Goal: Transaction & Acquisition: Purchase product/service

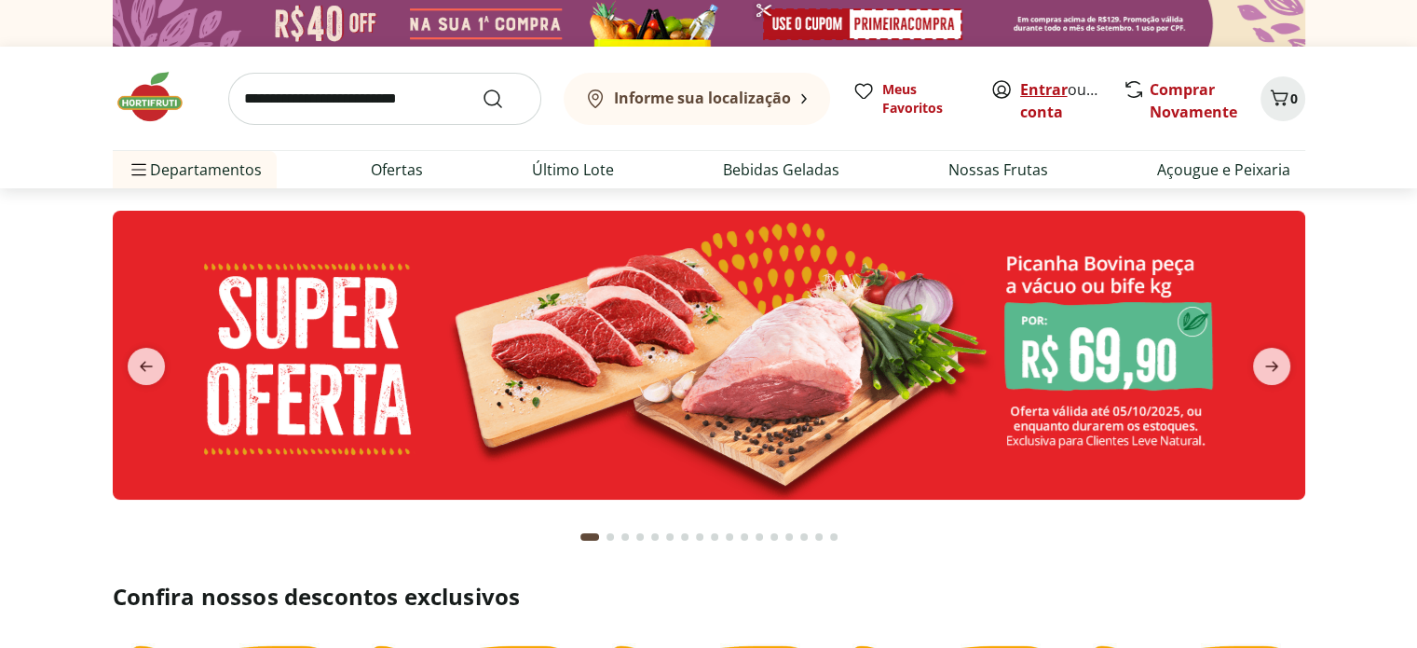
click at [1044, 92] on link "Entrar" at bounding box center [1044, 89] width 48 height 21
click at [1271, 364] on icon "next" at bounding box center [1272, 366] width 22 height 22
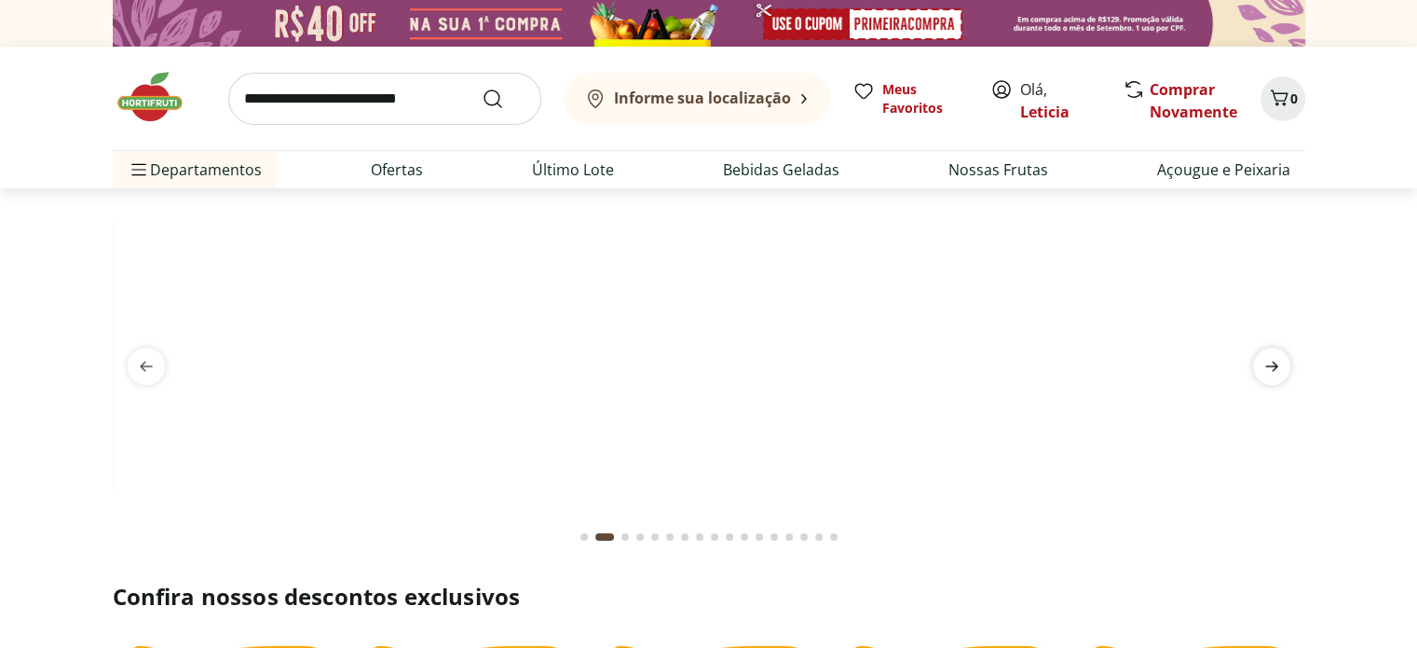
click at [1271, 364] on icon "next" at bounding box center [1272, 366] width 22 height 22
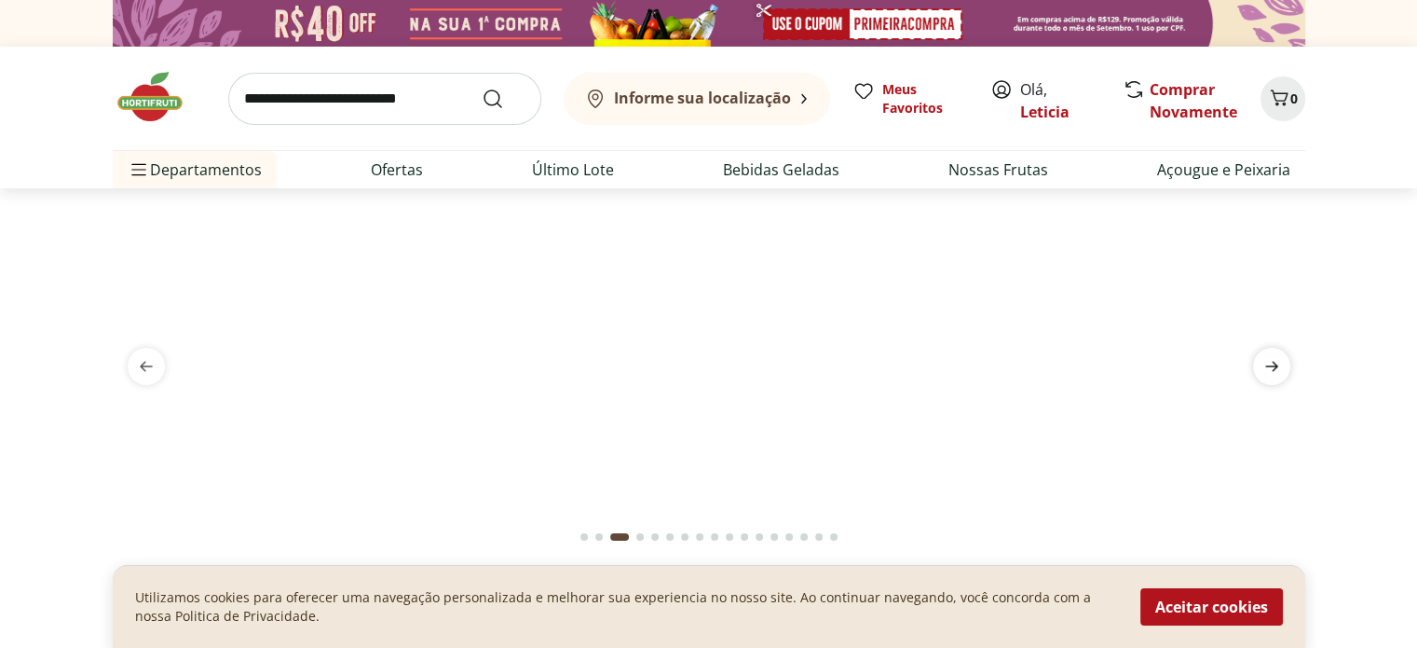
click at [1271, 364] on icon "next" at bounding box center [1272, 366] width 22 height 22
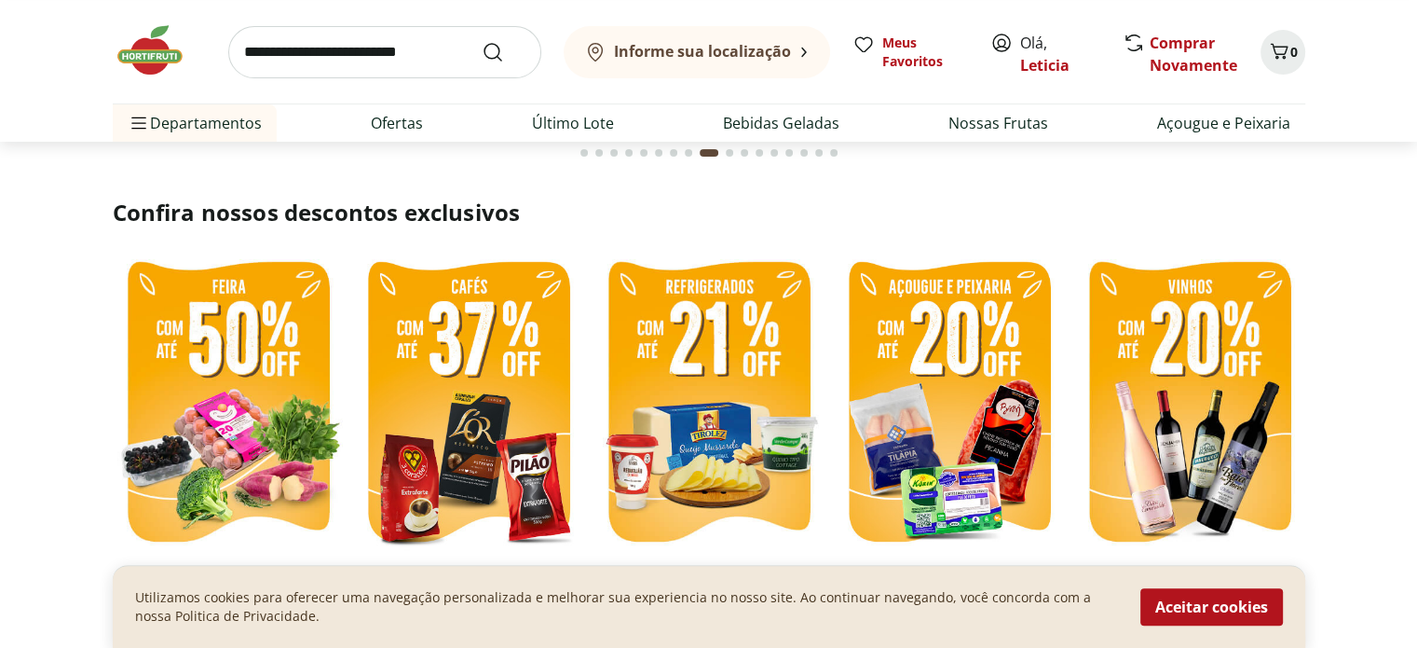
scroll to position [384, 0]
click at [1244, 614] on button "Aceitar cookies" at bounding box center [1212, 606] width 143 height 37
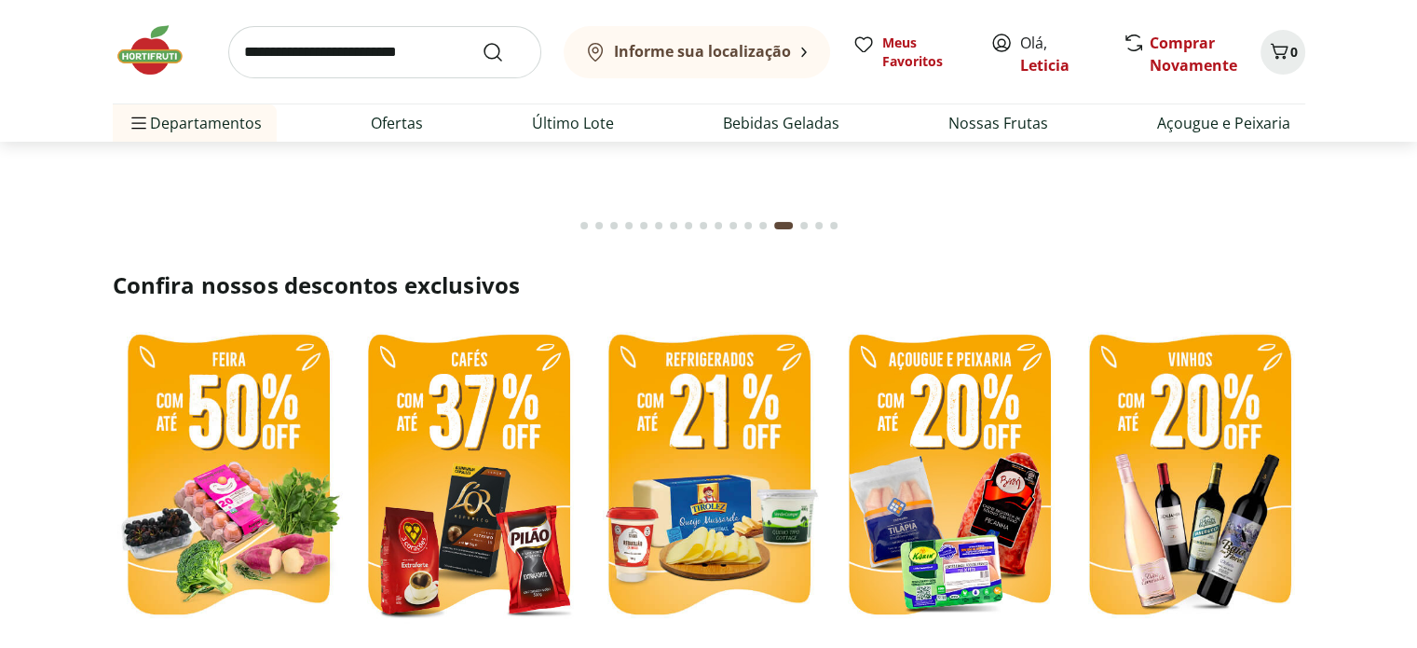
scroll to position [332, 0]
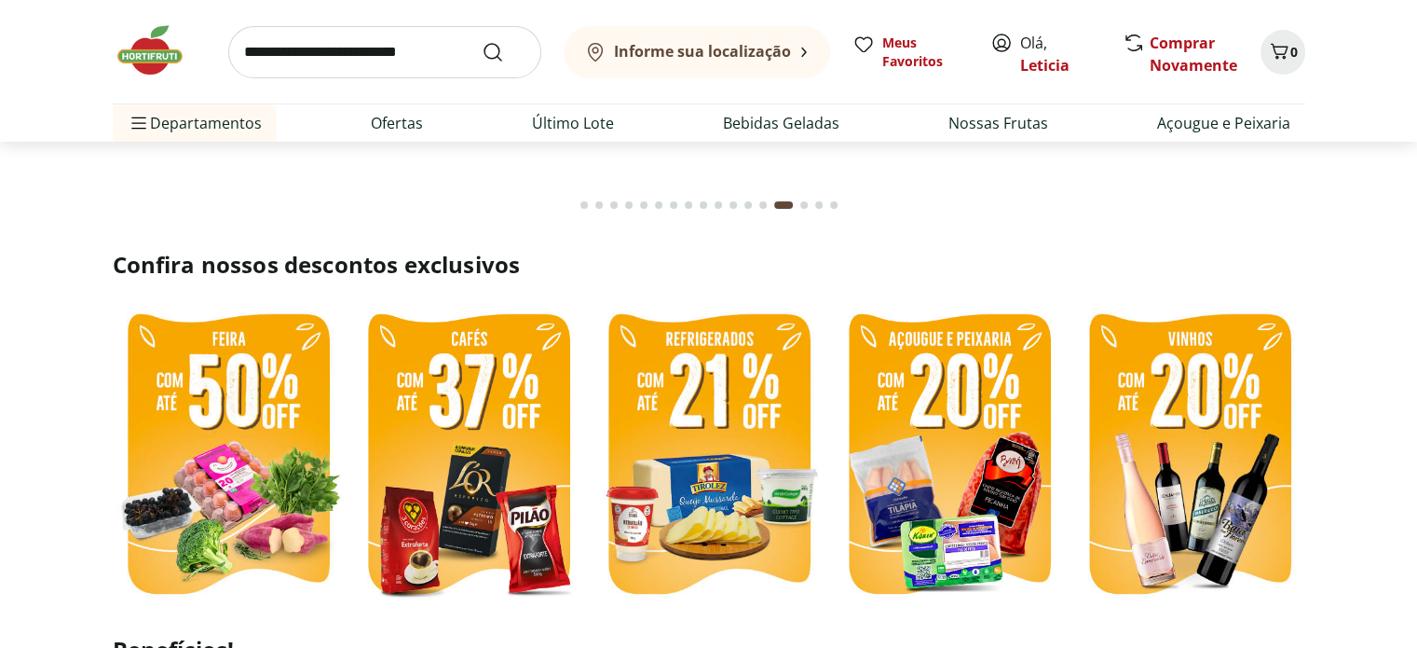
click at [231, 439] on img at bounding box center [228, 456] width 231 height 308
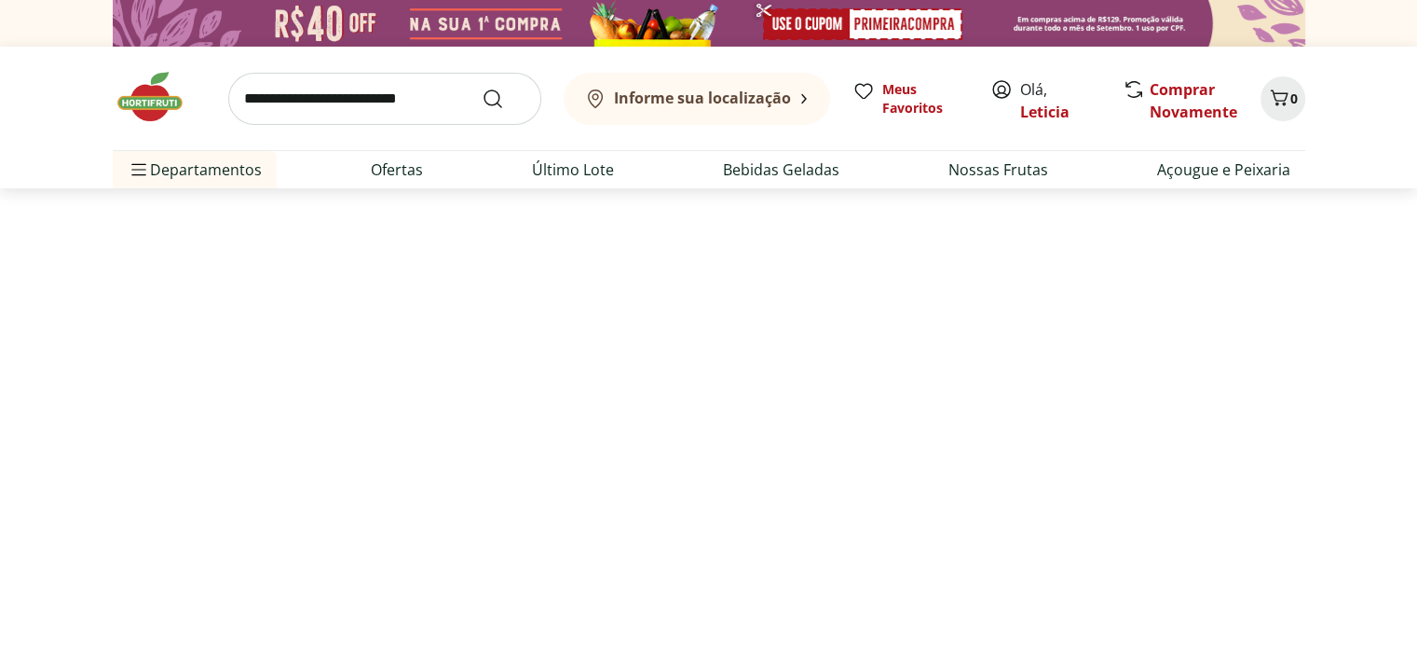
select select "**********"
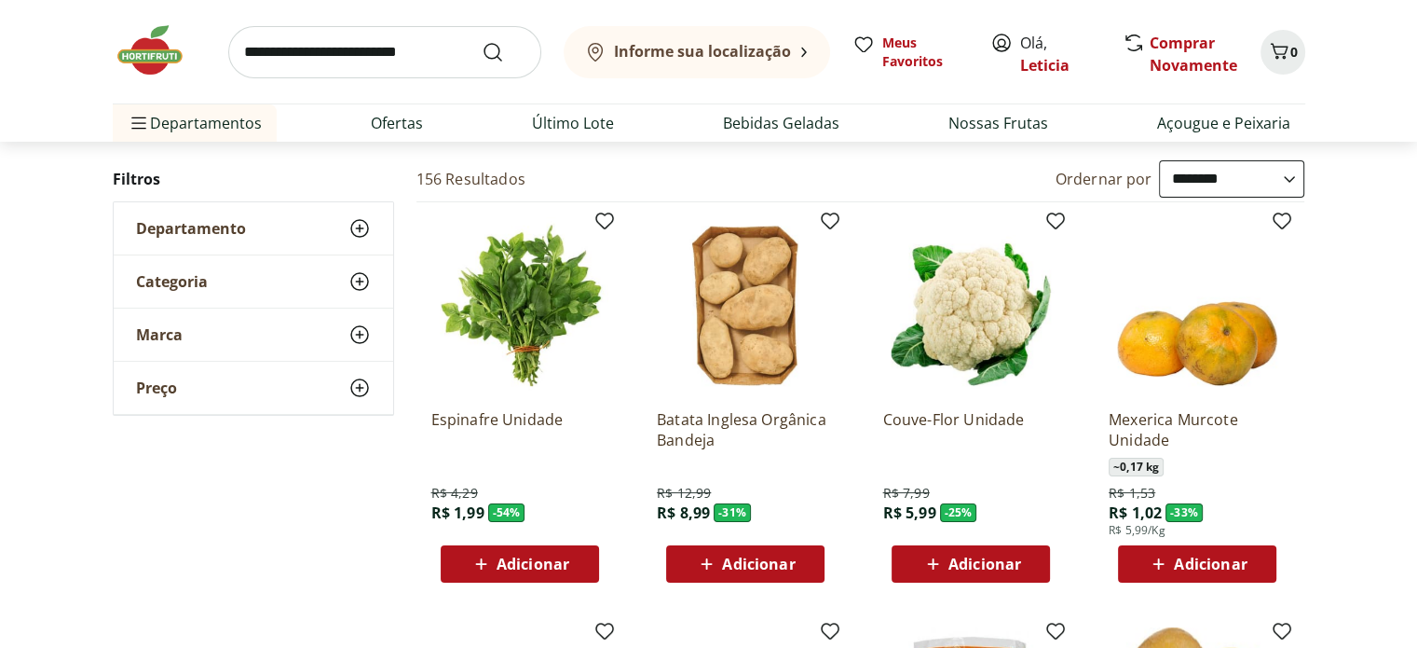
scroll to position [111, 0]
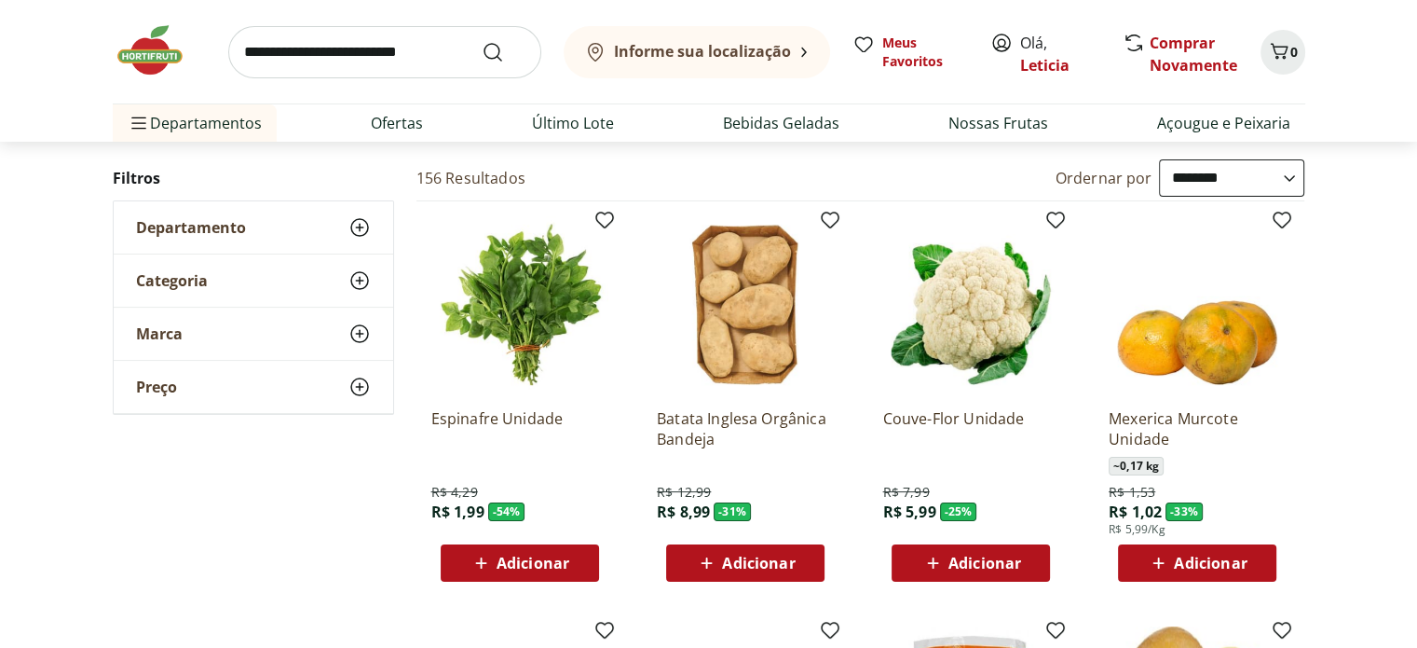
click at [984, 566] on span "Adicionar" at bounding box center [985, 562] width 73 height 15
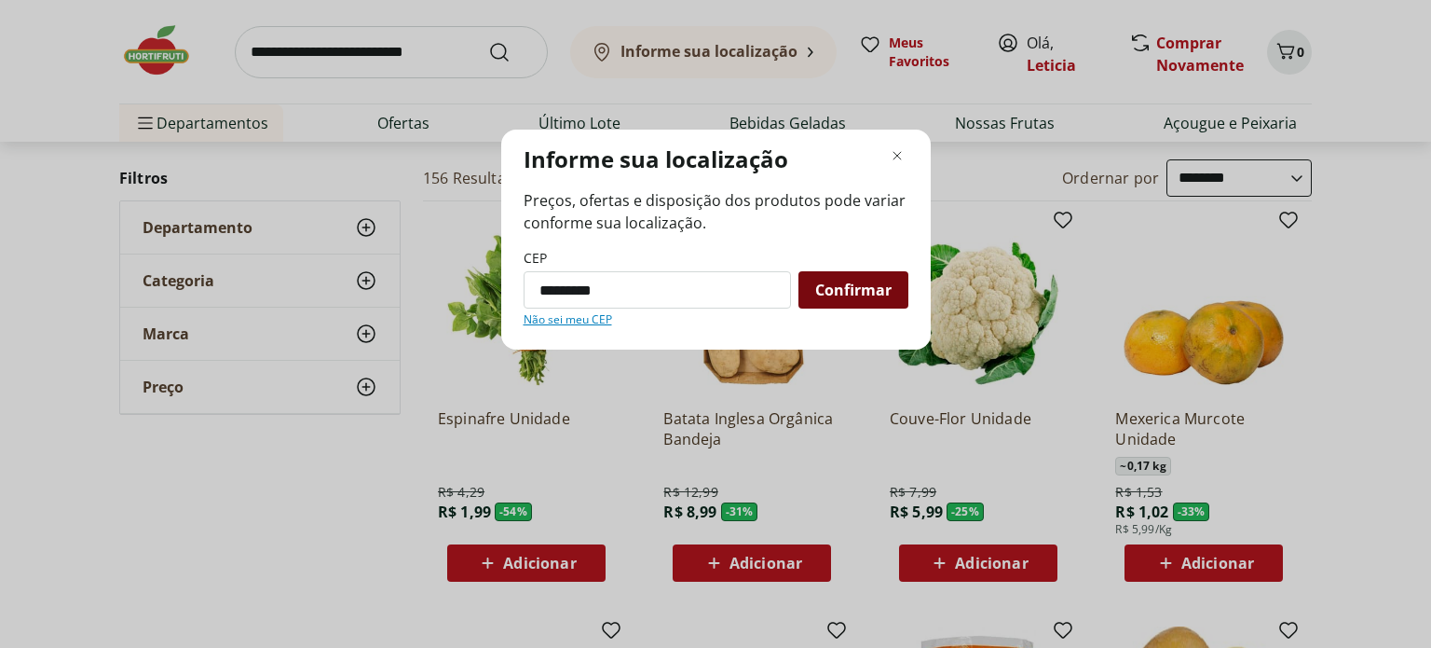
type input "*********"
click at [868, 289] on span "Confirmar" at bounding box center [853, 289] width 76 height 15
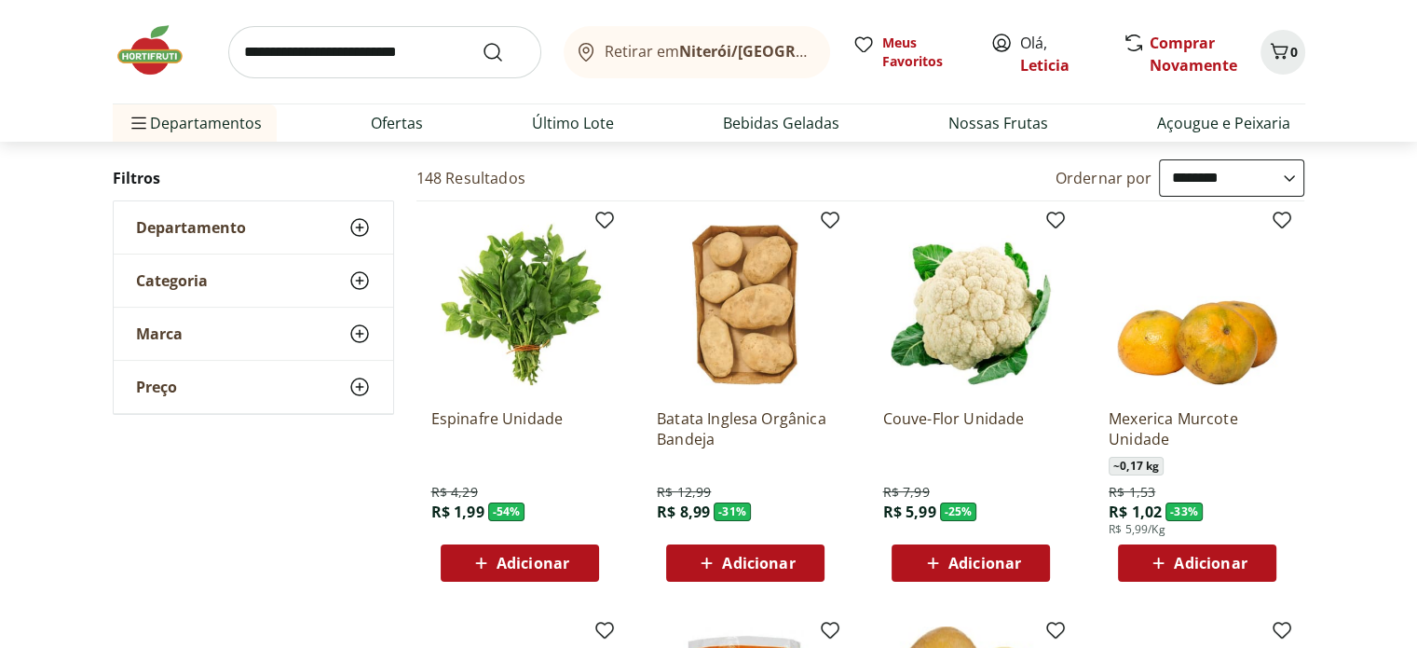
click at [778, 64] on button "Retirar em Niterói/RJ" at bounding box center [697, 52] width 267 height 52
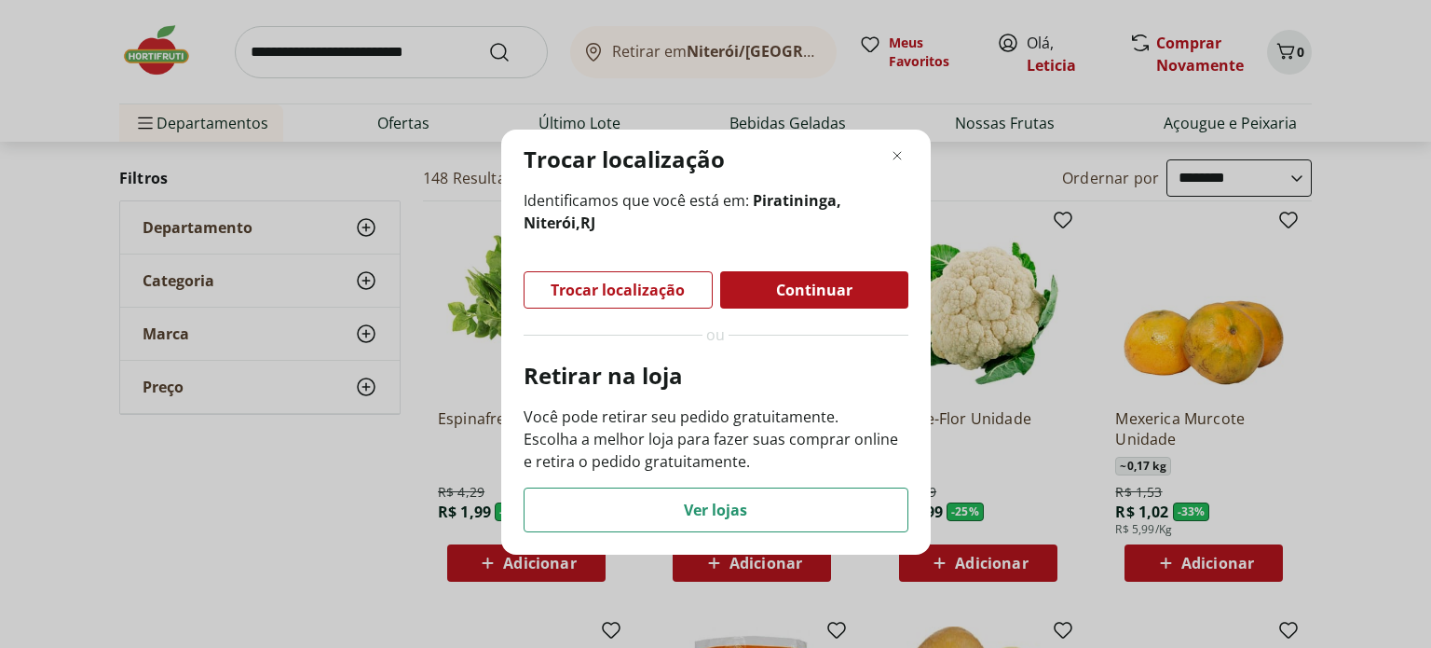
click at [822, 296] on span "Continuar" at bounding box center [814, 289] width 76 height 15
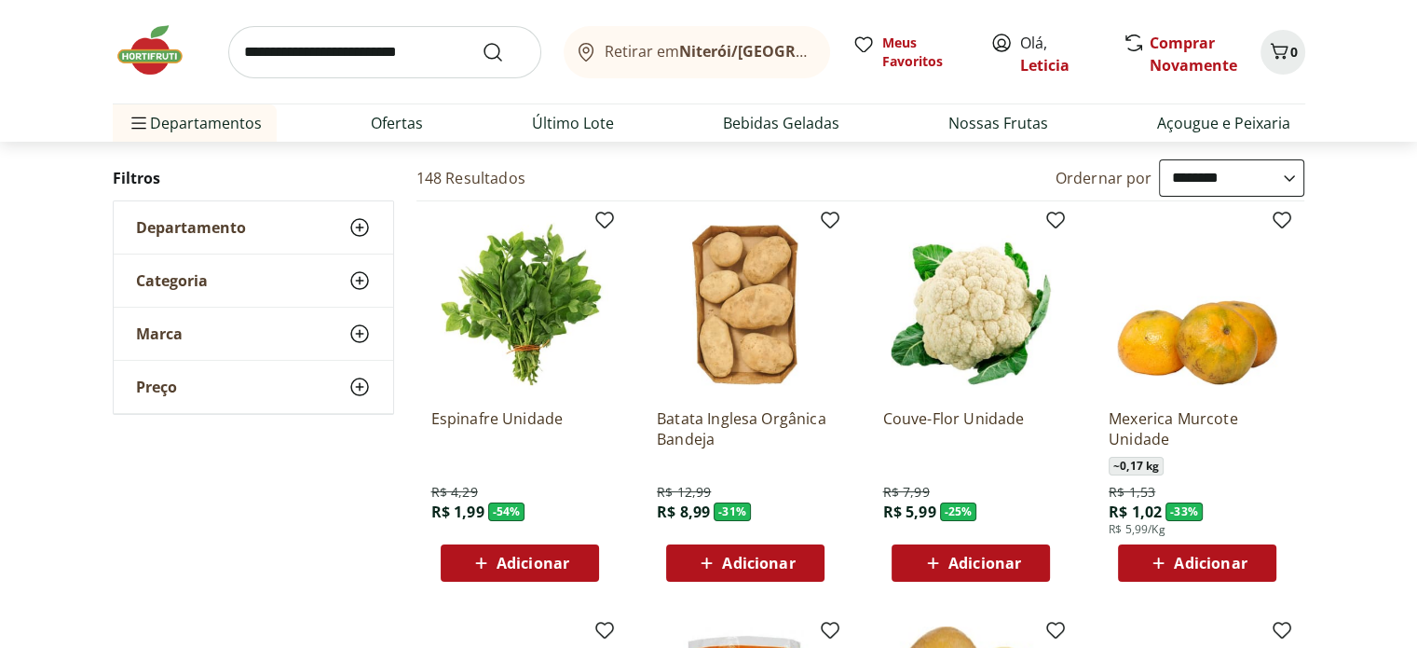
click at [783, 54] on button "Retirar em Niterói/RJ" at bounding box center [697, 52] width 267 height 52
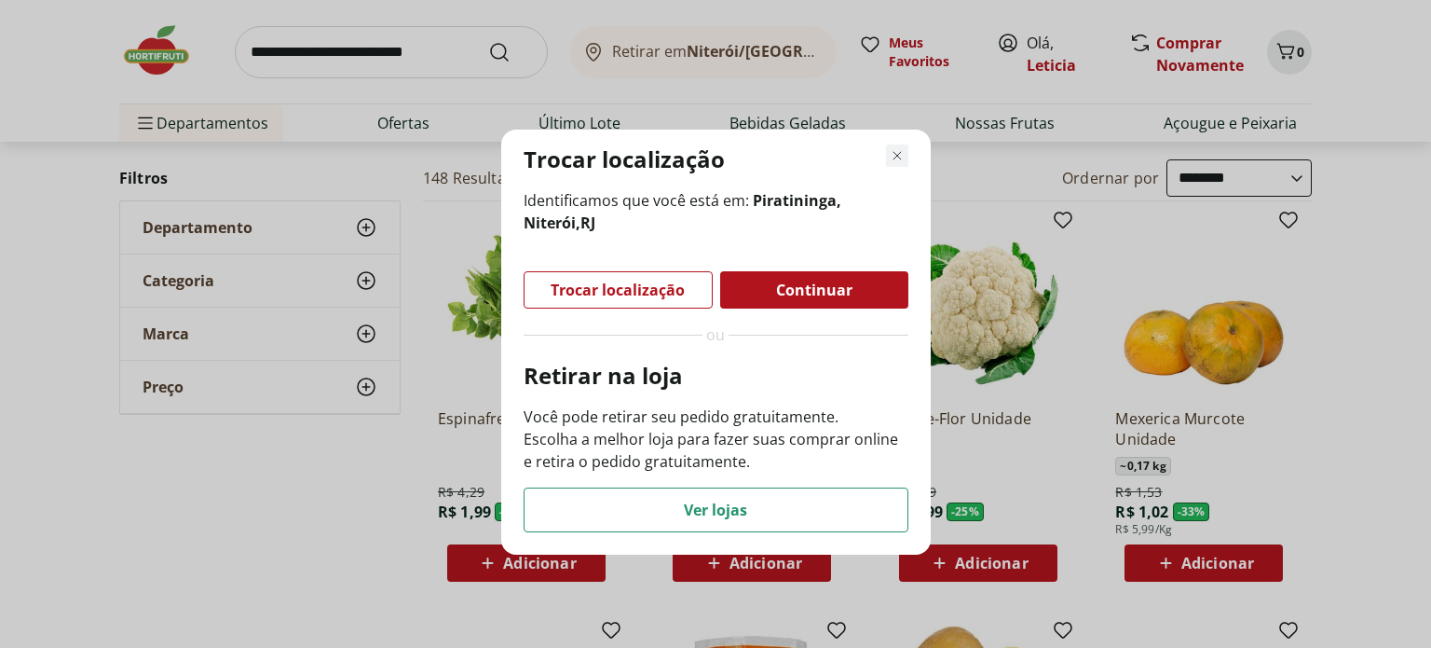
click at [899, 164] on icon "Fechar modal de regionalização" at bounding box center [897, 155] width 22 height 22
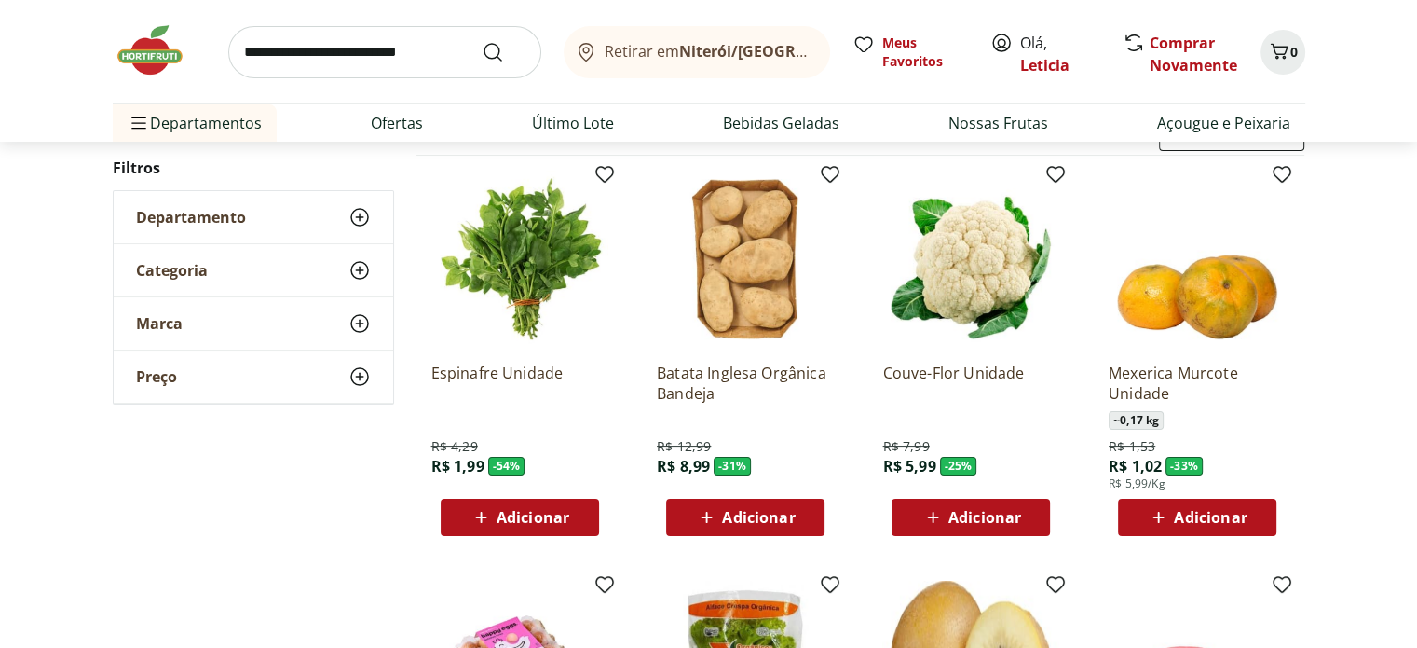
scroll to position [175, 0]
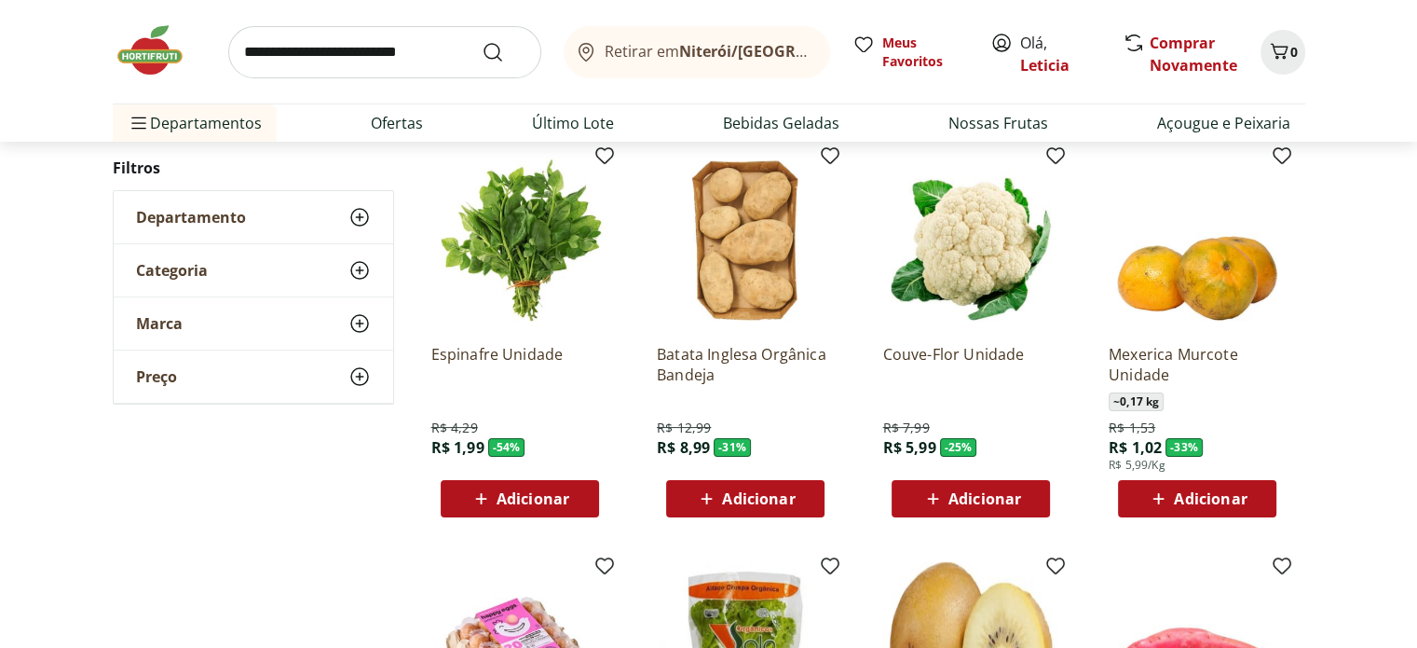
click at [1000, 492] on span "Adicionar" at bounding box center [985, 498] width 73 height 15
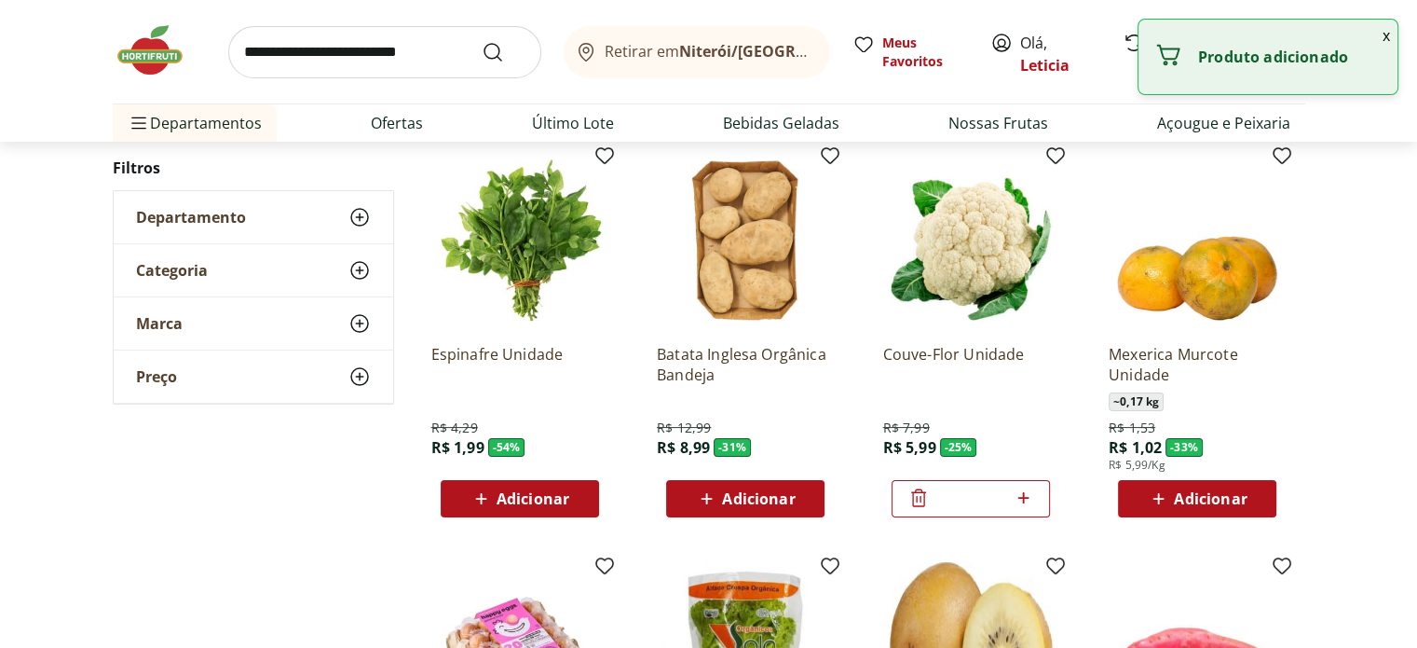
click at [1212, 503] on span "Adicionar" at bounding box center [1210, 498] width 73 height 15
click at [1261, 504] on div "*" at bounding box center [1197, 498] width 158 height 37
click at [1252, 494] on icon at bounding box center [1249, 497] width 23 height 22
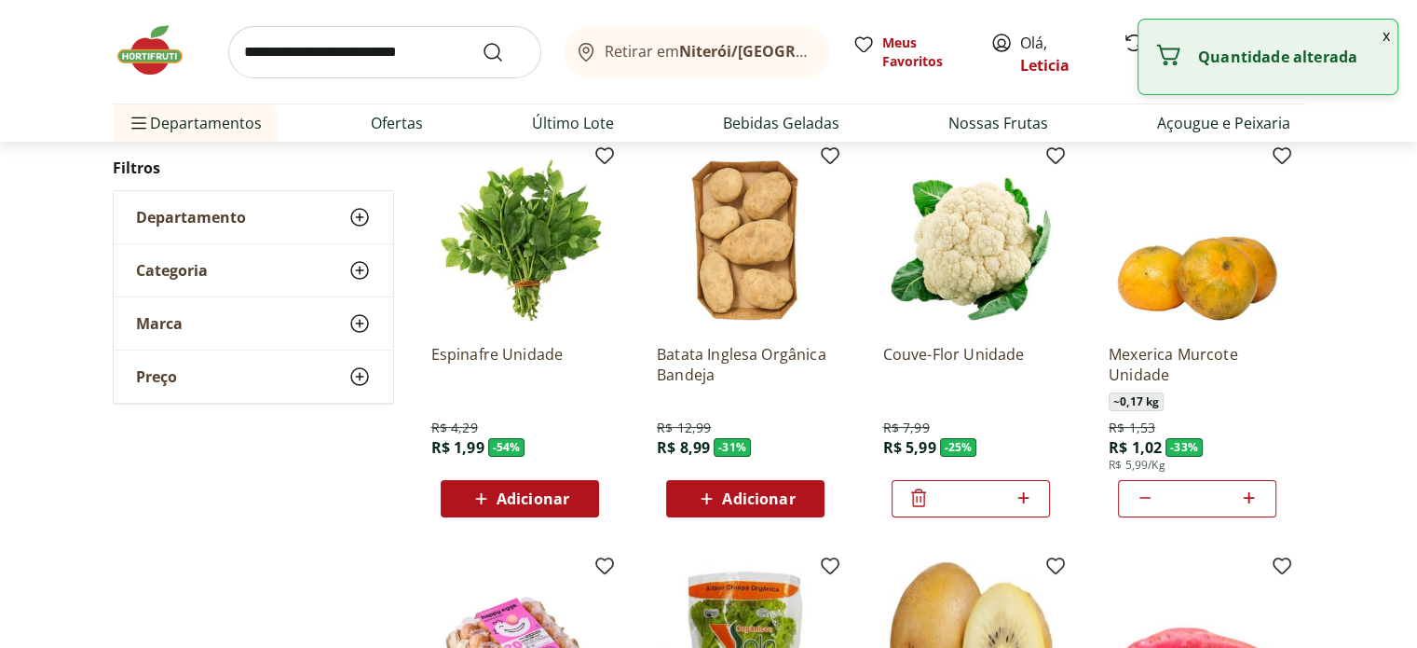
click at [1252, 494] on icon at bounding box center [1249, 497] width 23 height 22
type input "*"
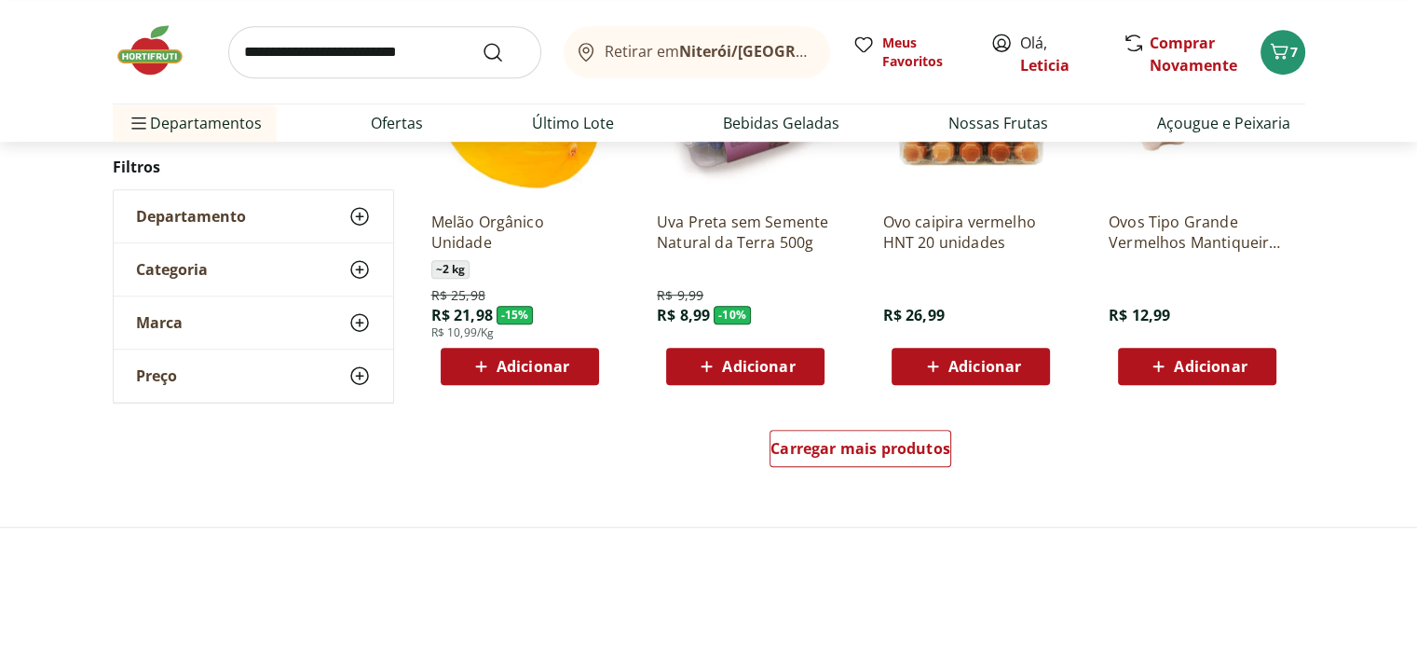
scroll to position [1129, 0]
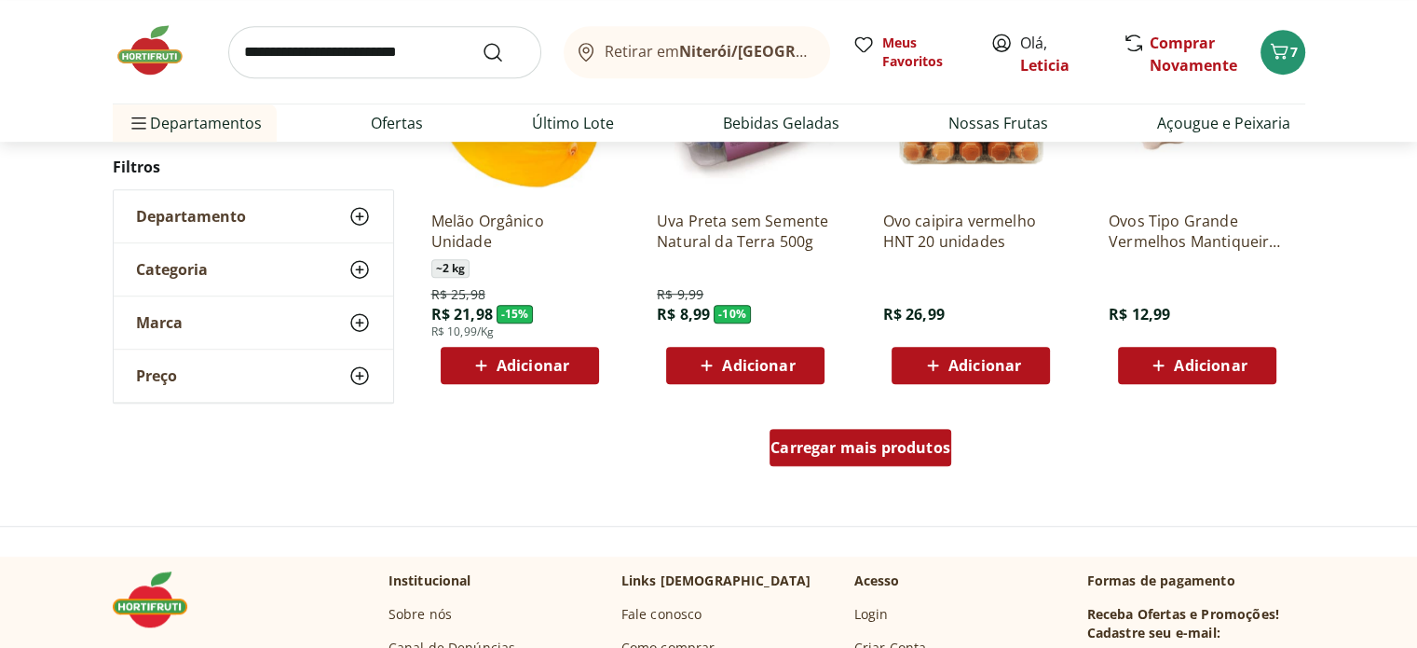
click at [876, 457] on div "Carregar mais produtos" at bounding box center [861, 447] width 182 height 37
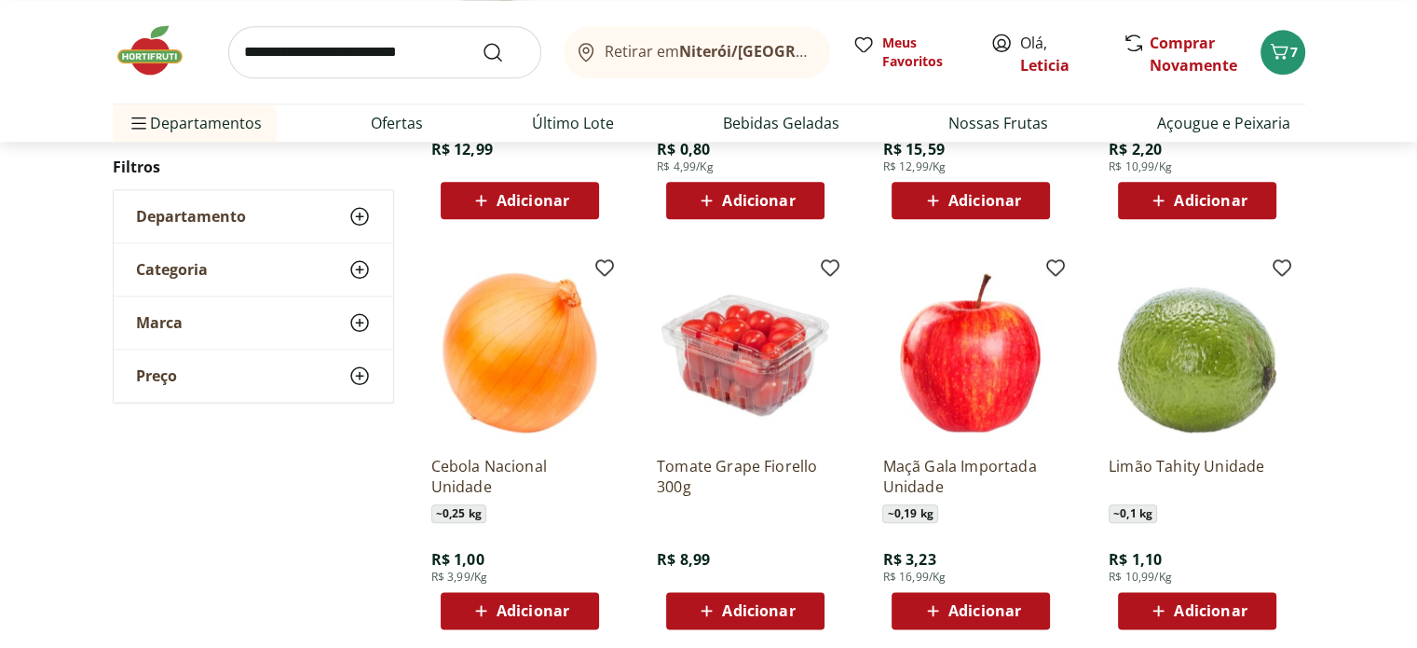
scroll to position [2147, 0]
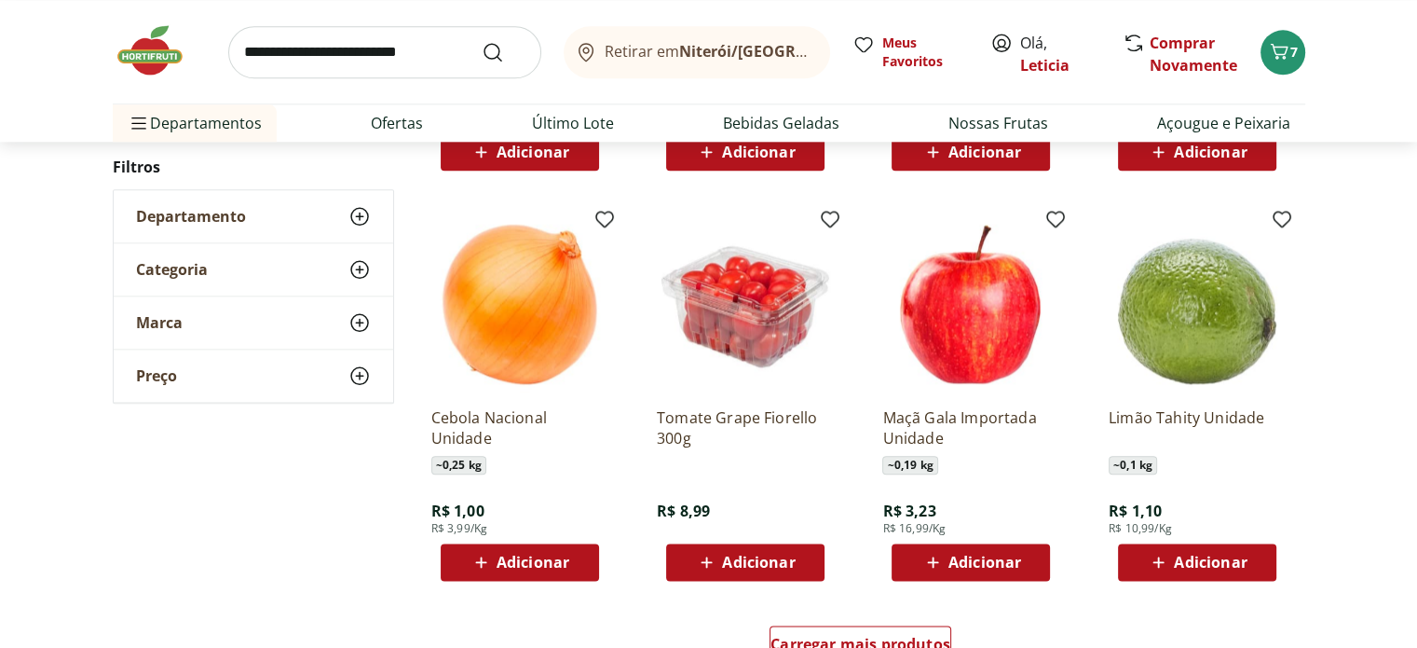
click at [522, 564] on span "Adicionar" at bounding box center [533, 562] width 73 height 15
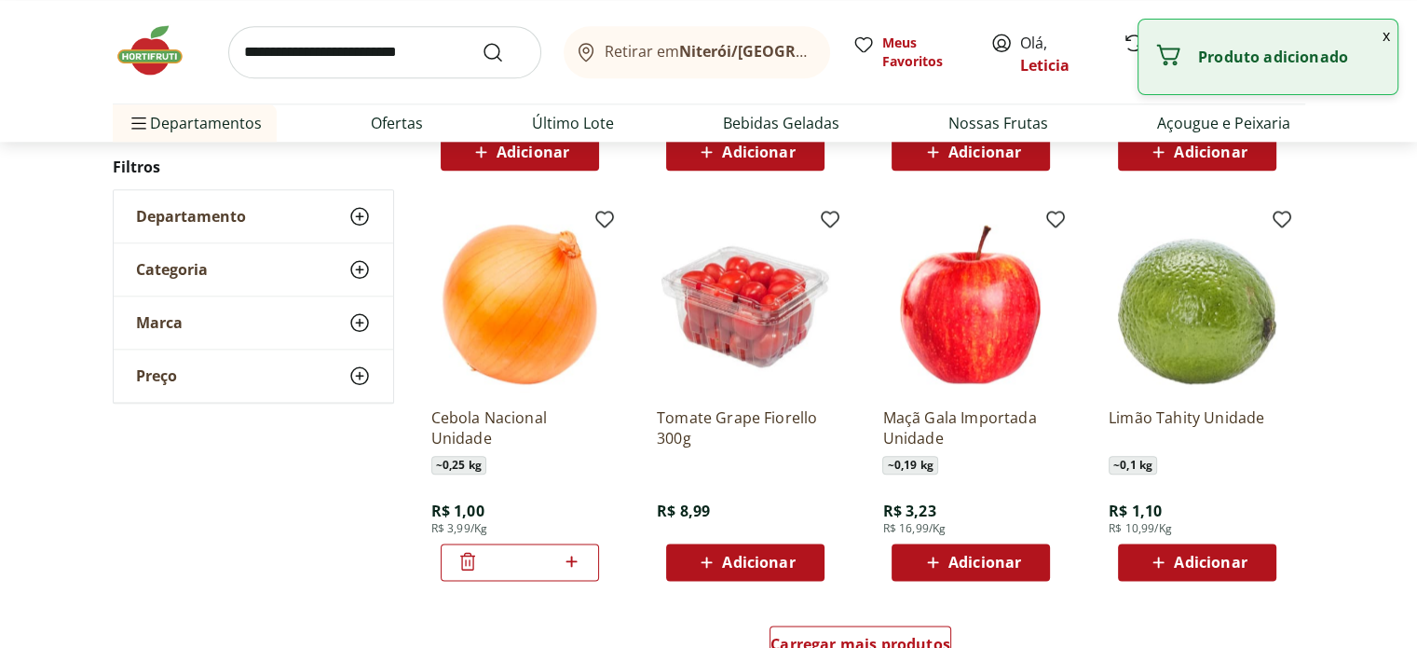
click at [571, 565] on icon at bounding box center [571, 561] width 23 height 22
click at [571, 565] on icon at bounding box center [572, 560] width 11 height 11
type input "*"
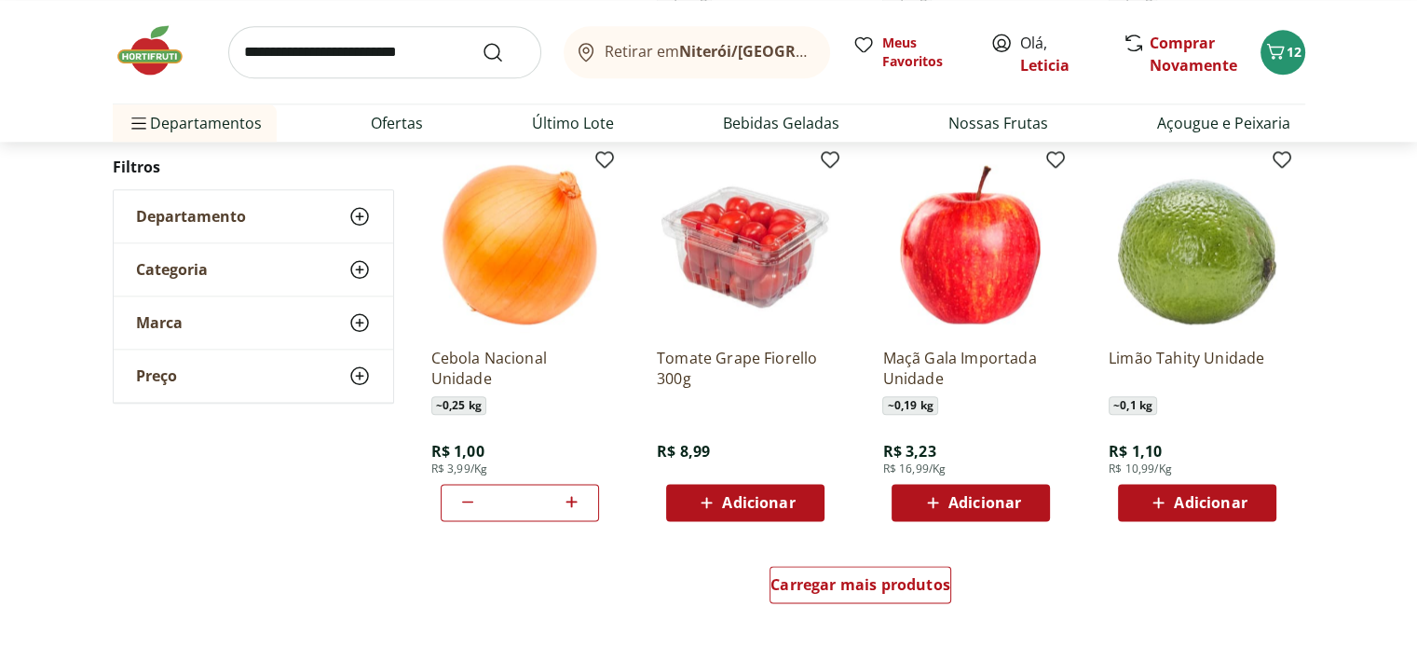
scroll to position [2211, 0]
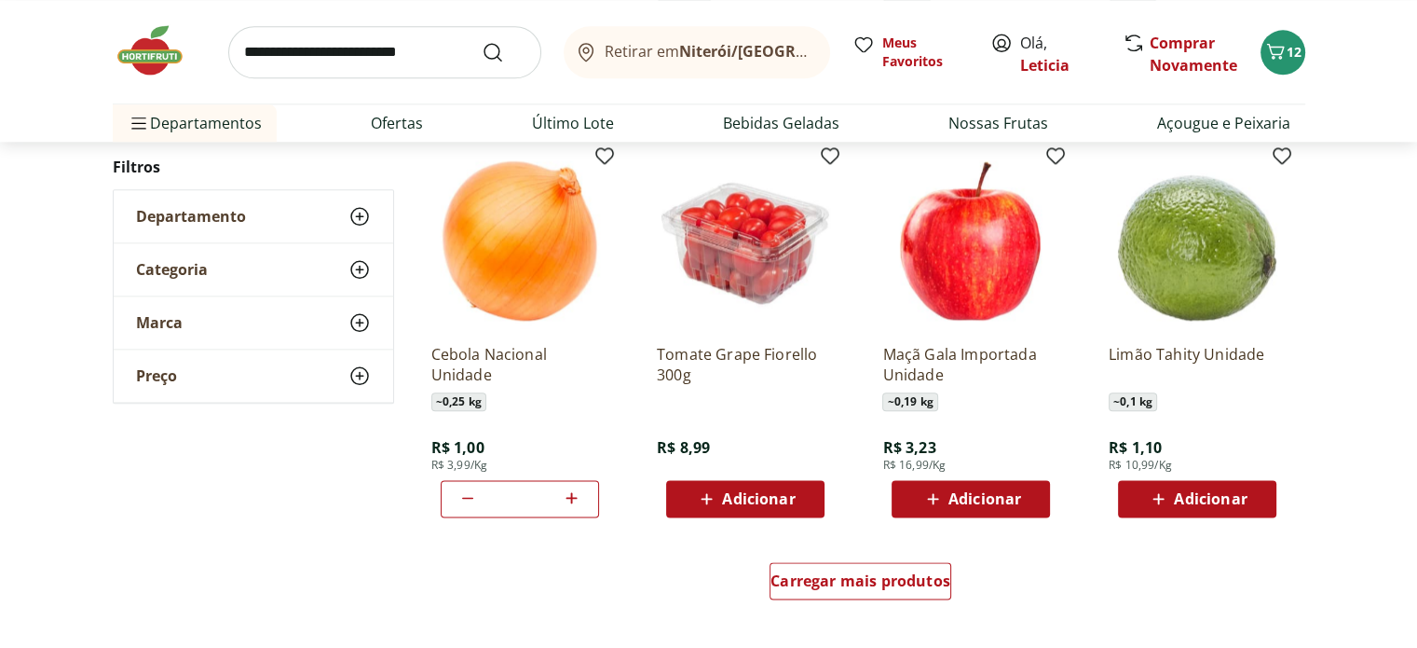
click at [1235, 507] on span "Adicionar" at bounding box center [1197, 498] width 100 height 22
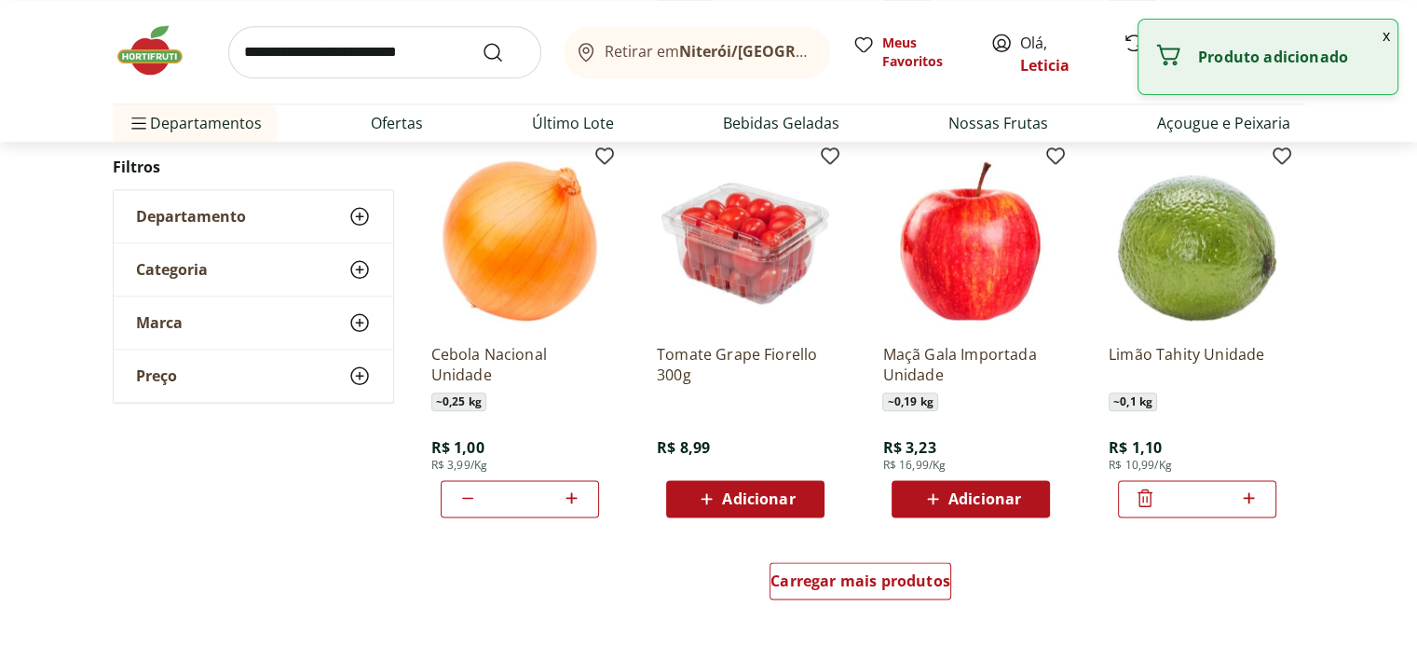
click at [1246, 497] on icon at bounding box center [1249, 497] width 11 height 11
type input "*"
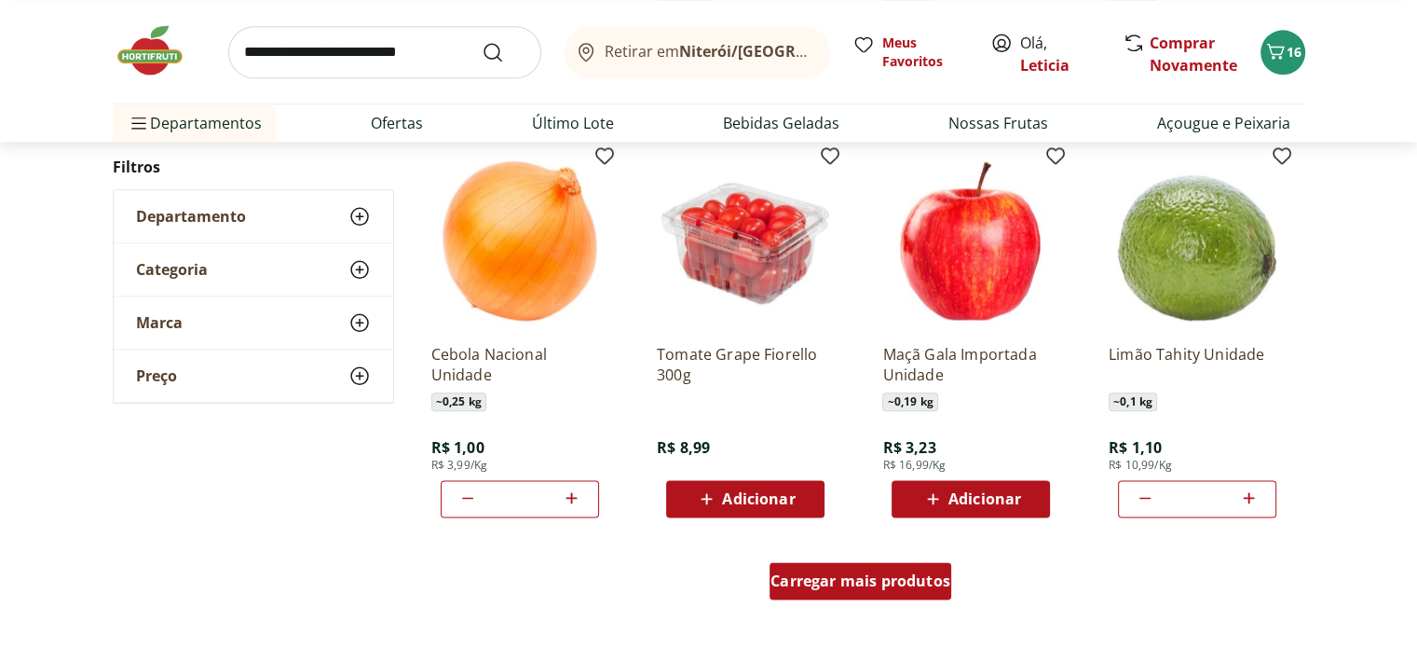
click at [808, 573] on span "Carregar mais produtos" at bounding box center [861, 580] width 180 height 15
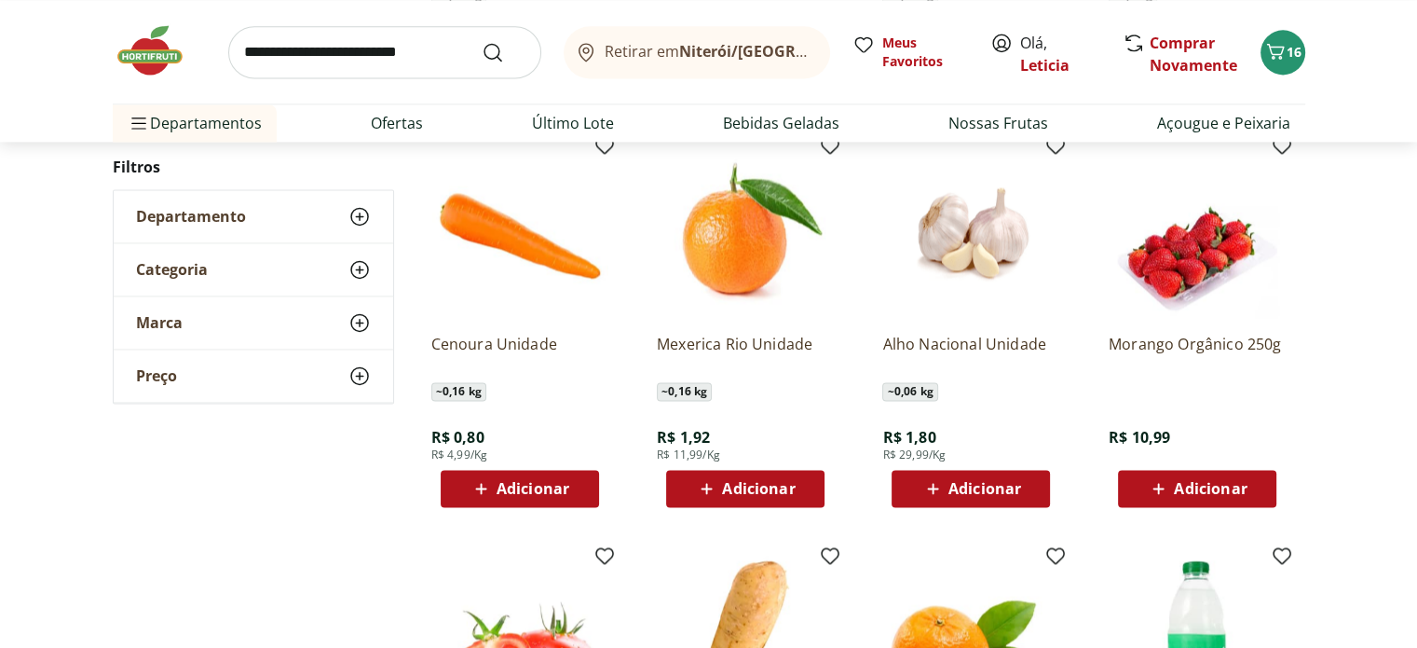
scroll to position [2617, 0]
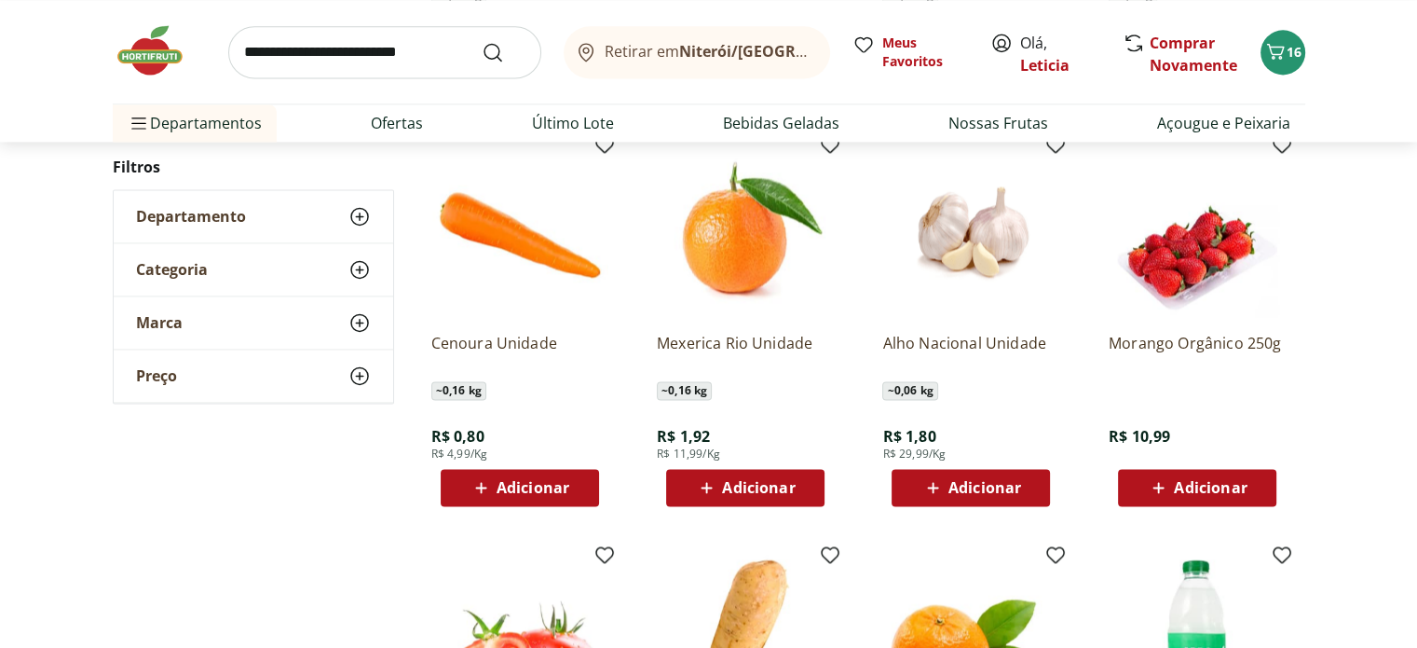
click at [486, 484] on icon at bounding box center [481, 487] width 23 height 22
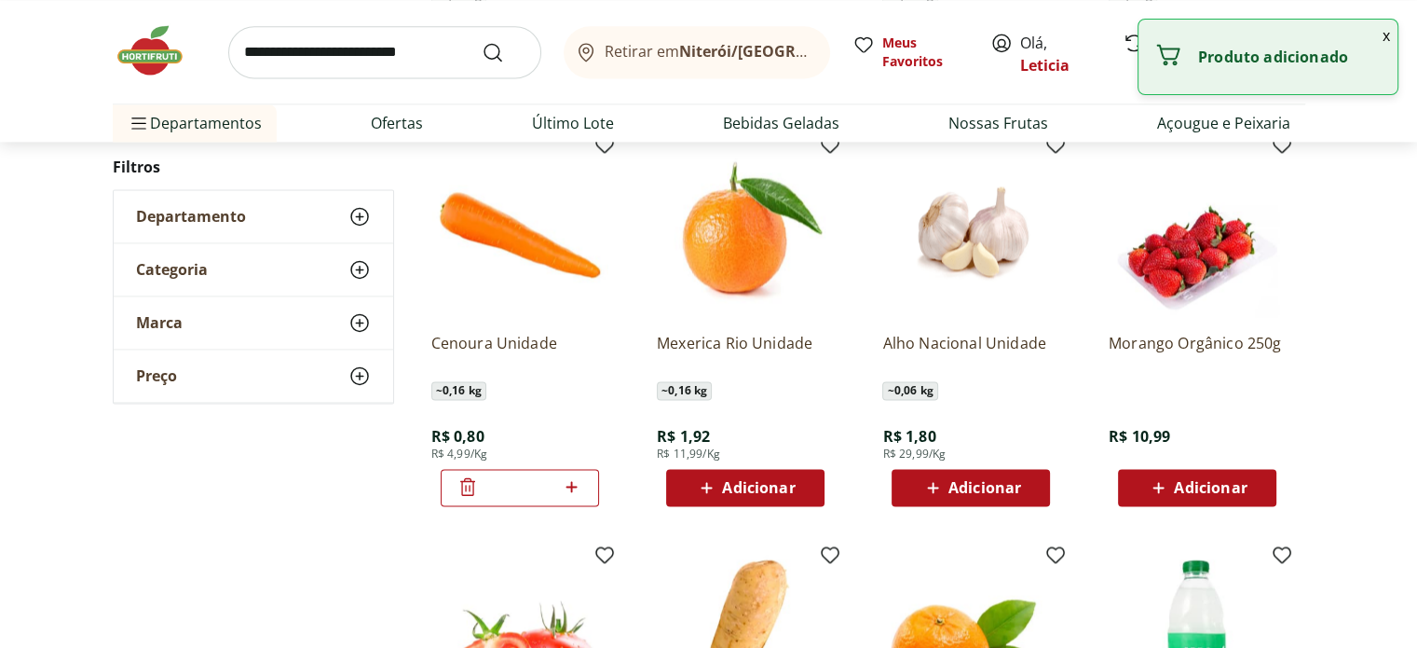
click at [574, 480] on icon at bounding box center [571, 486] width 23 height 22
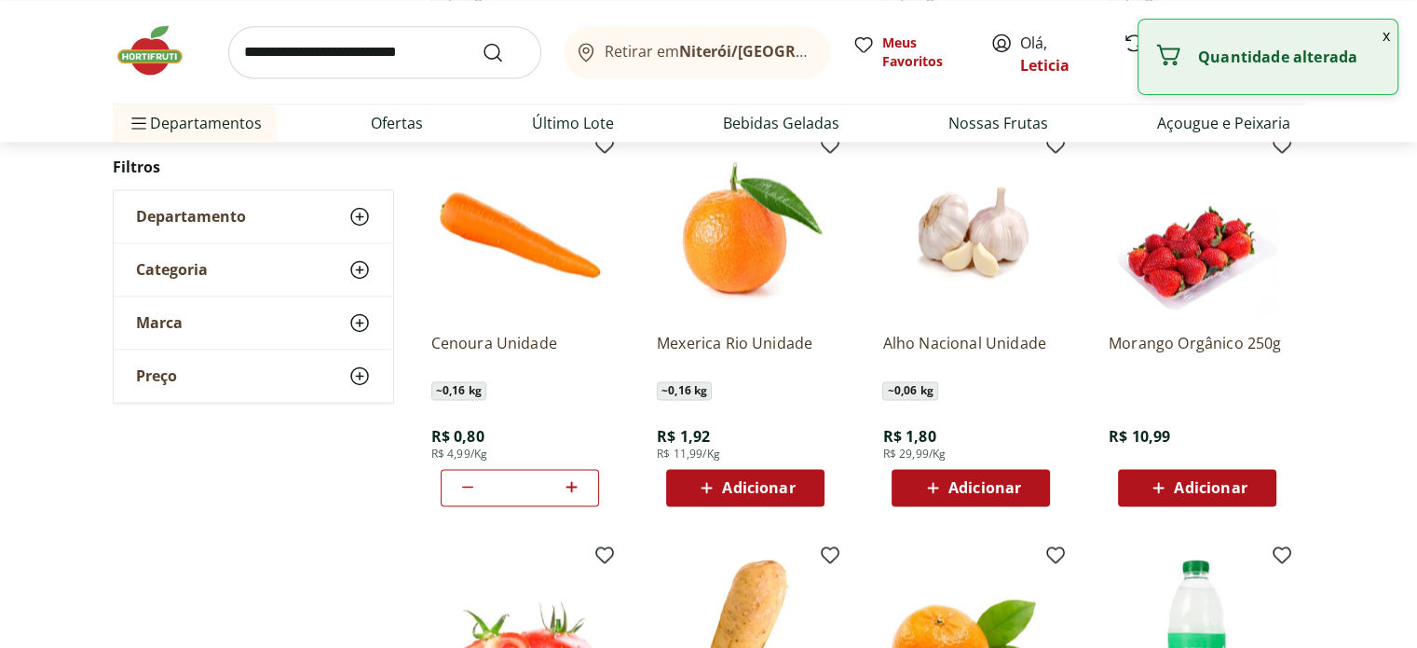
type input "*"
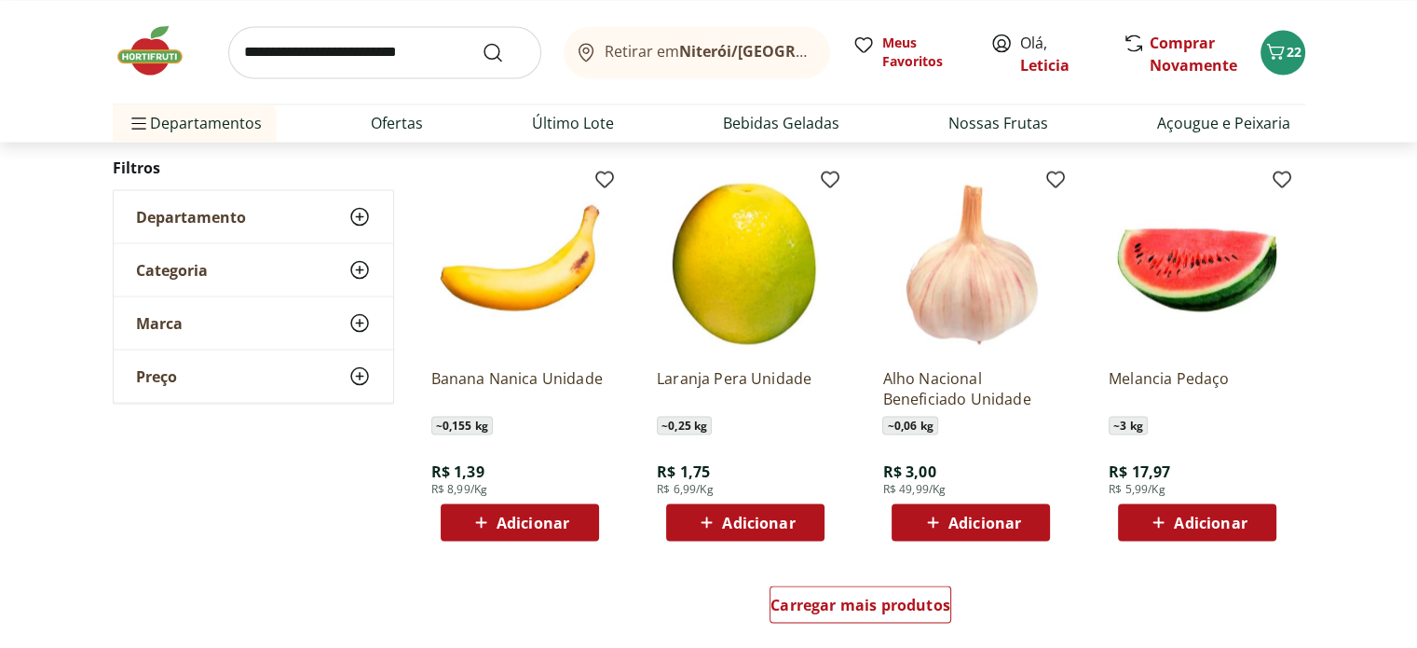
scroll to position [3402, 0]
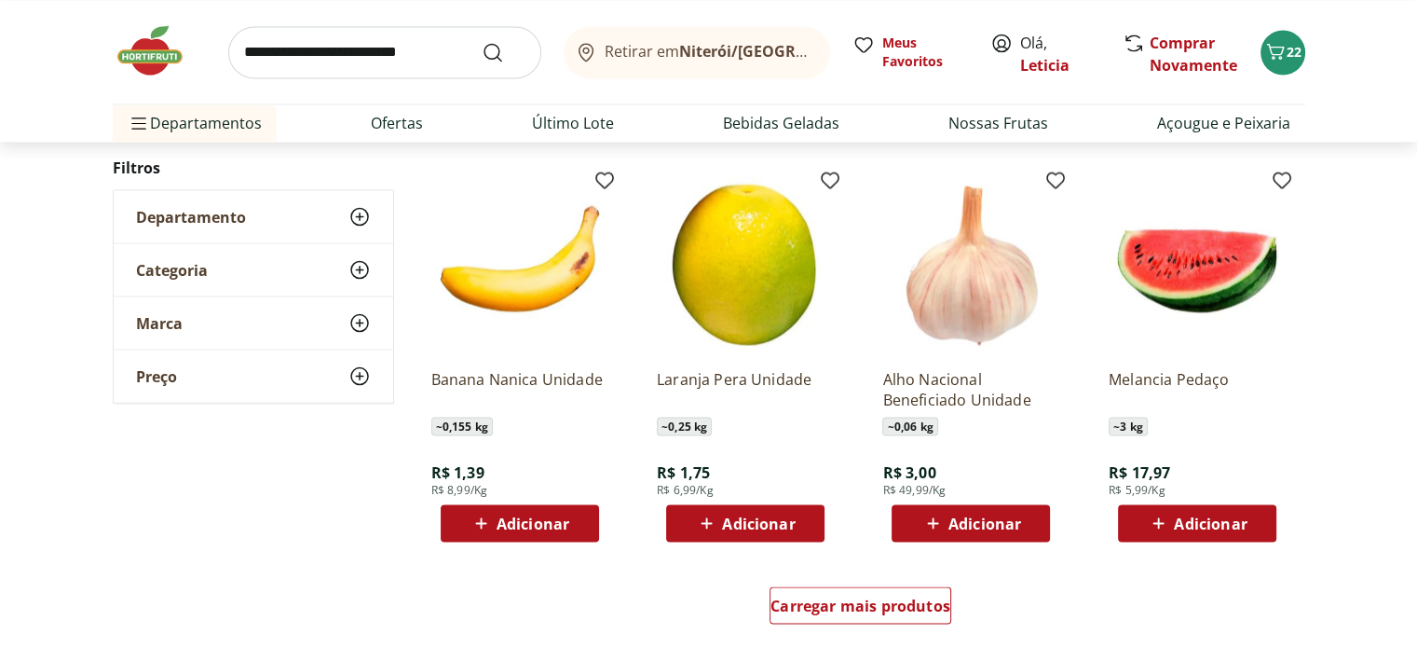
click at [1223, 528] on span "Adicionar" at bounding box center [1210, 522] width 73 height 15
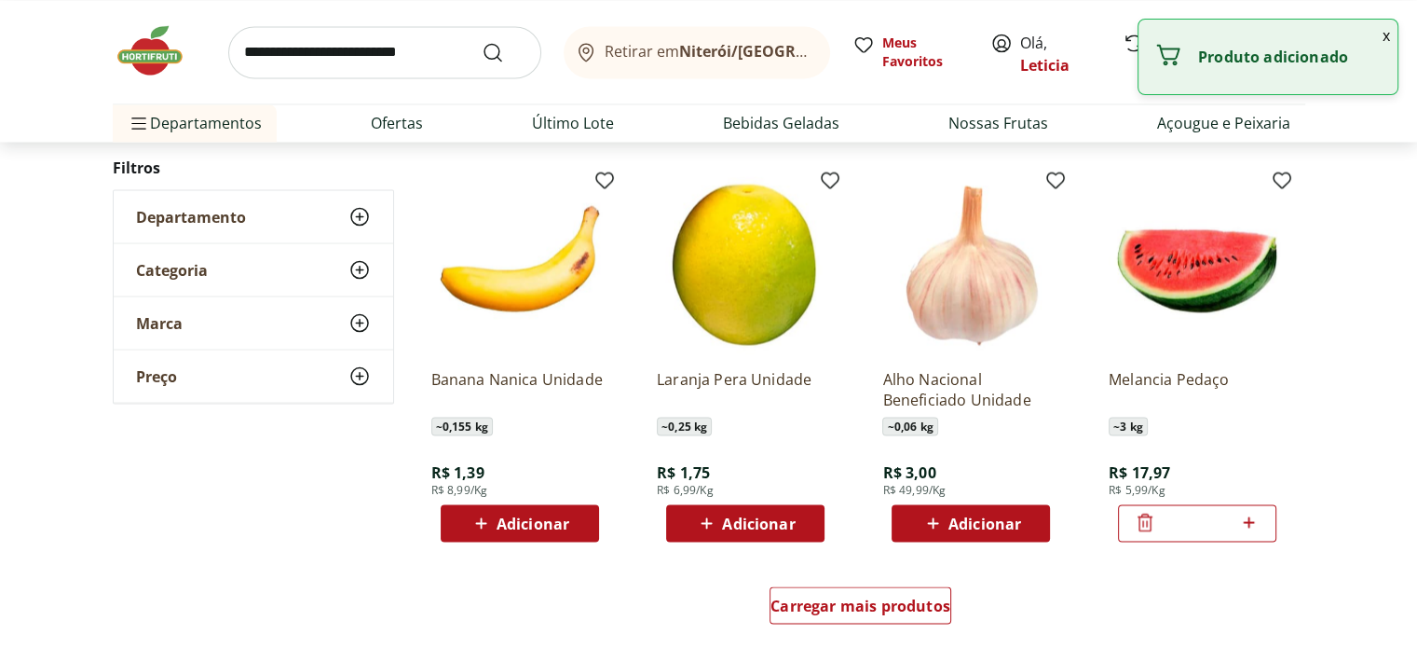
click at [1249, 525] on icon at bounding box center [1249, 521] width 11 height 11
type input "*"
click at [878, 603] on span "Carregar mais produtos" at bounding box center [861, 604] width 180 height 15
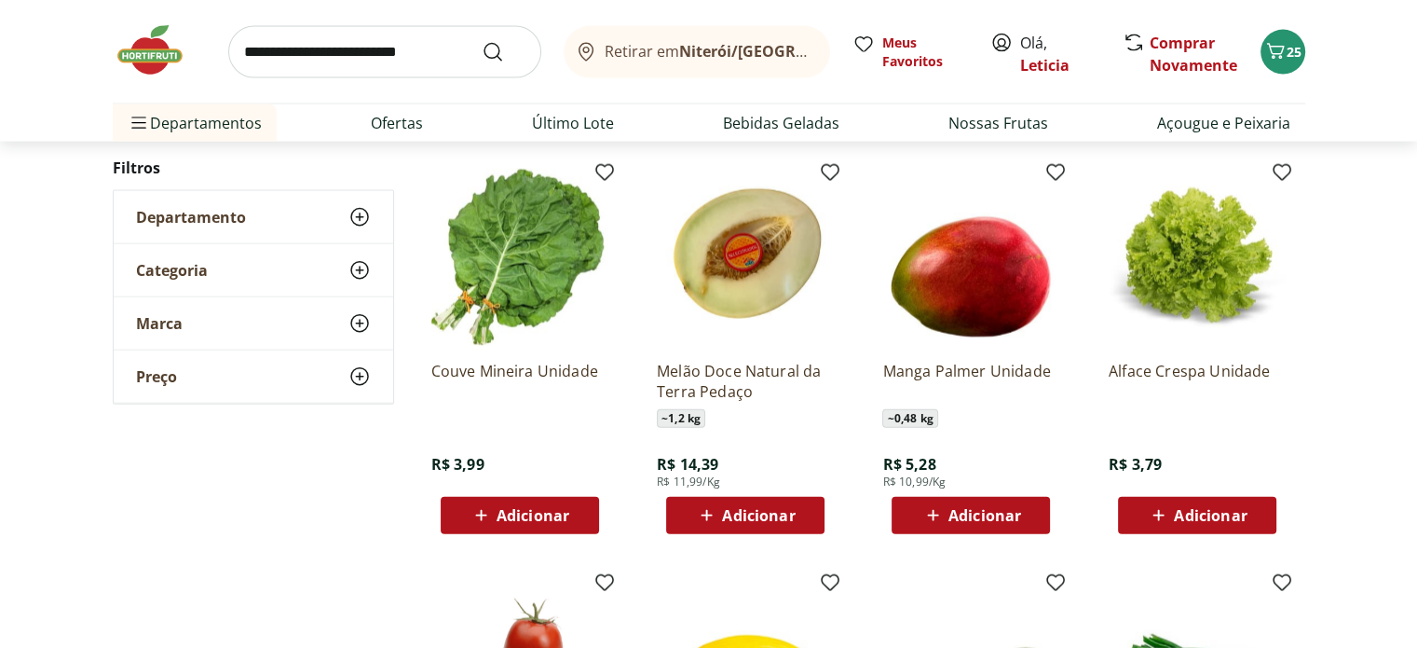
scroll to position [4296, 0]
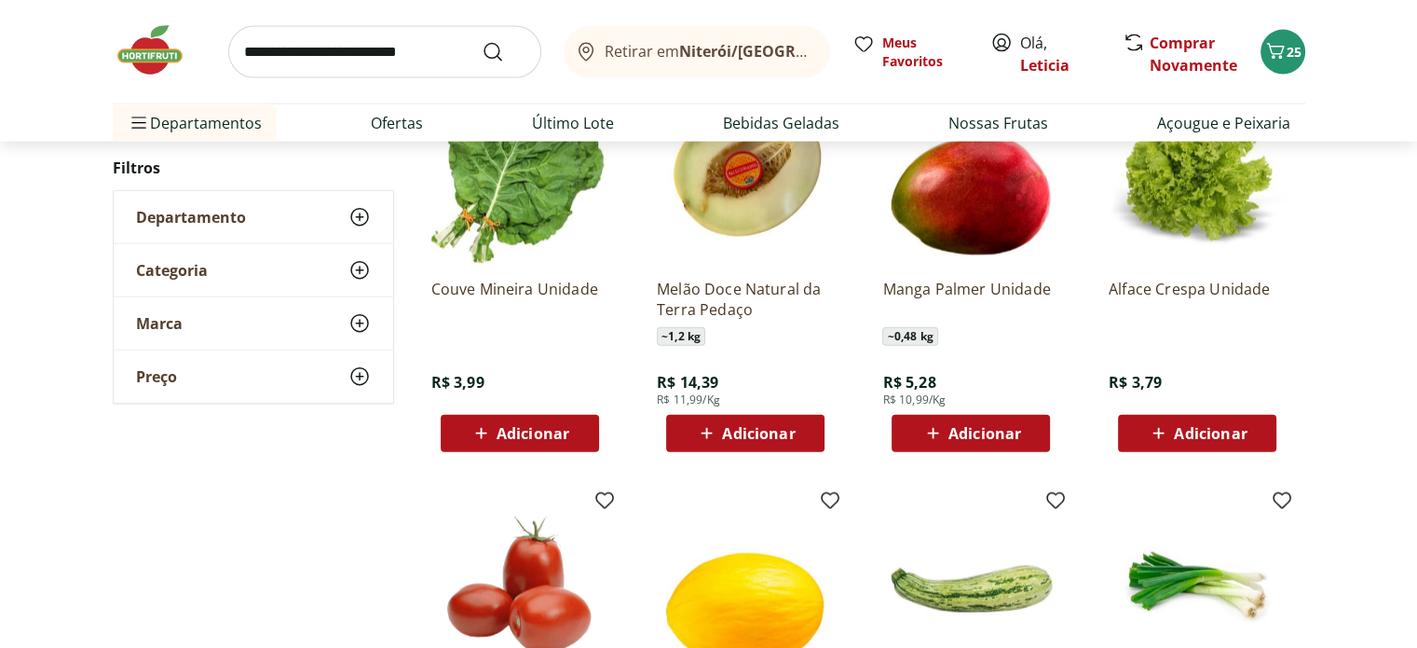
click at [1240, 435] on span "Adicionar" at bounding box center [1210, 433] width 73 height 15
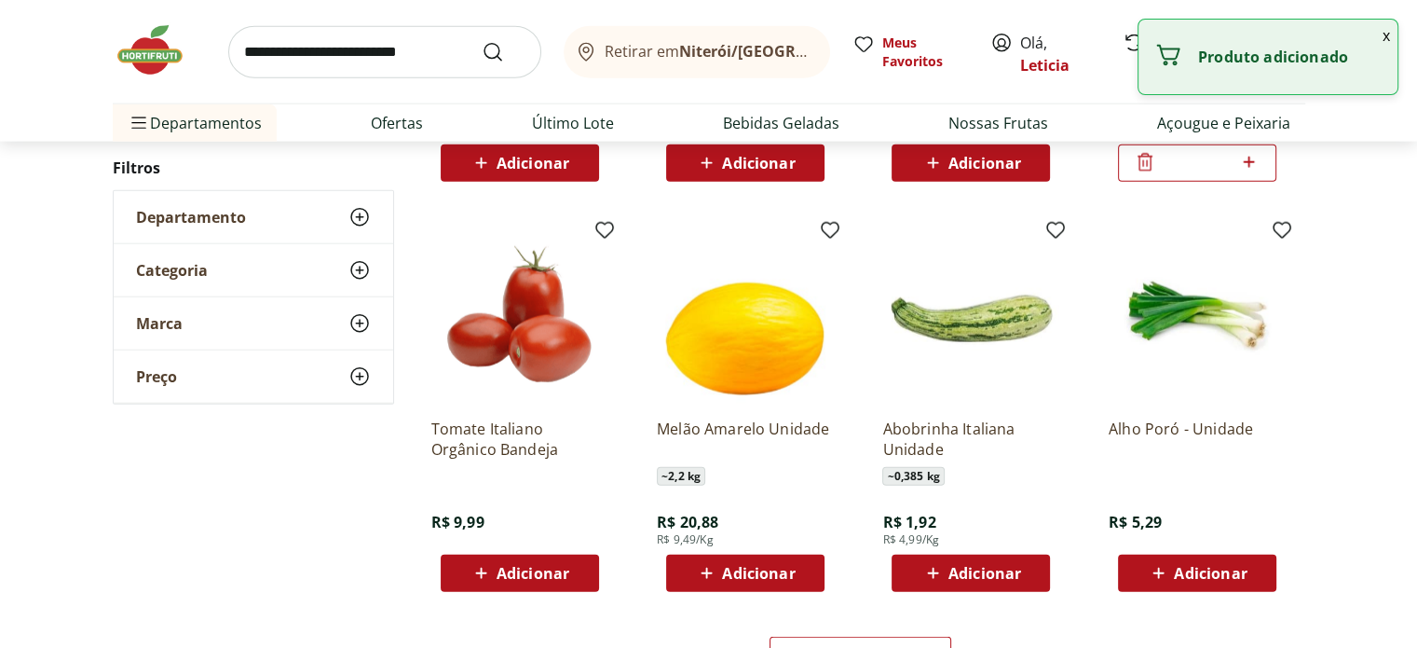
scroll to position [4588, 0]
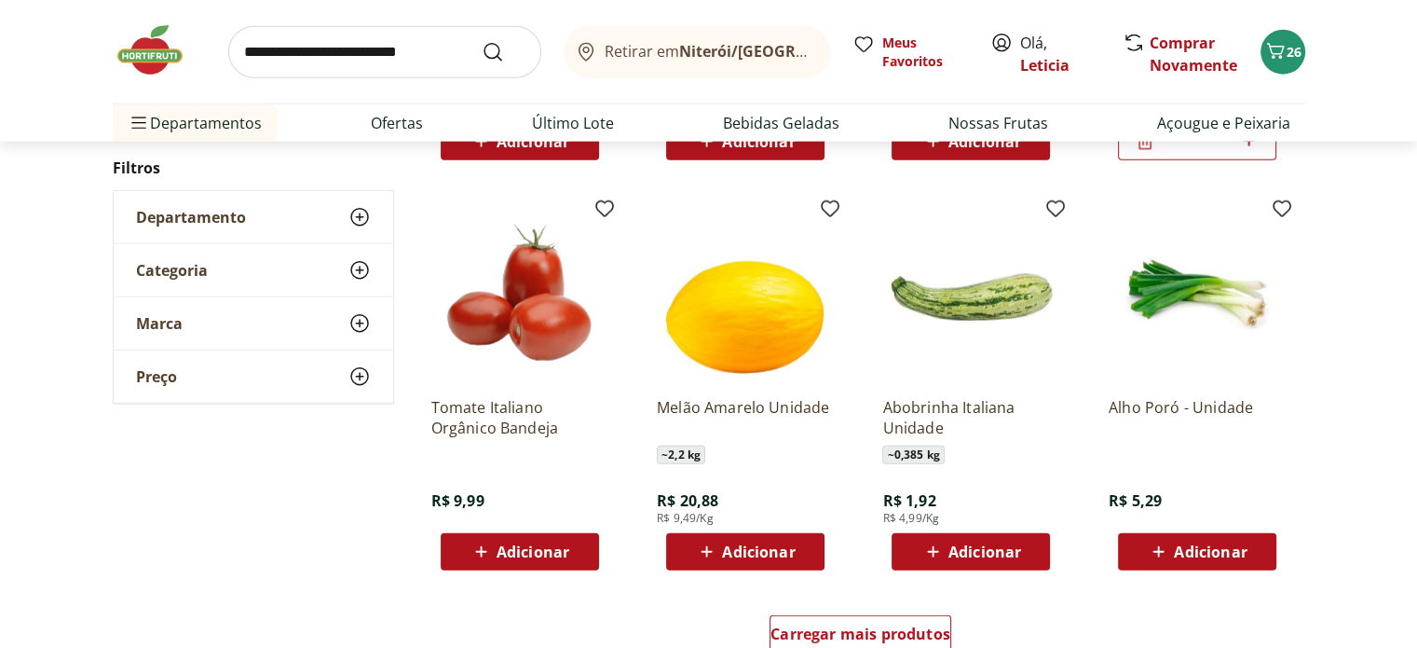
click at [988, 550] on span "Adicionar" at bounding box center [985, 551] width 73 height 15
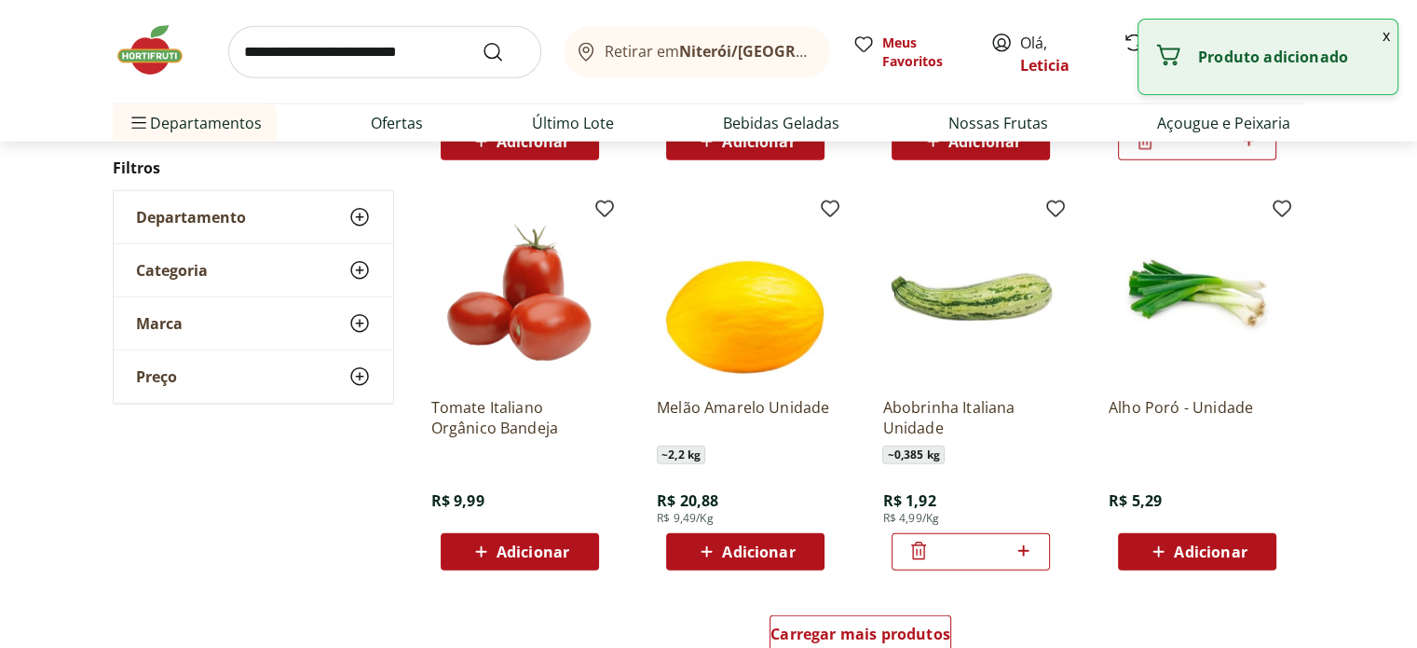
click at [1022, 547] on icon at bounding box center [1023, 551] width 23 height 22
type input "*"
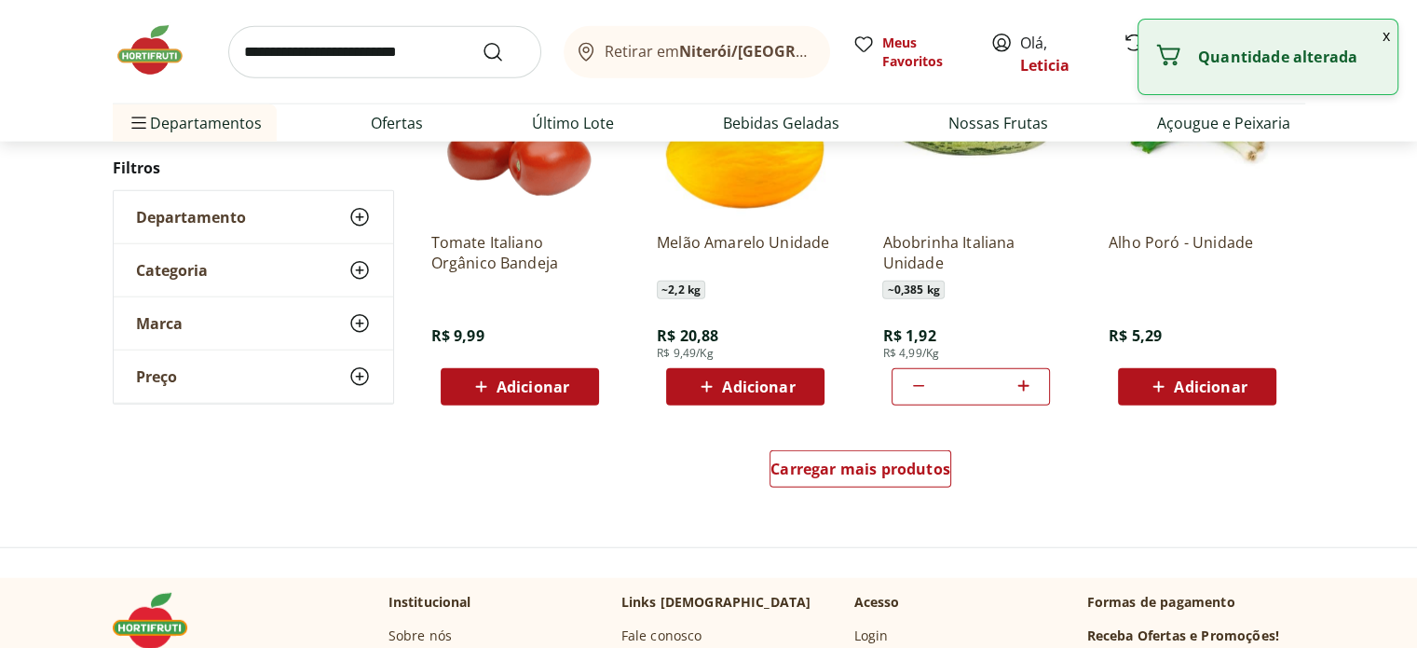
scroll to position [4755, 0]
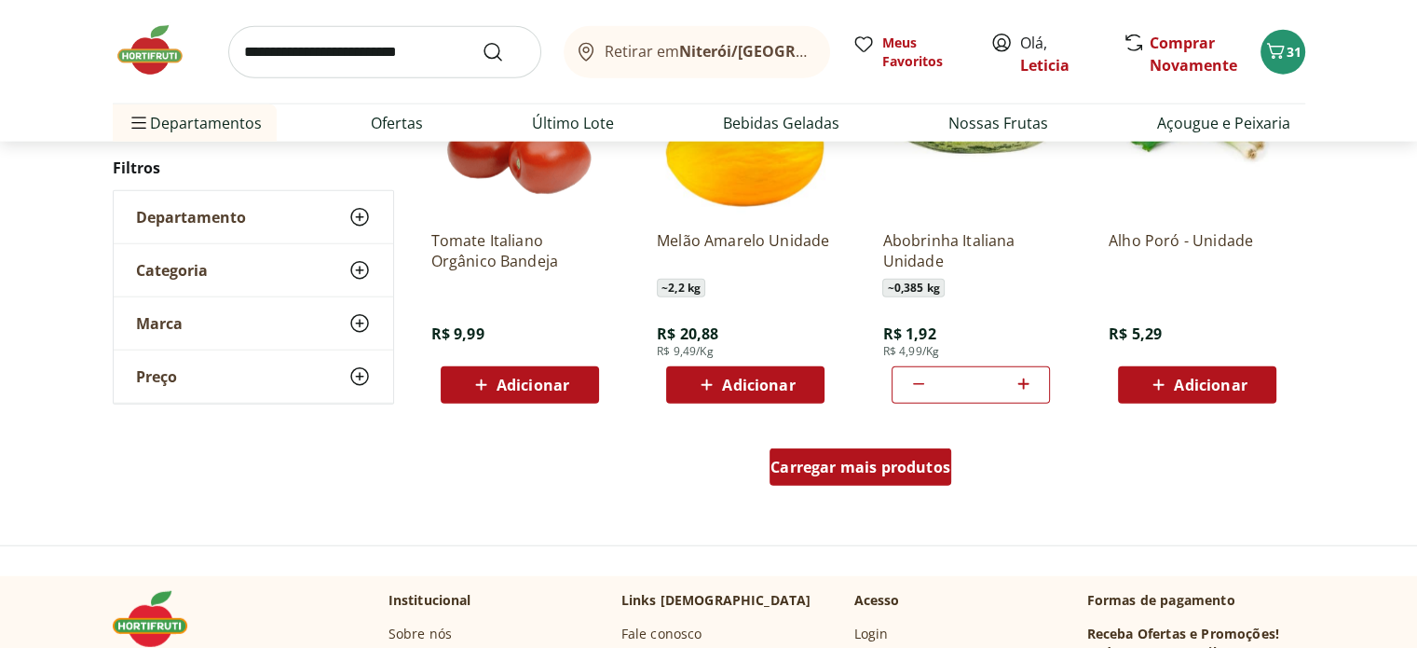
click at [896, 466] on span "Carregar mais produtos" at bounding box center [861, 466] width 180 height 15
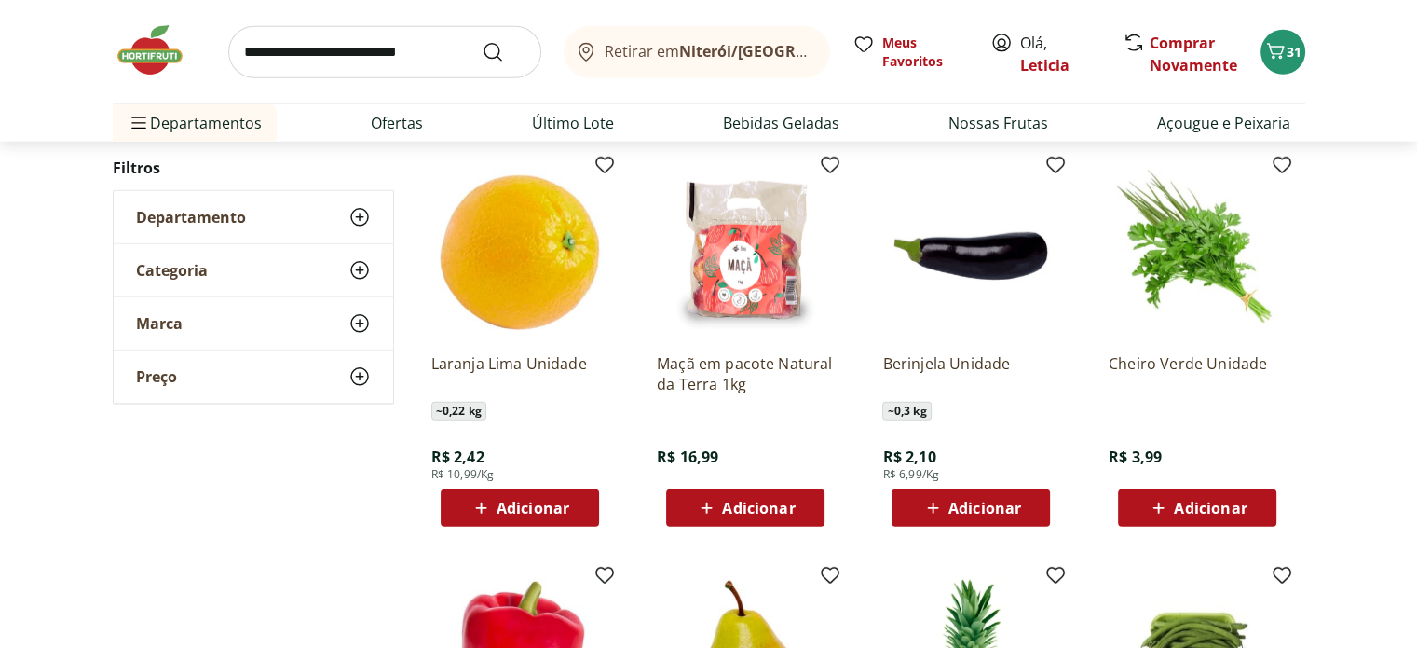
scroll to position [5439, 0]
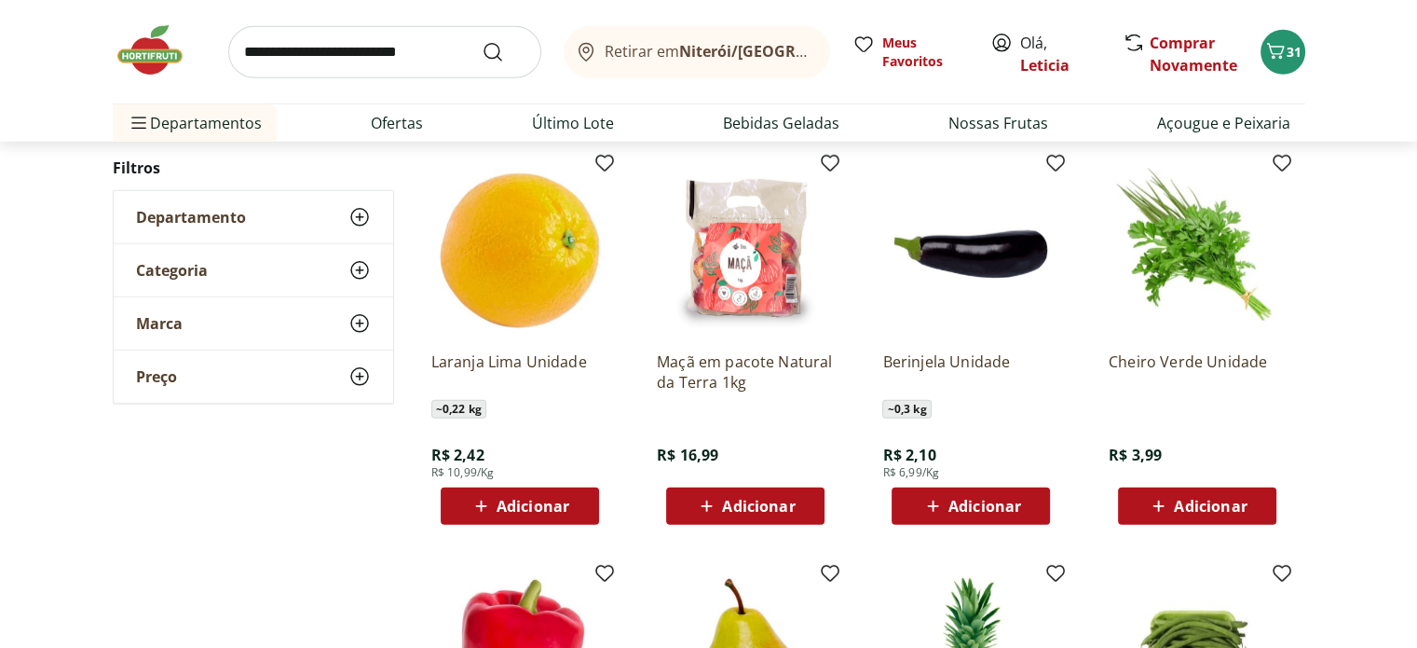
click at [1225, 505] on span "Adicionar" at bounding box center [1210, 506] width 73 height 15
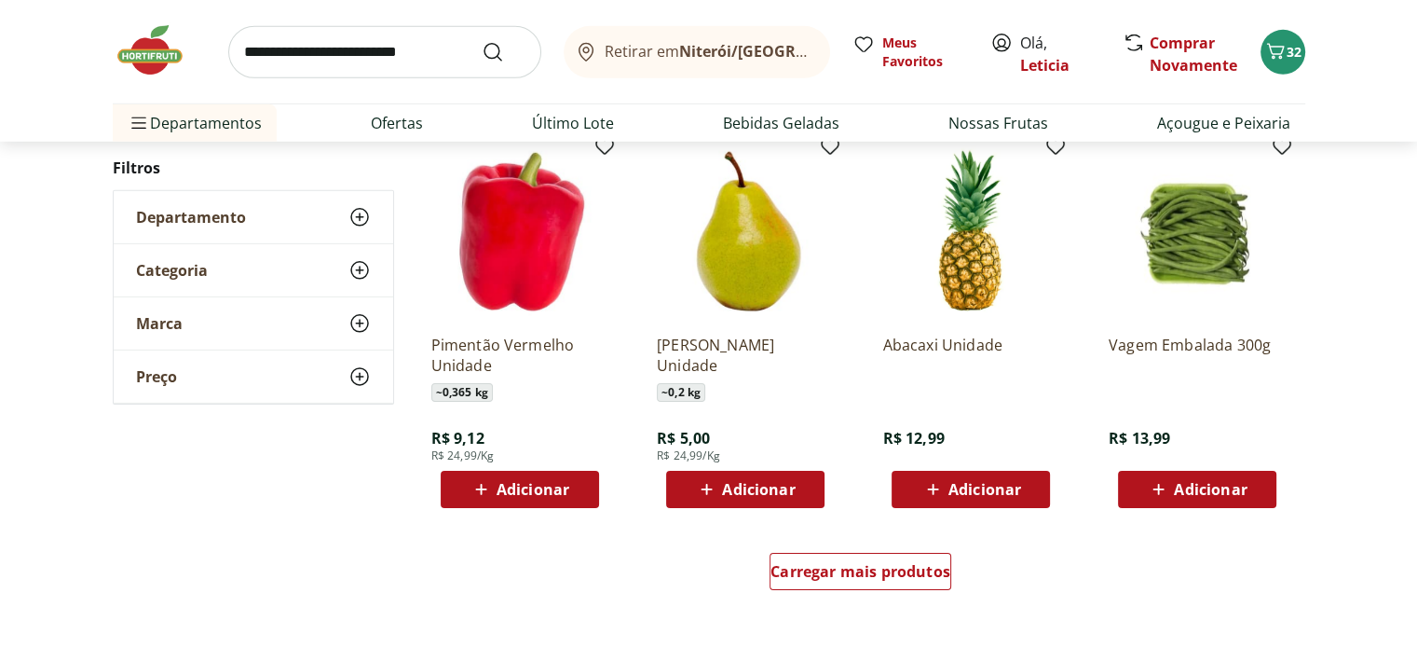
scroll to position [5888, 0]
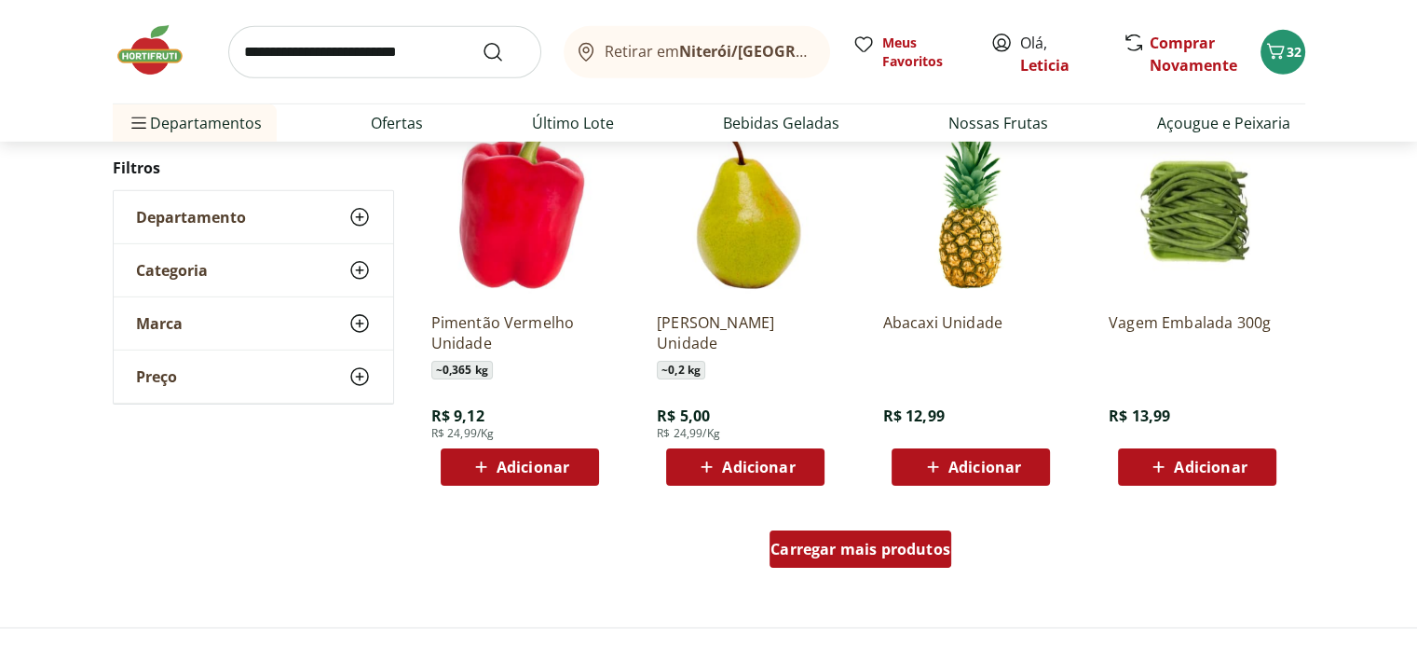
click at [853, 552] on span "Carregar mais produtos" at bounding box center [861, 548] width 180 height 15
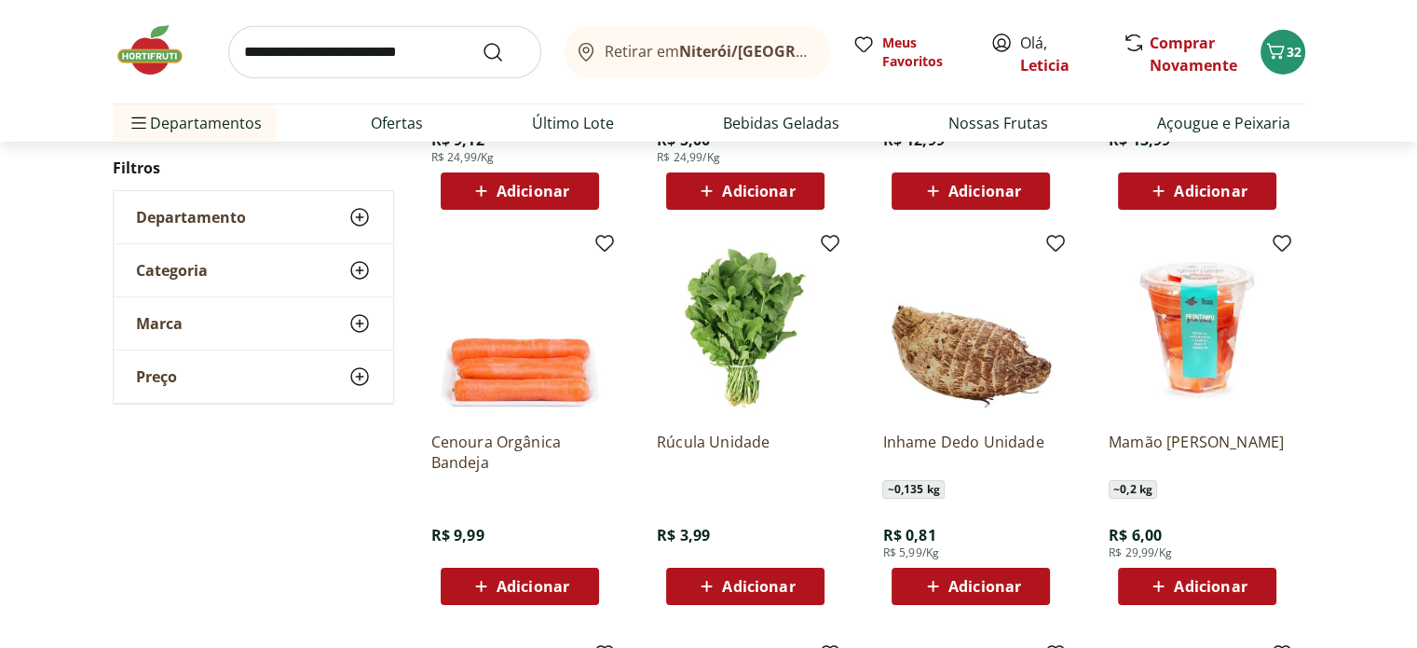
scroll to position [6162, 0]
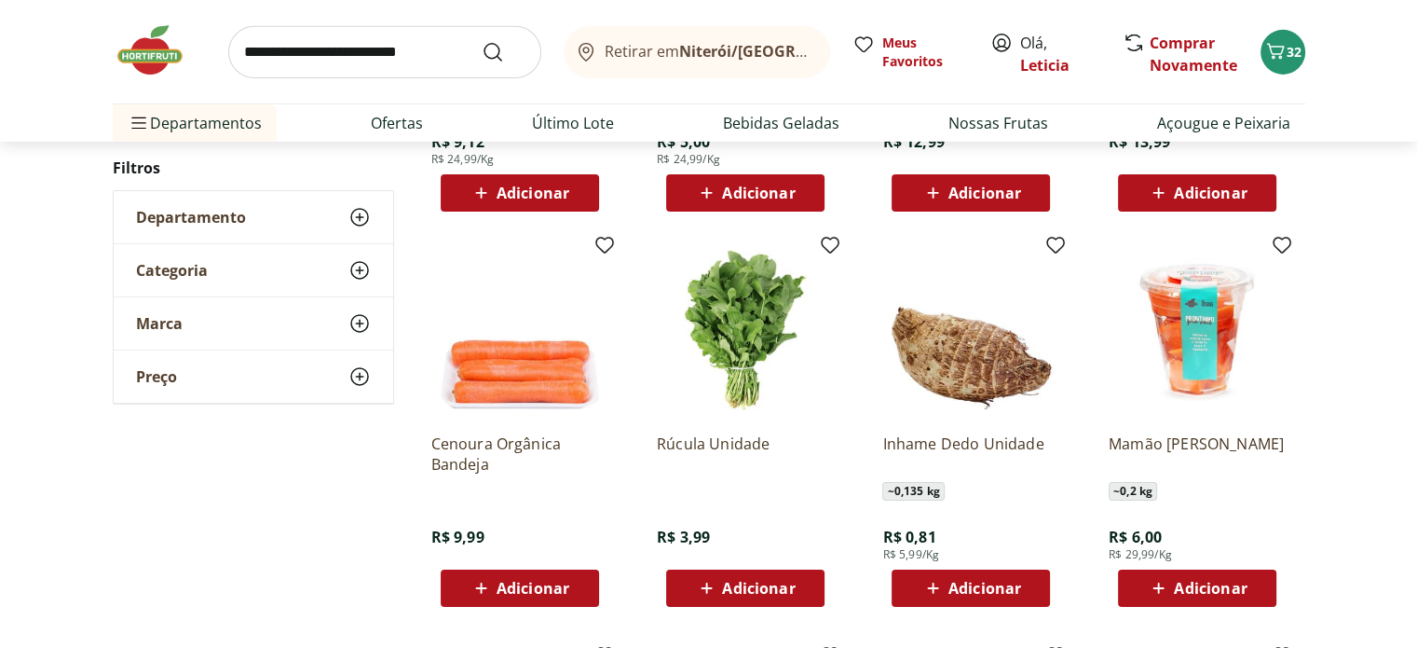
click at [739, 582] on span "Adicionar" at bounding box center [758, 588] width 73 height 15
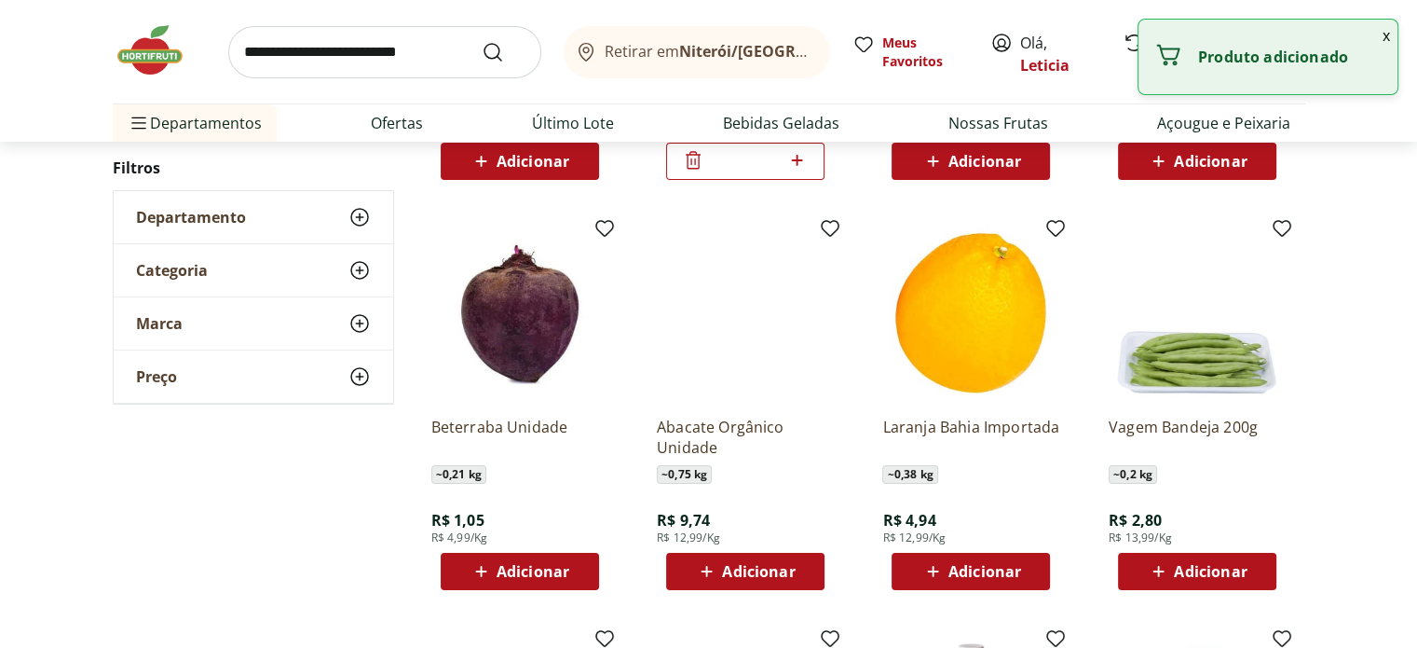
scroll to position [6587, 0]
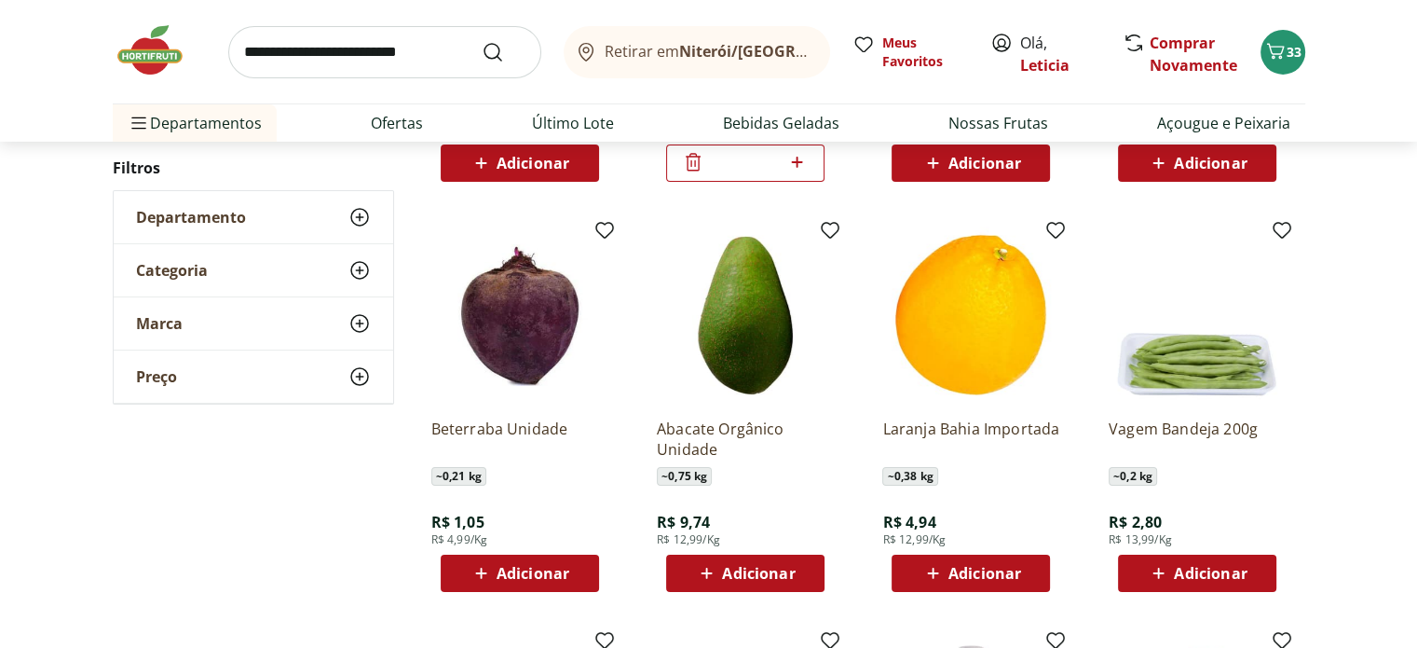
click at [507, 581] on span "Adicionar" at bounding box center [533, 573] width 73 height 15
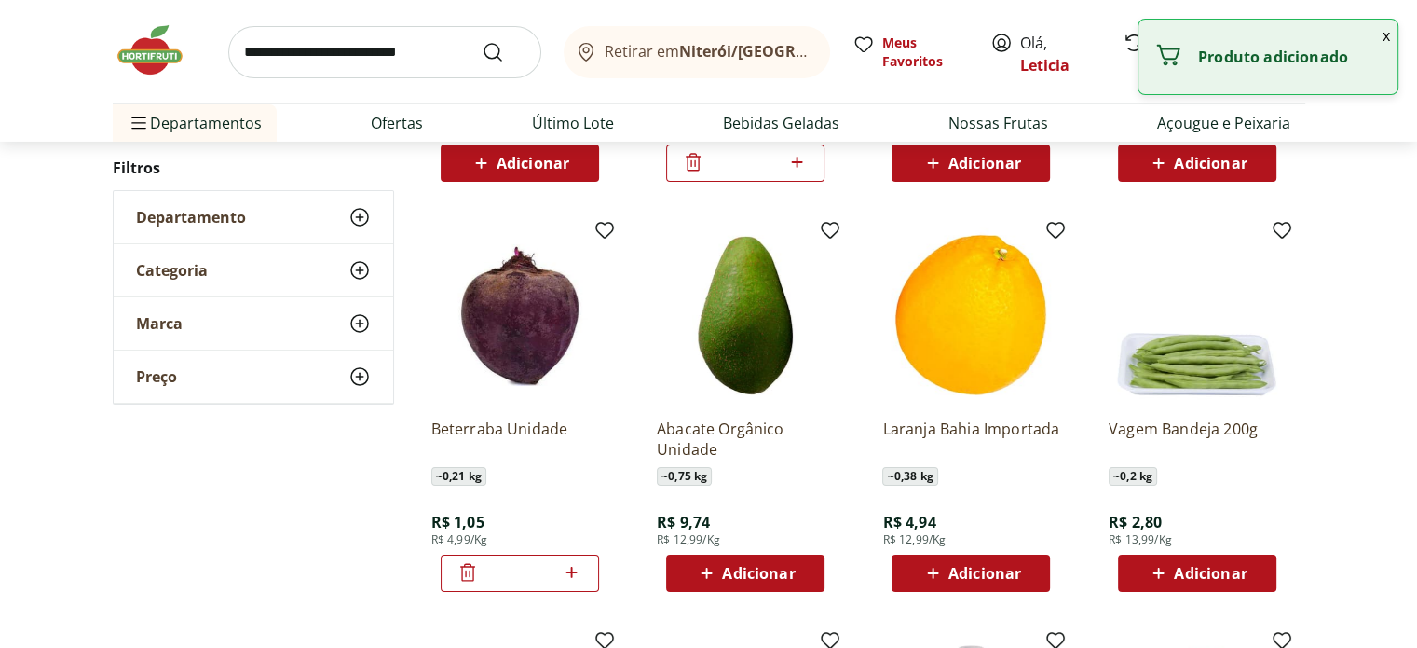
click at [574, 576] on icon at bounding box center [571, 572] width 23 height 22
type input "*"
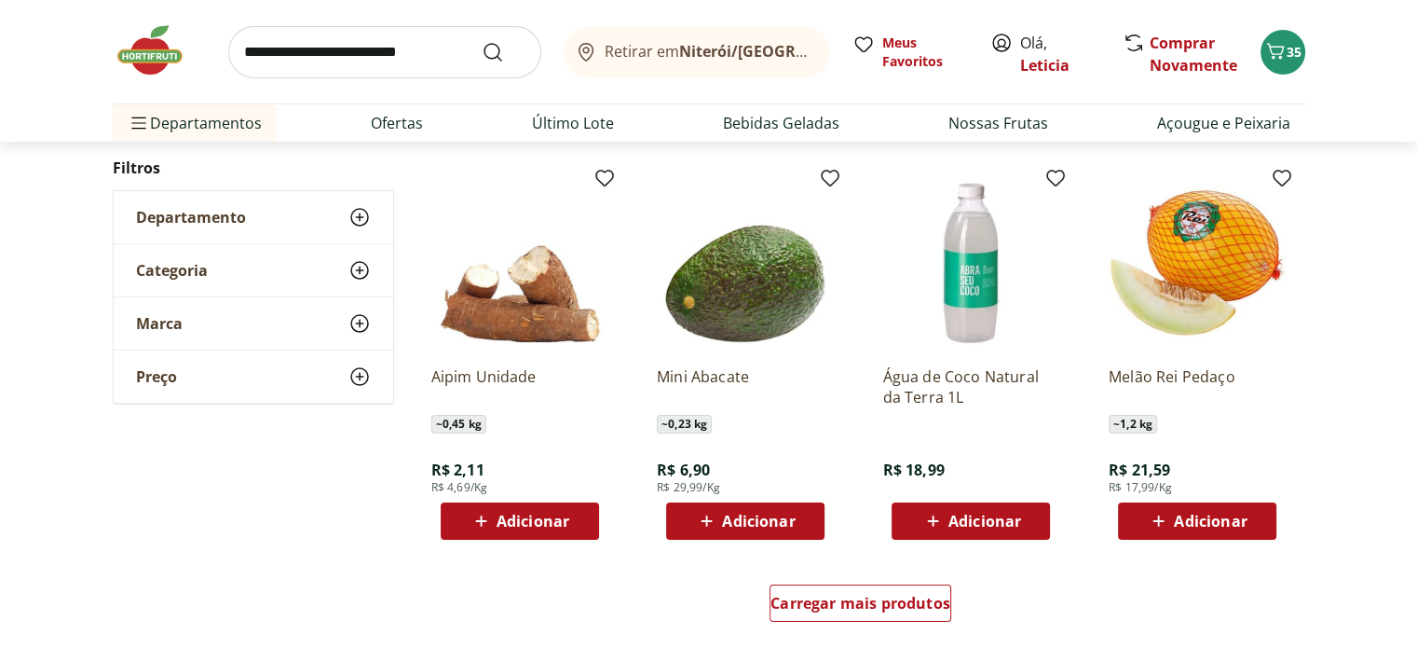
scroll to position [7133, 0]
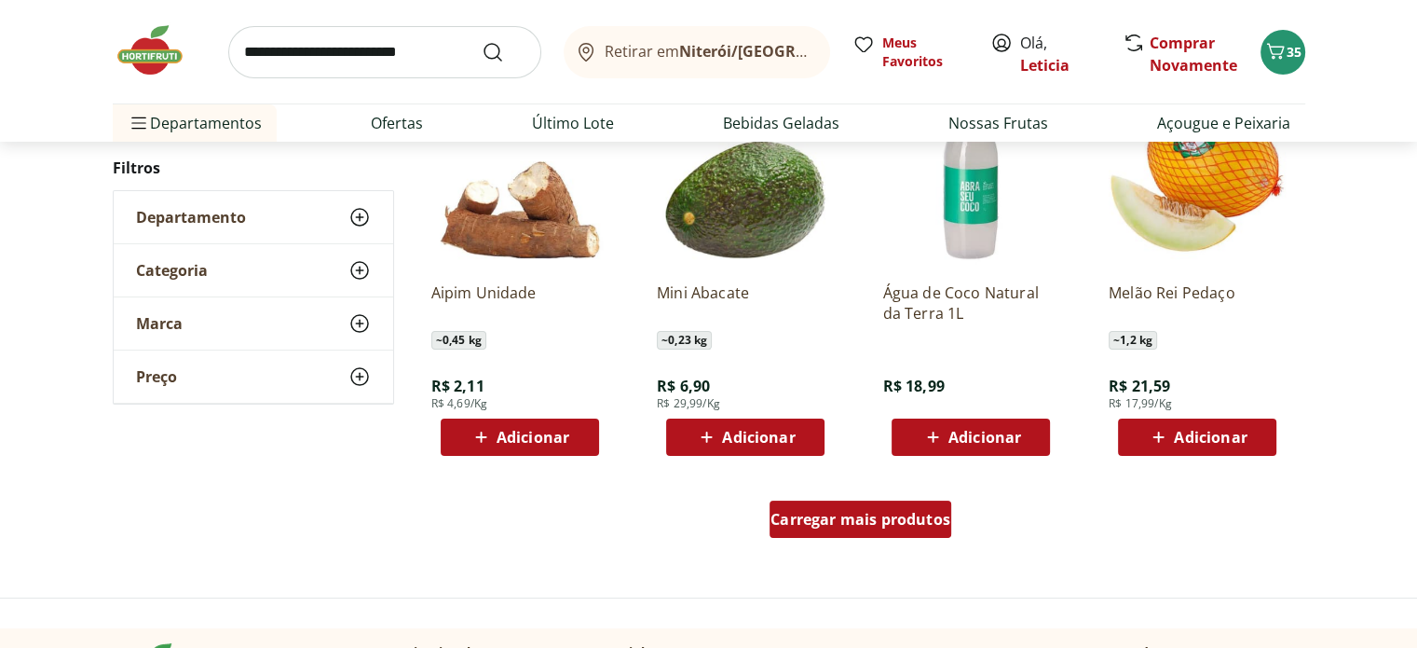
click at [853, 519] on span "Carregar mais produtos" at bounding box center [861, 519] width 180 height 15
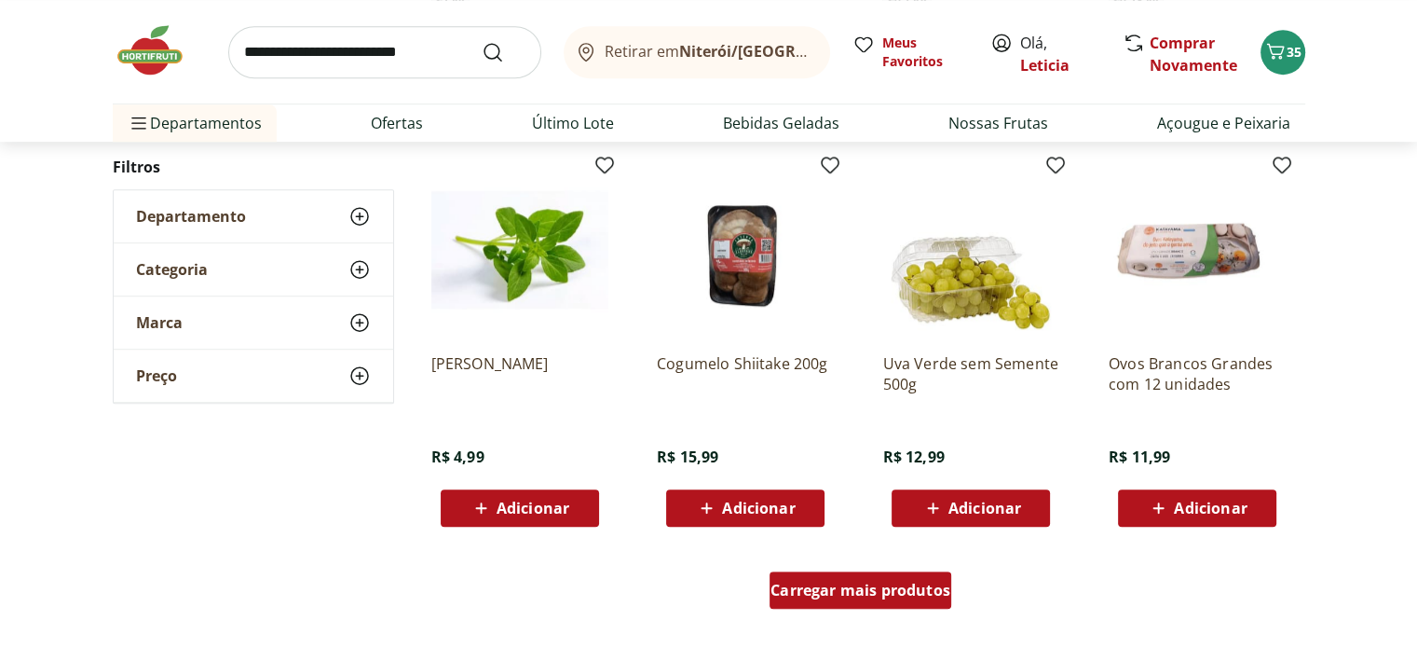
scroll to position [8278, 0]
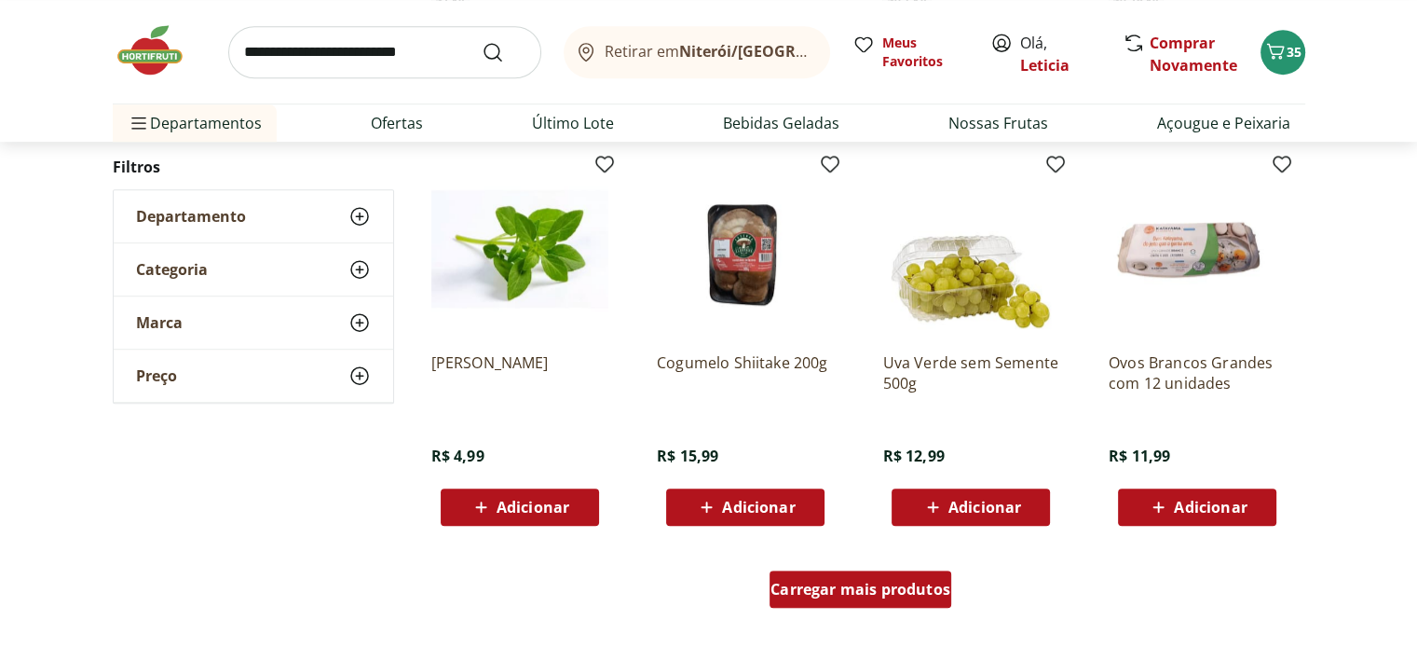
click at [836, 601] on div "Carregar mais produtos" at bounding box center [861, 588] width 182 height 37
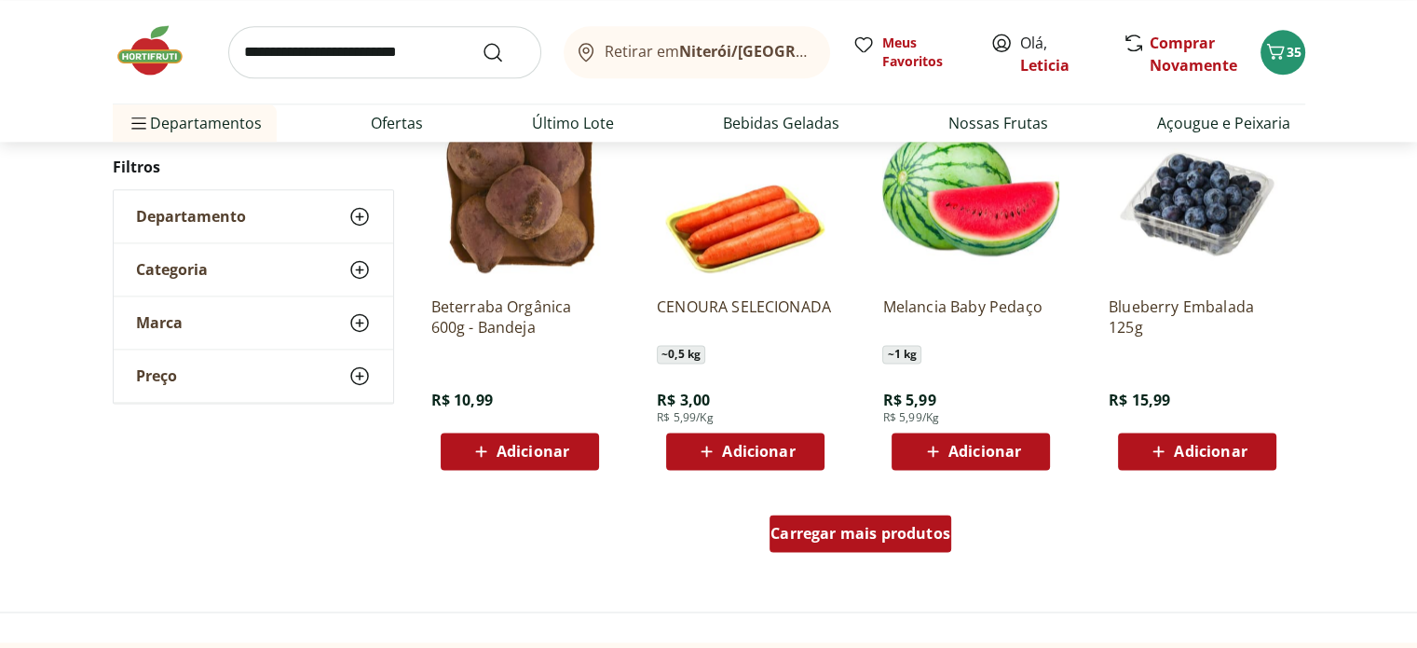
scroll to position [9598, 0]
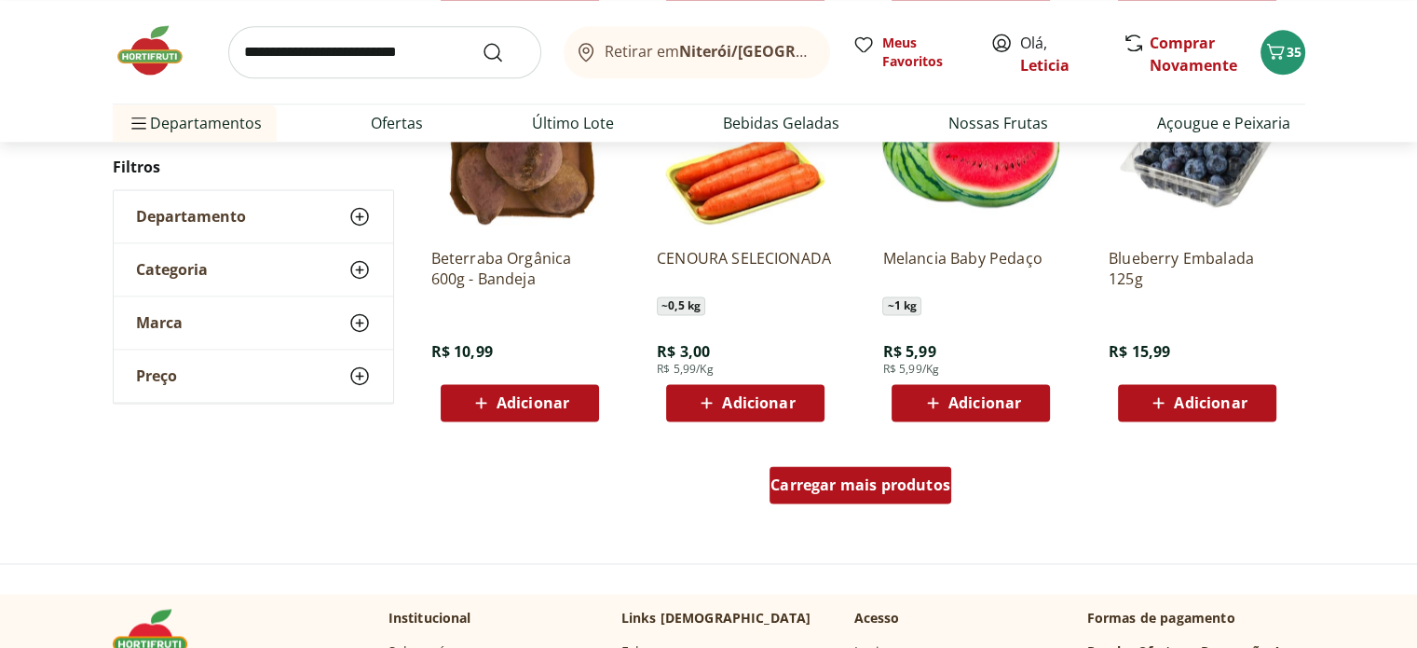
click at [896, 477] on span "Carregar mais produtos" at bounding box center [861, 484] width 180 height 15
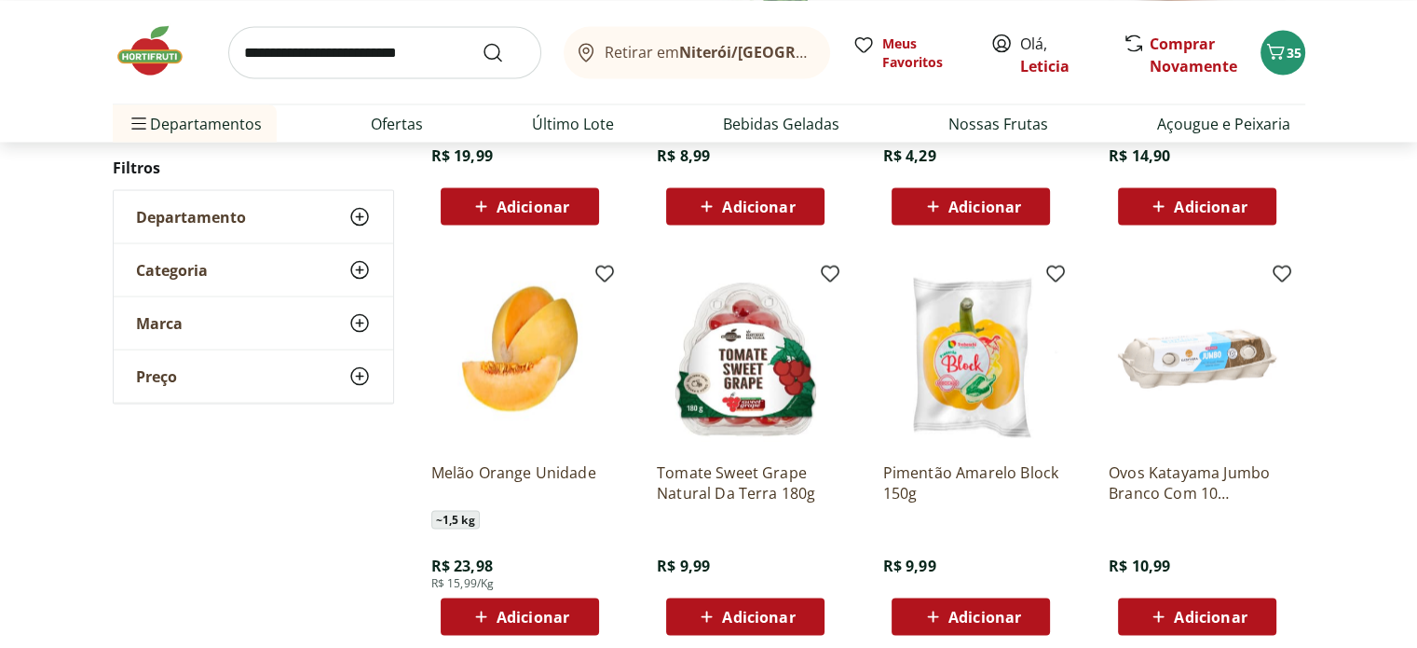
scroll to position [10773, 0]
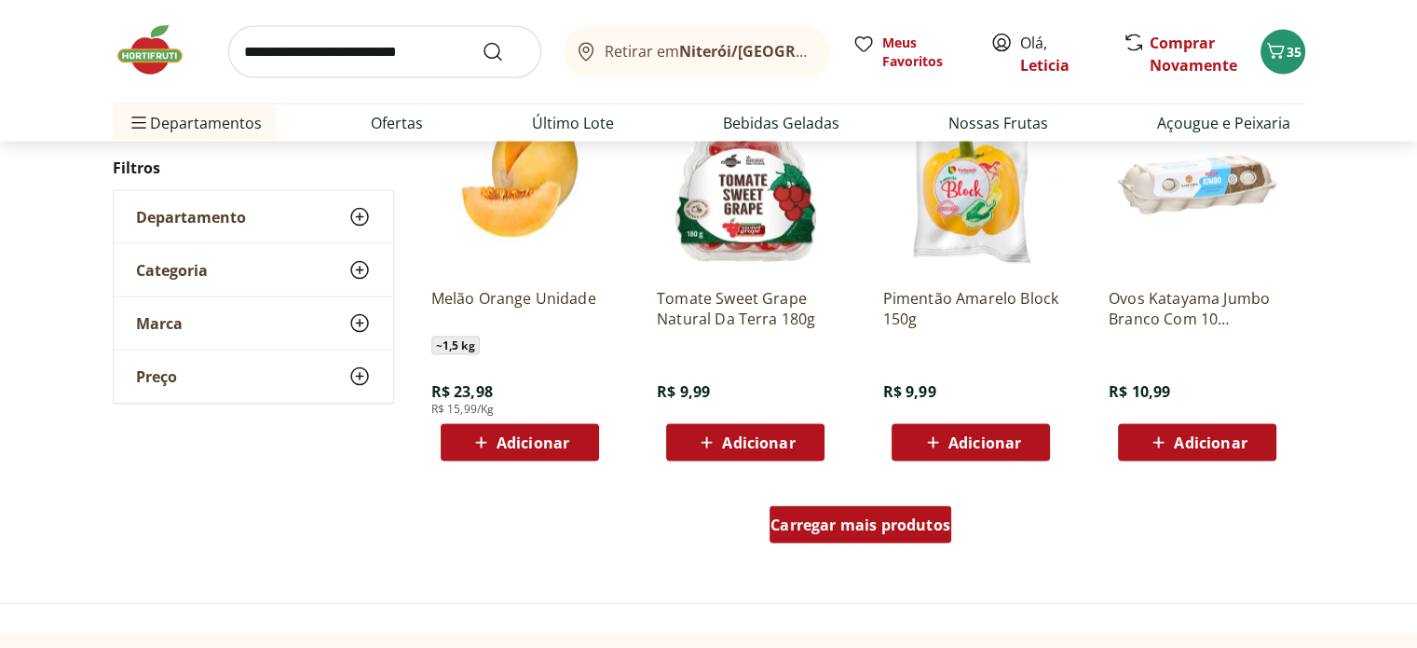
click at [883, 519] on span "Carregar mais produtos" at bounding box center [861, 524] width 180 height 15
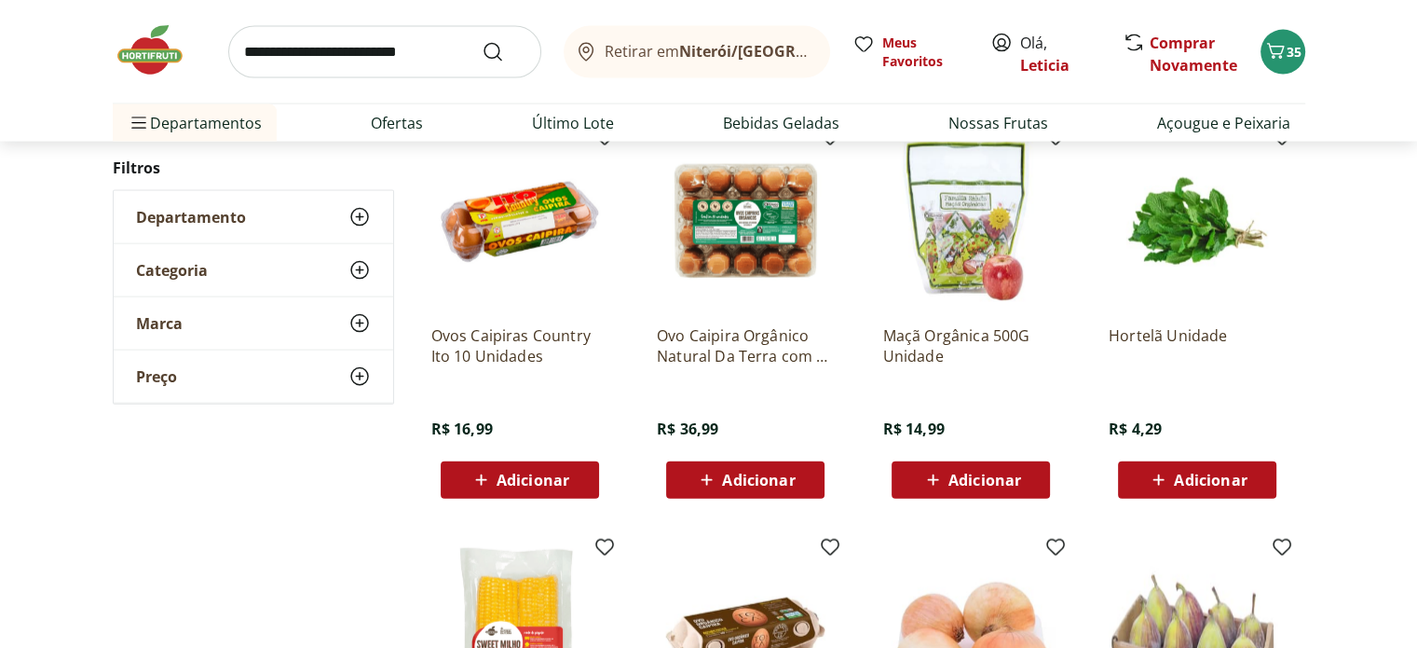
scroll to position [11134, 0]
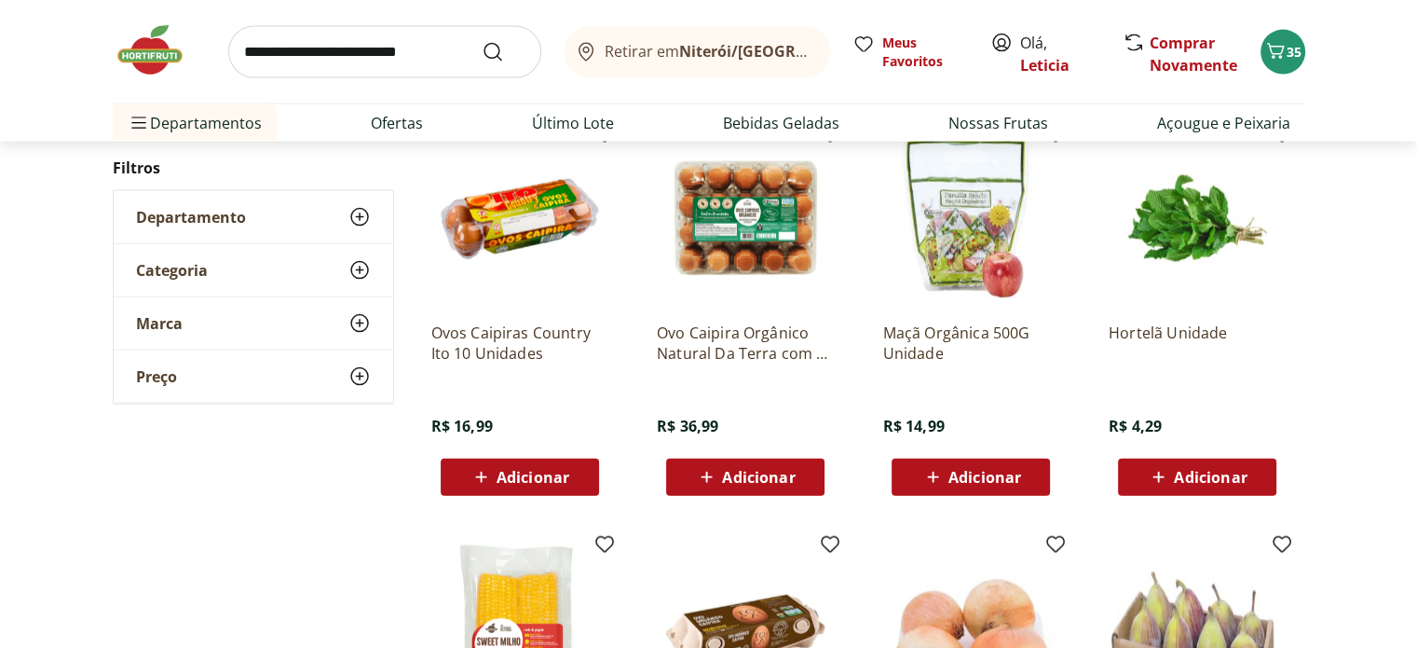
click at [1208, 479] on span "Adicionar" at bounding box center [1210, 477] width 73 height 15
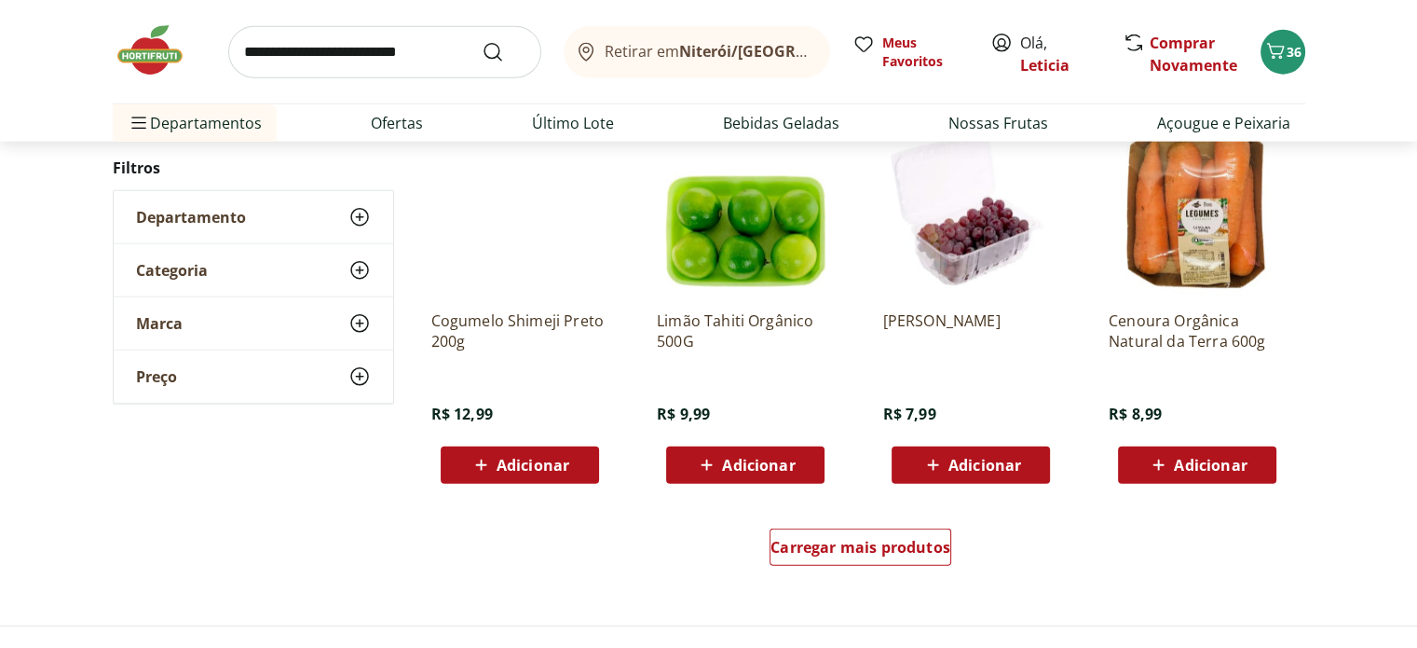
scroll to position [12031, 0]
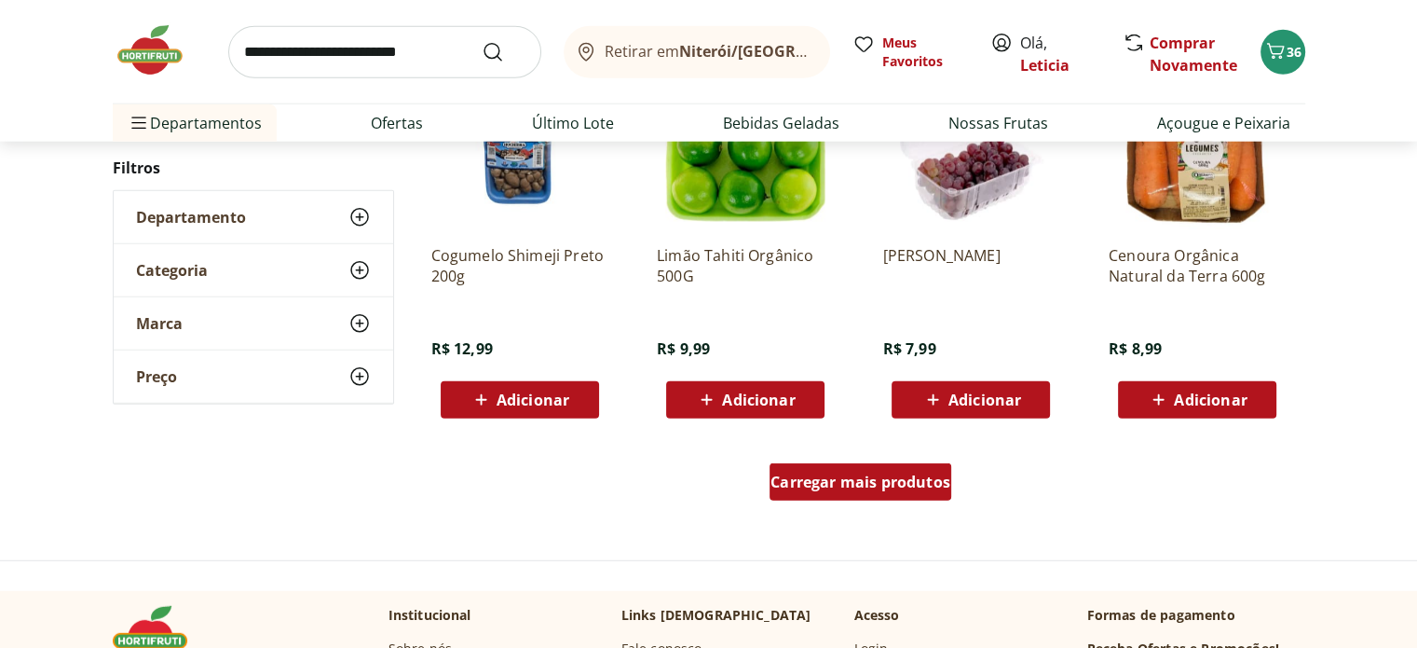
click at [911, 484] on span "Carregar mais produtos" at bounding box center [861, 481] width 180 height 15
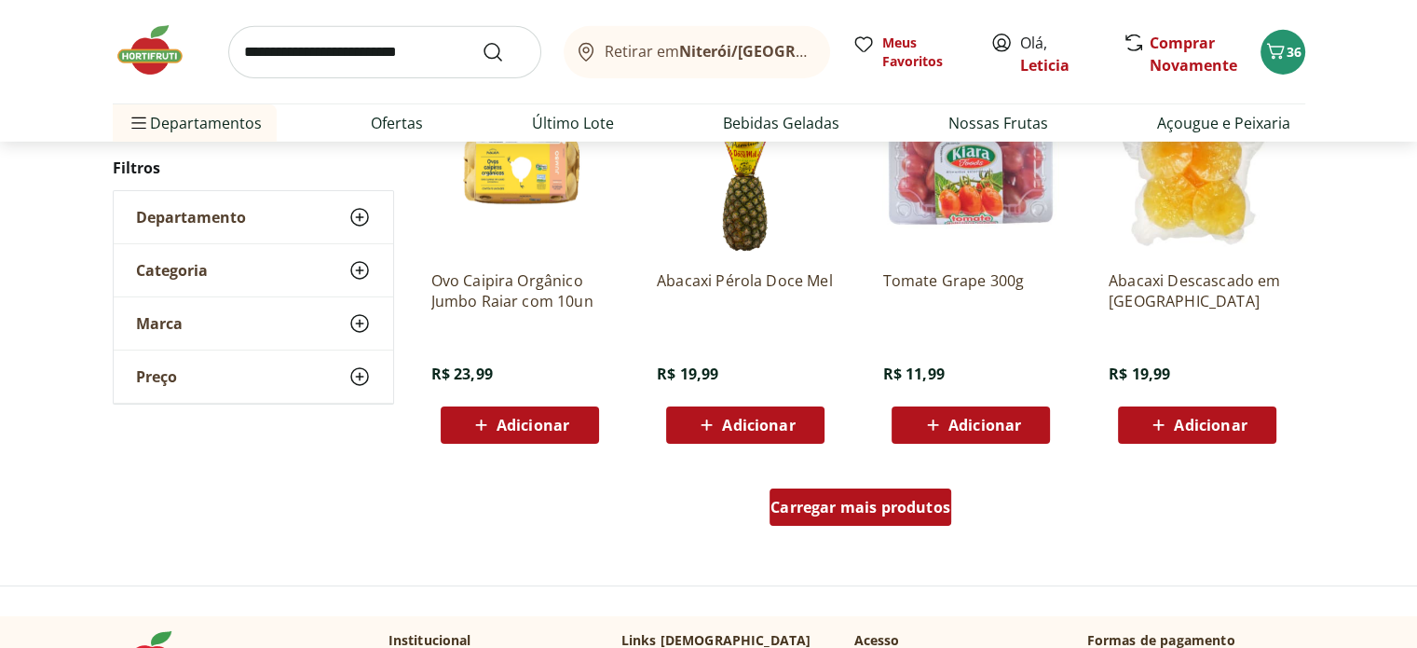
scroll to position [13232, 0]
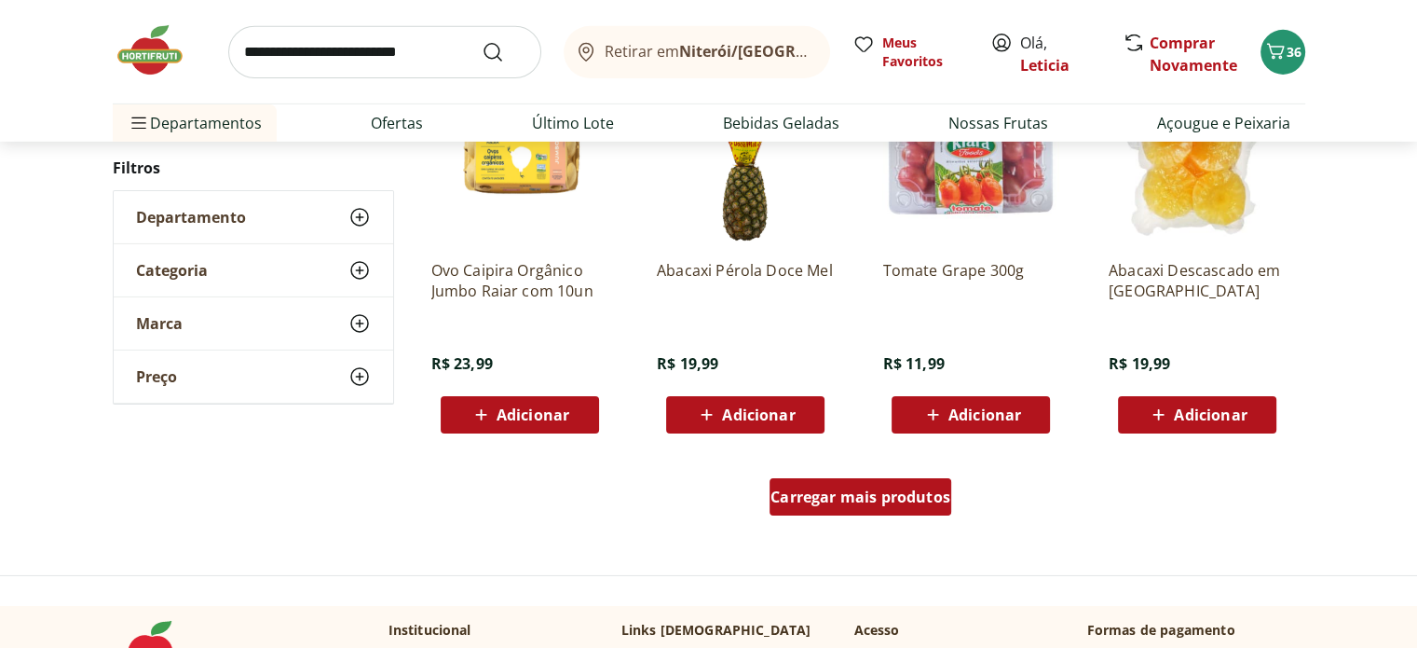
click at [871, 504] on span "Carregar mais produtos" at bounding box center [861, 496] width 180 height 15
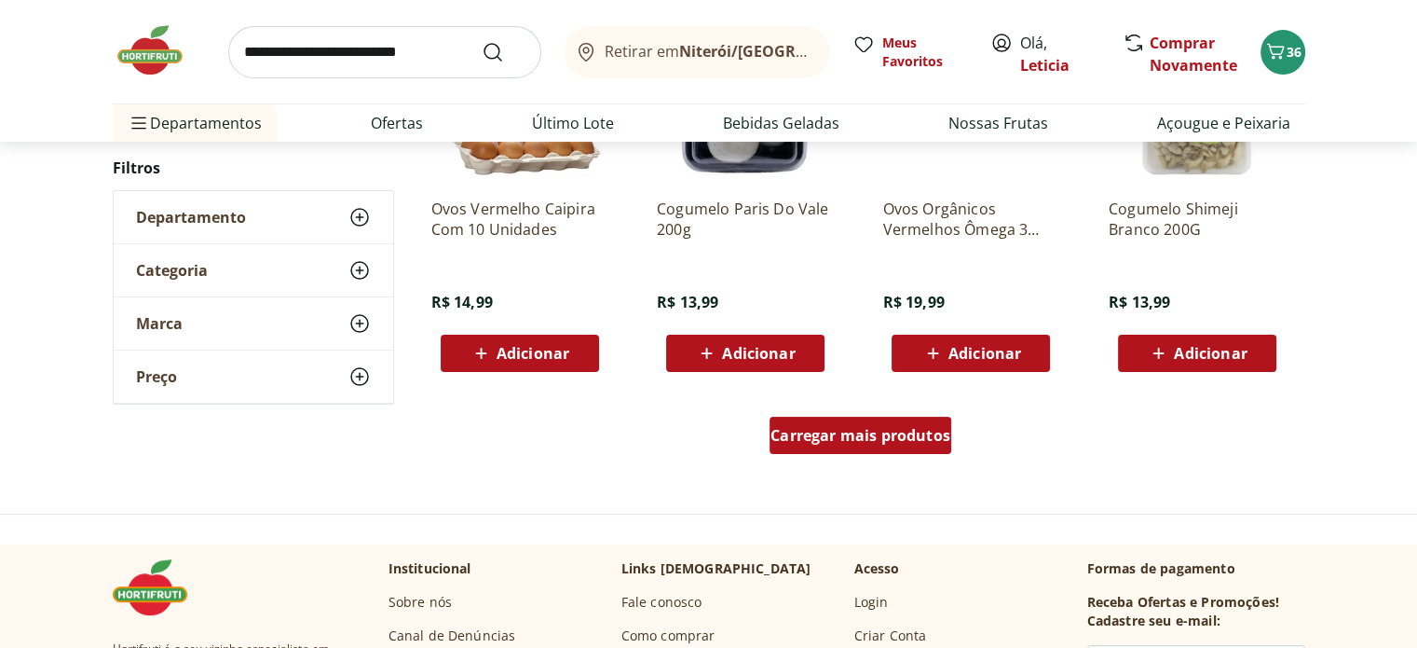
scroll to position [14508, 0]
click at [831, 434] on span "Carregar mais produtos" at bounding box center [861, 435] width 180 height 15
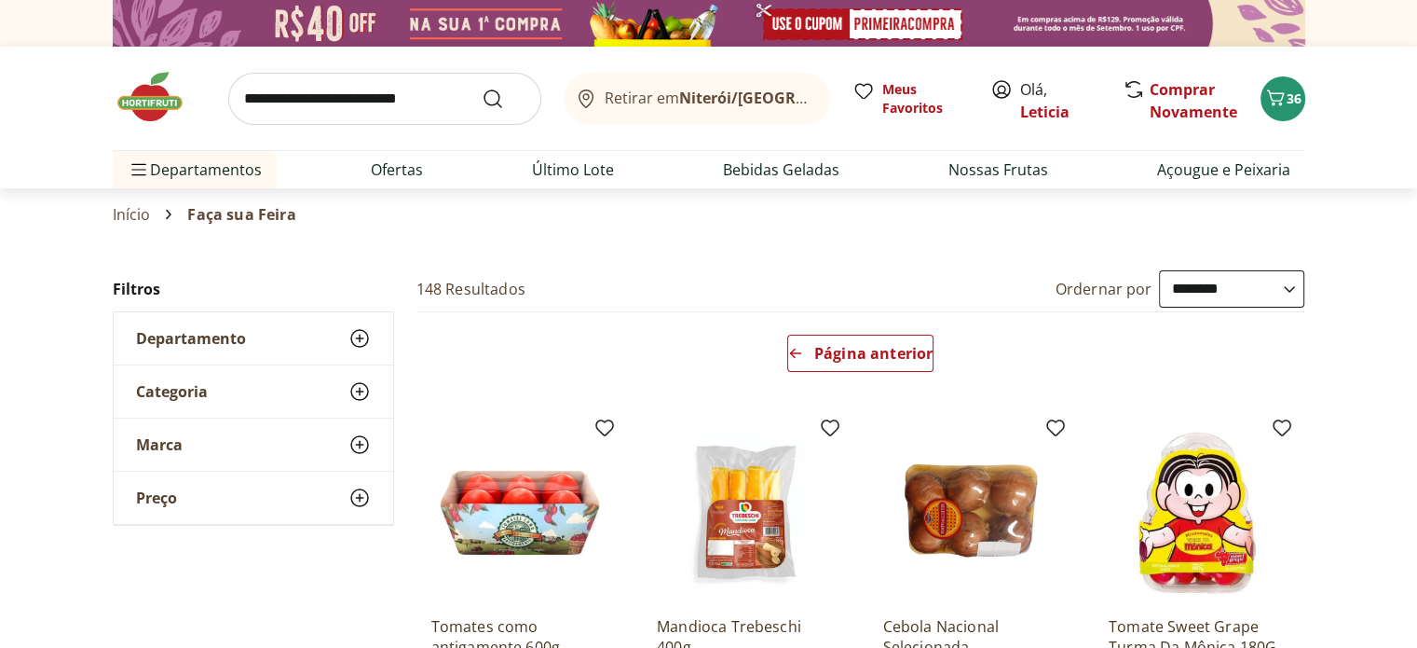
click at [309, 98] on input "search" at bounding box center [384, 99] width 313 height 52
type input "****"
click at [482, 88] on button "Submit Search" at bounding box center [504, 99] width 45 height 22
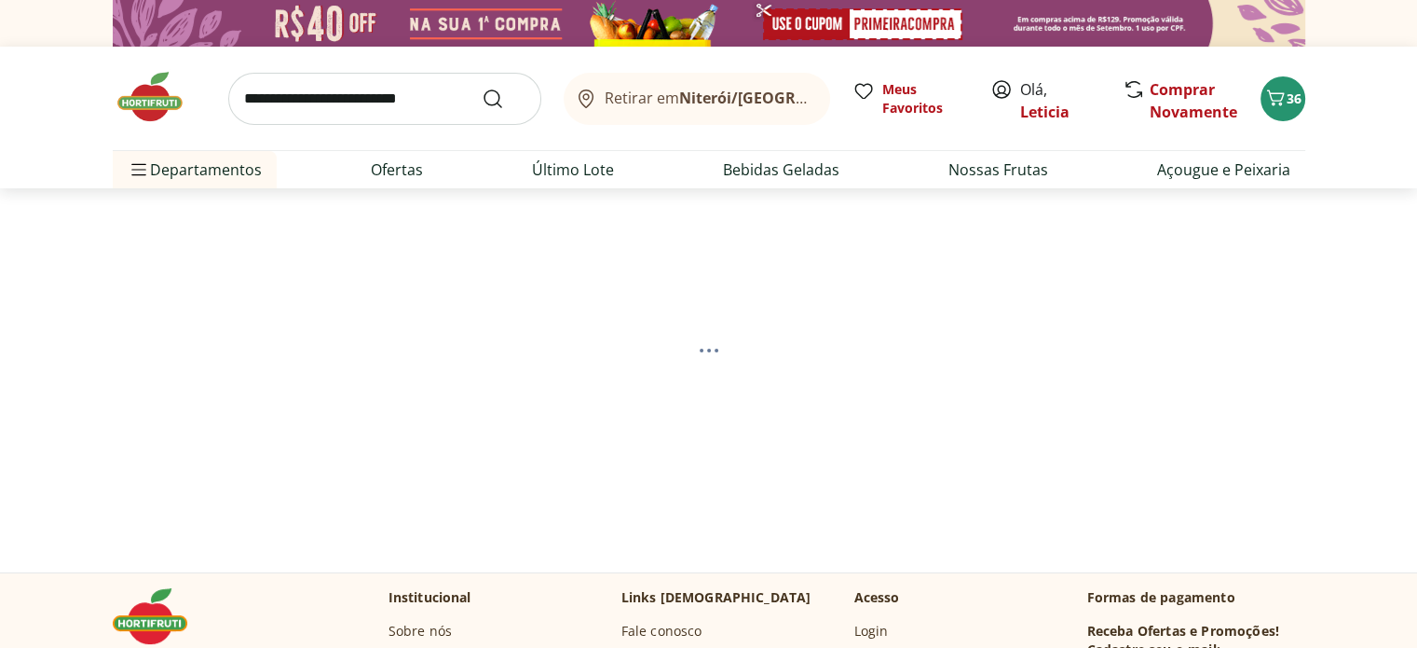
select select "**********"
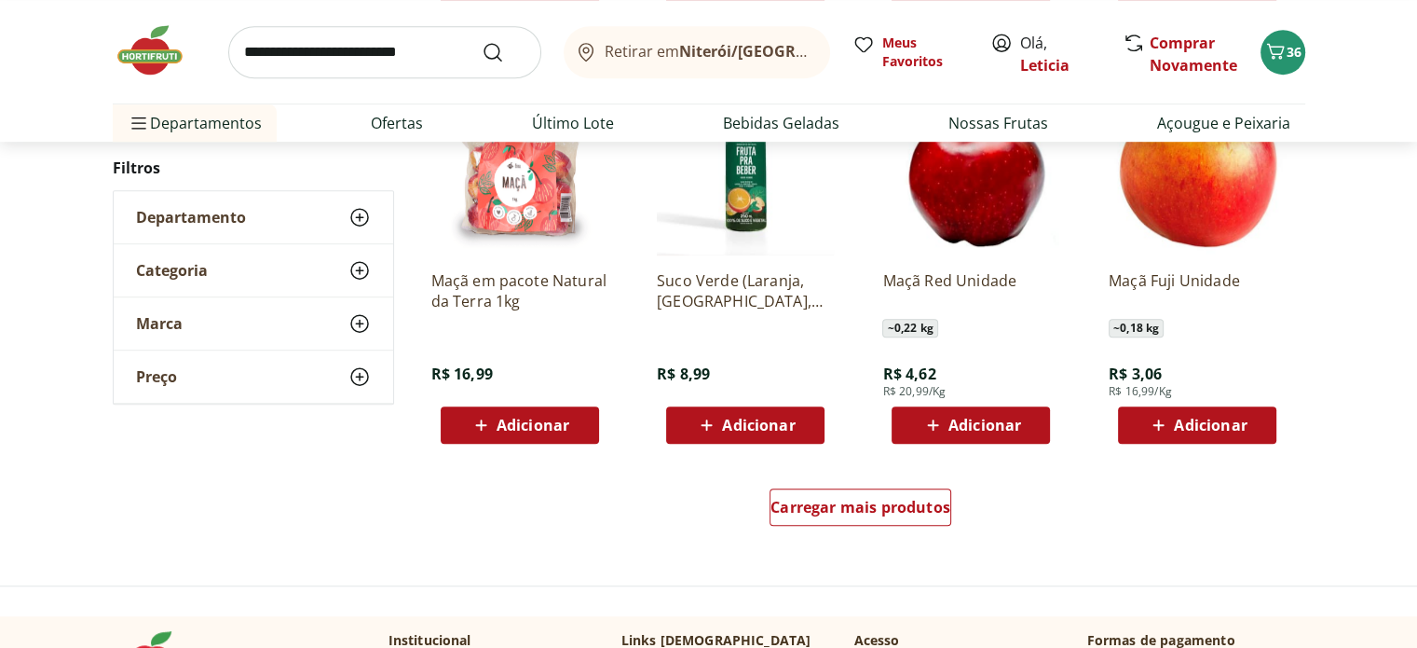
scroll to position [1132, 0]
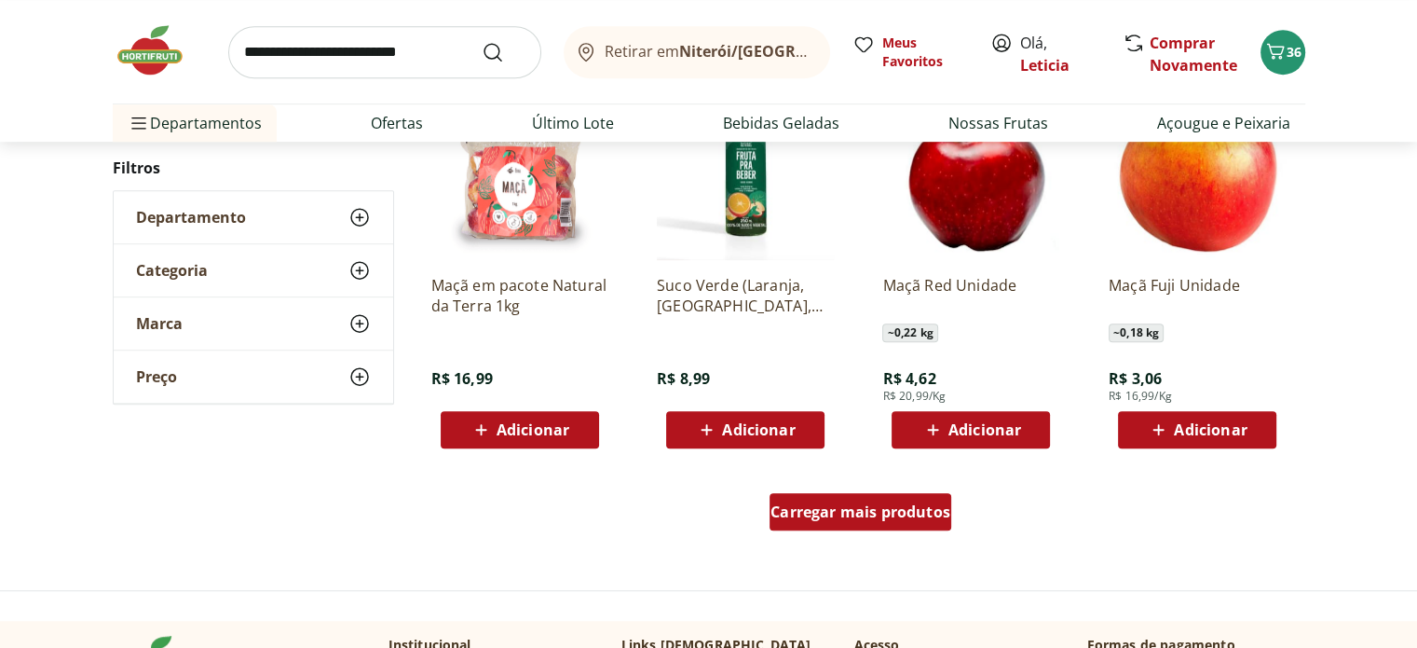
click at [853, 504] on span "Carregar mais produtos" at bounding box center [861, 511] width 180 height 15
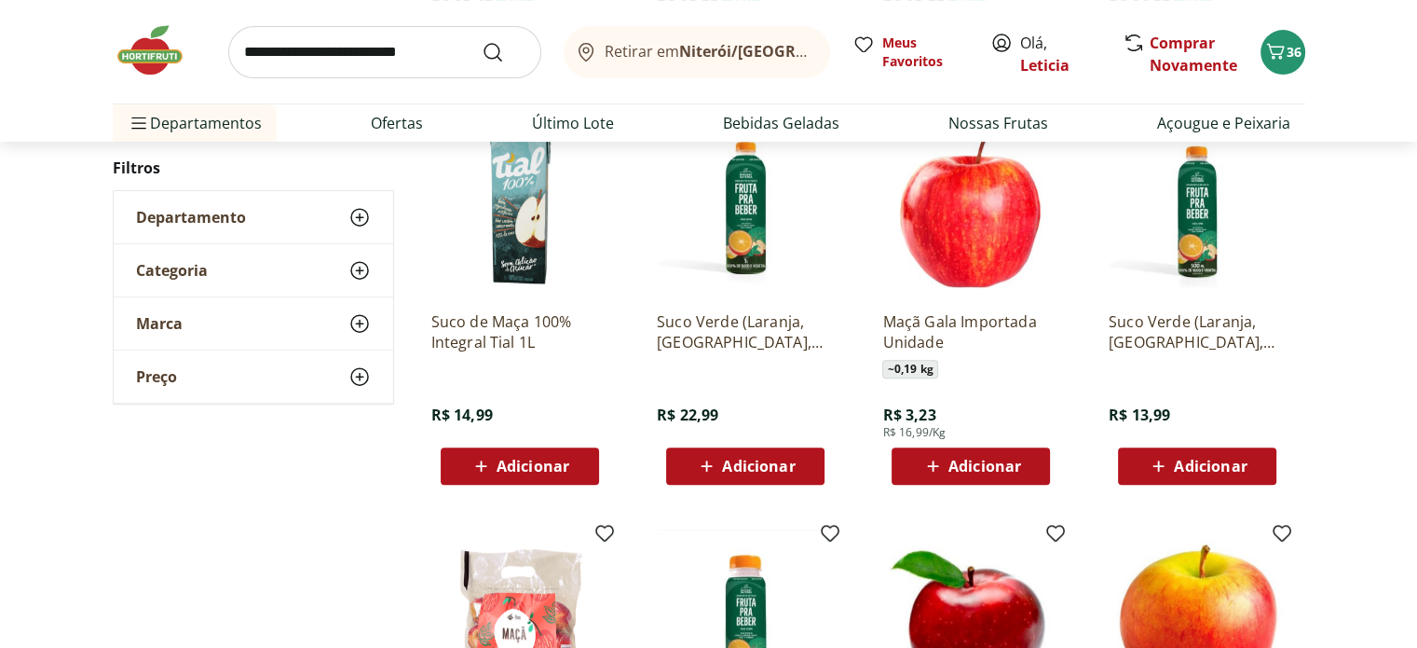
scroll to position [685, 0]
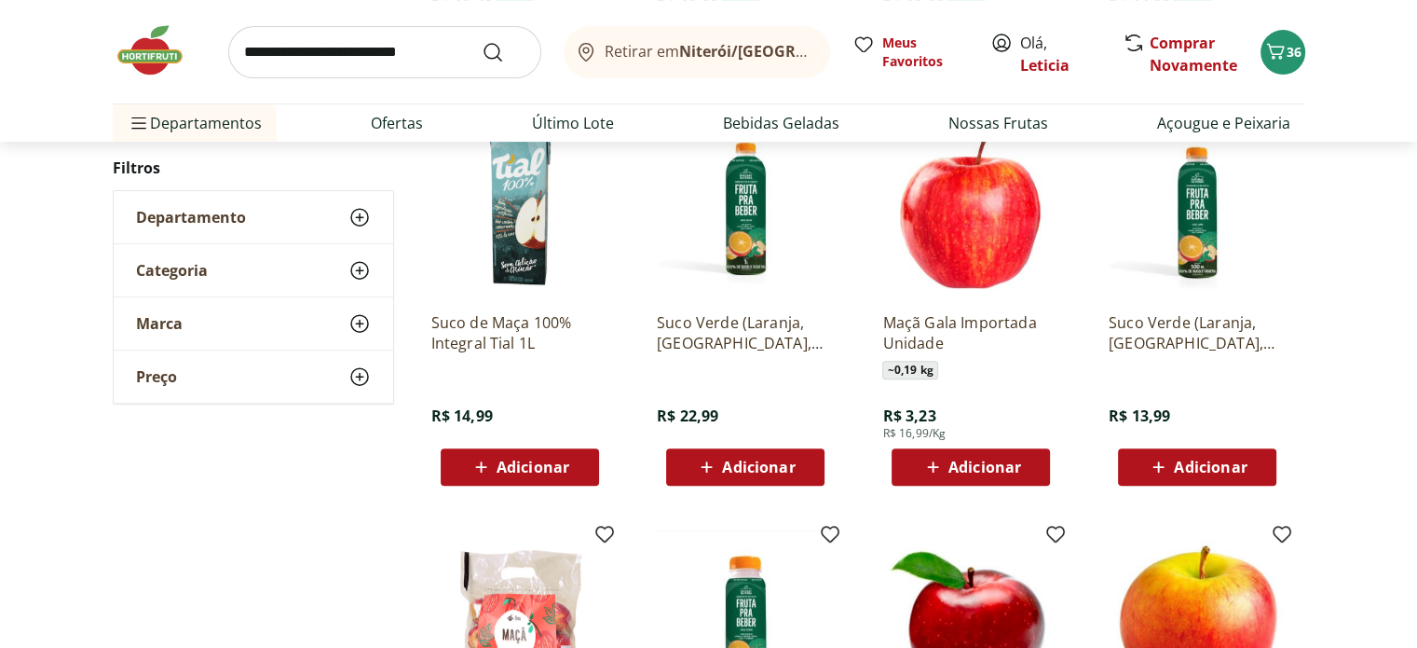
click at [982, 462] on span "Adicionar" at bounding box center [985, 466] width 73 height 15
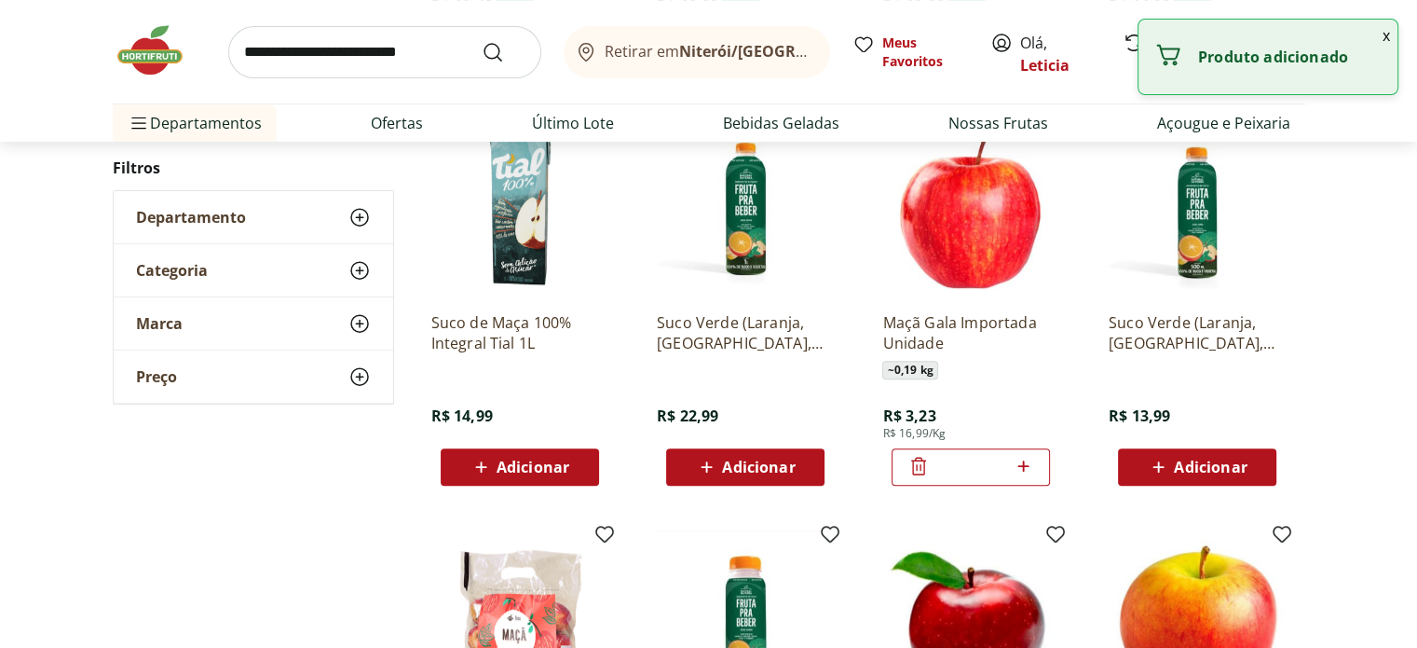
click at [1026, 463] on icon at bounding box center [1023, 466] width 23 height 22
type input "*"
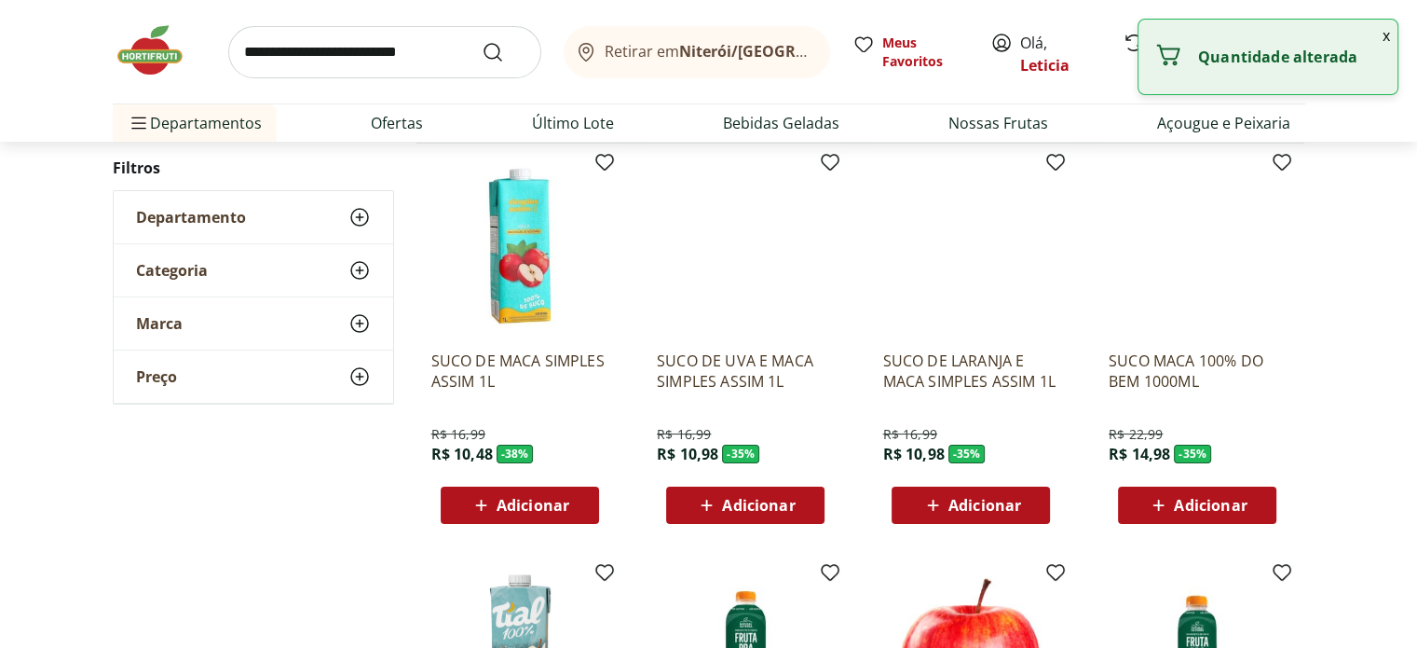
scroll to position [0, 0]
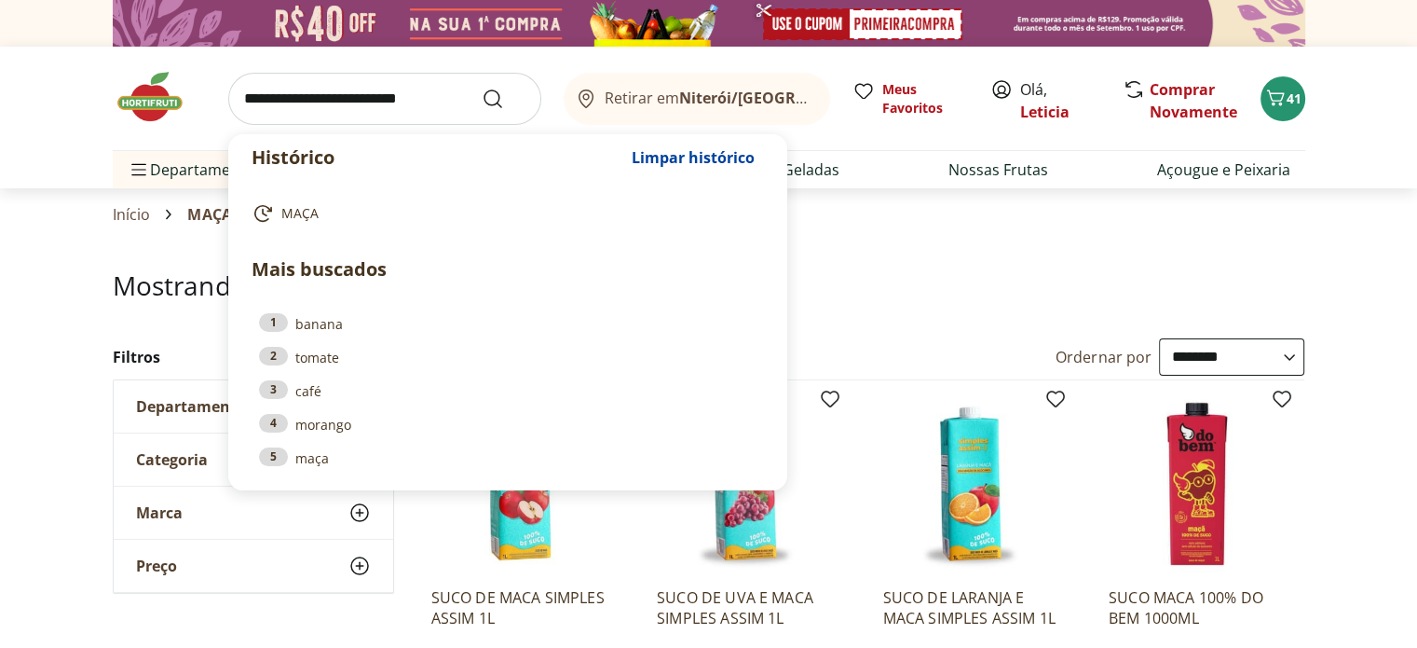
click at [407, 105] on input "search" at bounding box center [384, 99] width 313 height 52
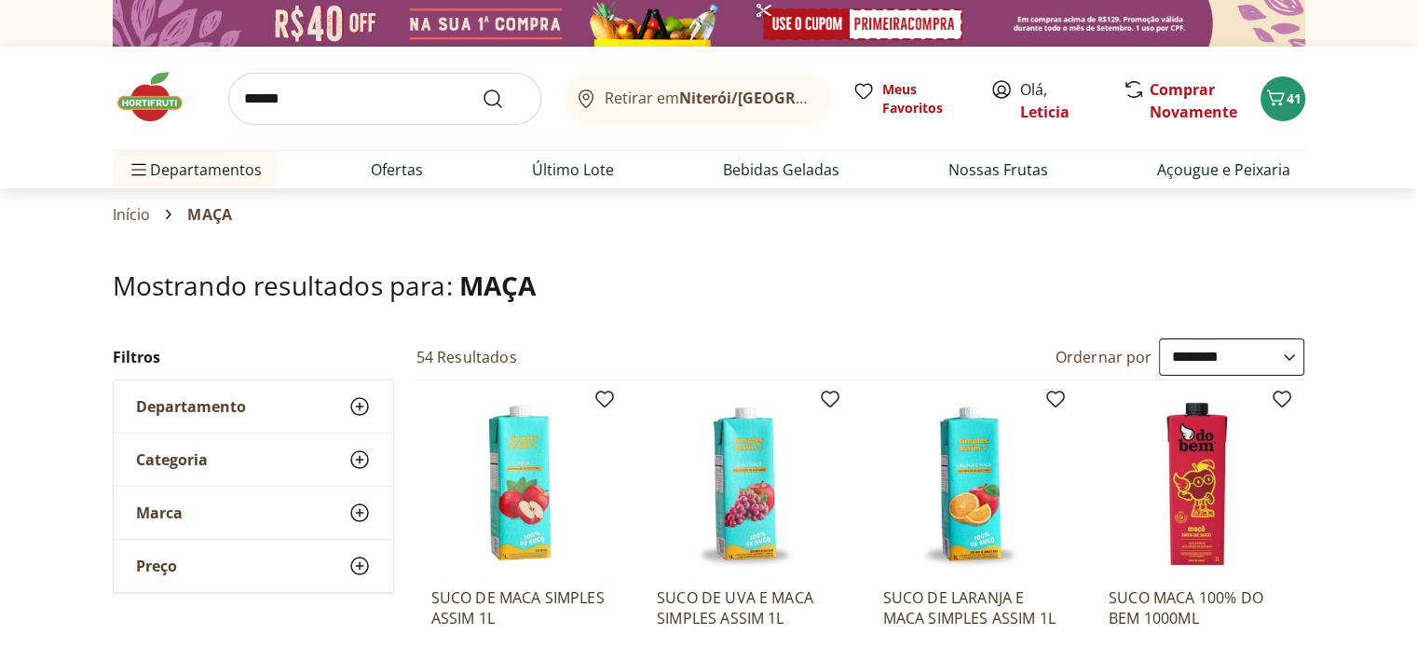
type input "******"
click at [482, 88] on button "Submit Search" at bounding box center [504, 99] width 45 height 22
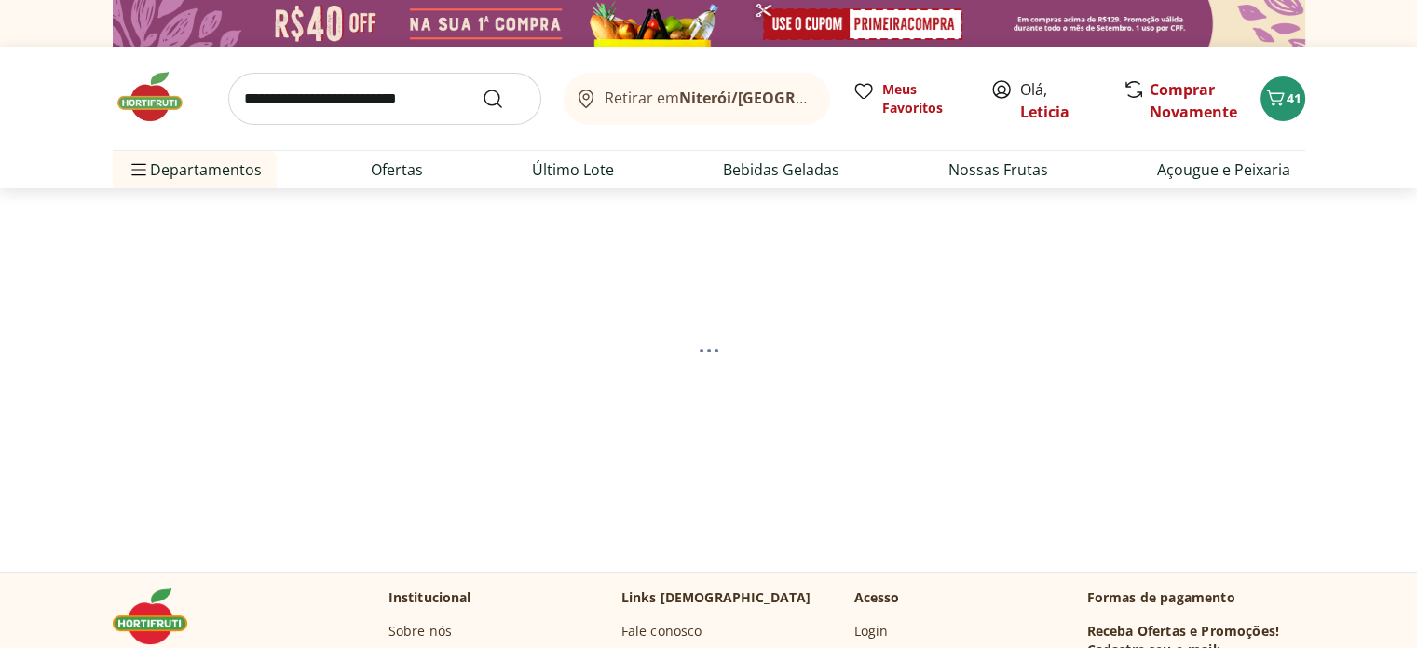
select select "**********"
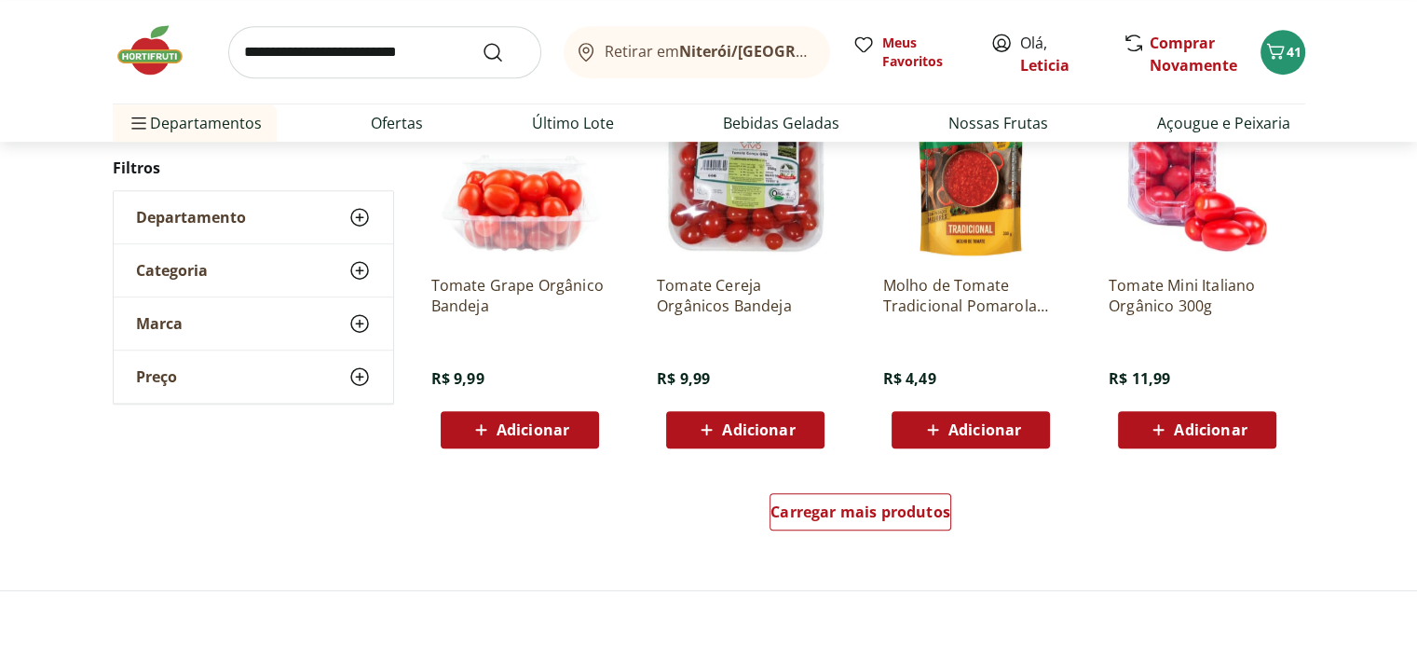
scroll to position [1135, 0]
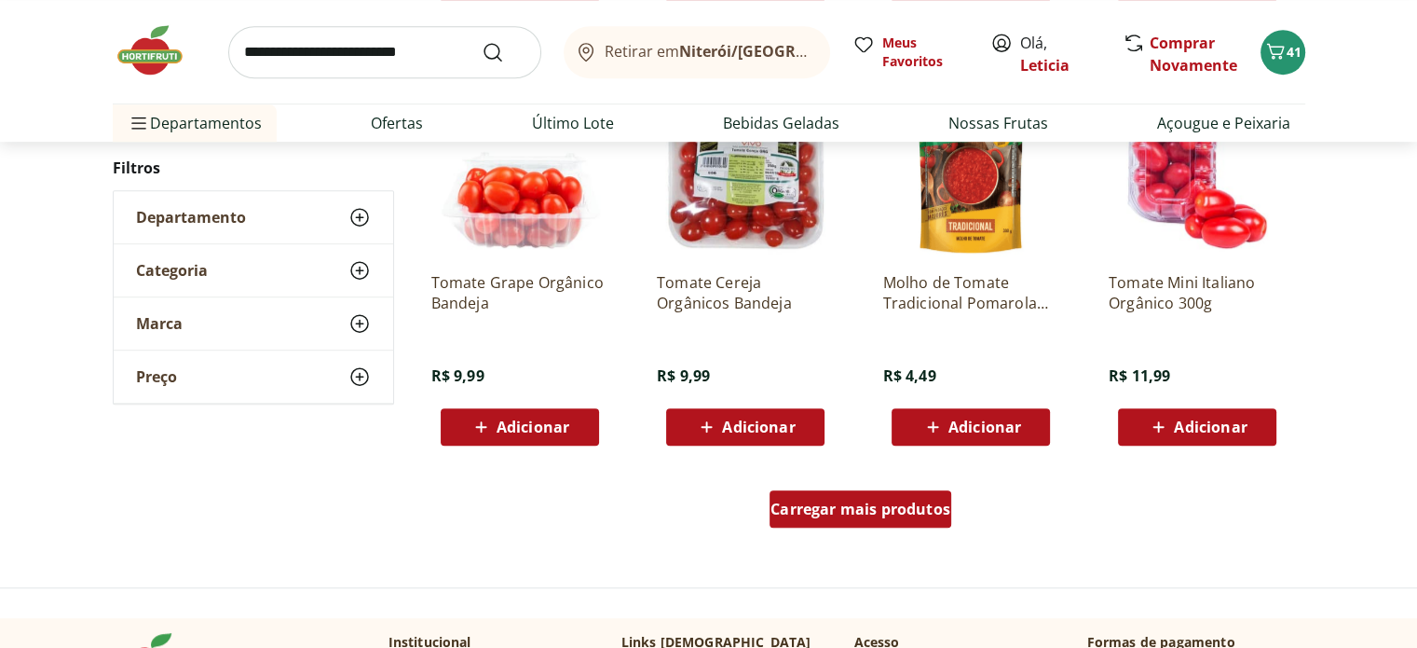
click at [855, 510] on span "Carregar mais produtos" at bounding box center [861, 508] width 180 height 15
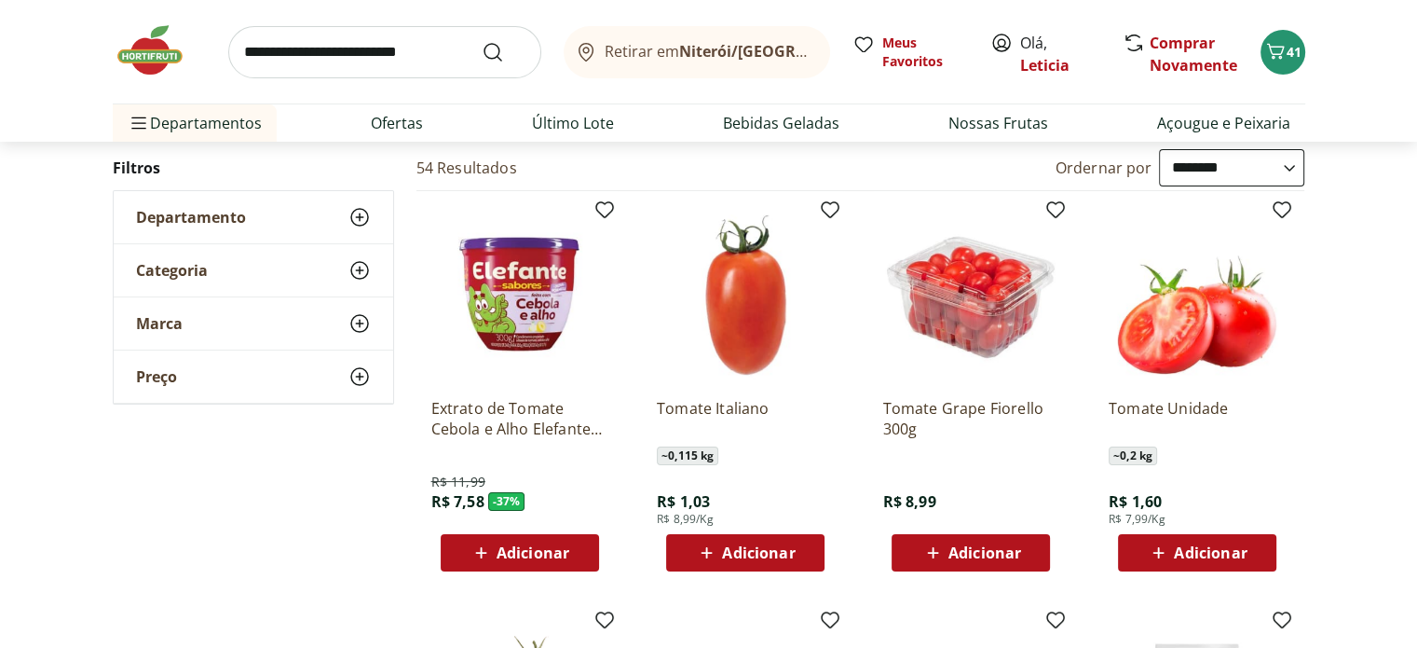
scroll to position [190, 0]
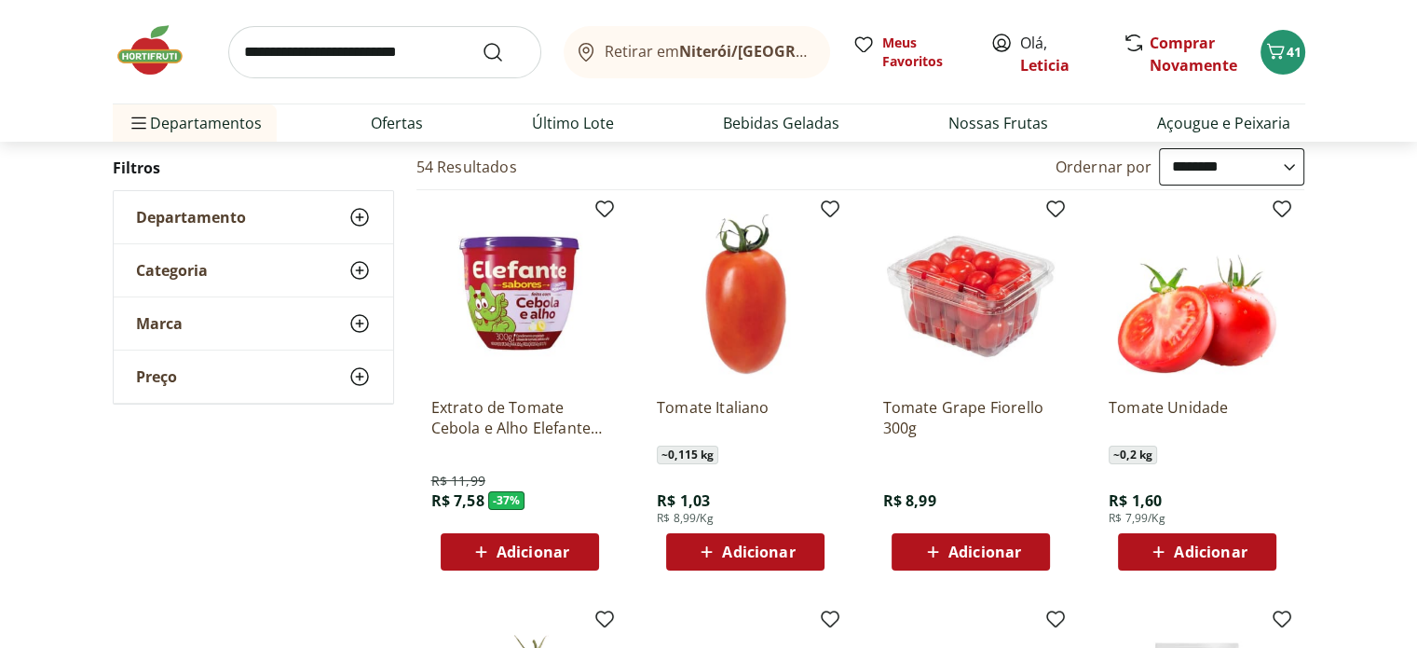
click at [989, 566] on button "Adicionar" at bounding box center [971, 551] width 158 height 37
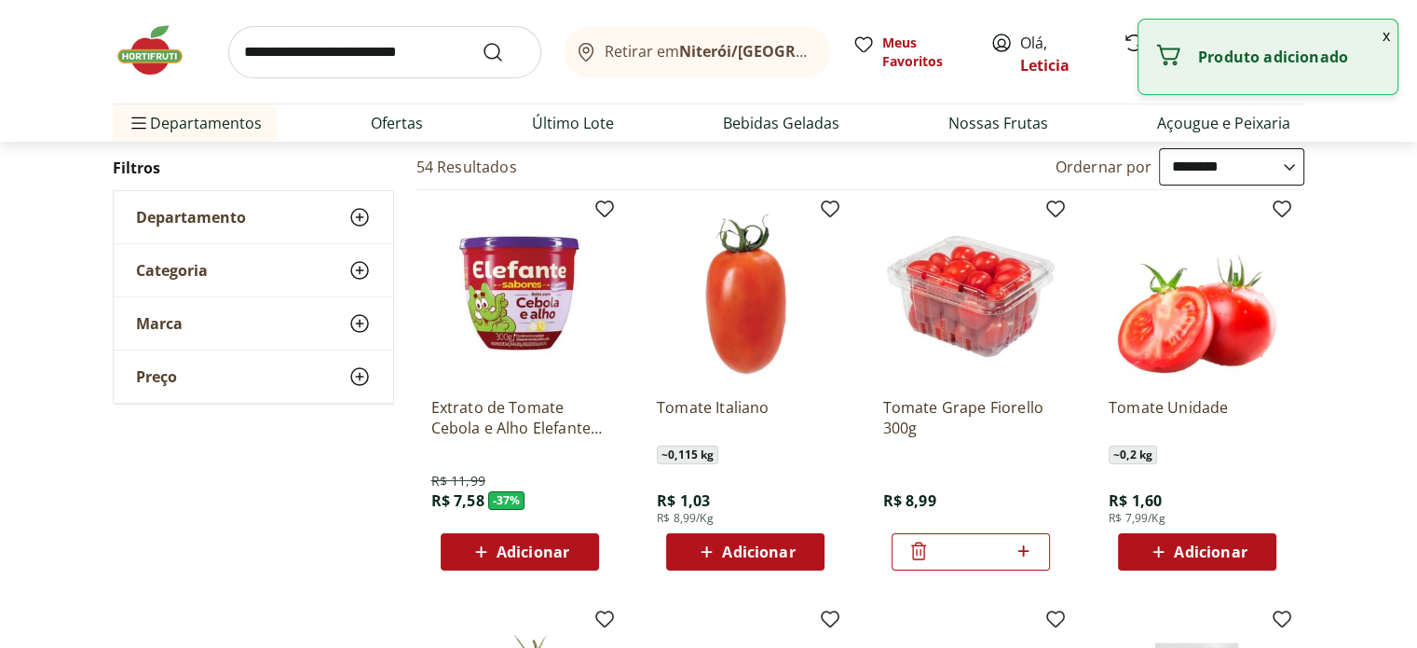
click at [1027, 546] on icon at bounding box center [1023, 551] width 23 height 22
type input "*"
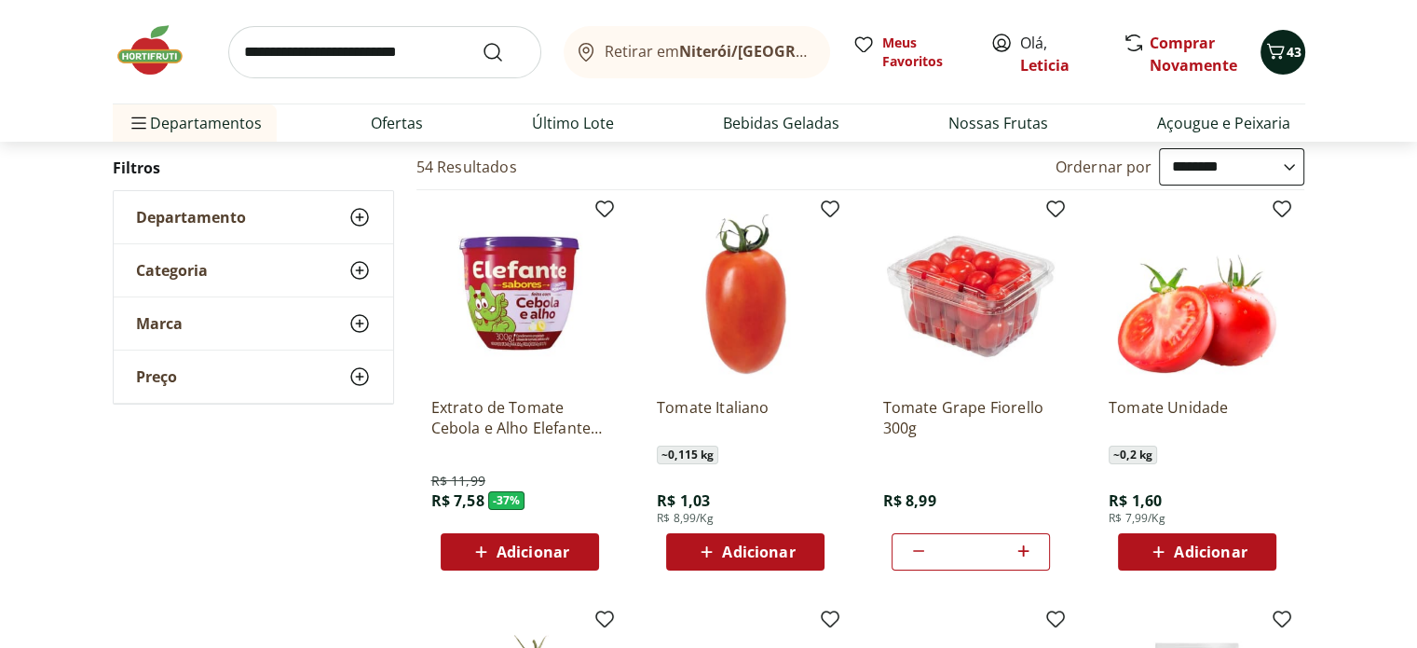
click at [1287, 58] on div "43" at bounding box center [1283, 52] width 15 height 30
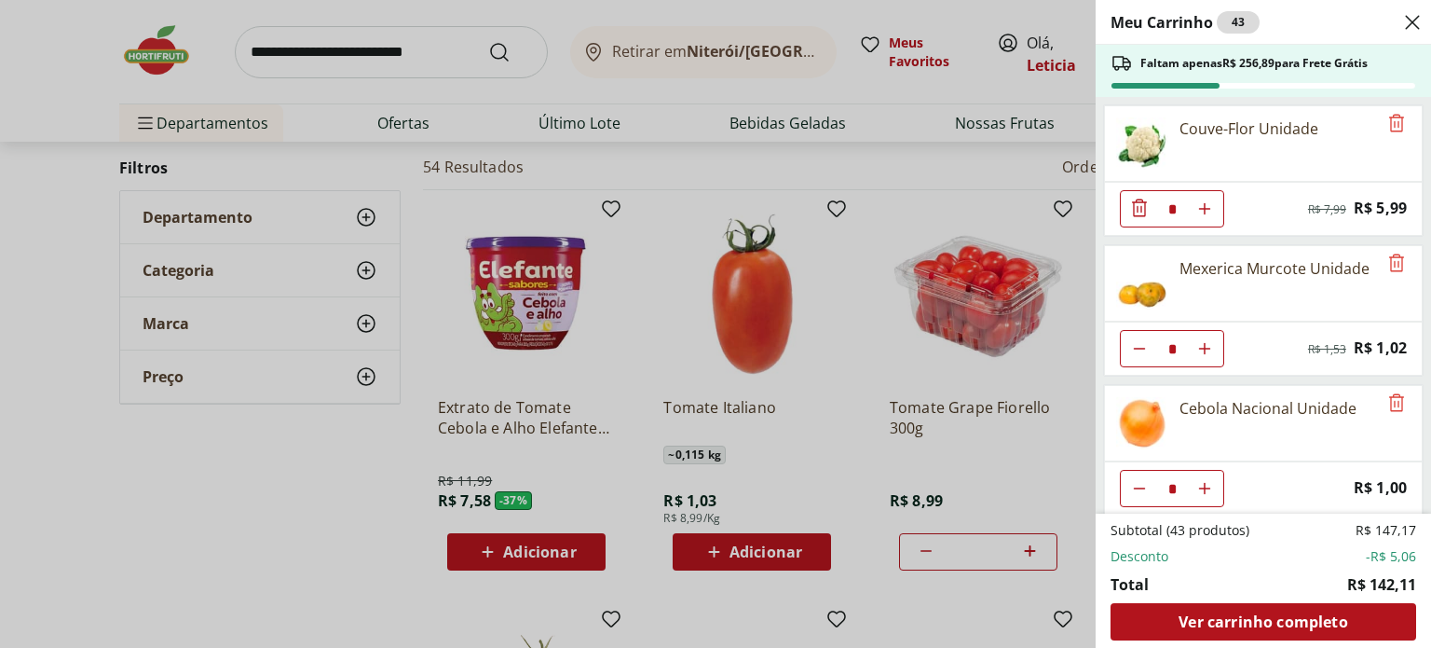
click at [346, 36] on div "Meu Carrinho 43 Faltam apenas R$ 256,89 para Frete Grátis Couve-Flor Unidade * …" at bounding box center [715, 324] width 1431 height 648
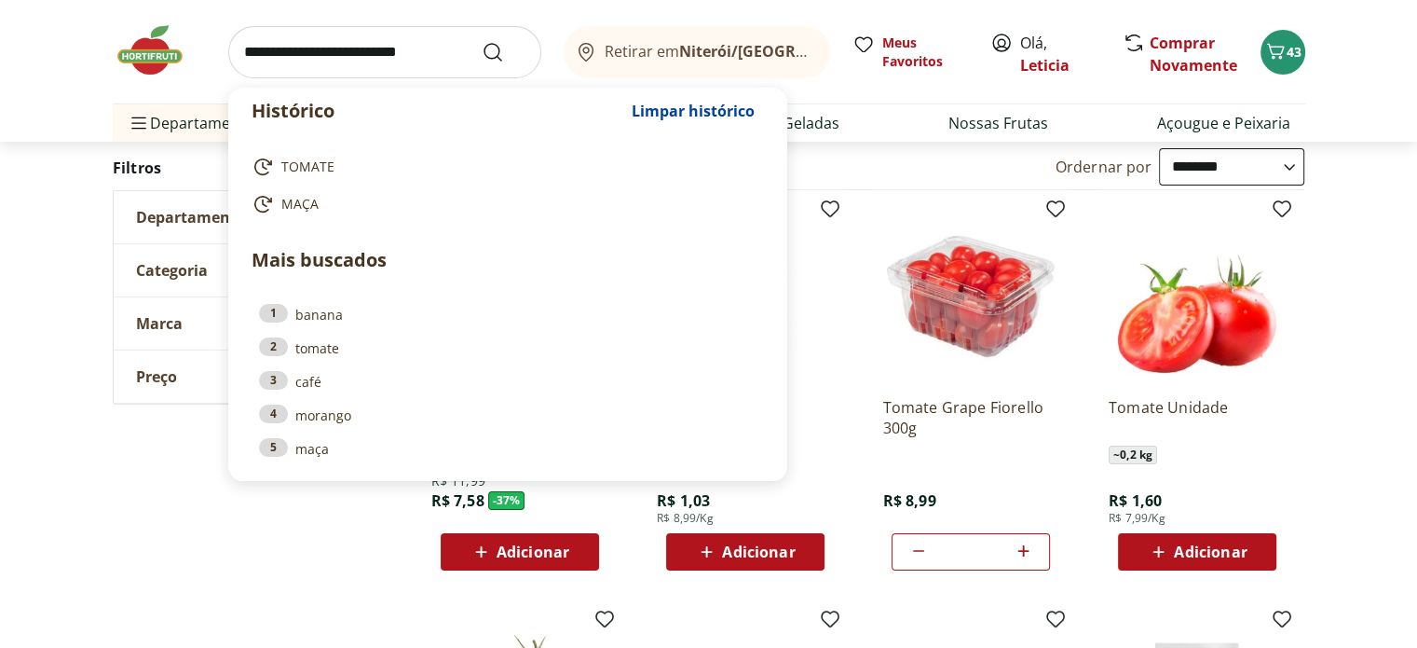
click at [344, 53] on input "search" at bounding box center [384, 52] width 313 height 52
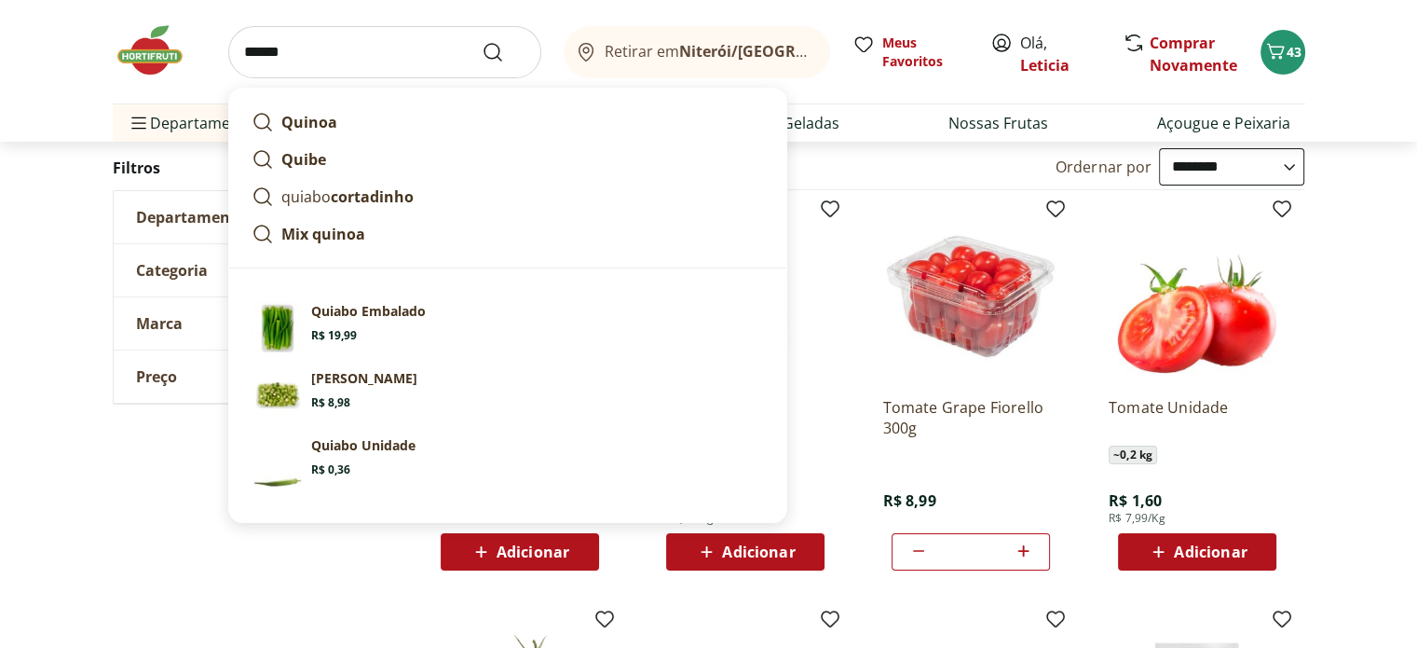
type input "******"
click at [482, 41] on button "Submit Search" at bounding box center [504, 52] width 45 height 22
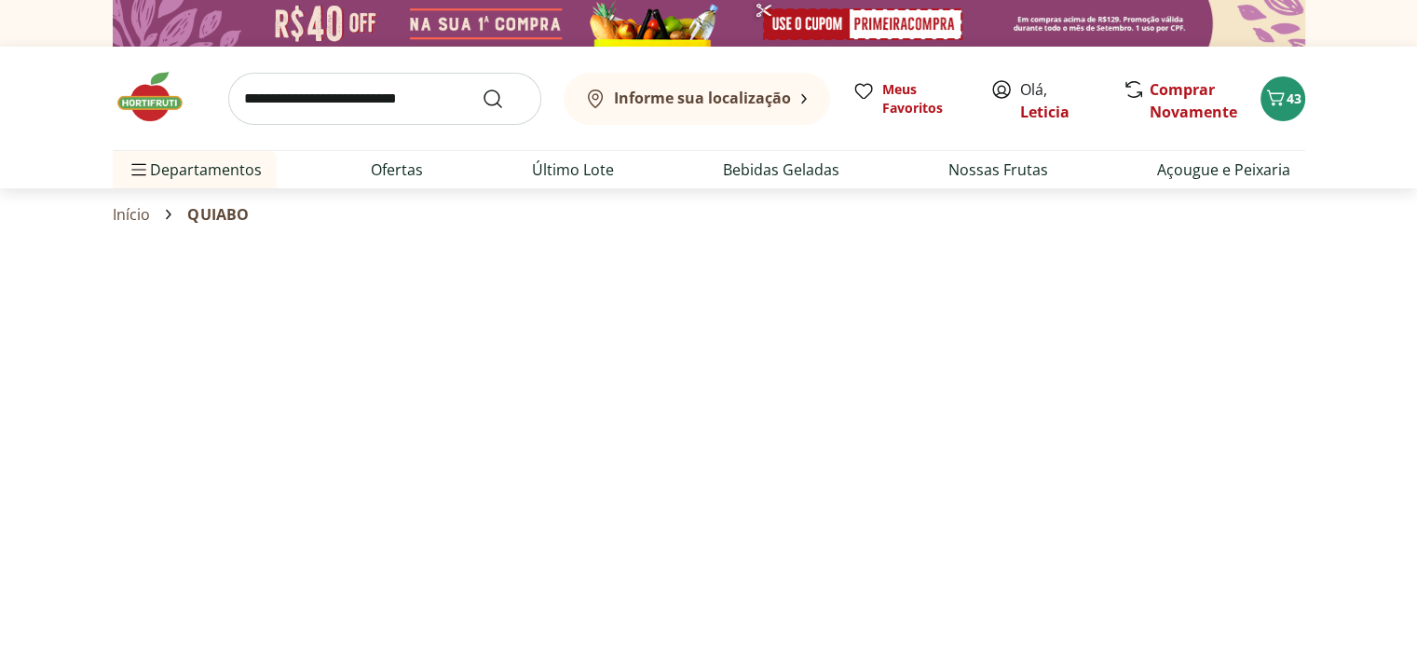
select select "**********"
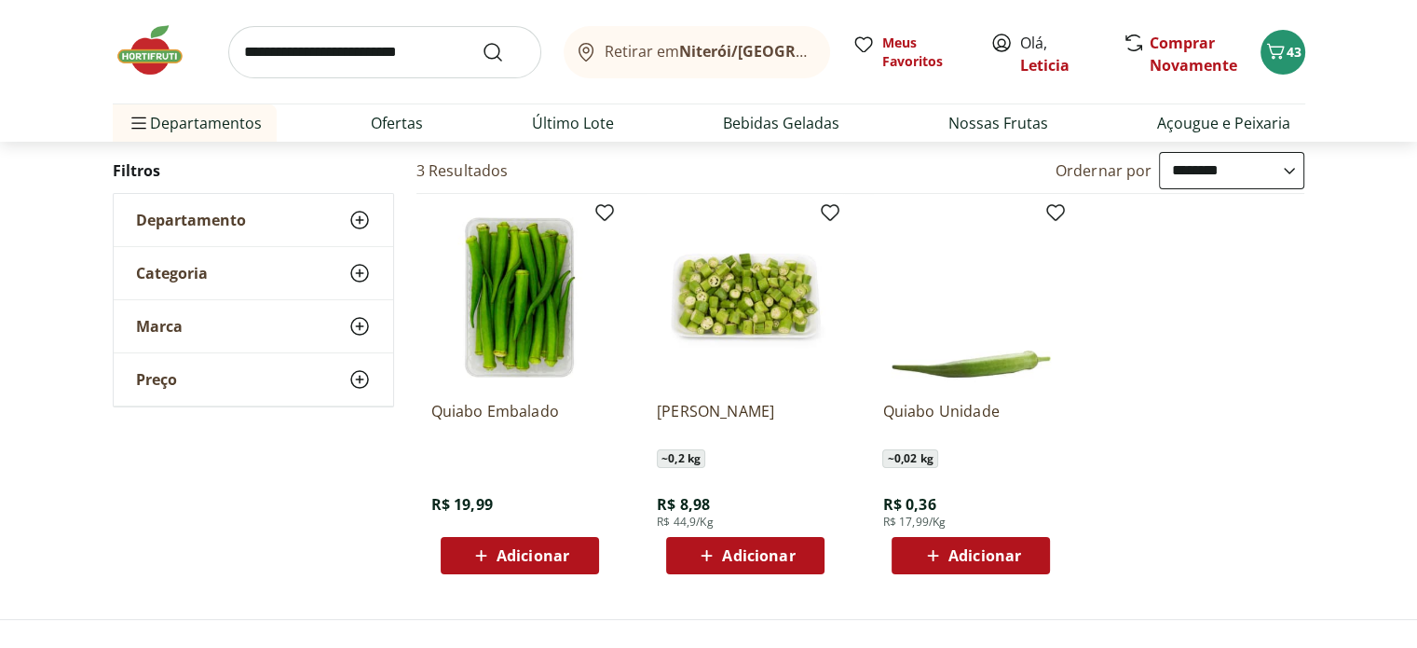
scroll to position [186, 0]
click at [984, 558] on span "Adicionar" at bounding box center [985, 555] width 73 height 15
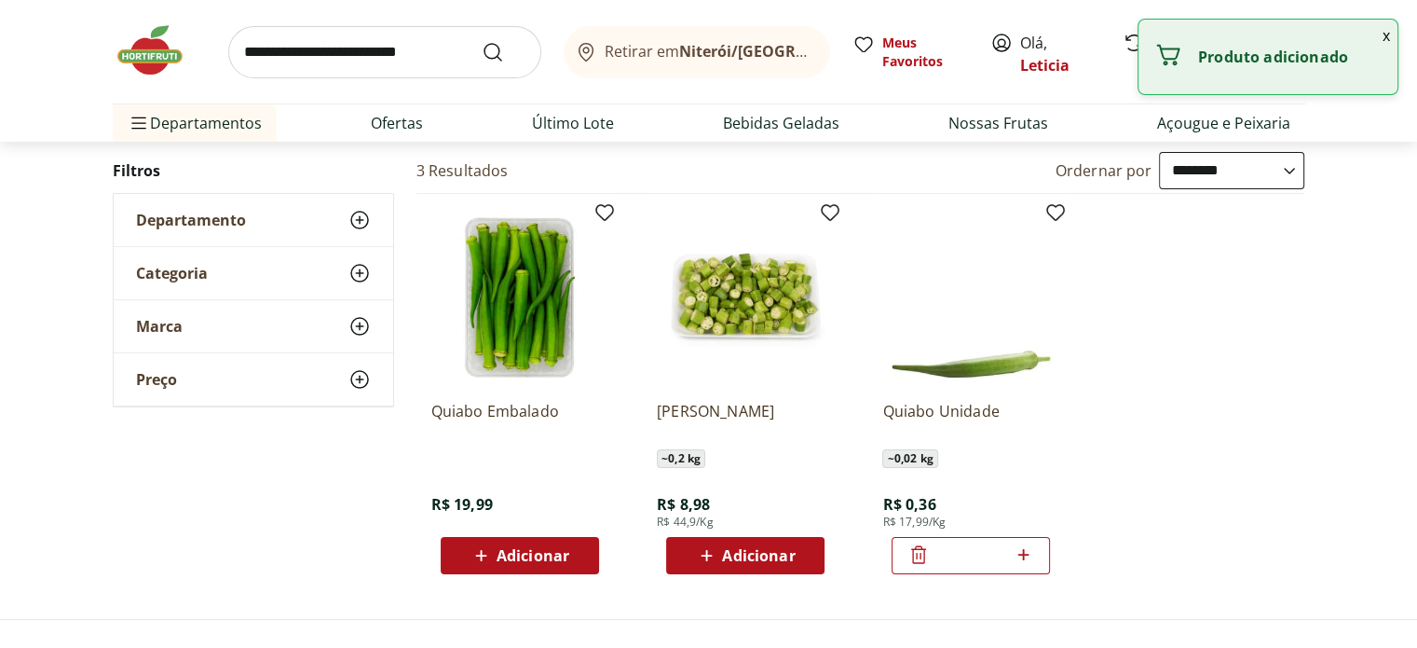
click at [1025, 546] on icon at bounding box center [1023, 554] width 23 height 22
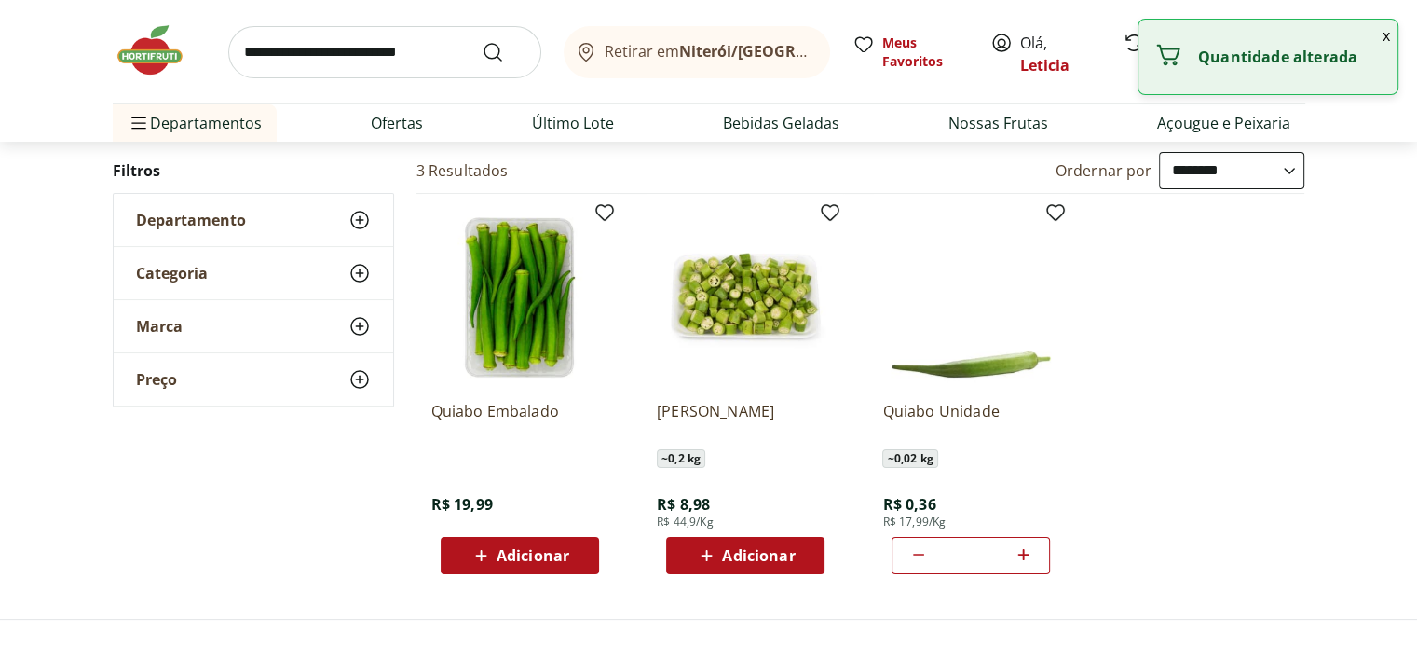
click at [1025, 546] on icon at bounding box center [1023, 554] width 23 height 22
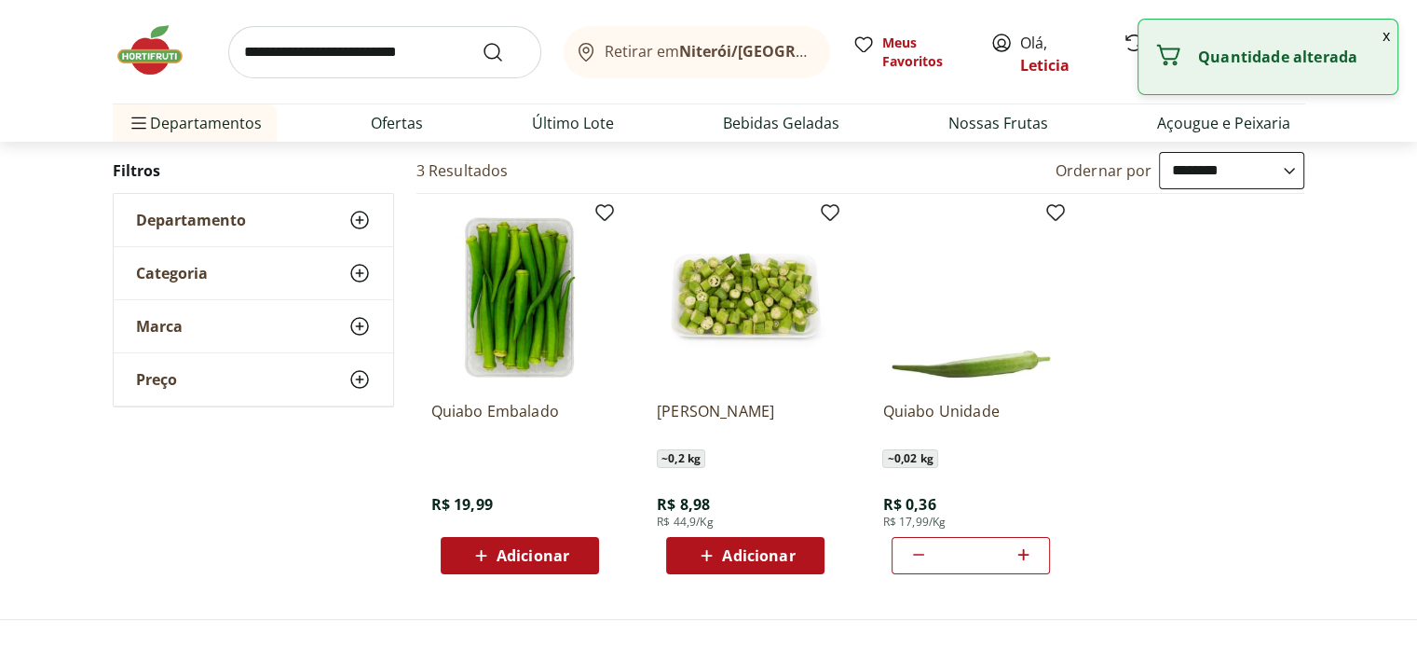
click at [1025, 546] on icon at bounding box center [1023, 554] width 23 height 22
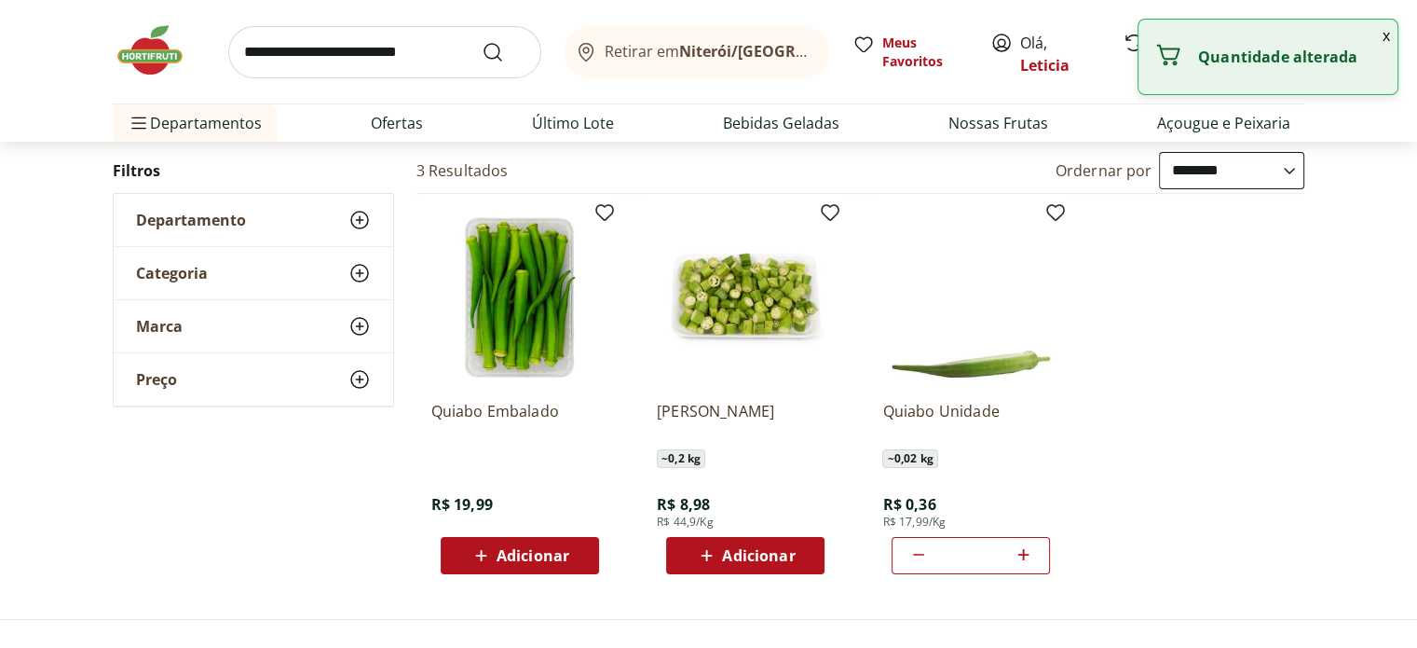
type input "**"
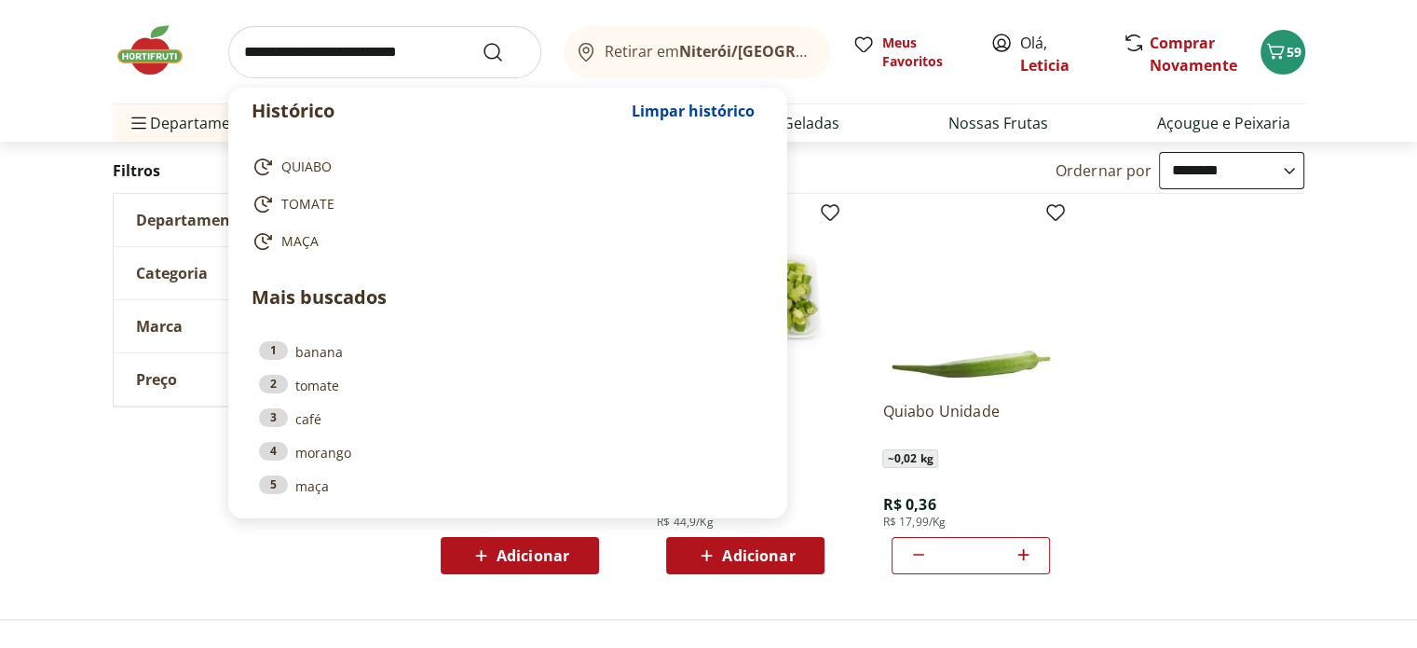
click at [380, 48] on input "search" at bounding box center [384, 52] width 313 height 52
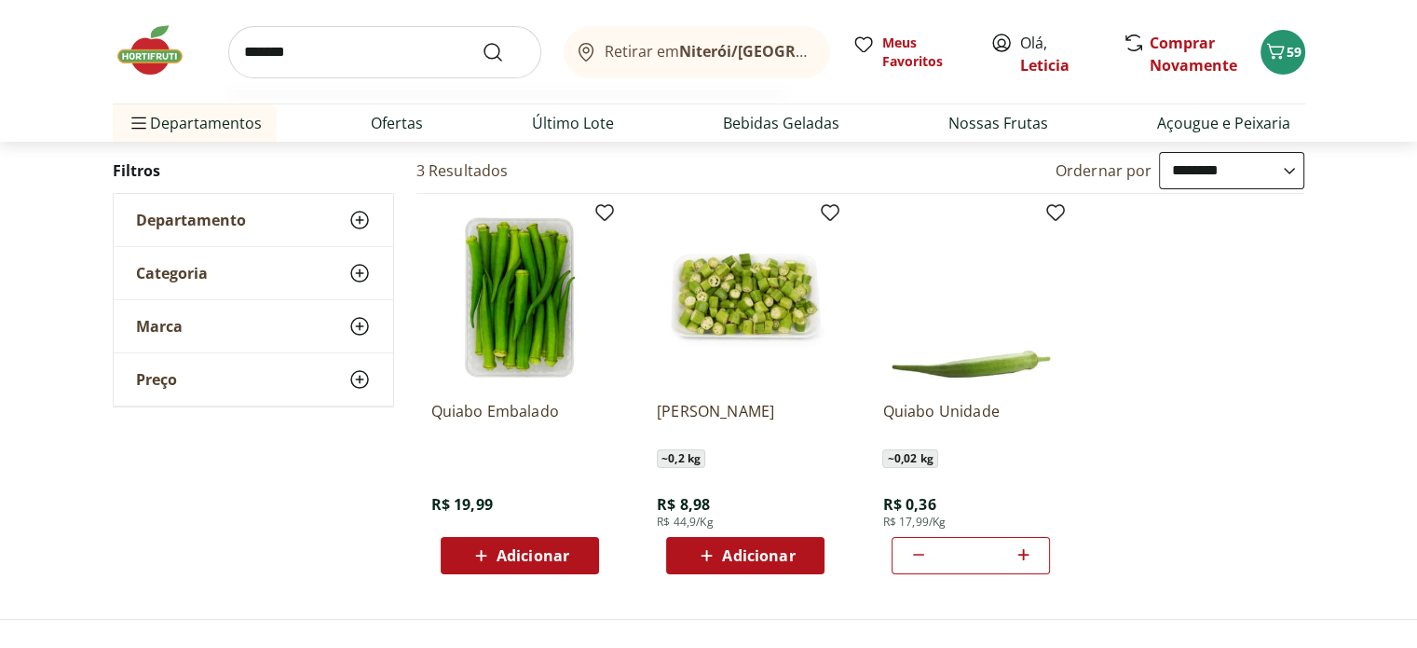
type input "*******"
click at [482, 41] on button "Submit Search" at bounding box center [504, 52] width 45 height 22
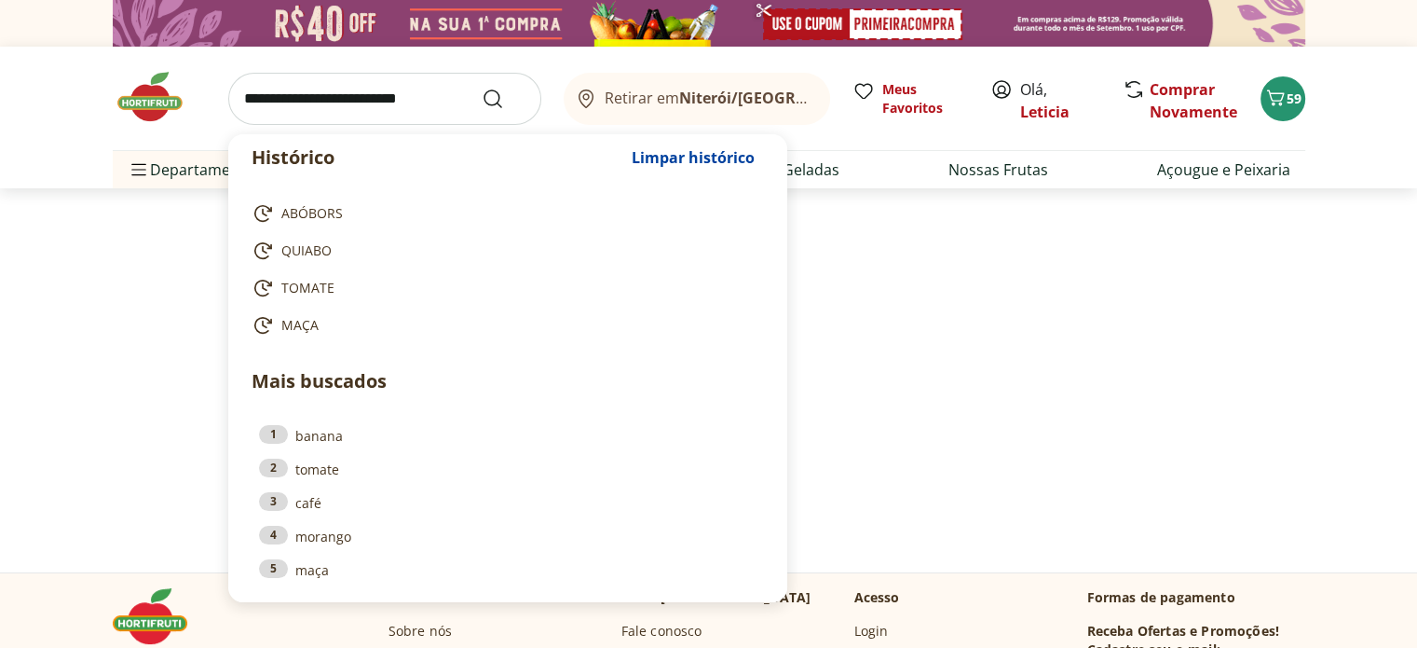
type input "*"
click at [396, 96] on input "*" at bounding box center [384, 99] width 313 height 52
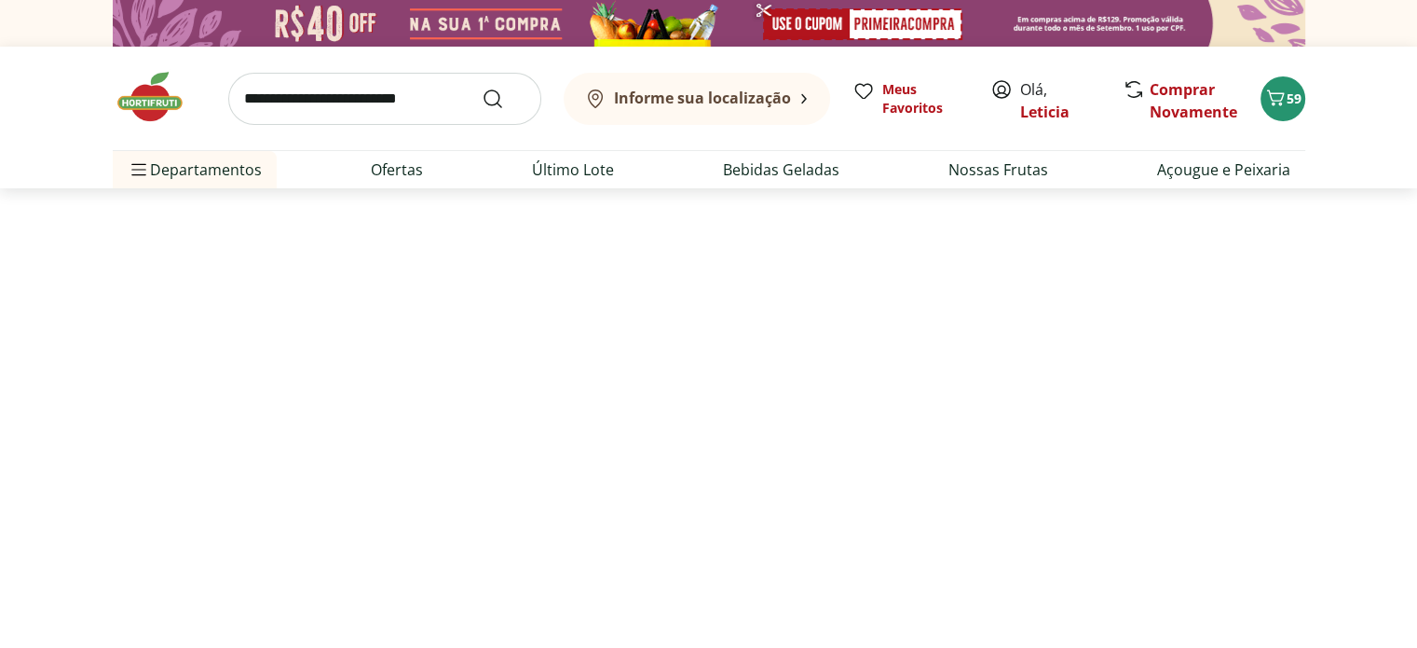
select select "**********"
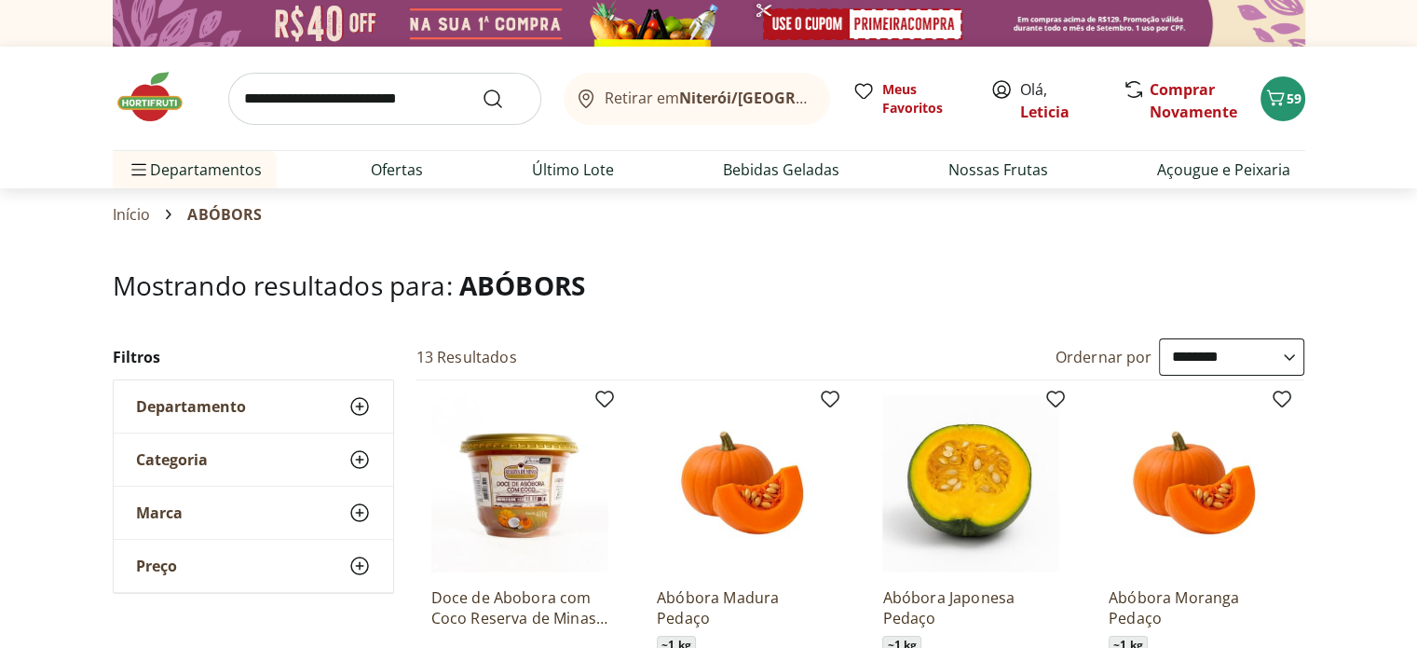
click at [396, 96] on input "search" at bounding box center [384, 99] width 313 height 52
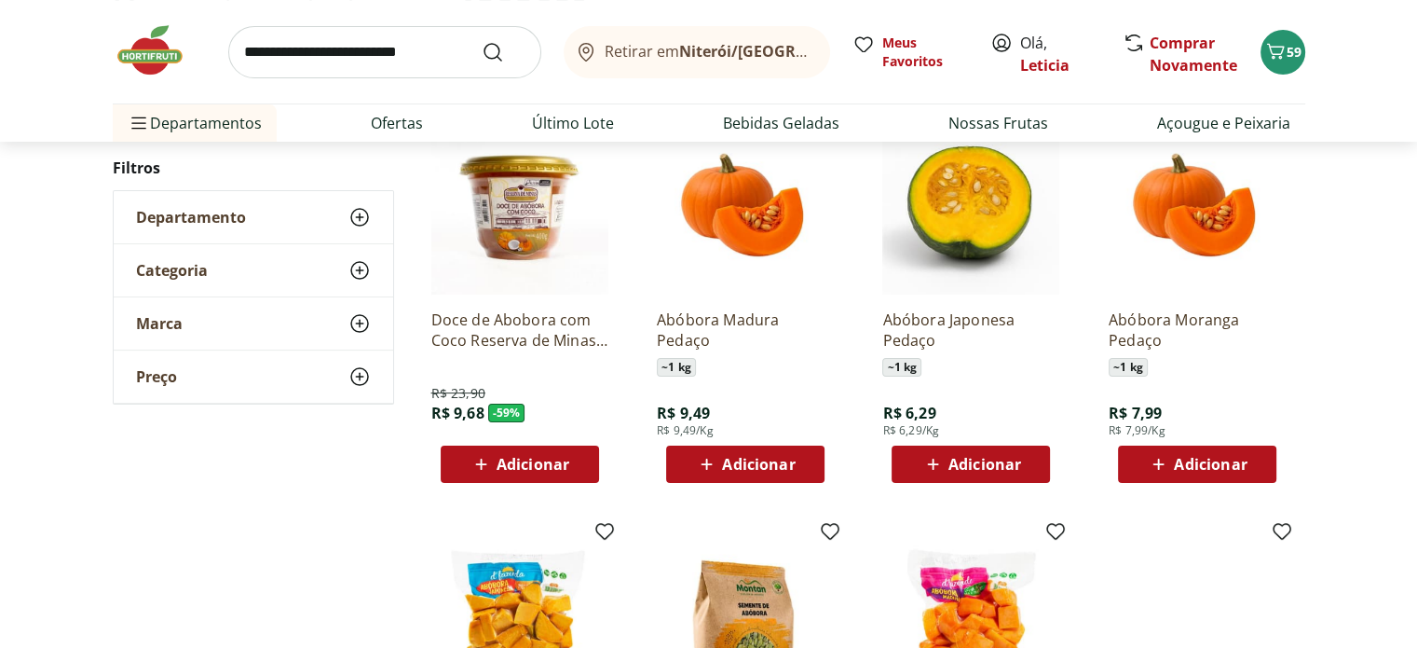
scroll to position [276, 0]
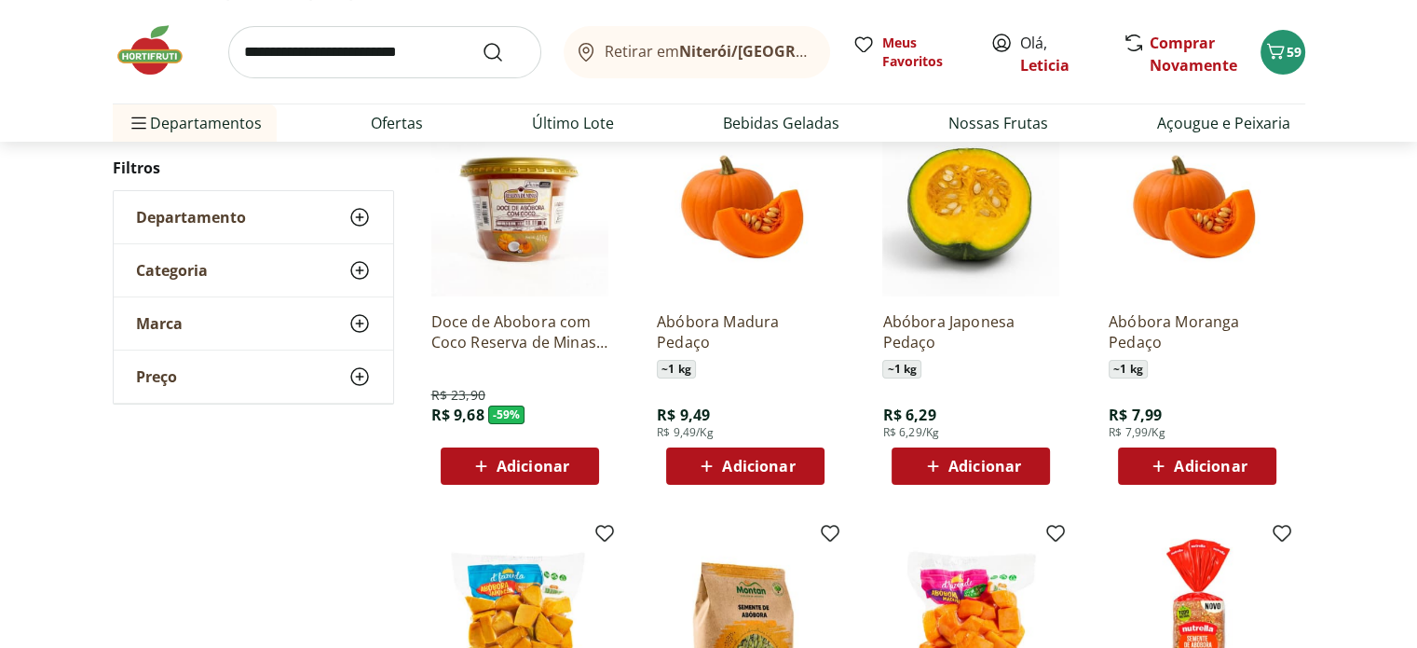
click at [1016, 470] on span "Adicionar" at bounding box center [985, 466] width 73 height 15
click at [1203, 469] on span "Adicionar" at bounding box center [1210, 466] width 73 height 15
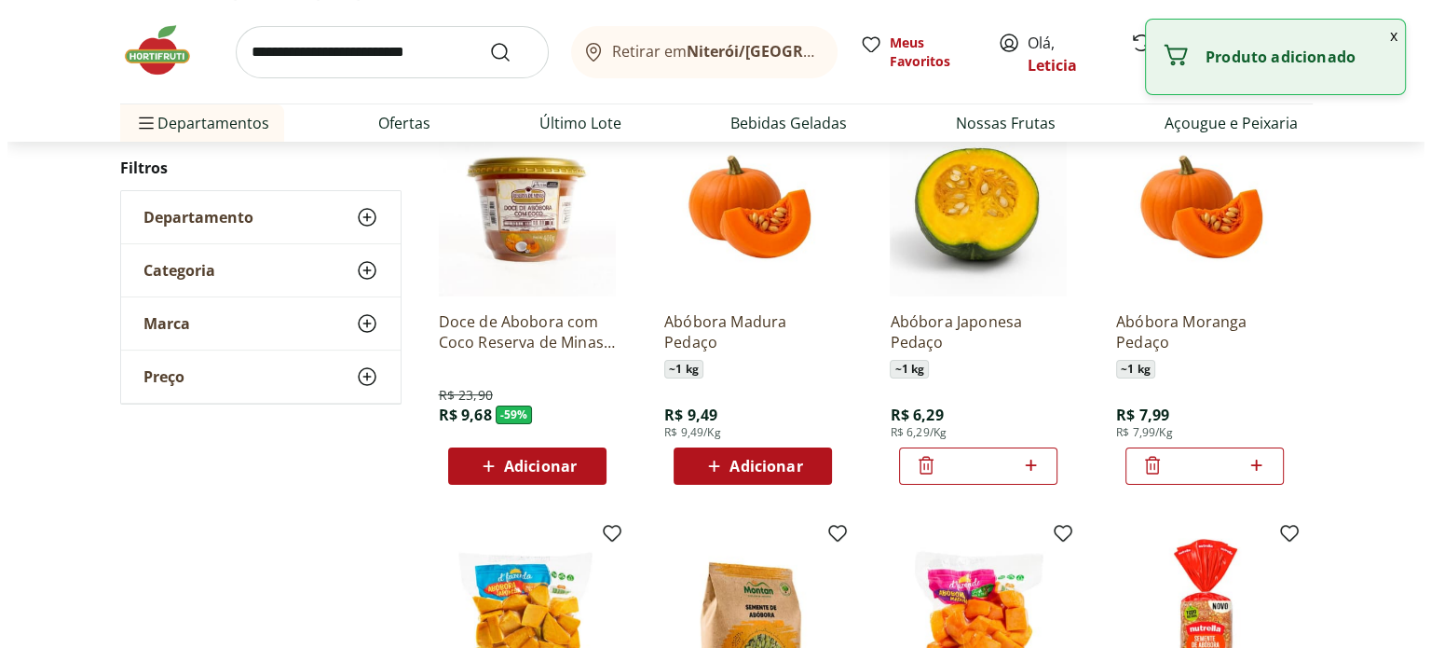
scroll to position [0, 0]
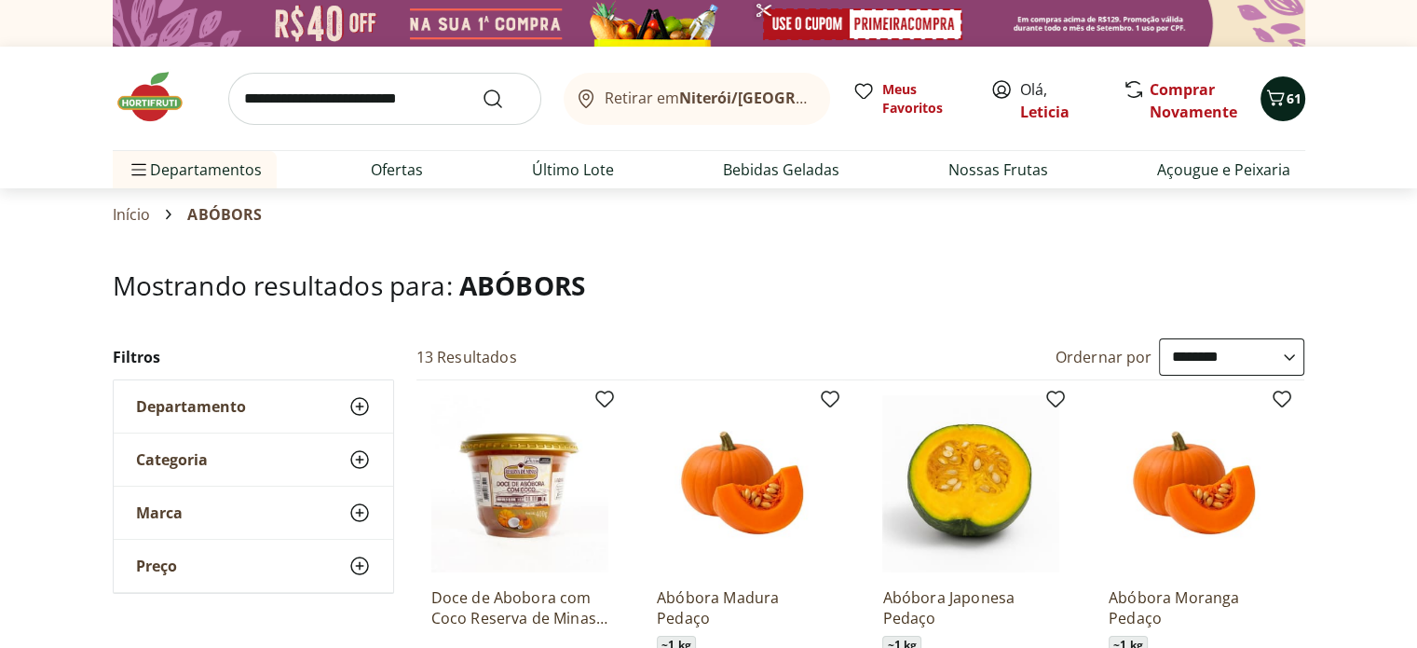
click at [1288, 112] on div "61" at bounding box center [1283, 99] width 15 height 30
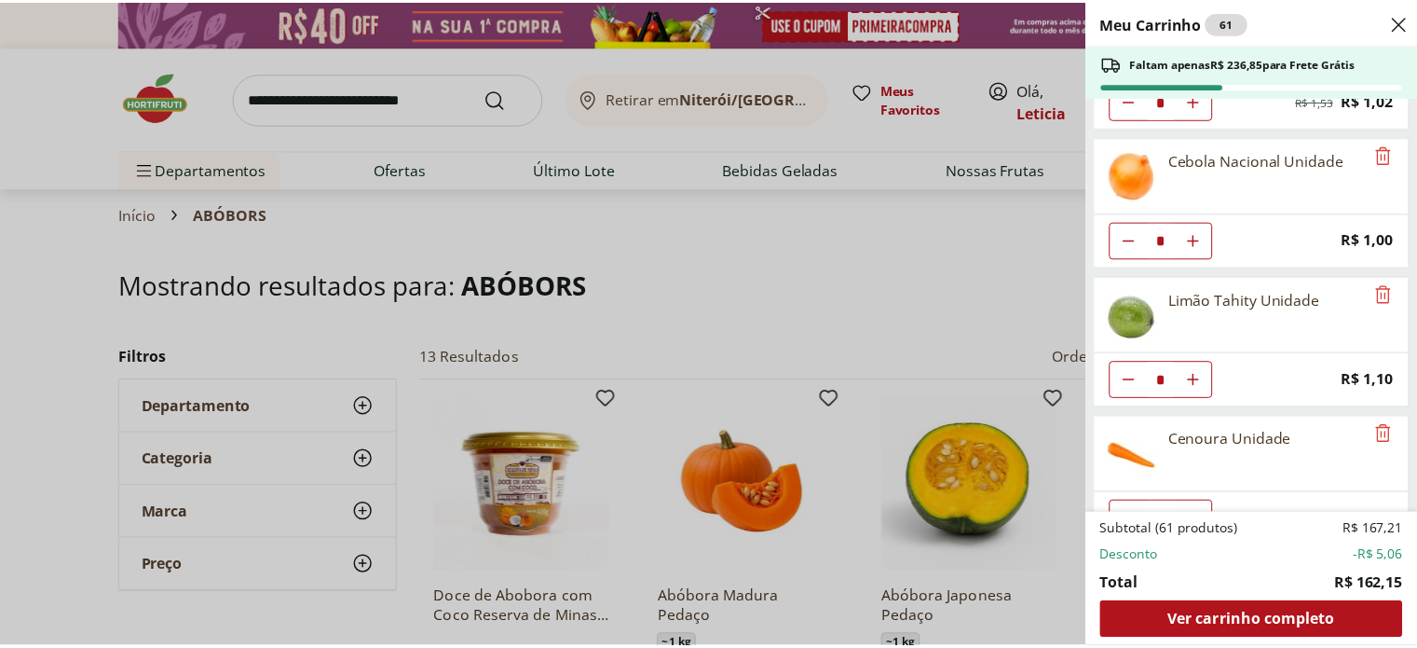
scroll to position [249, 0]
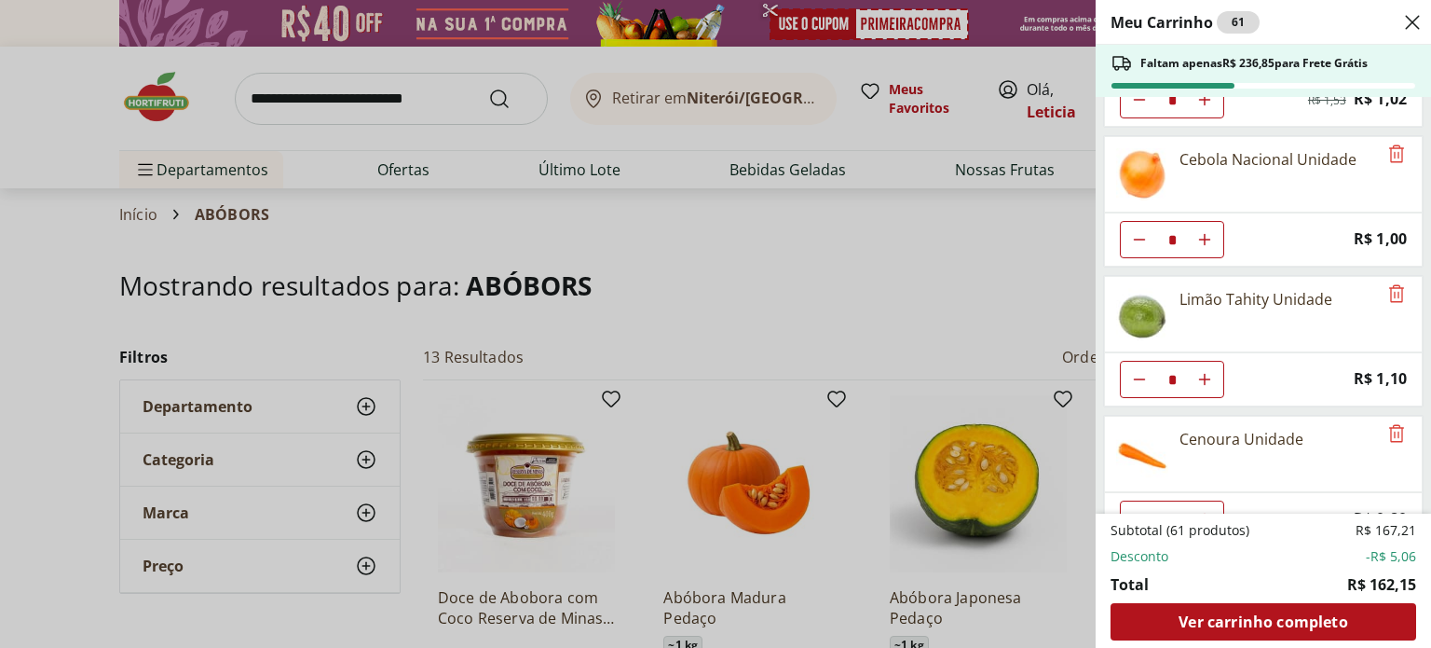
click at [420, 77] on div "Meu Carrinho 61 Faltam apenas R$ 236,85 para Frete Grátis Couve-Flor Unidade * …" at bounding box center [715, 324] width 1431 height 648
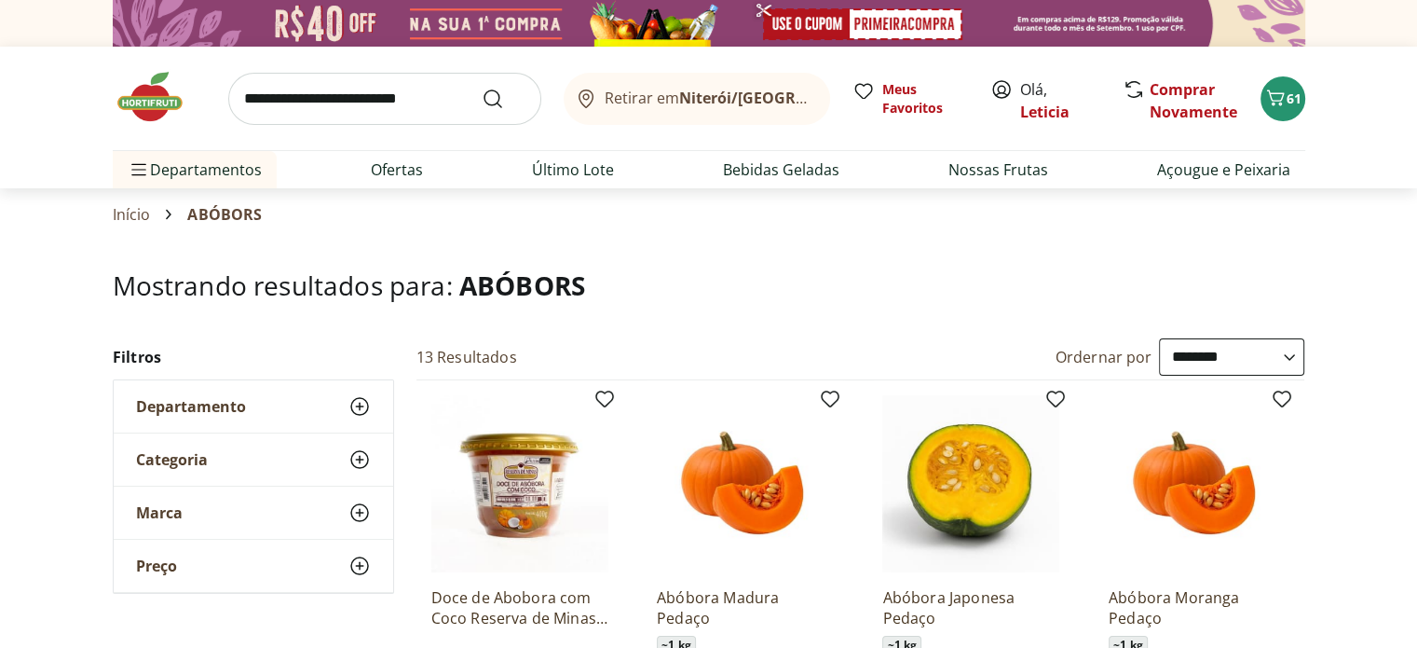
click at [410, 91] on input "search" at bounding box center [384, 99] width 313 height 52
type input "****"
click at [482, 88] on button "Submit Search" at bounding box center [504, 99] width 45 height 22
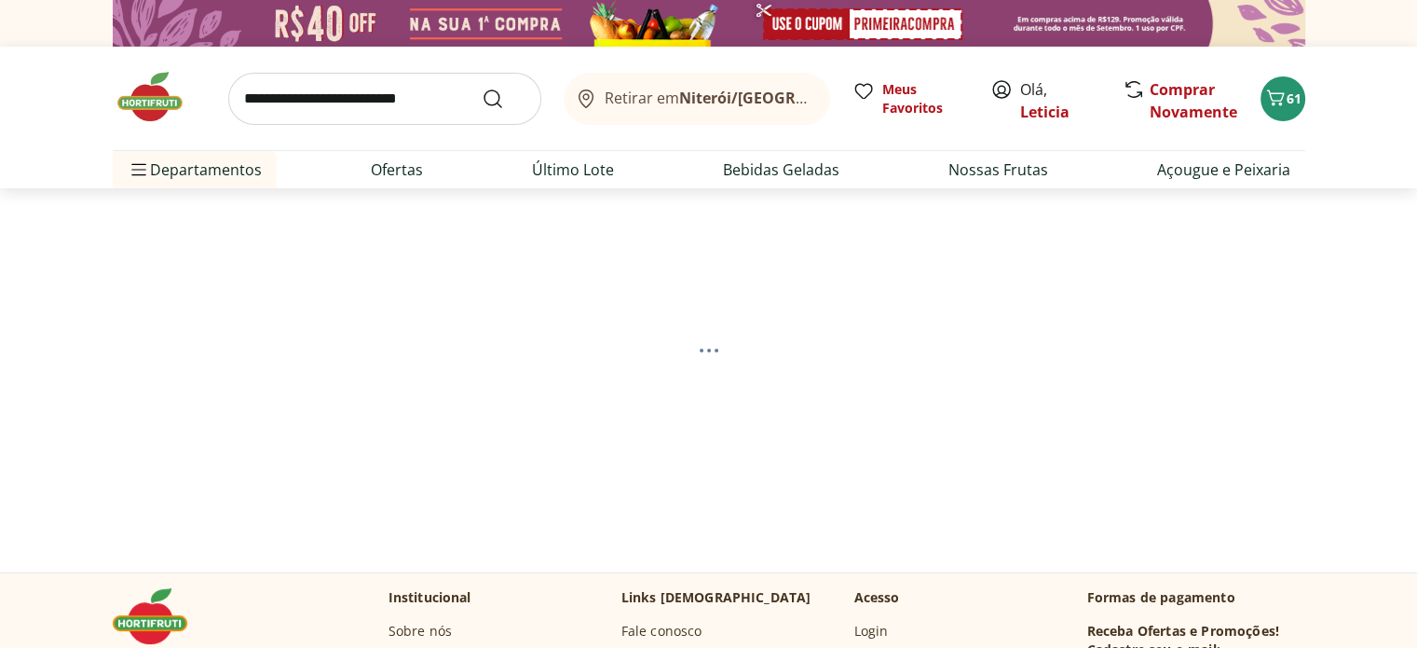
select select "**********"
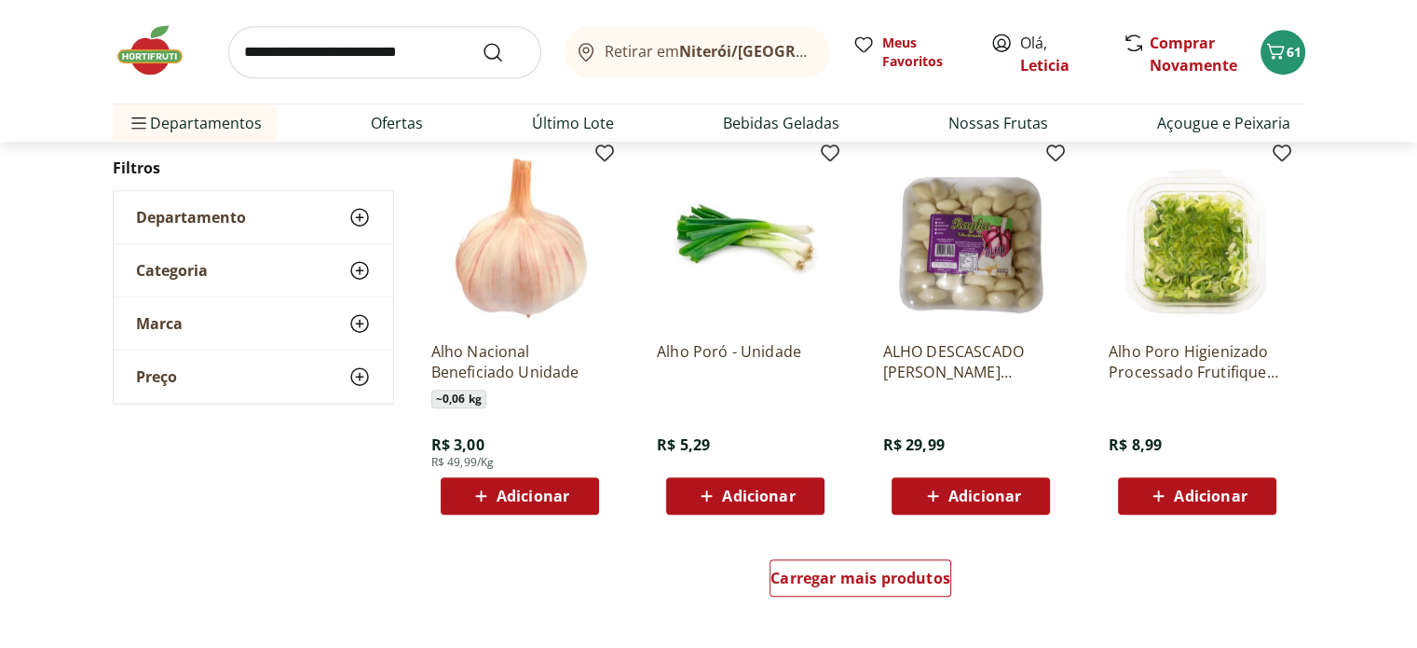
scroll to position [1072, 0]
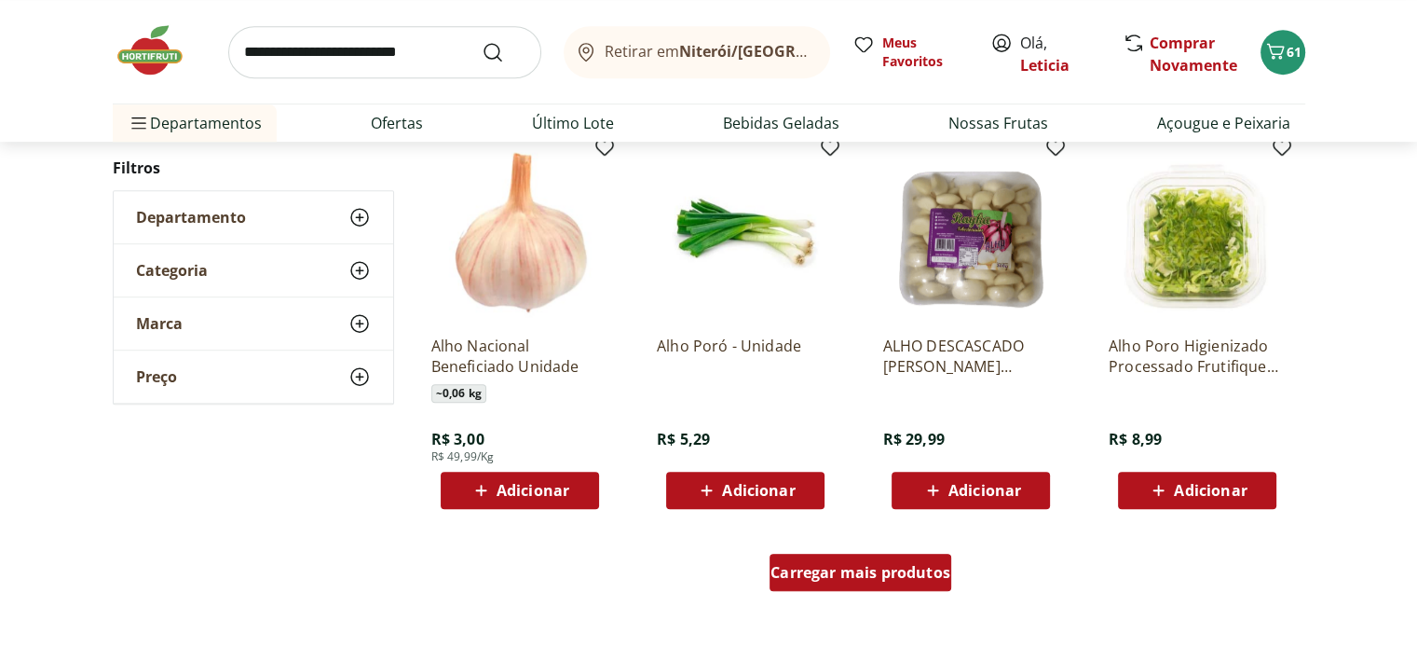
click at [810, 566] on span "Carregar mais produtos" at bounding box center [861, 572] width 180 height 15
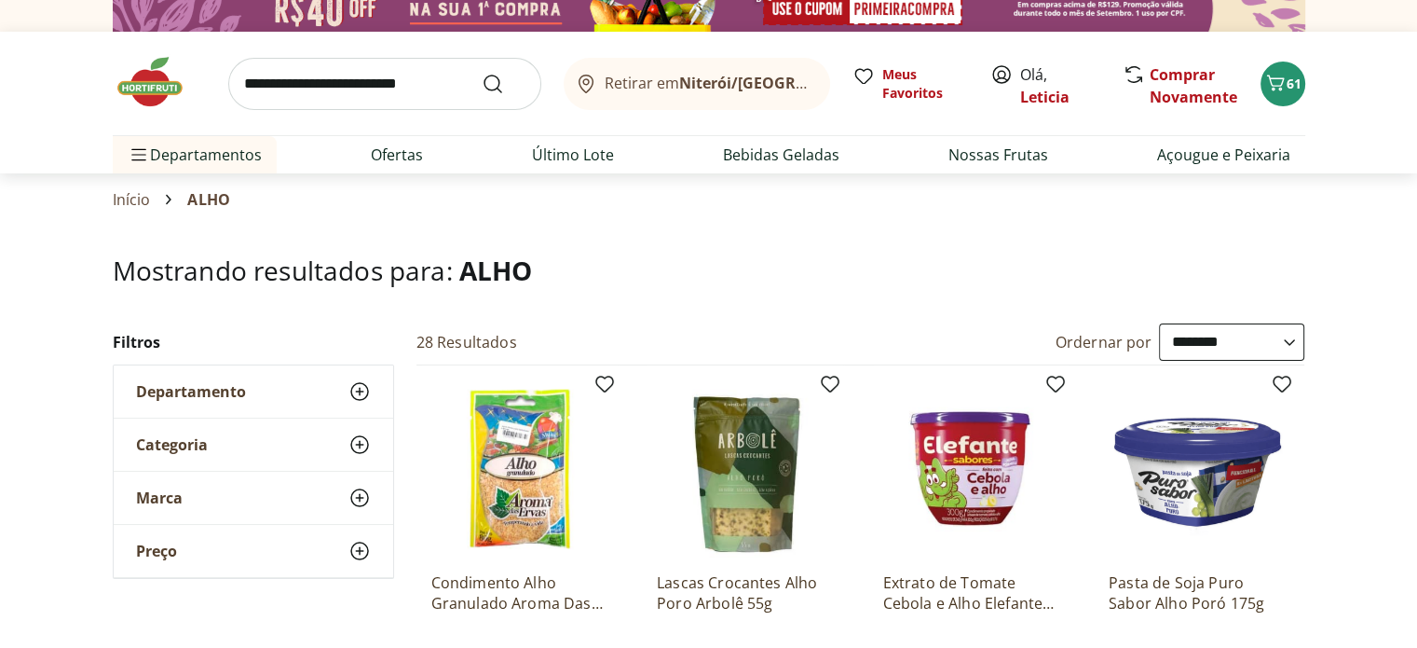
scroll to position [0, 0]
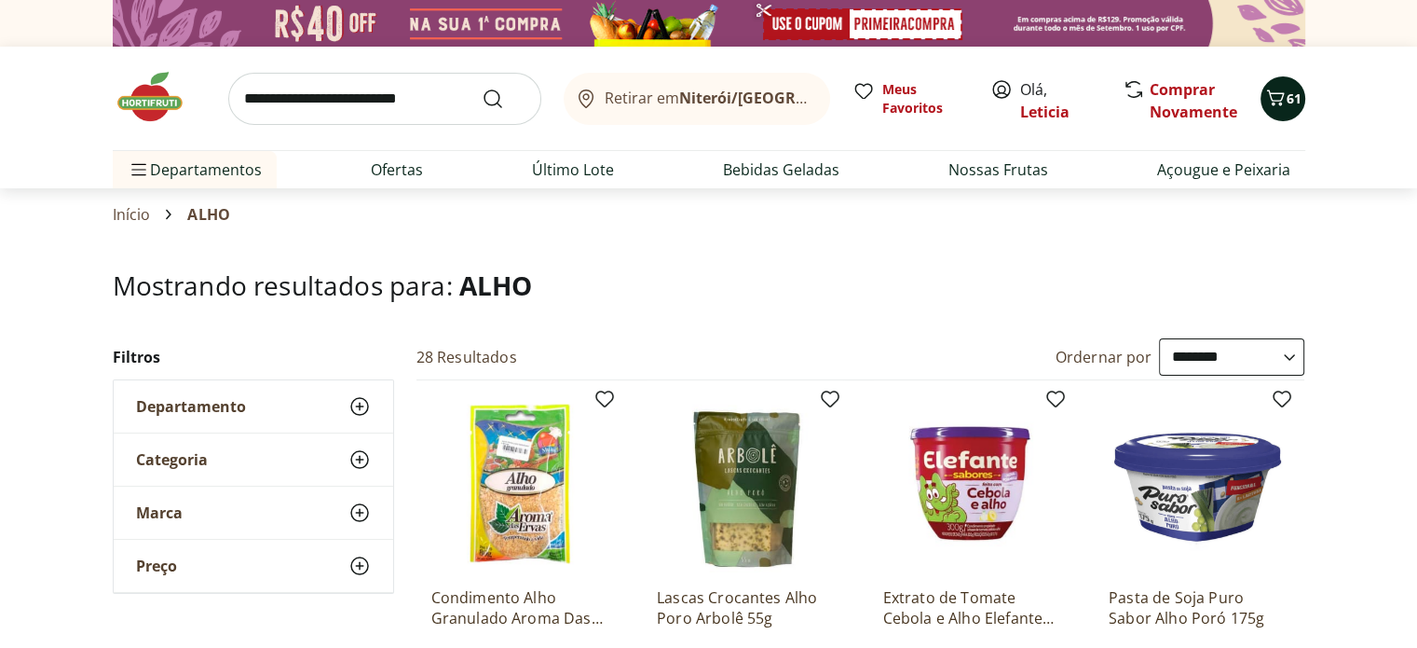
click at [1282, 106] on icon "Carrinho" at bounding box center [1276, 98] width 22 height 22
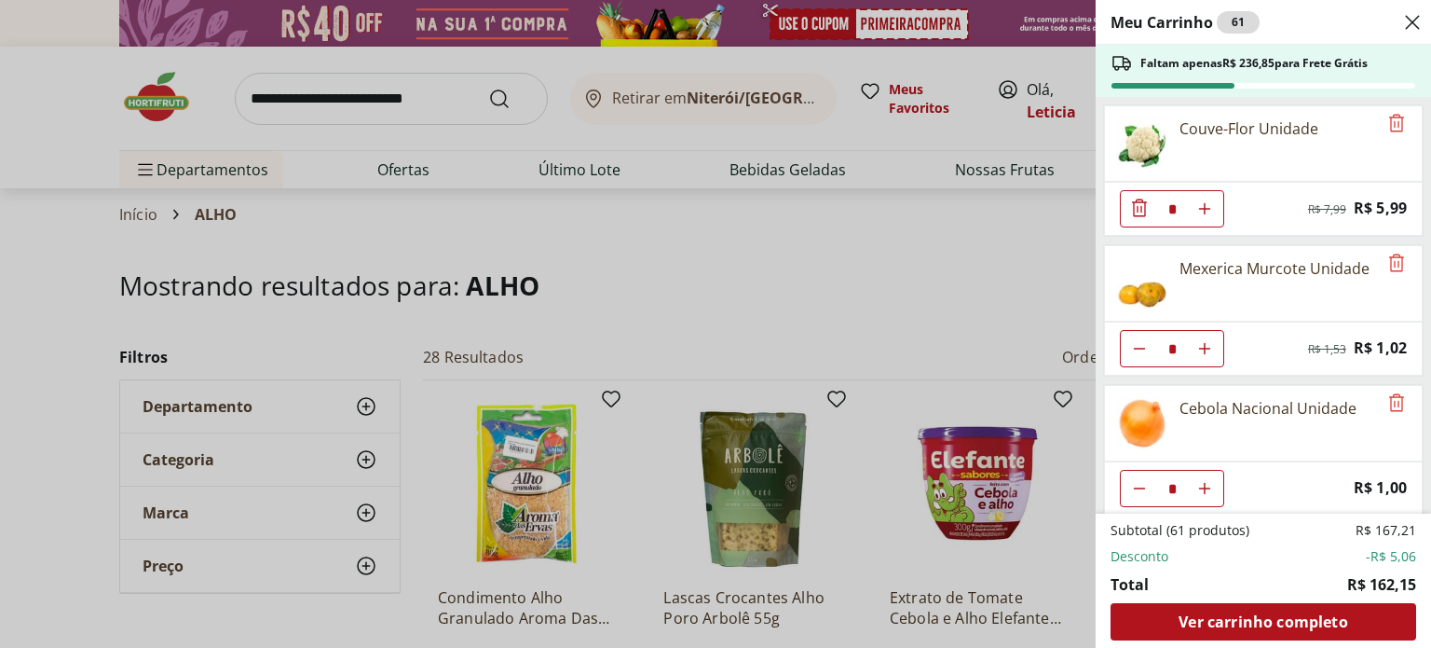
click at [332, 95] on div "Meu Carrinho 61 Faltam apenas R$ 236,85 para Frete Grátis Couve-Flor Unidade * …" at bounding box center [715, 324] width 1431 height 648
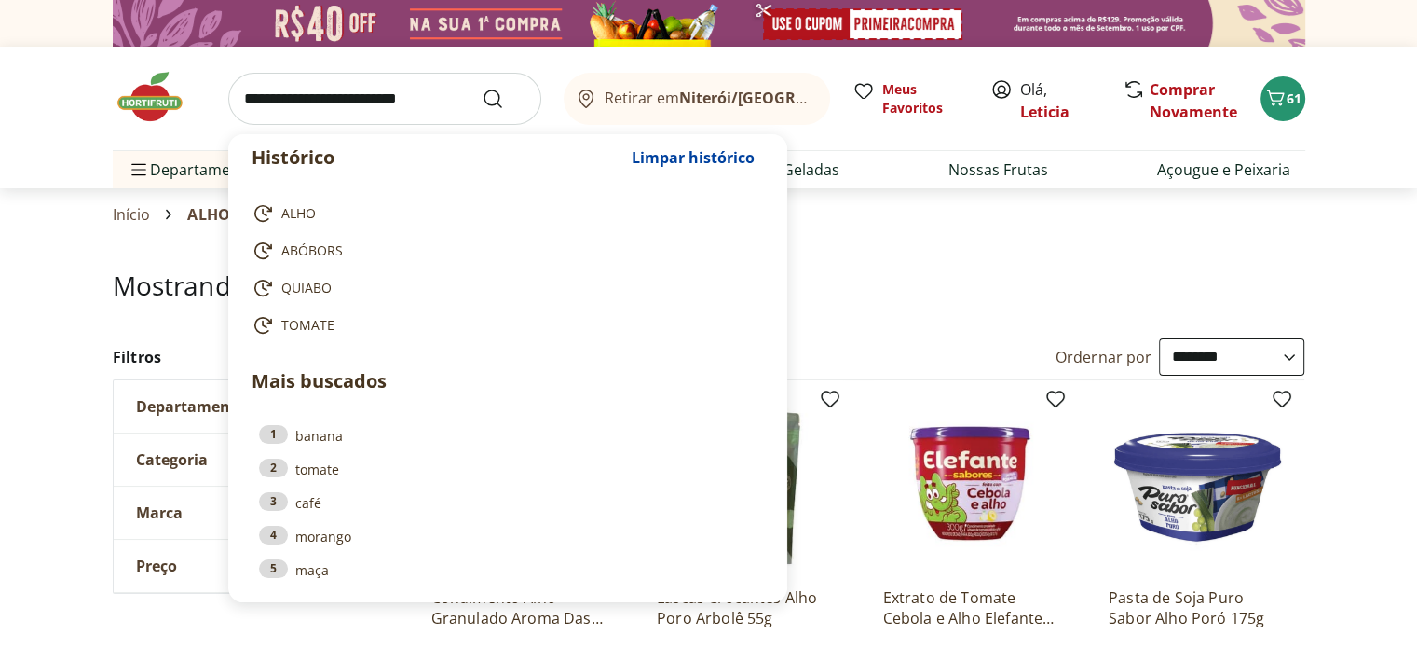
click at [332, 95] on input "search" at bounding box center [384, 99] width 313 height 52
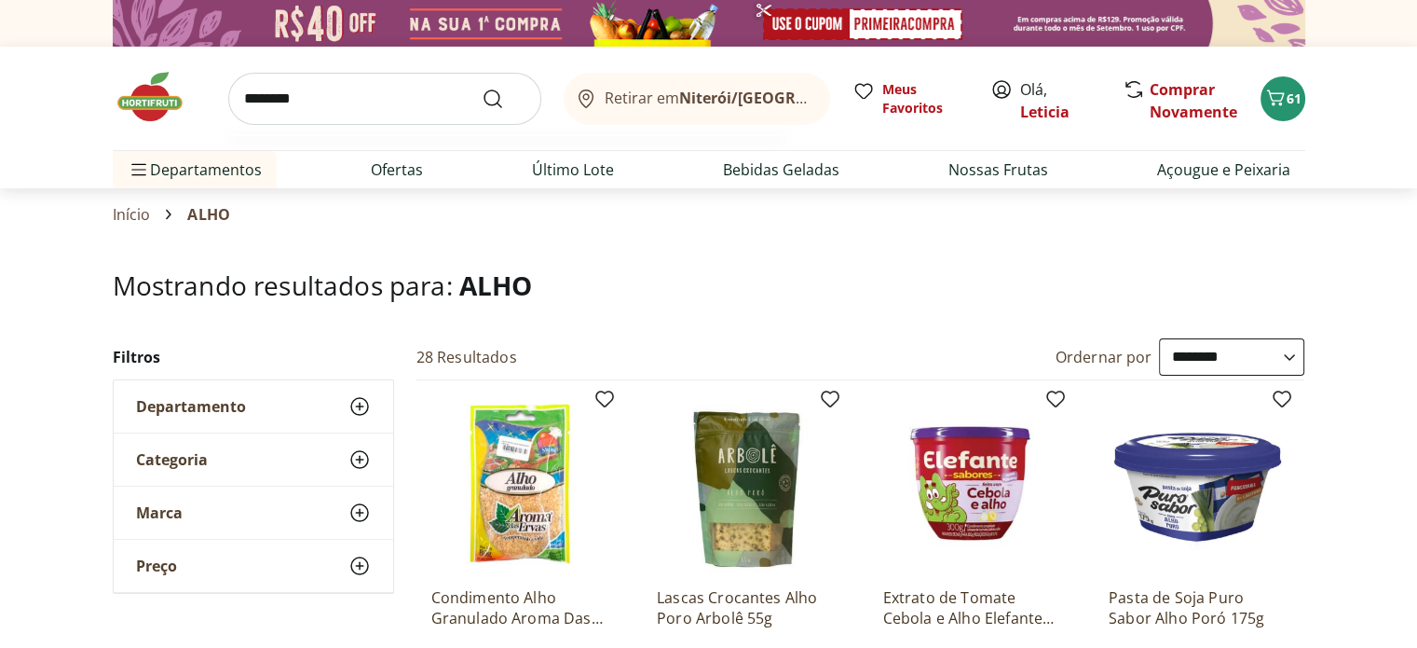
type input "********"
click at [482, 88] on button "Submit Search" at bounding box center [504, 99] width 45 height 22
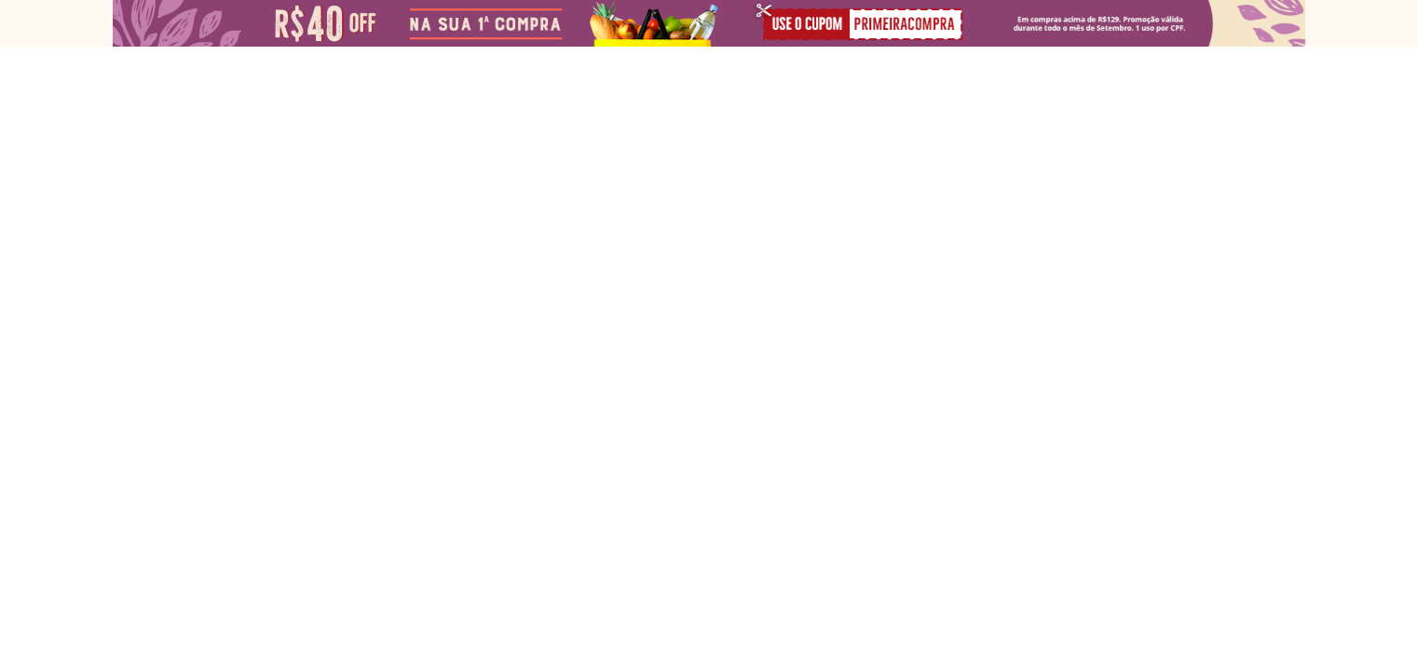
select select "**********"
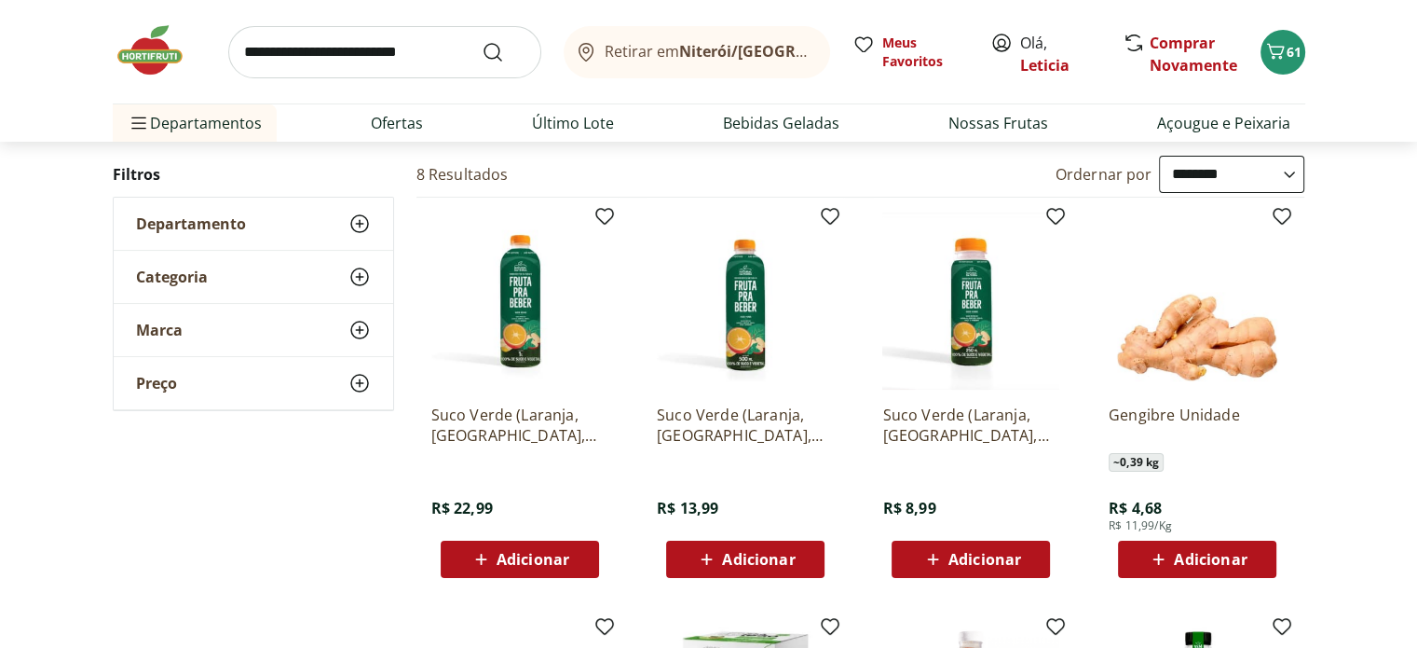
scroll to position [185, 0]
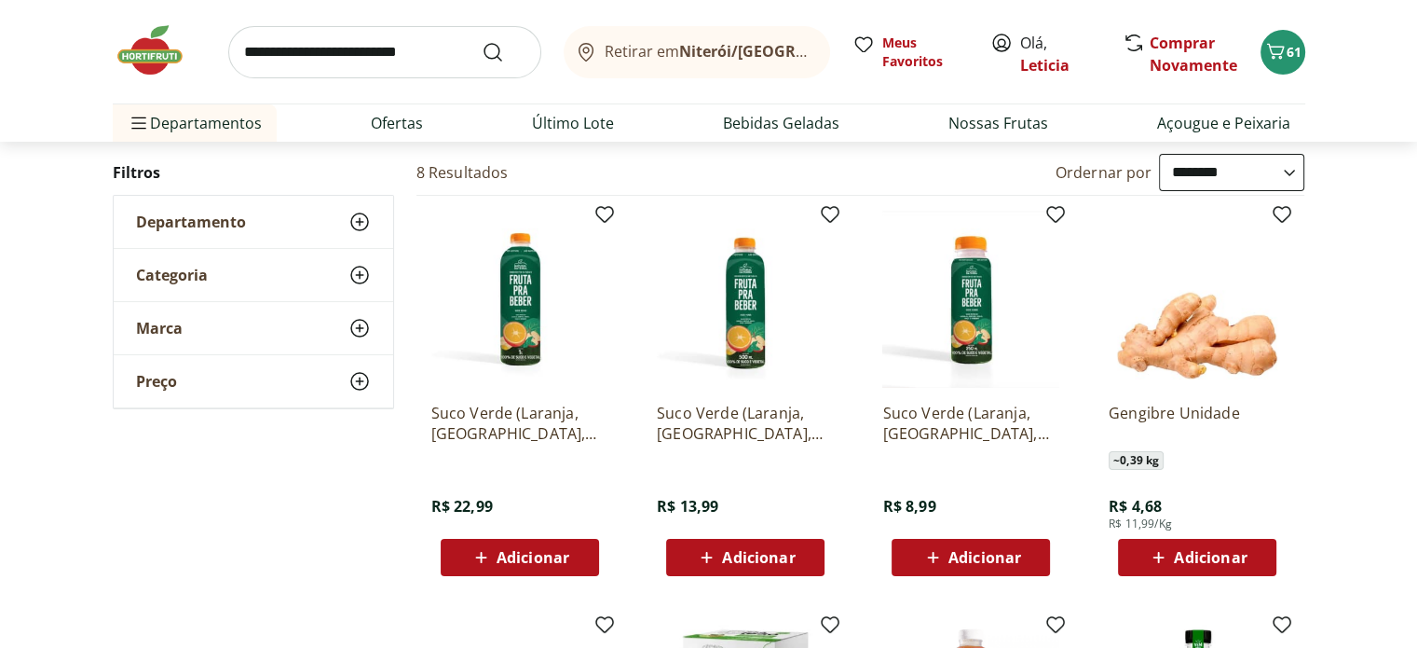
click at [1216, 558] on span "Adicionar" at bounding box center [1210, 557] width 73 height 15
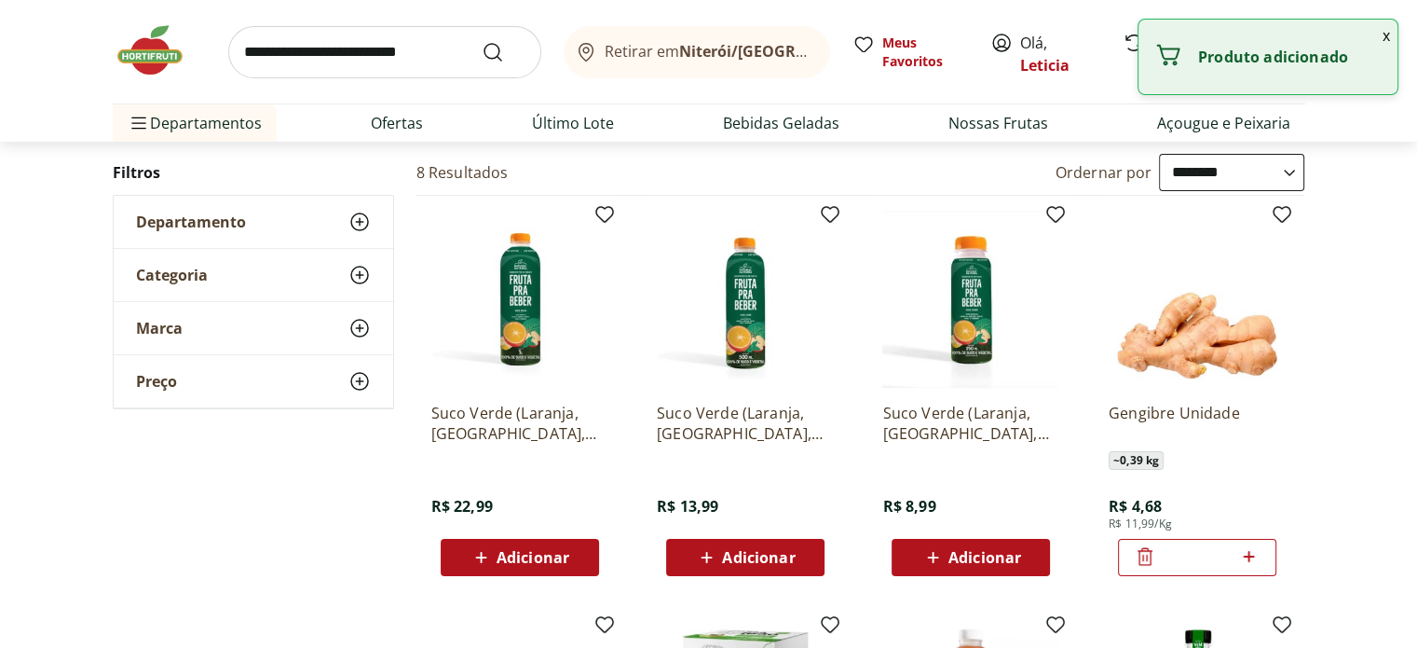
click at [1247, 555] on icon at bounding box center [1249, 556] width 23 height 22
type input "*"
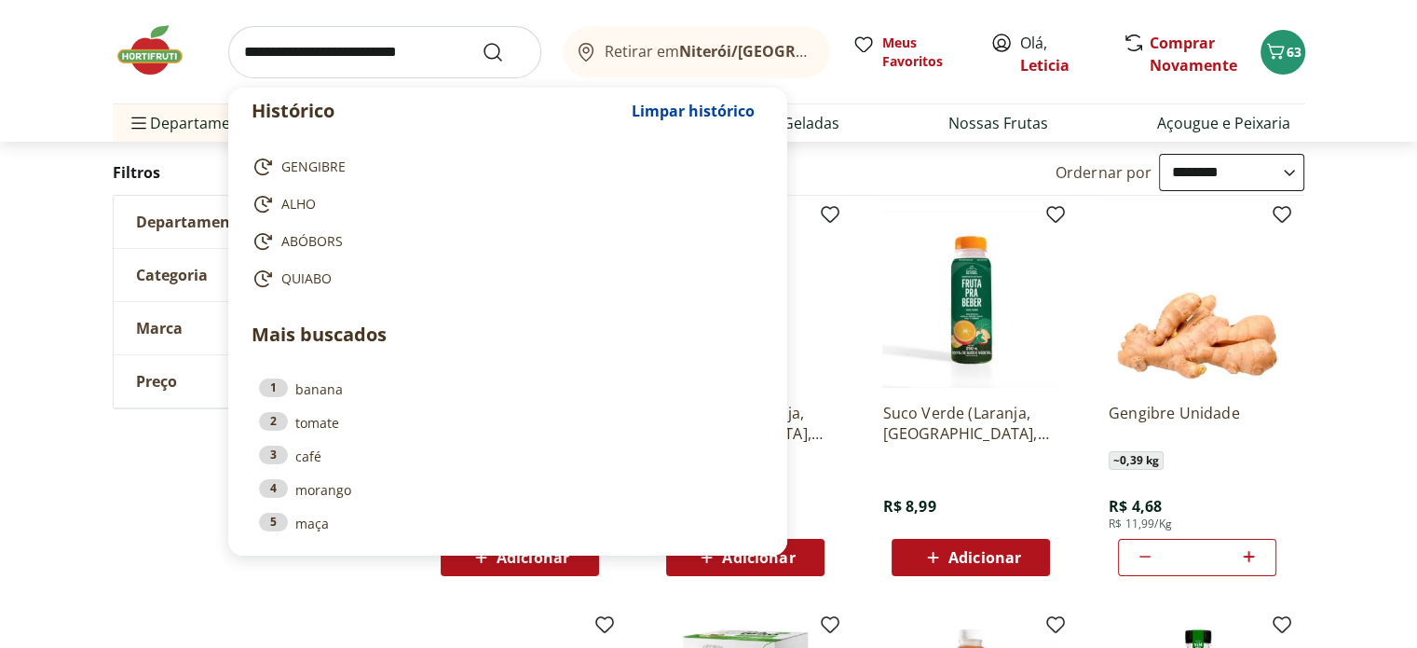
click at [418, 47] on input "search" at bounding box center [384, 52] width 313 height 52
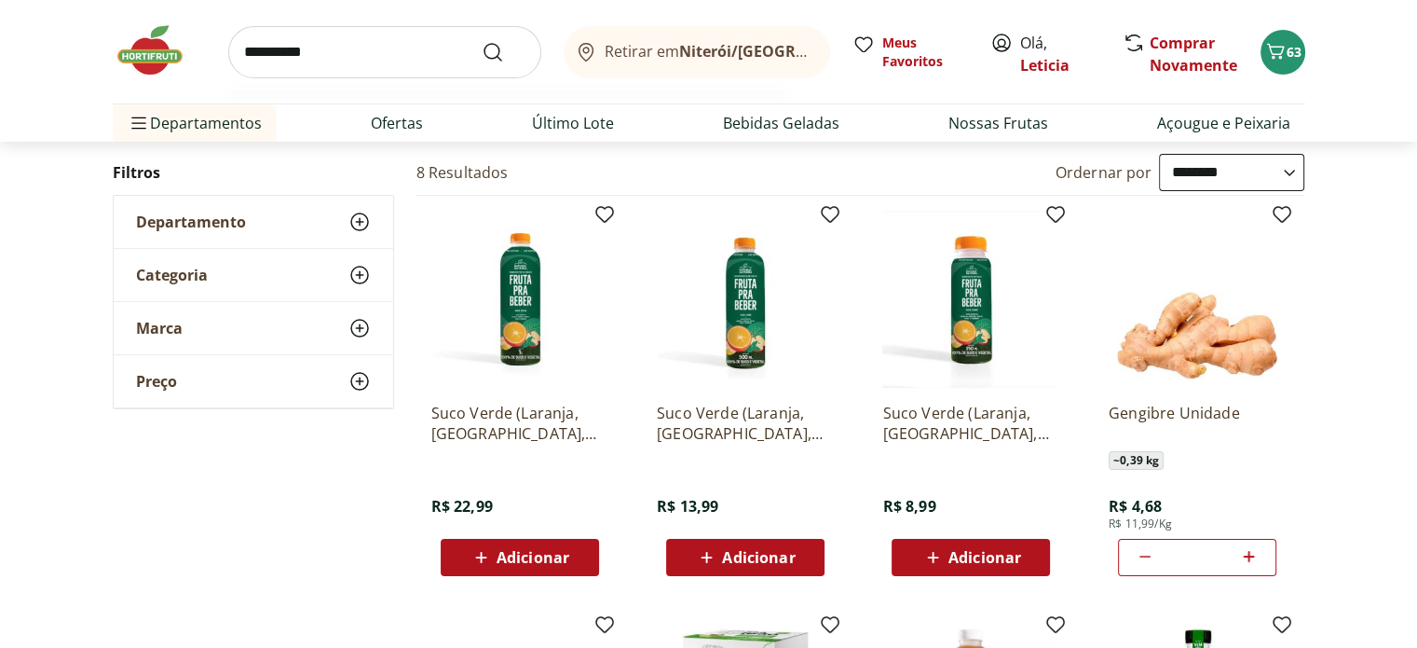
type input "**********"
click at [482, 41] on button "Submit Search" at bounding box center [504, 52] width 45 height 22
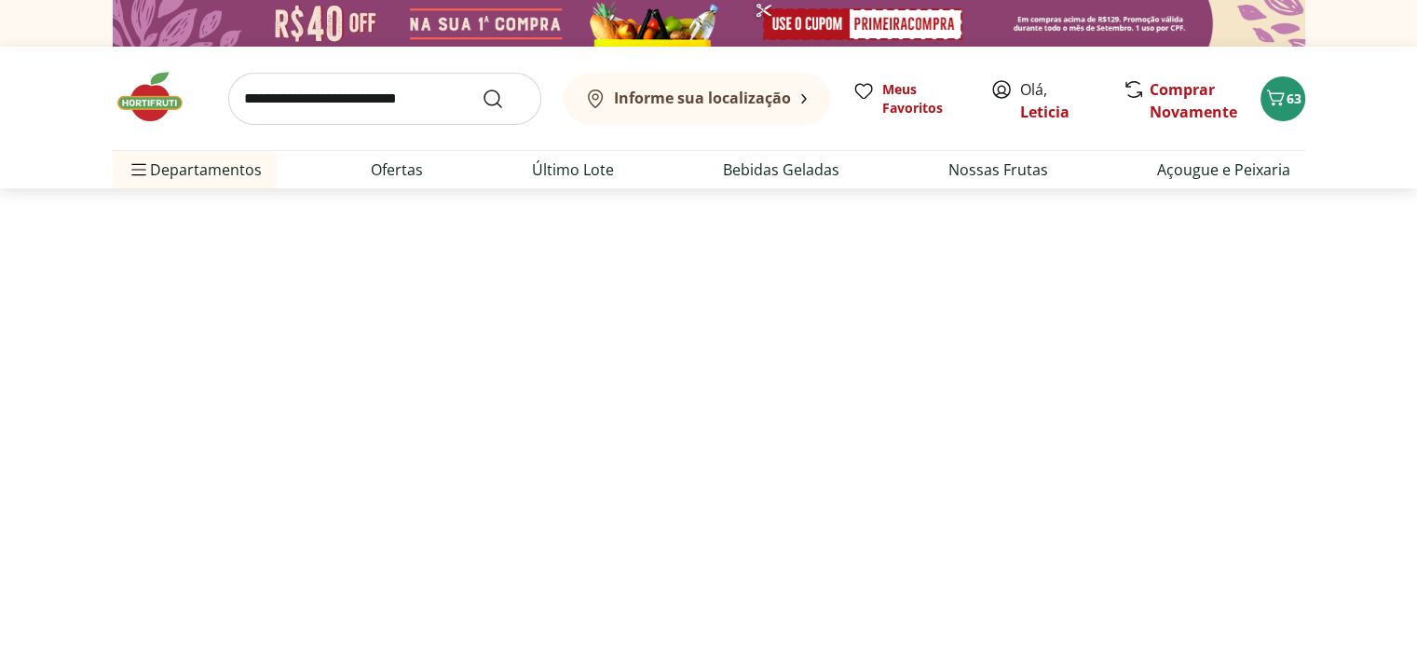
select select "**********"
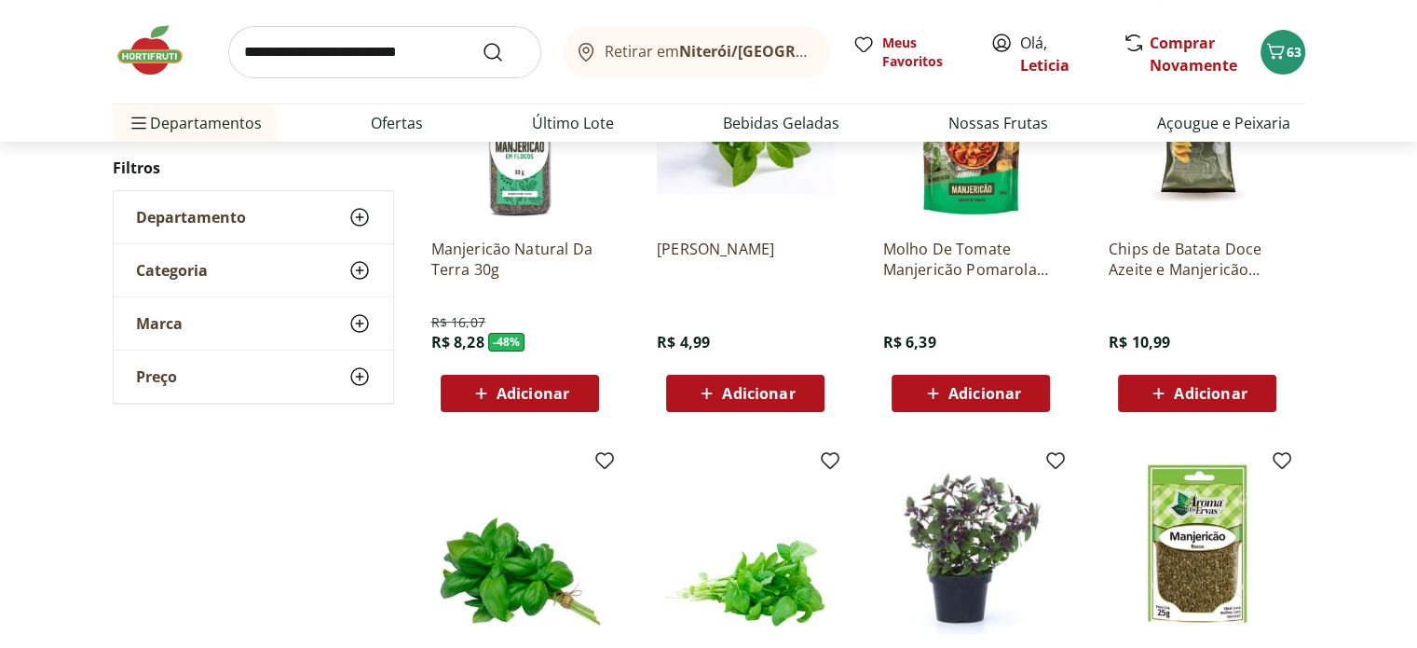
scroll to position [341, 0]
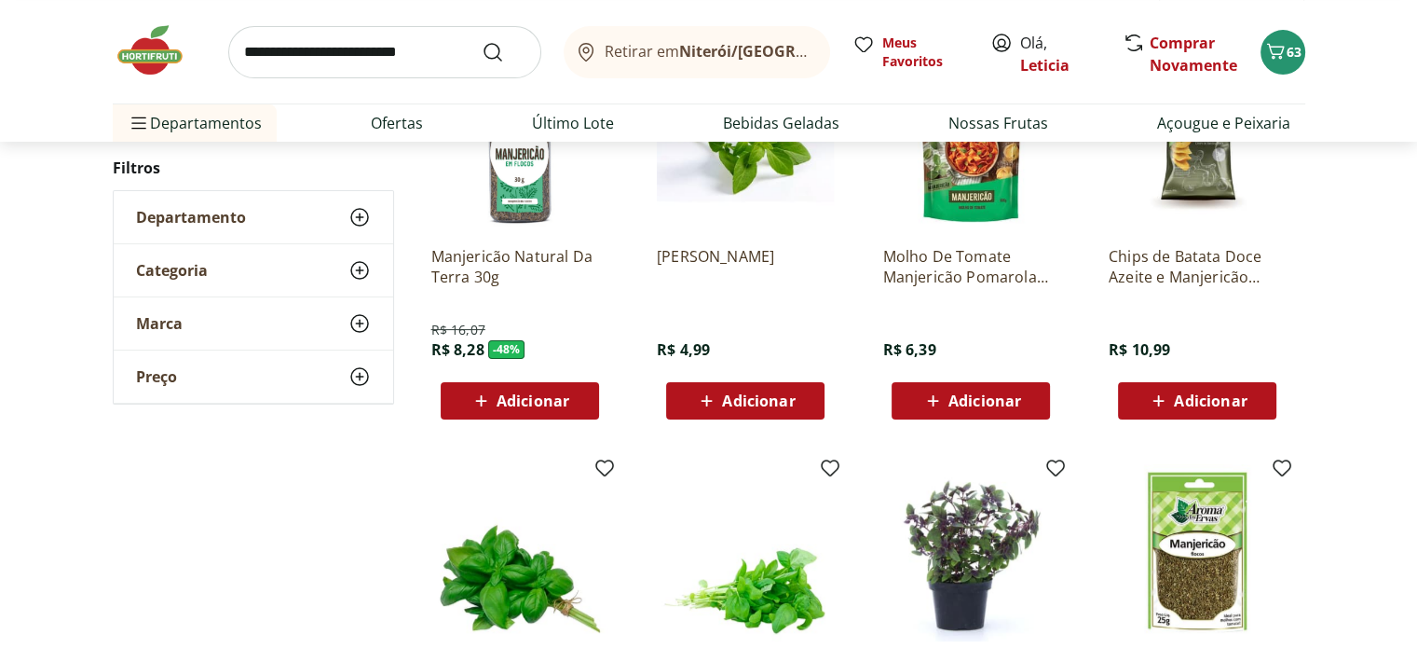
click at [783, 393] on span "Adicionar" at bounding box center [758, 400] width 73 height 15
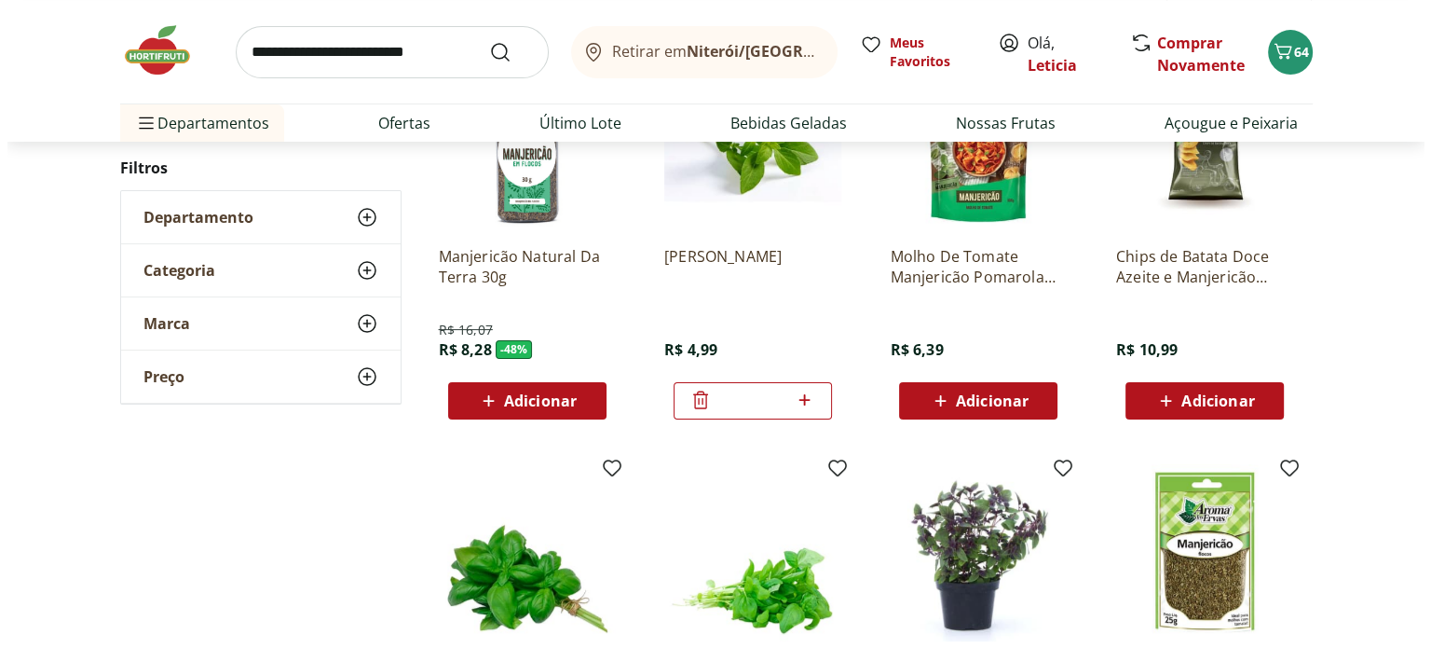
scroll to position [0, 0]
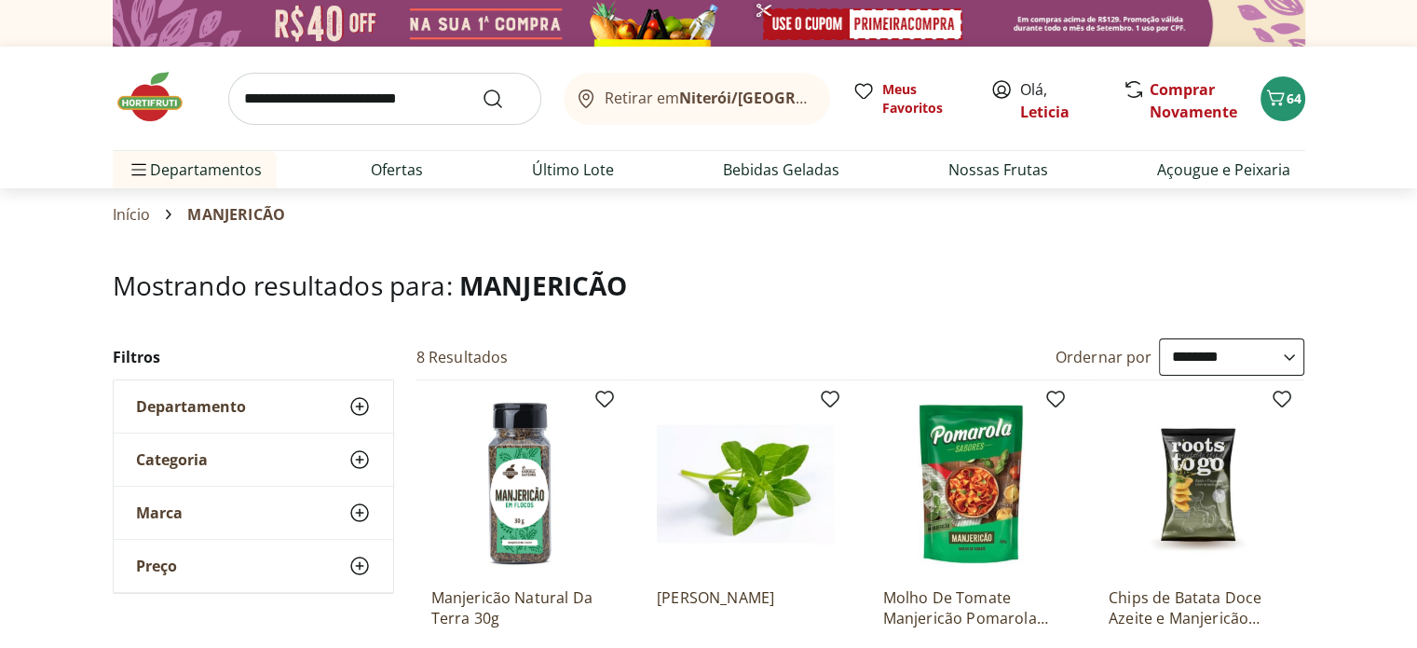
click at [1258, 100] on div "Retirar em Niterói/RJ Meus Favoritos Olá, Leticia Comprar Novamente 64" at bounding box center [709, 98] width 1193 height 103
click at [1279, 103] on icon "Carrinho" at bounding box center [1276, 97] width 18 height 16
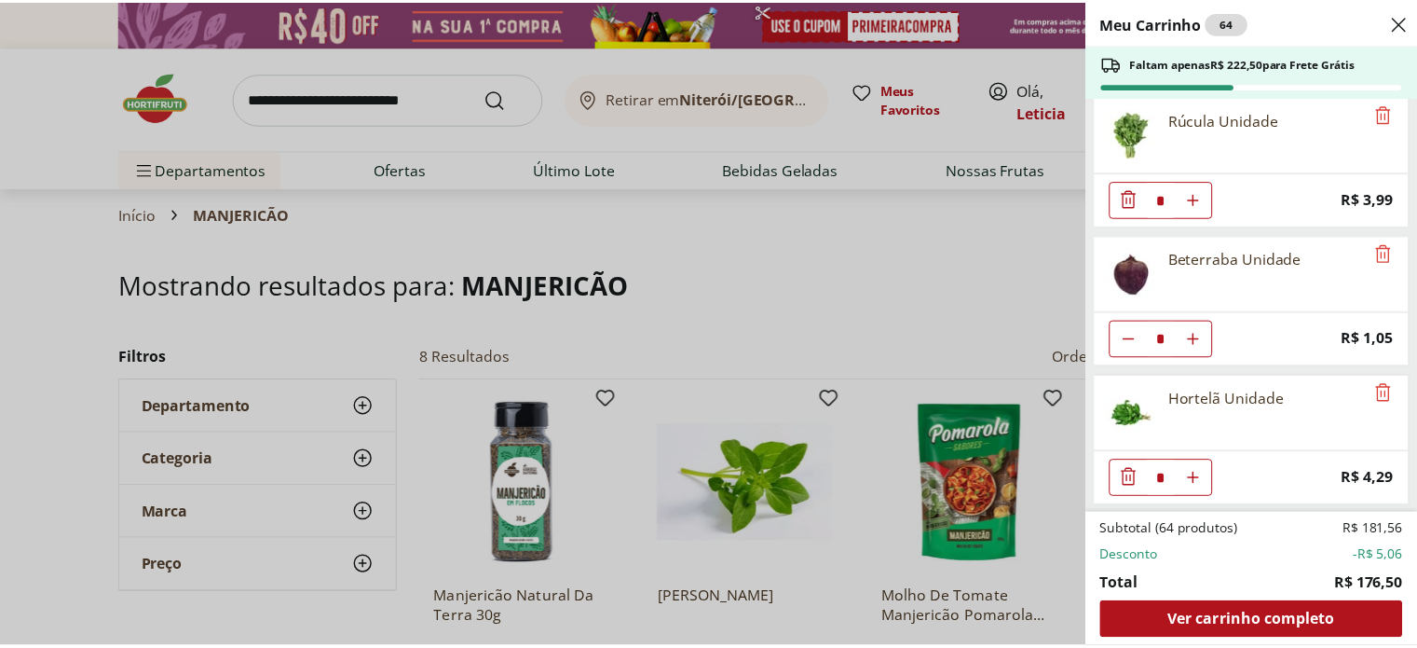
scroll to position [1282, 0]
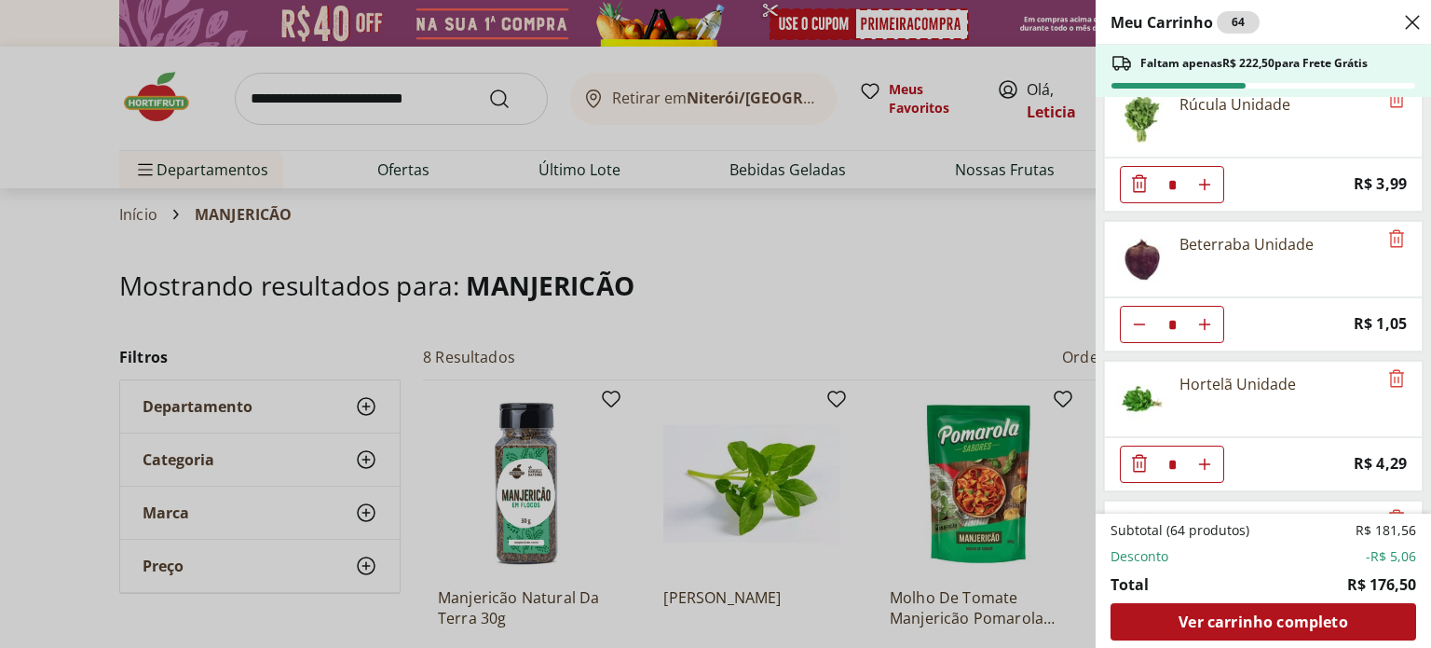
click at [335, 109] on div "Meu Carrinho 64 Faltam apenas R$ 222,50 para Frete Grátis Couve-Flor Unidade * …" at bounding box center [715, 324] width 1431 height 648
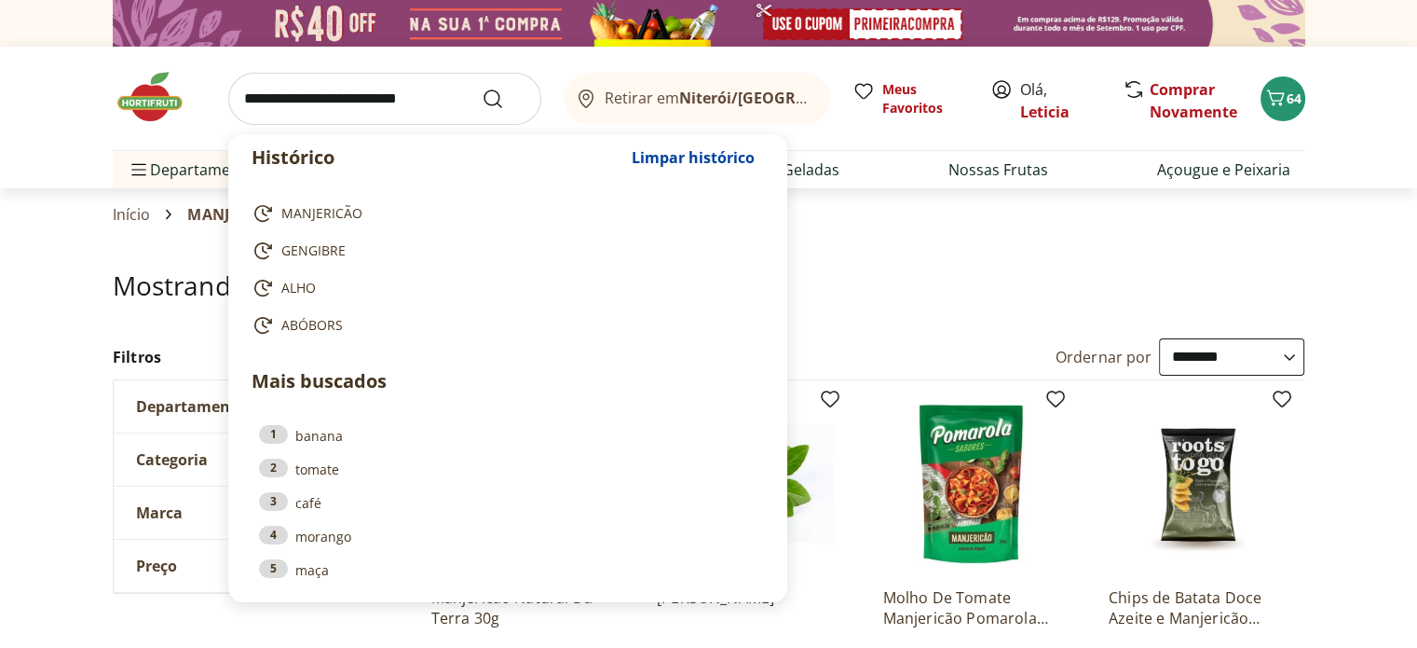
click at [321, 102] on input "search" at bounding box center [384, 99] width 313 height 52
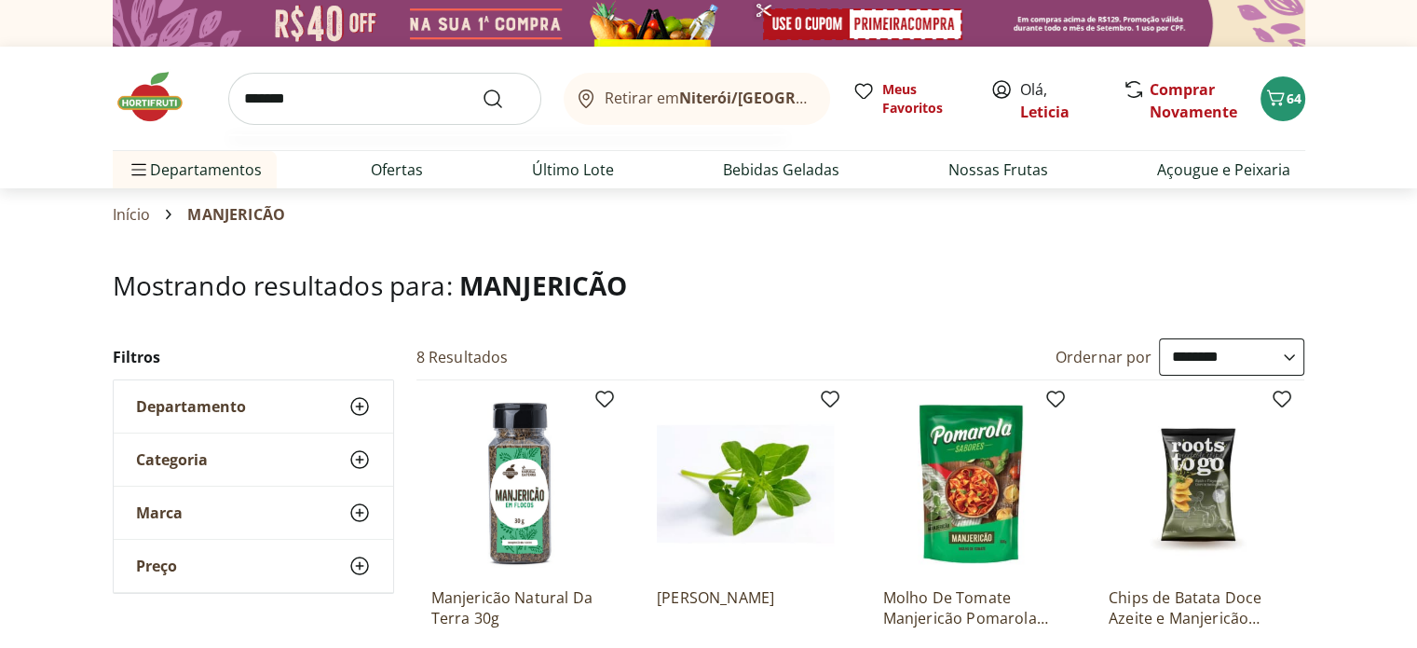
type input "*******"
click at [482, 88] on button "Submit Search" at bounding box center [504, 99] width 45 height 22
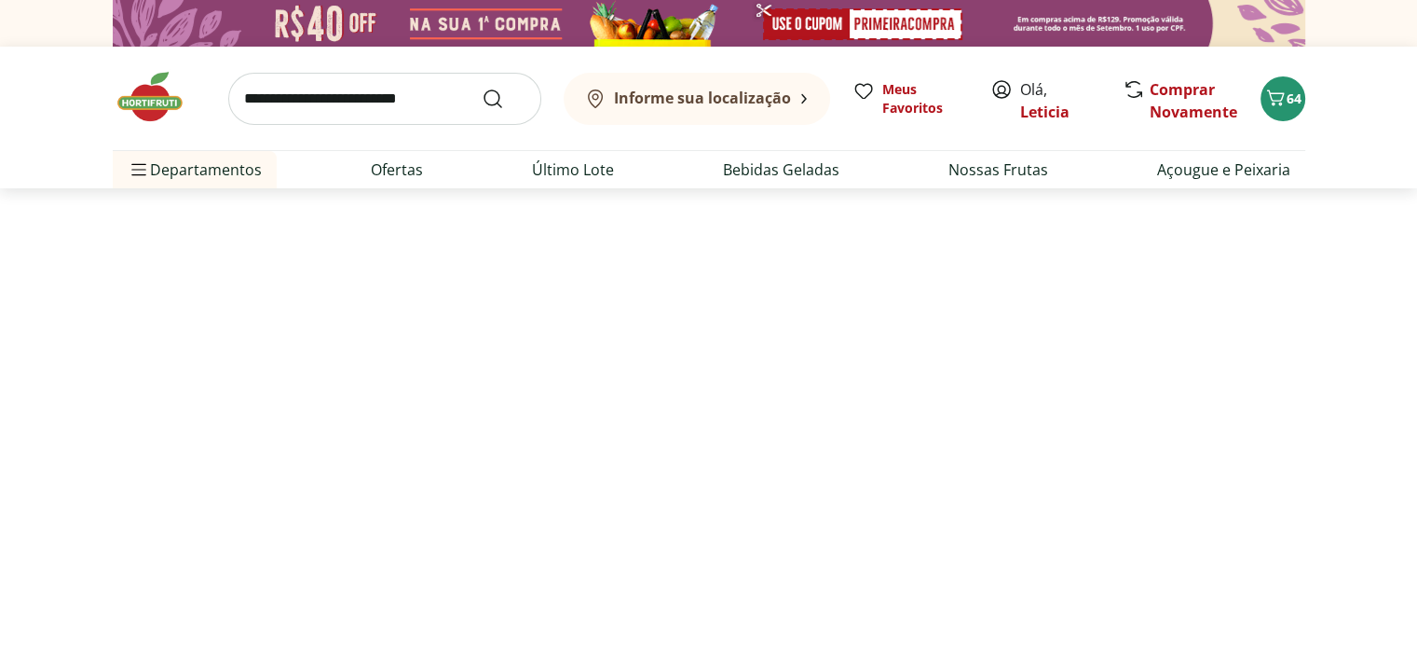
select select "**********"
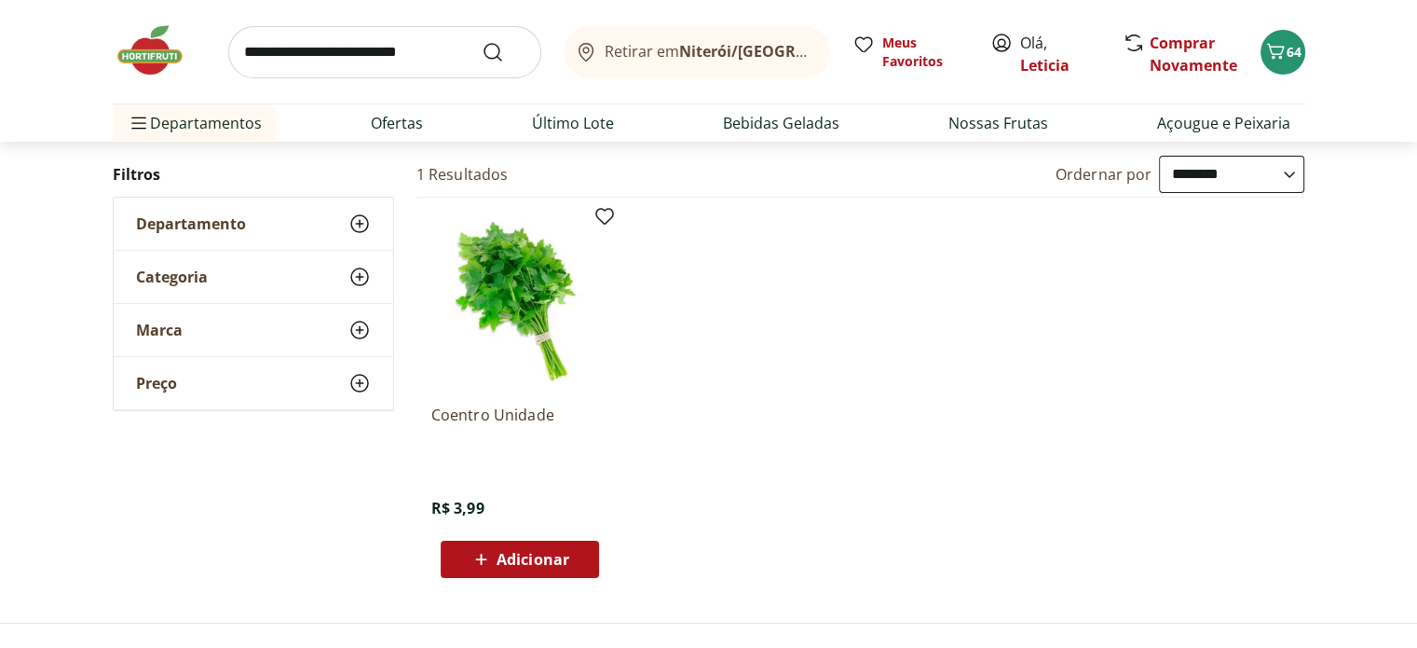
scroll to position [185, 0]
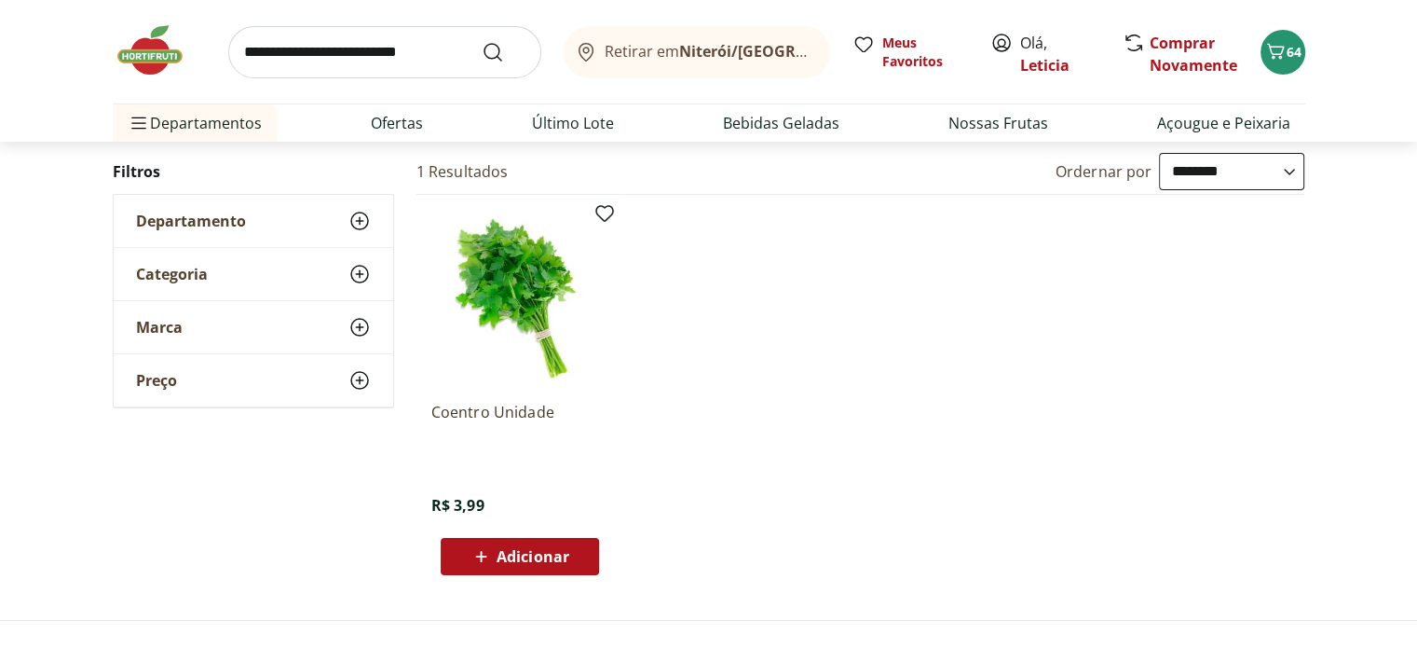
click at [532, 566] on div "Adicionar" at bounding box center [520, 557] width 129 height 34
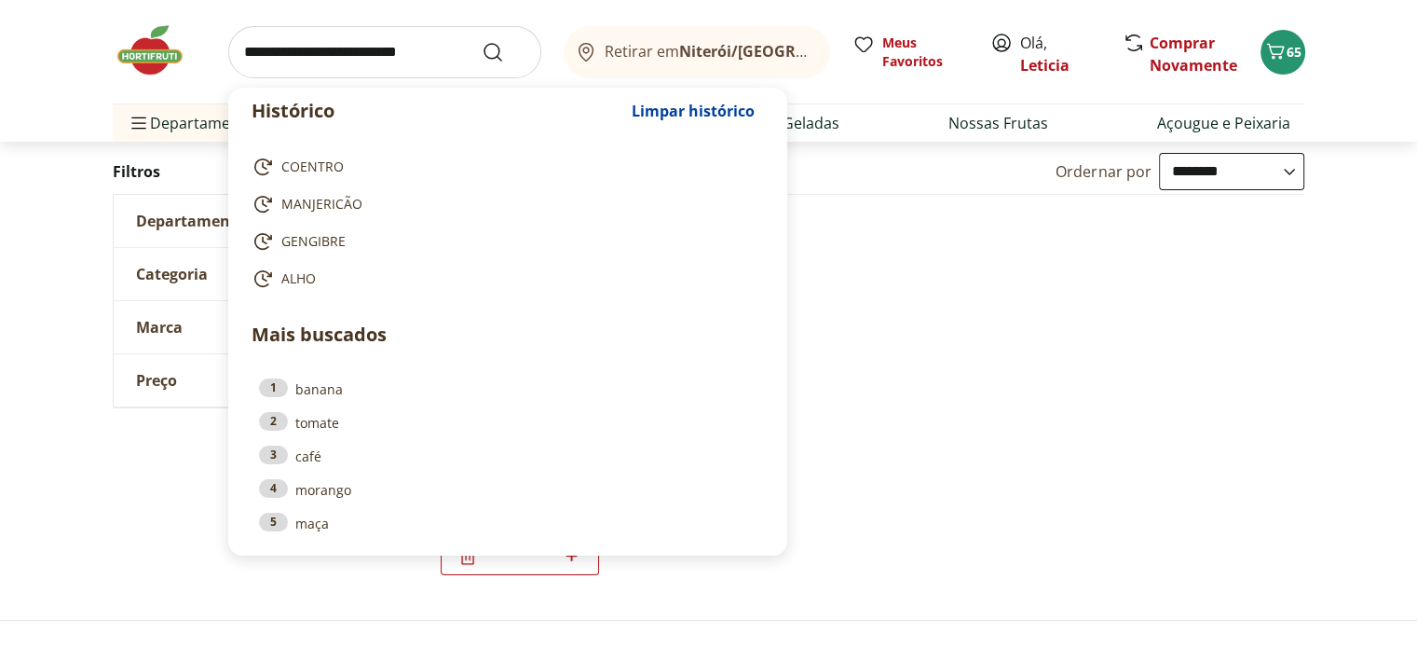
click at [346, 67] on input "search" at bounding box center [384, 52] width 313 height 52
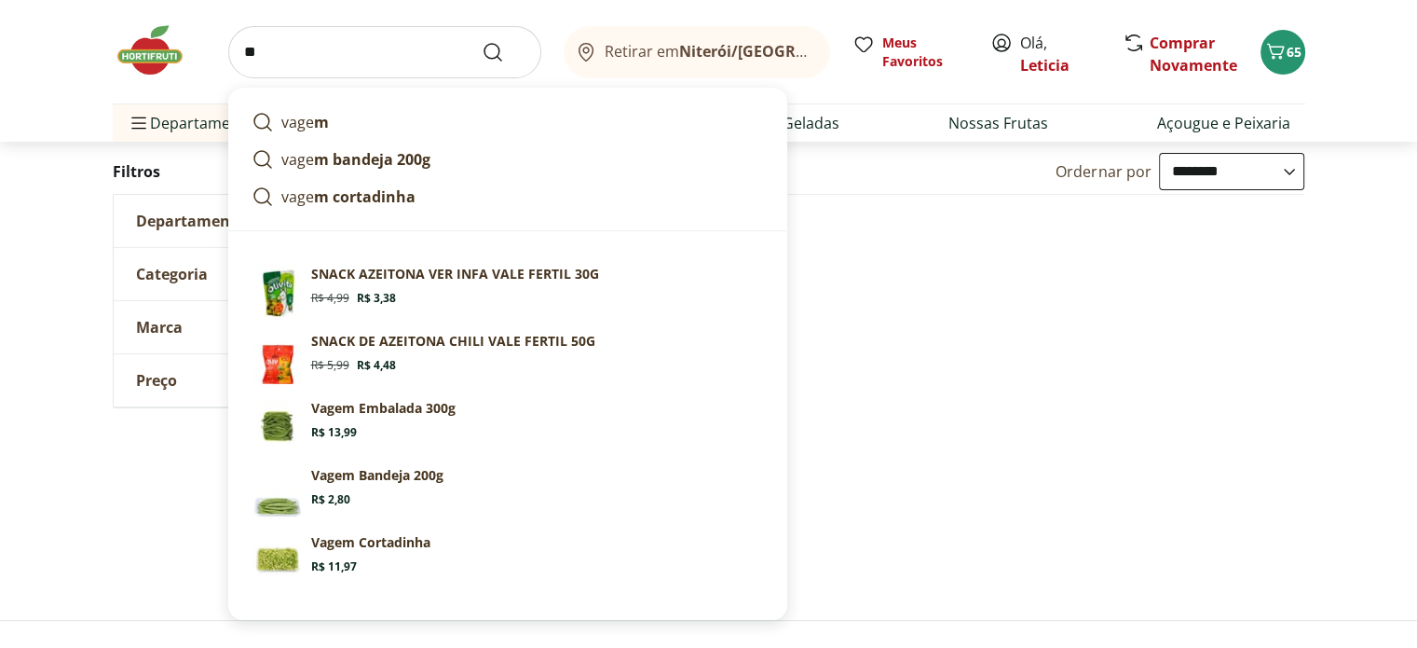
type input "*"
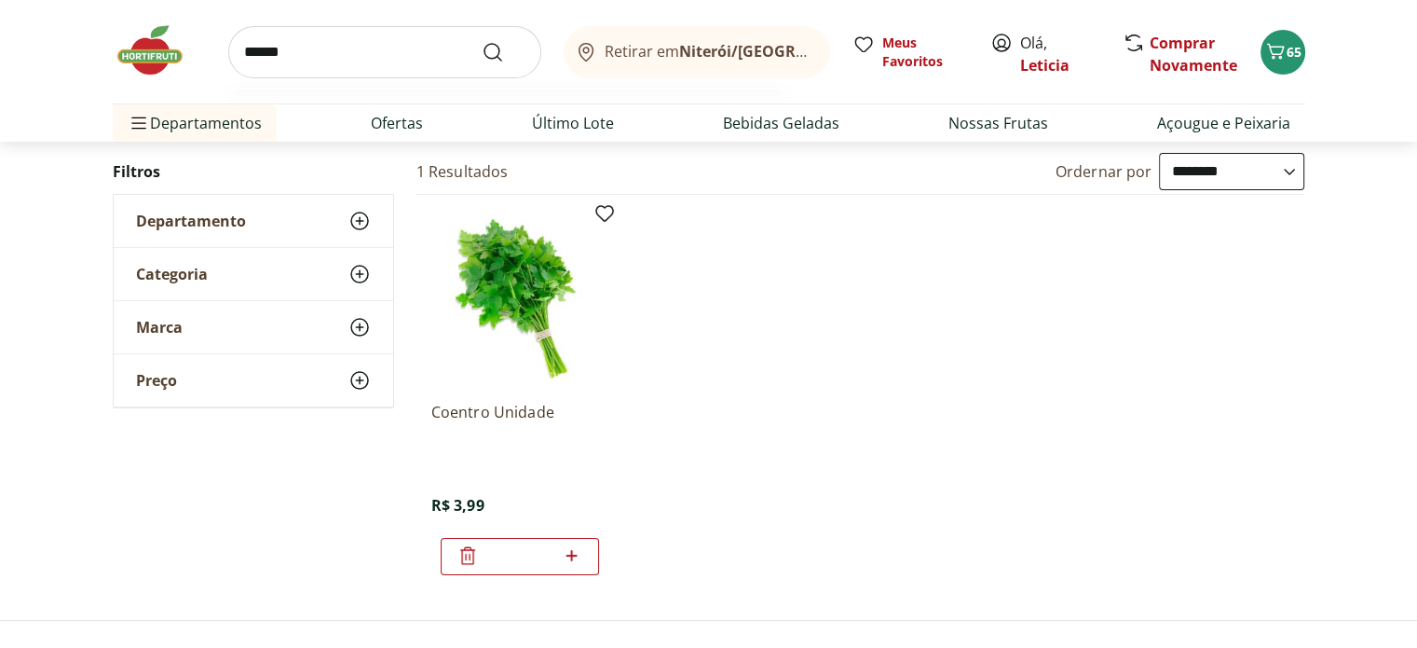
type input "******"
click at [482, 41] on button "Submit Search" at bounding box center [504, 52] width 45 height 22
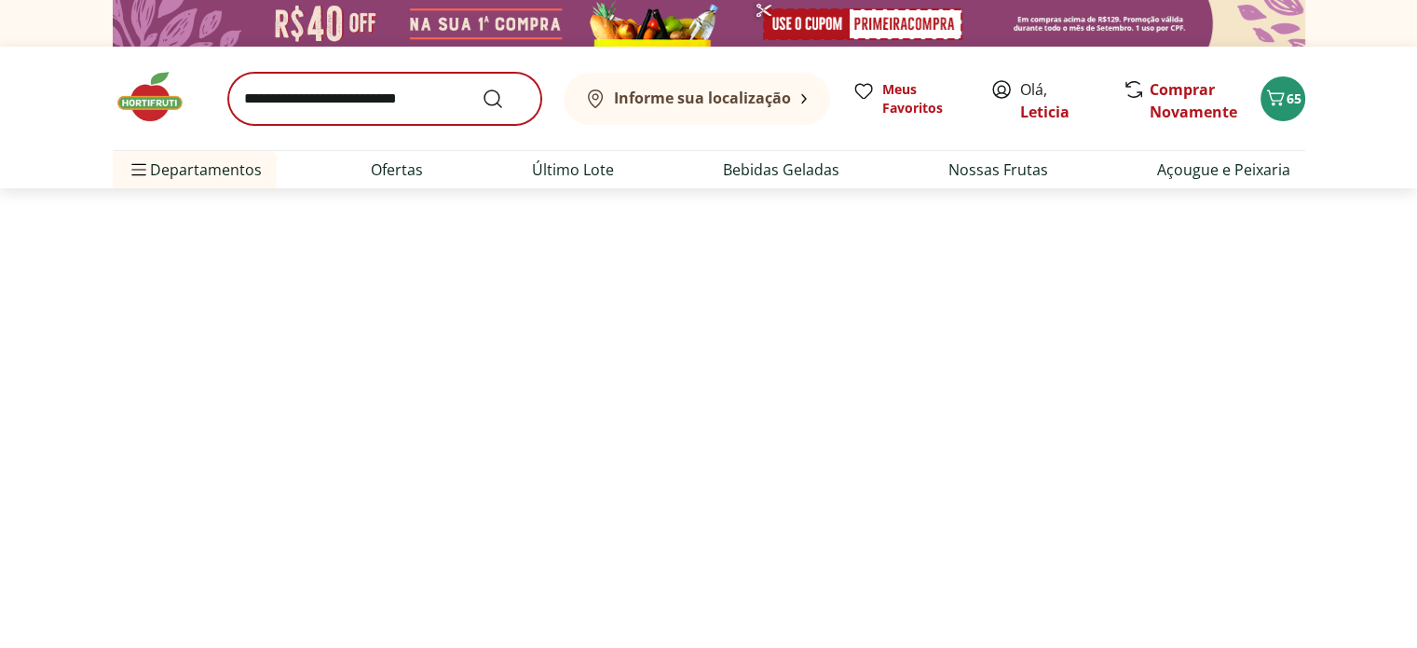
select select "**********"
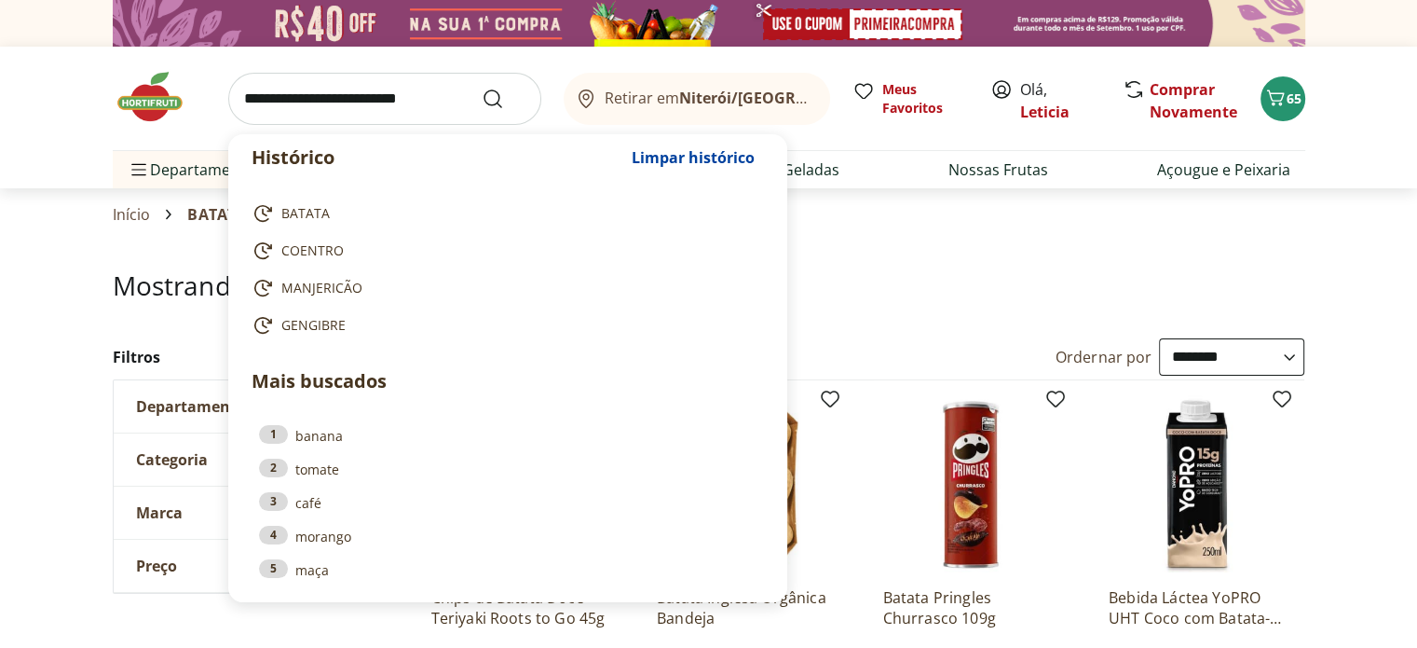
click at [362, 101] on input "search" at bounding box center [384, 99] width 313 height 52
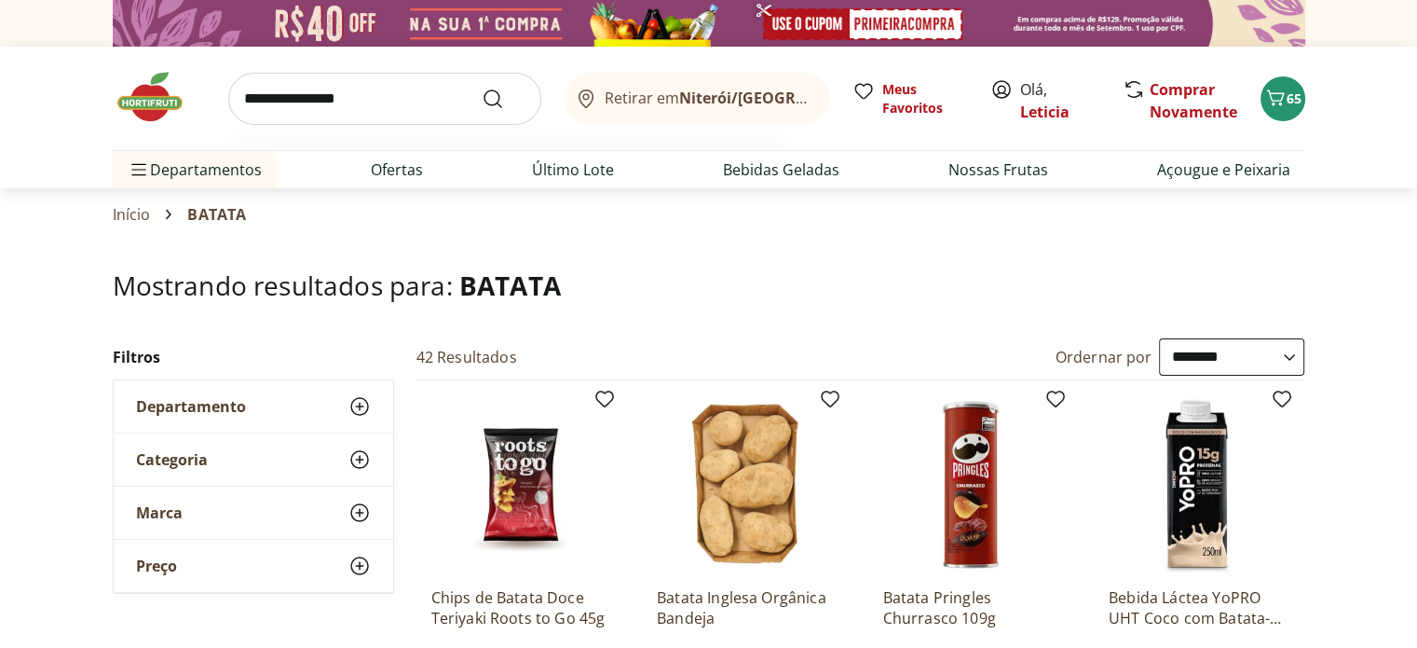
type input "**********"
click at [482, 88] on button "Submit Search" at bounding box center [504, 99] width 45 height 22
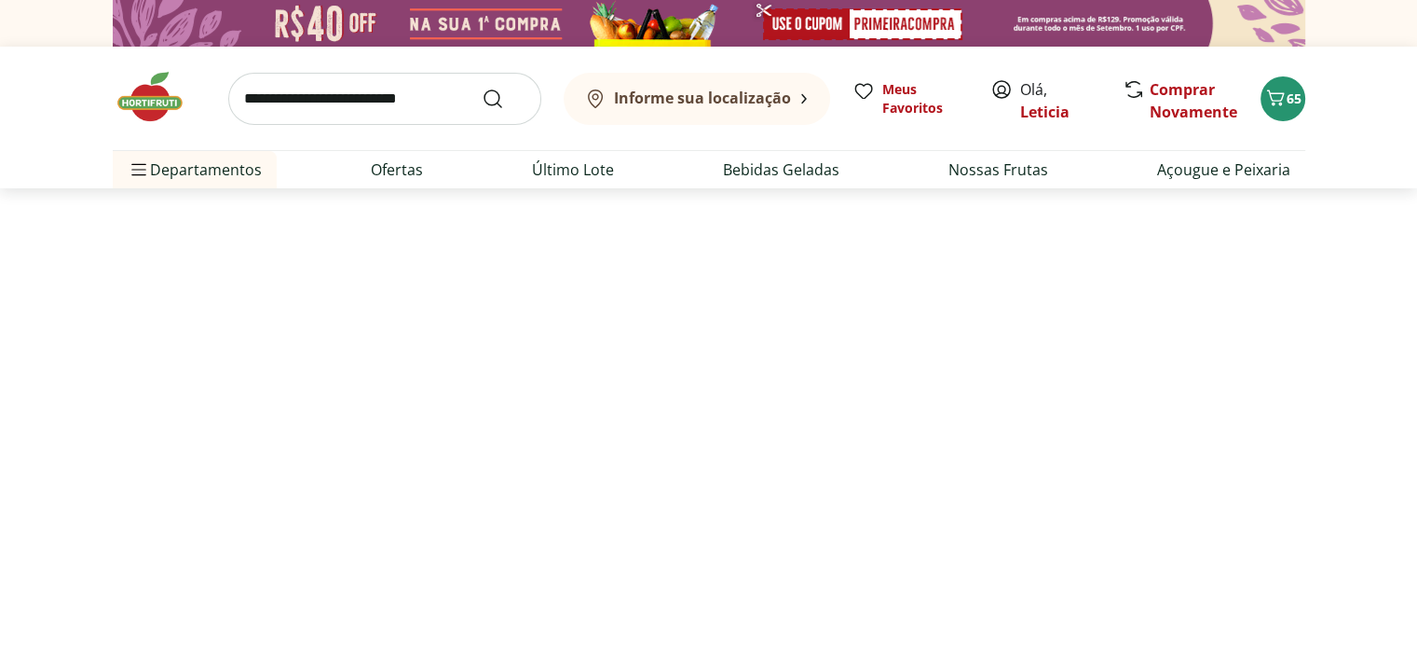
select select "**********"
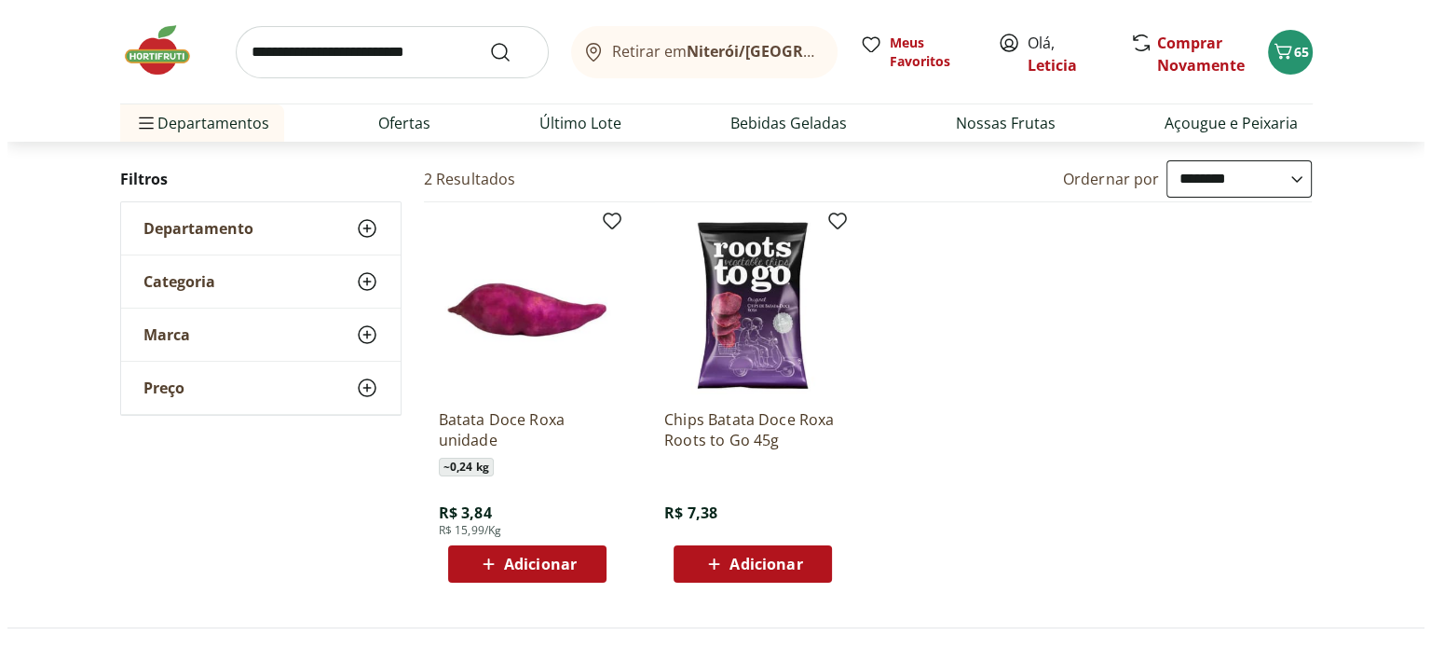
scroll to position [179, 0]
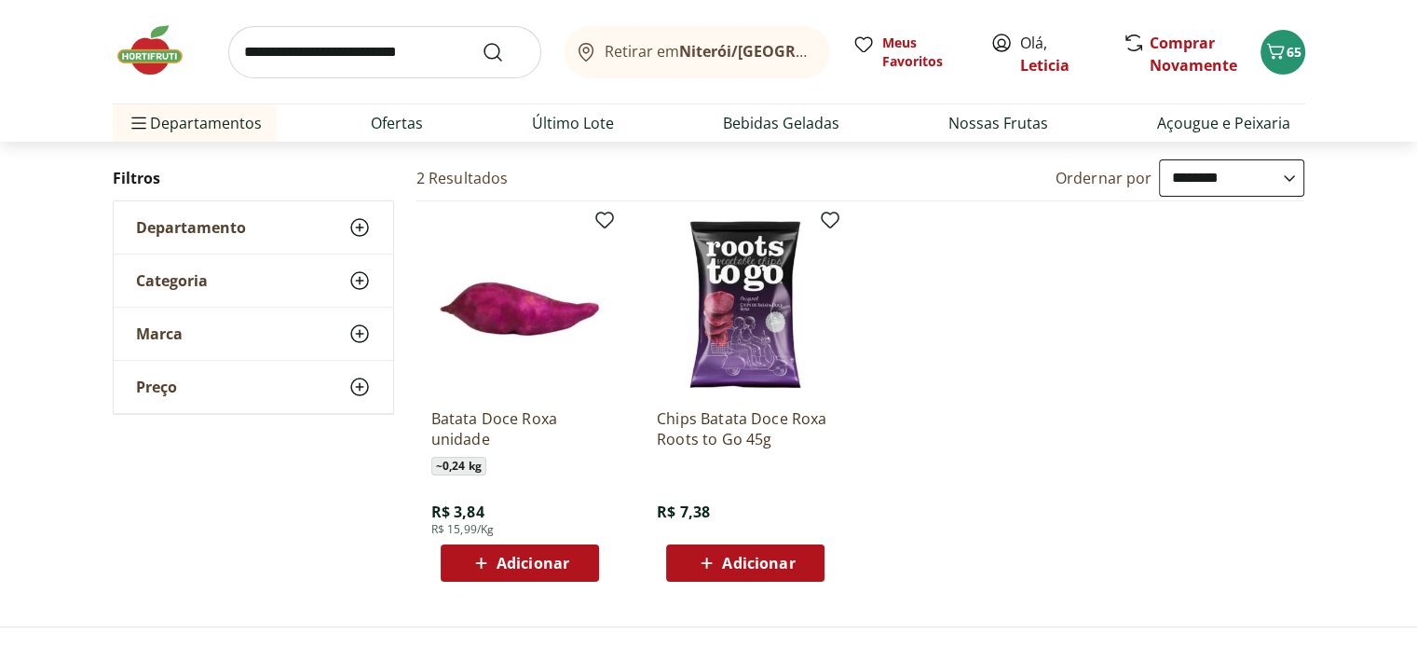
click at [514, 568] on span "Adicionar" at bounding box center [533, 562] width 73 height 15
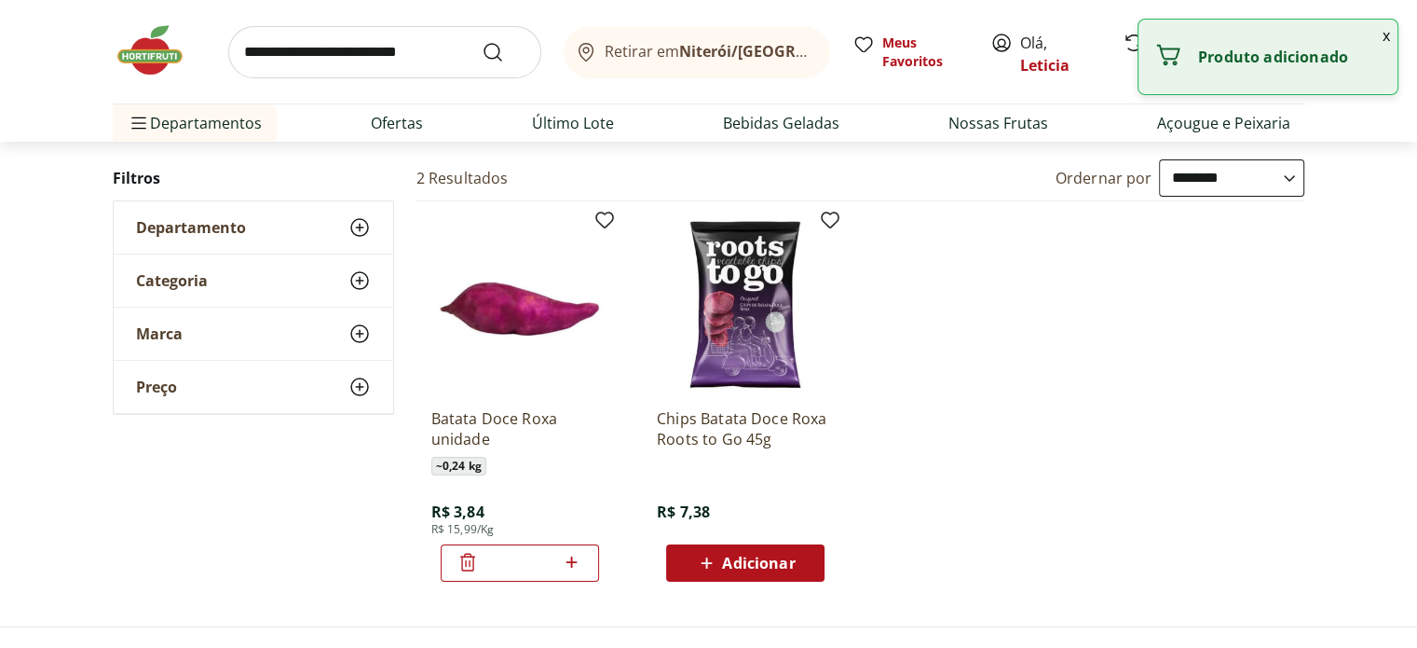
click at [578, 568] on icon at bounding box center [571, 562] width 23 height 22
type input "*"
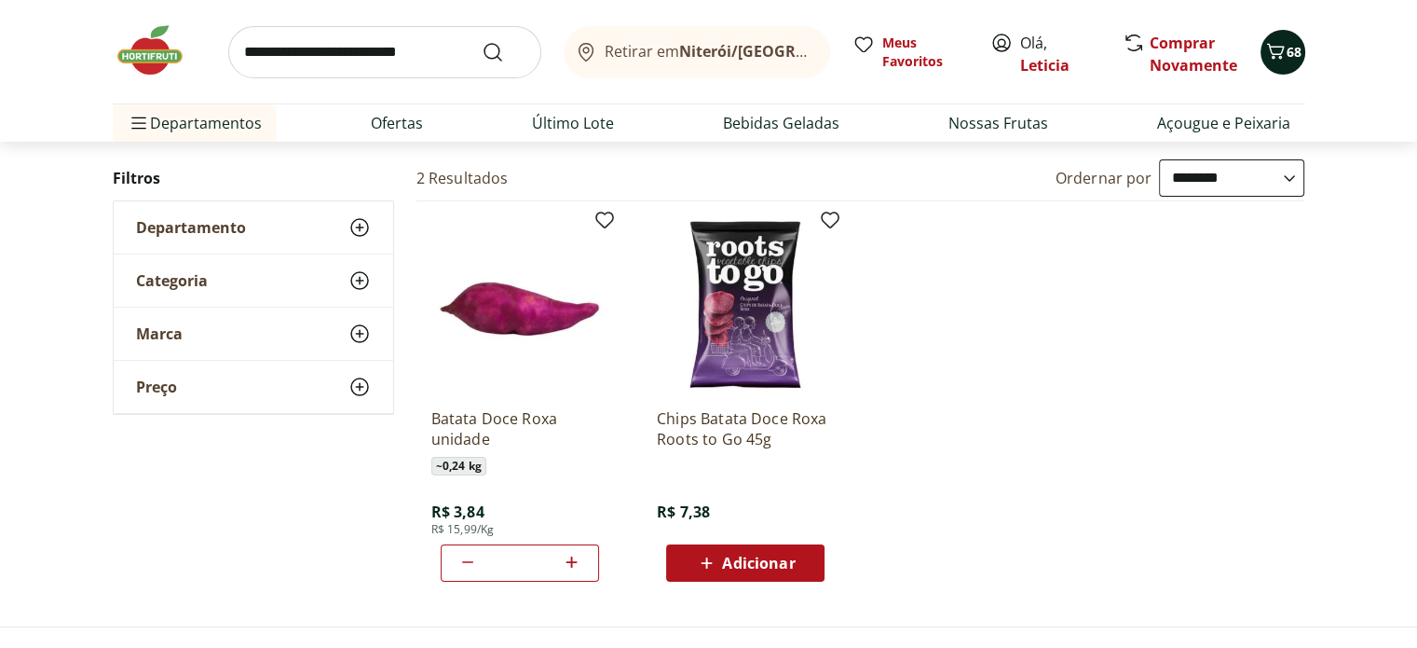
click at [1274, 66] on button "68" at bounding box center [1283, 52] width 45 height 45
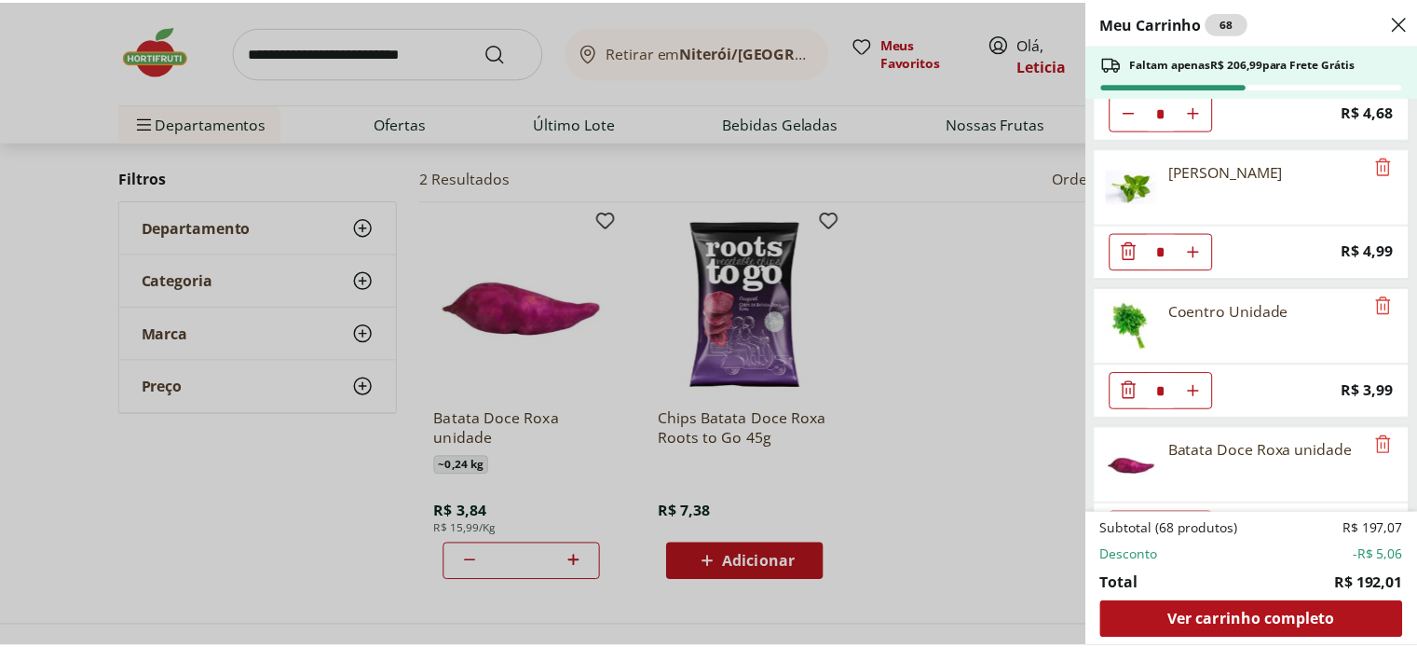
scroll to position [2502, 0]
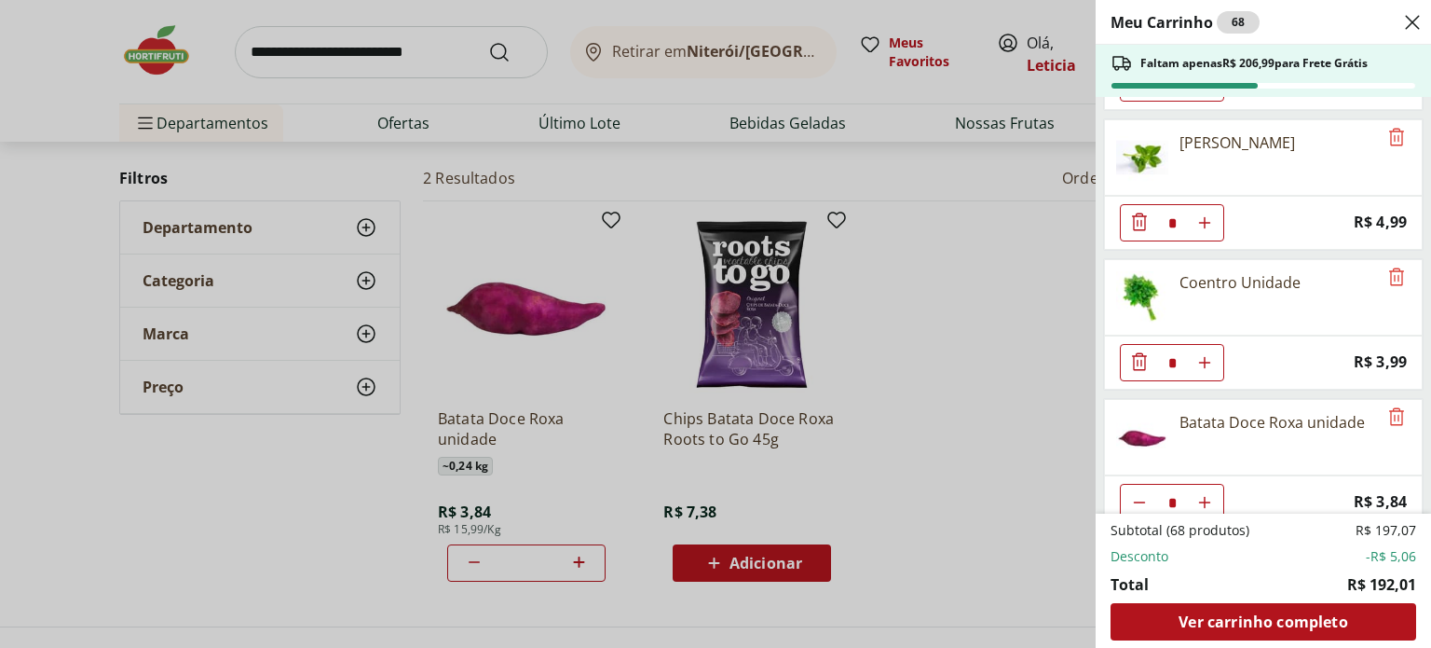
click at [928, 391] on div "Meu Carrinho 68 Faltam apenas R$ 206,99 para Frete Grátis Couve-Flor Unidade * …" at bounding box center [715, 324] width 1431 height 648
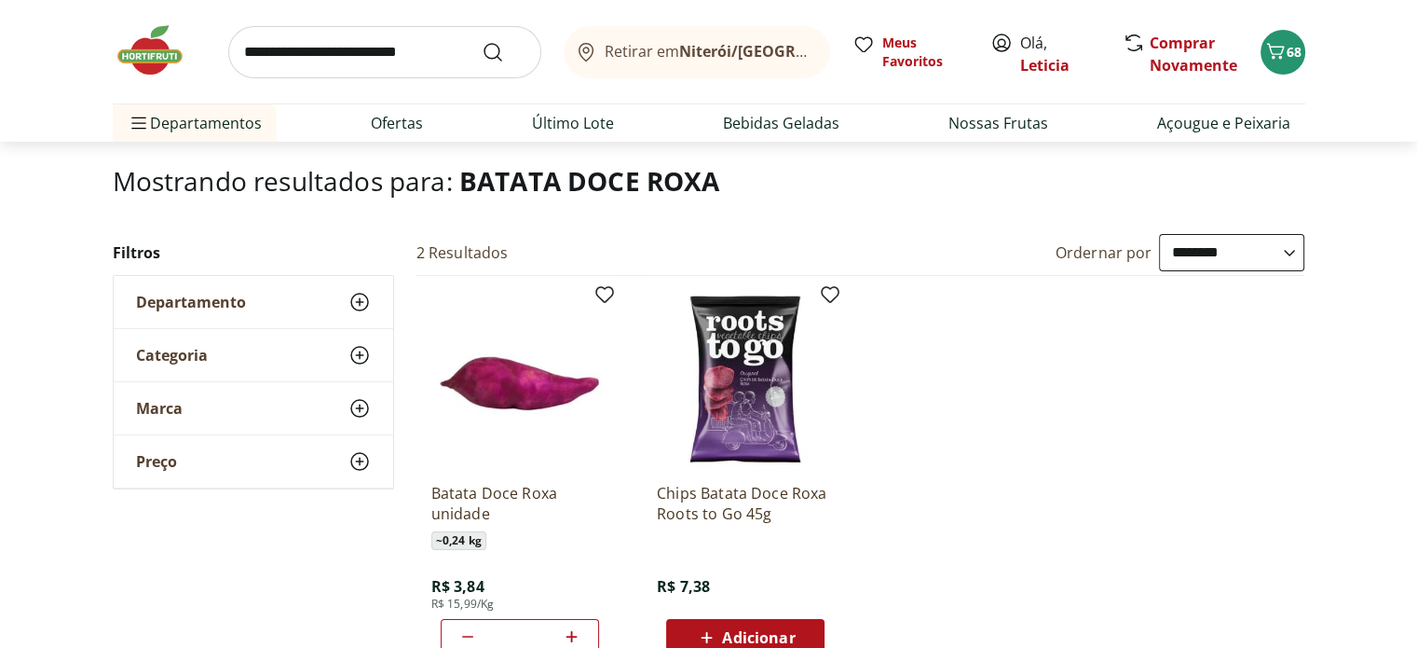
scroll to position [76, 0]
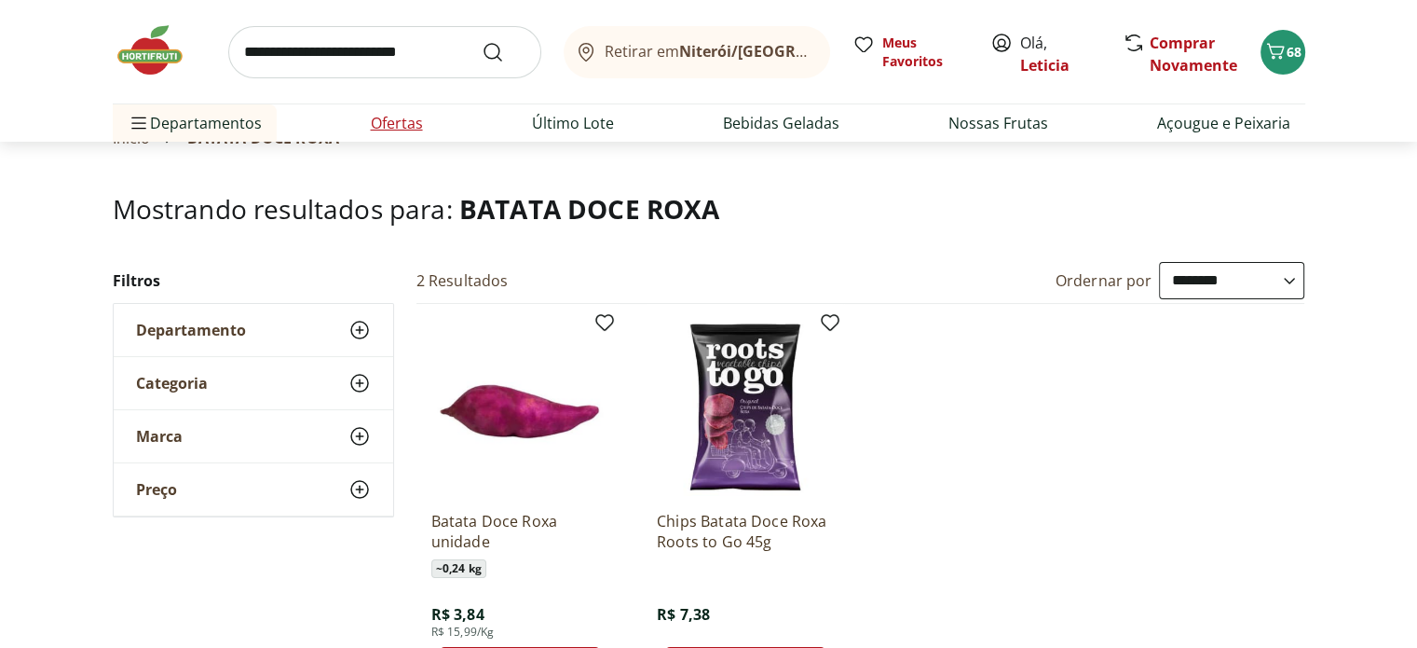
click at [406, 125] on link "Ofertas" at bounding box center [397, 123] width 52 height 22
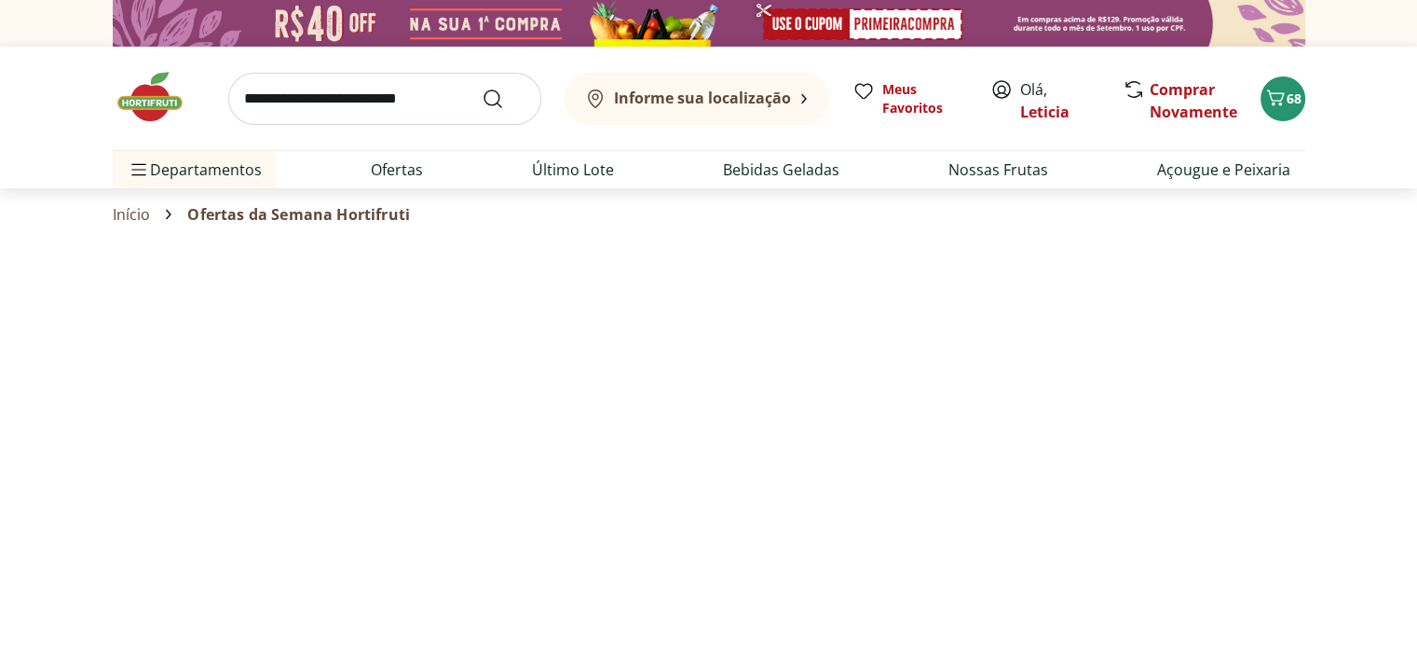
select select "**********"
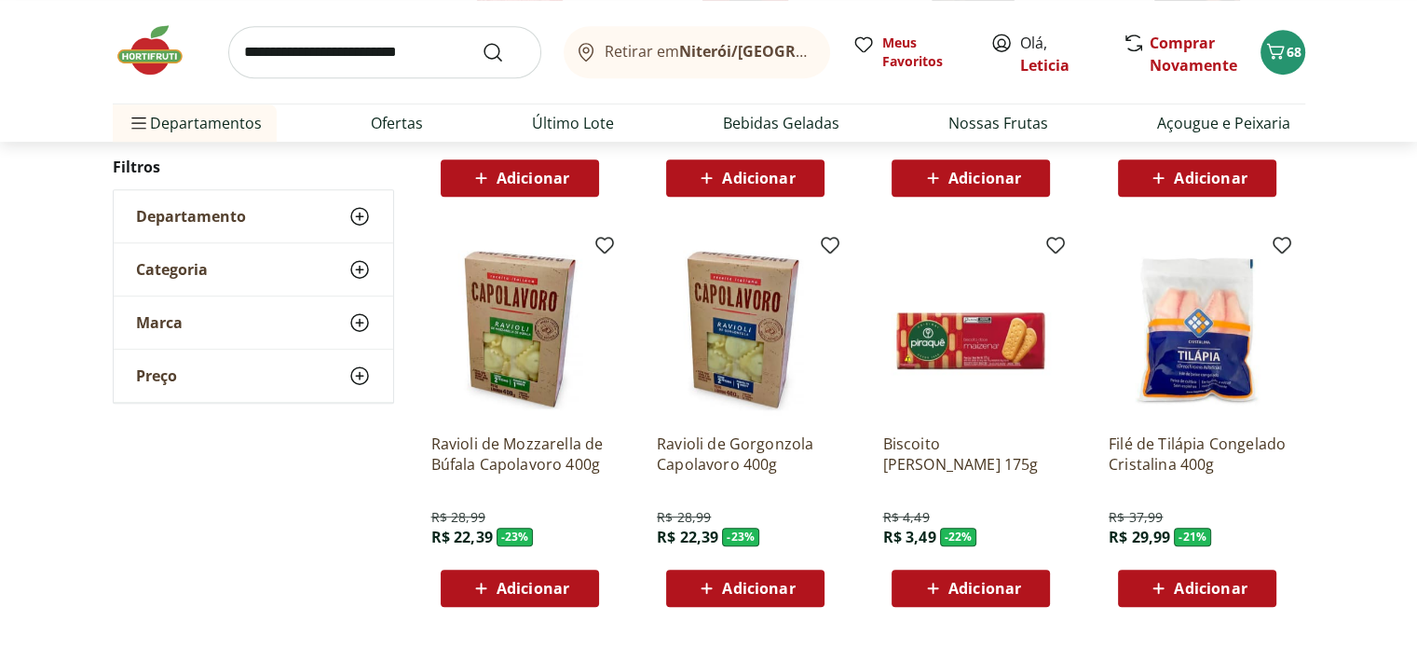
scroll to position [908, 0]
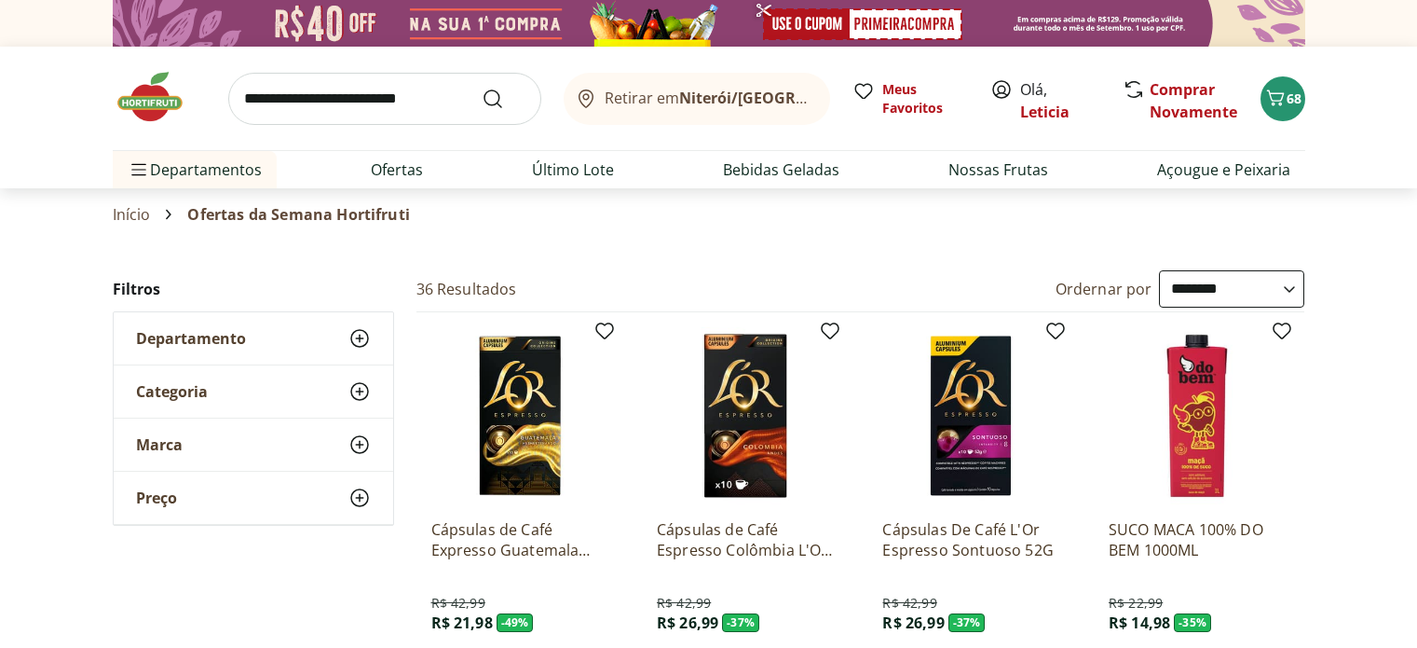
select select "**********"
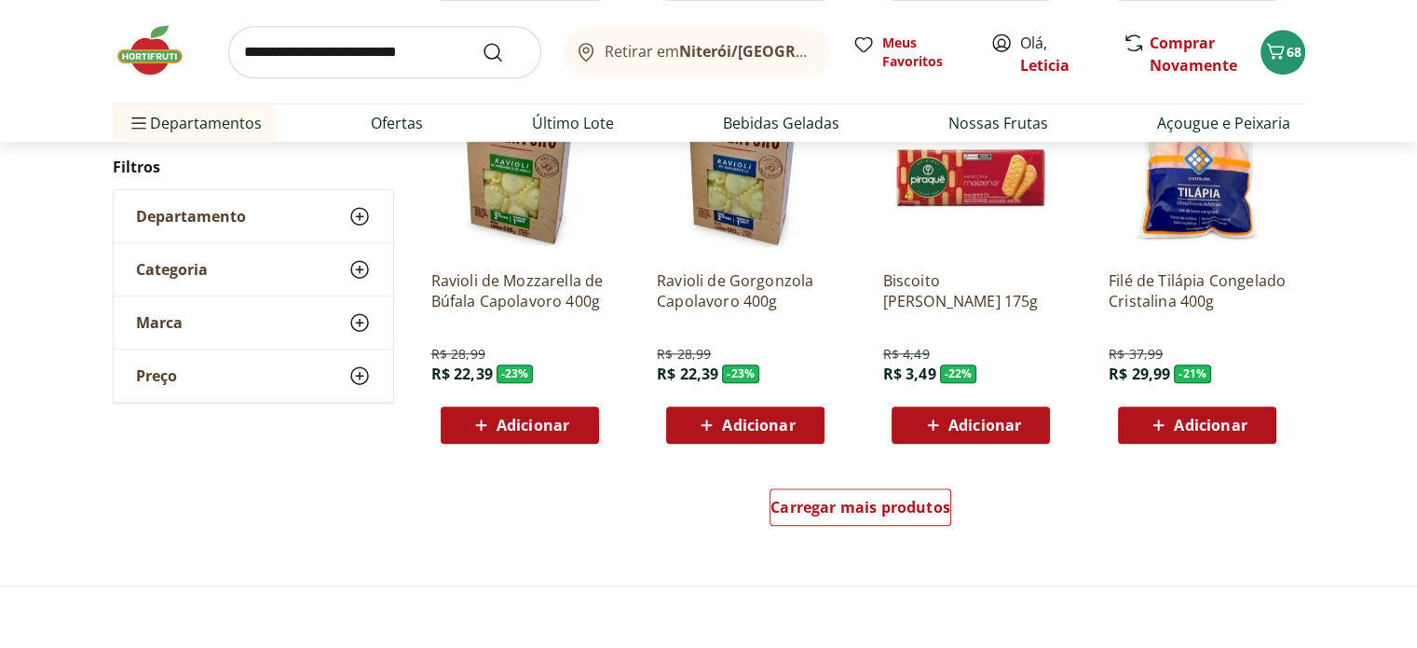
scroll to position [1074, 0]
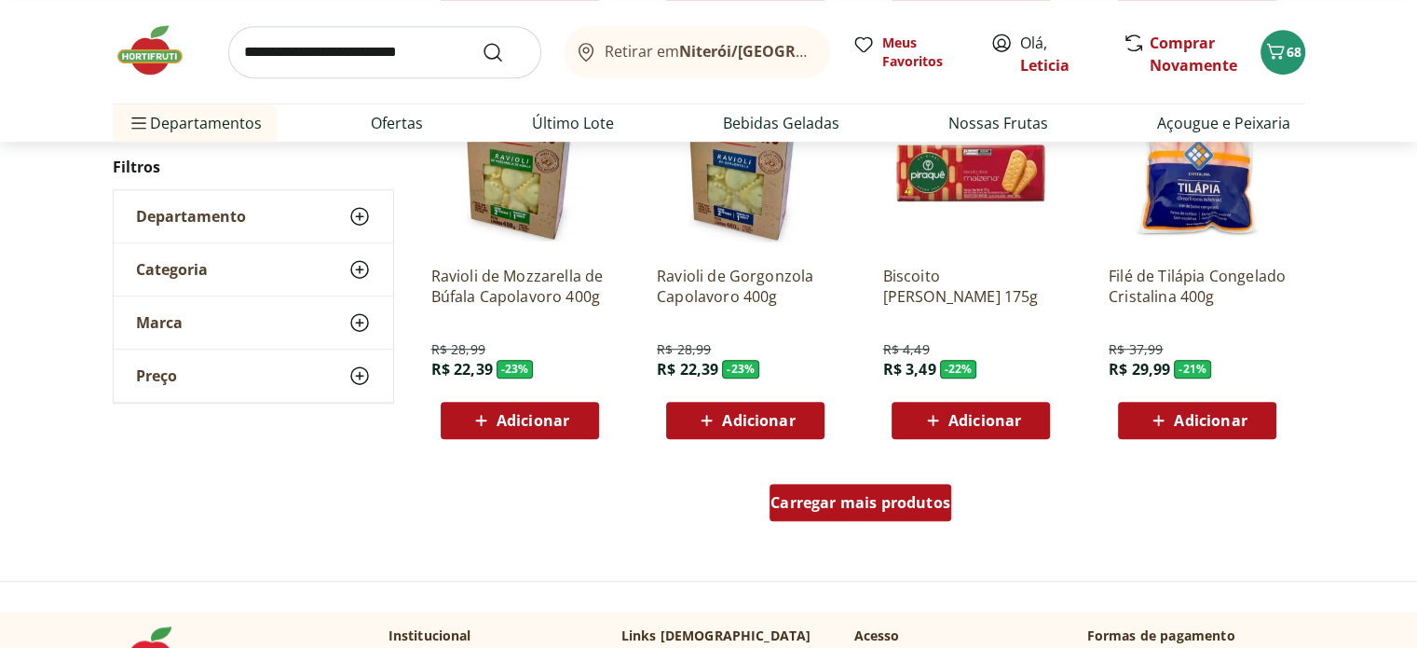
click at [854, 508] on span "Carregar mais produtos" at bounding box center [861, 502] width 180 height 15
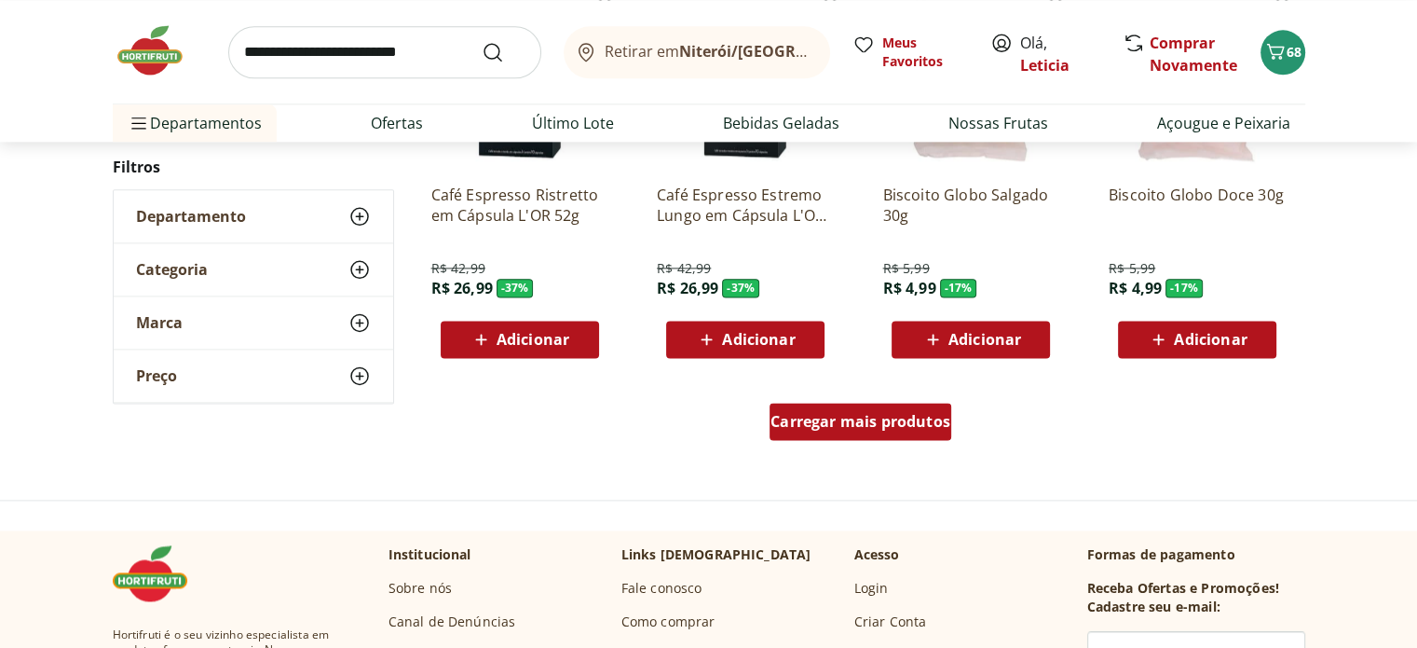
scroll to position [2373, 0]
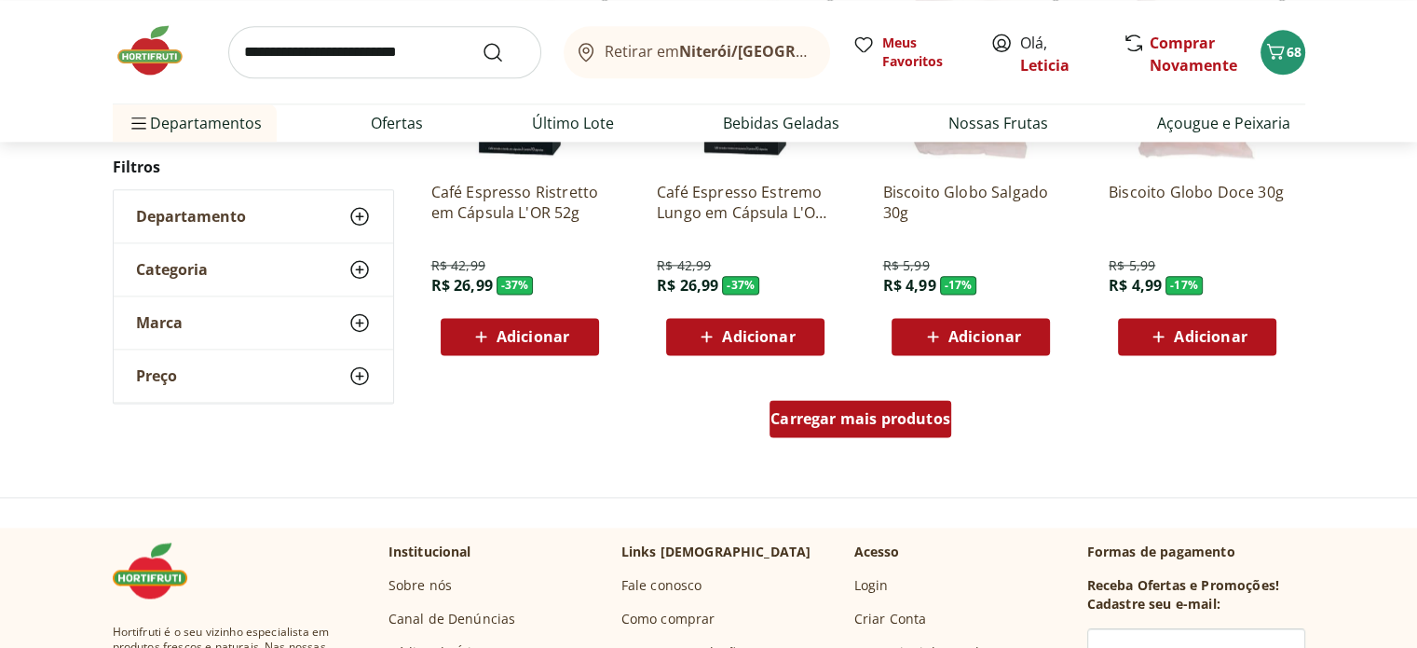
click at [857, 418] on span "Carregar mais produtos" at bounding box center [861, 418] width 180 height 15
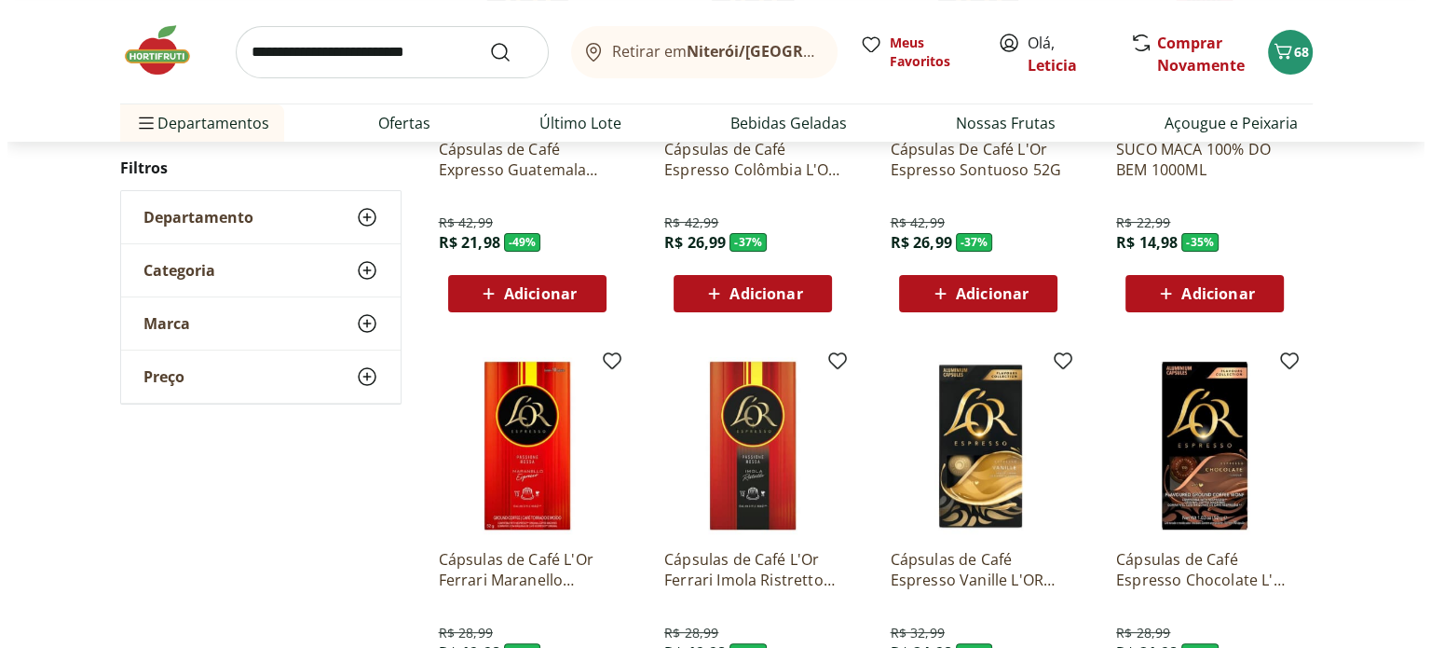
scroll to position [276, 0]
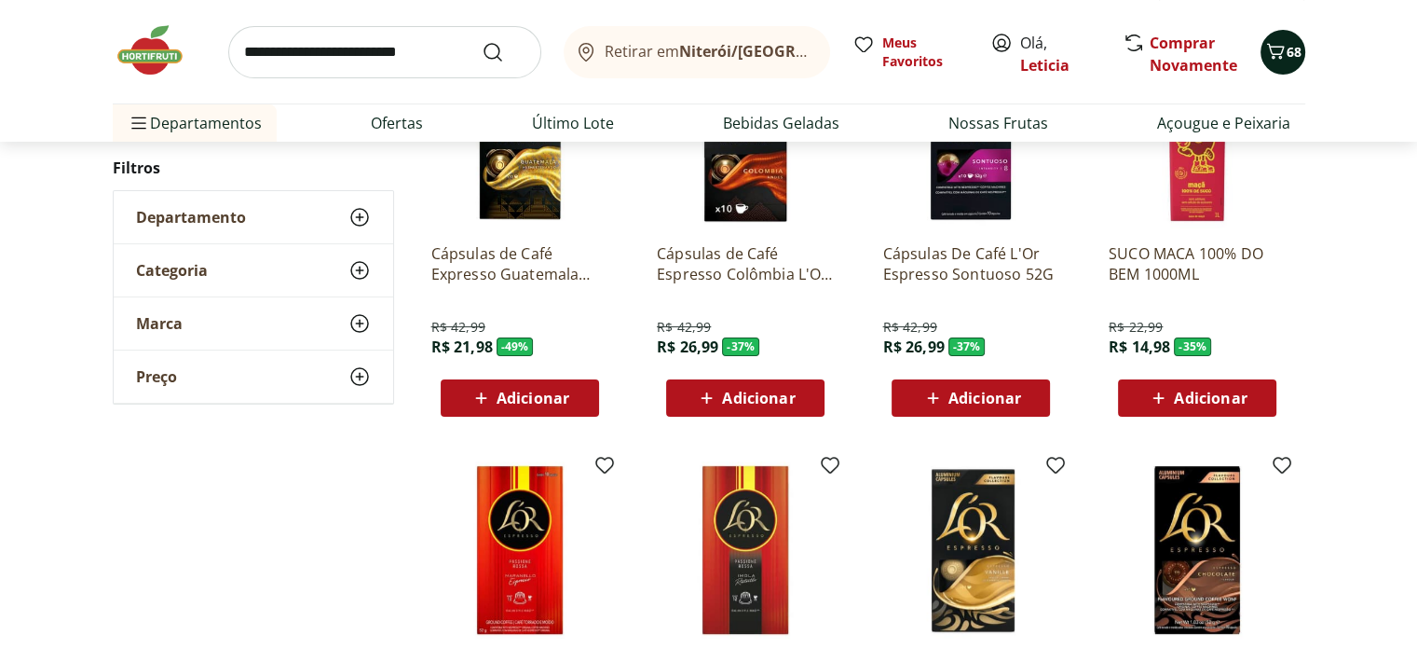
click at [1292, 50] on span "68" at bounding box center [1294, 52] width 15 height 18
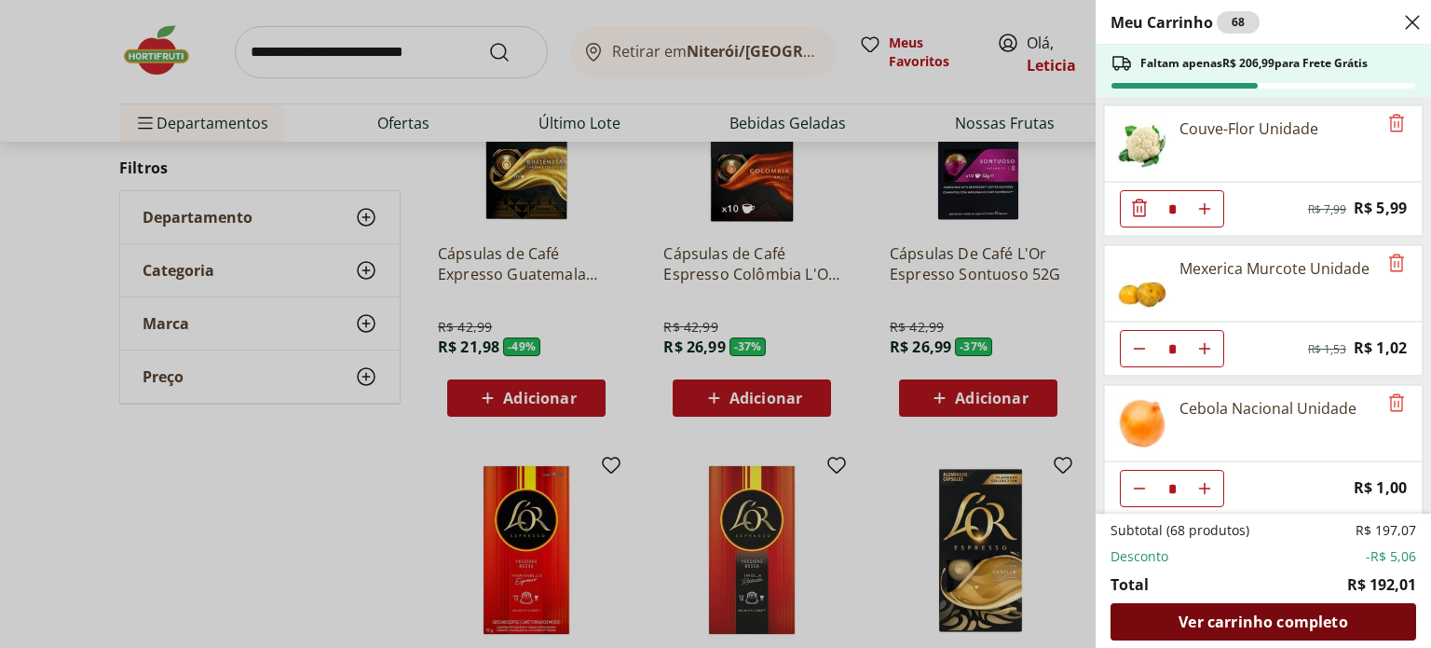
click at [1244, 620] on span "Ver carrinho completo" at bounding box center [1263, 621] width 169 height 15
